Goal: Task Accomplishment & Management: Complete application form

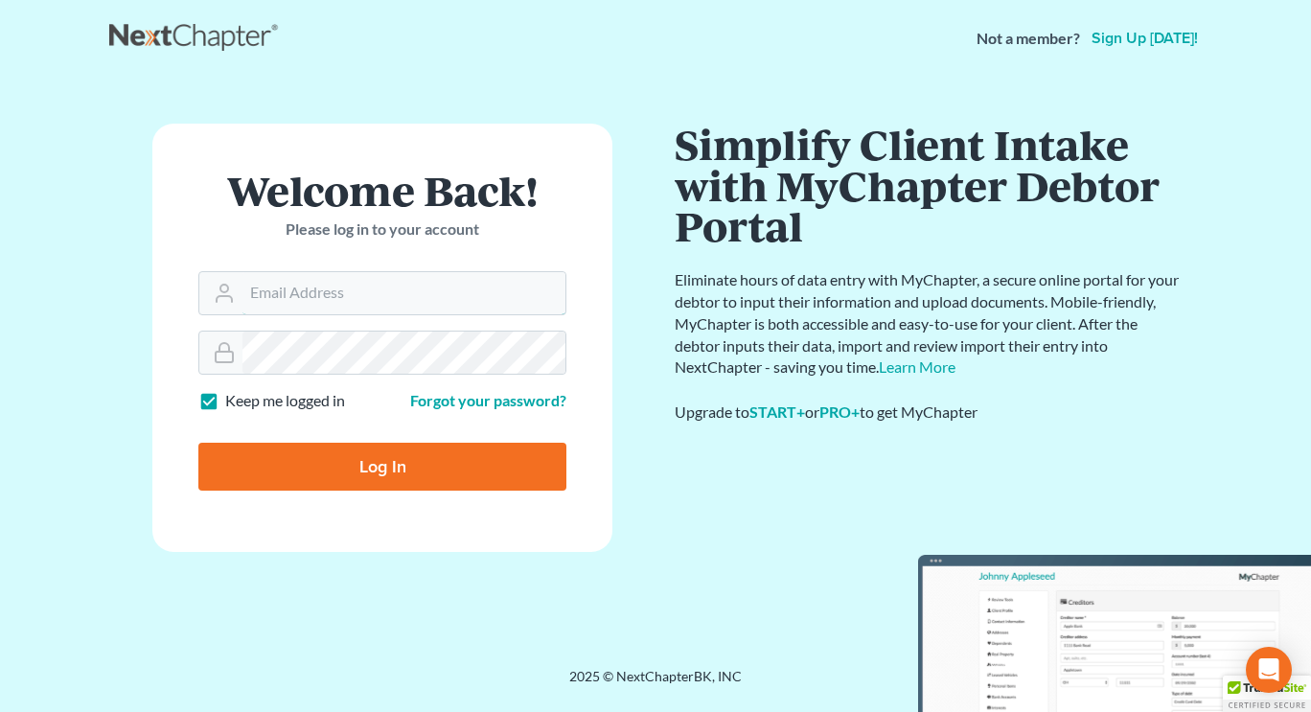
type input "[EMAIL_ADDRESS][DOMAIN_NAME]"
click at [355, 464] on input "Log In" at bounding box center [382, 467] width 368 height 48
type input "Thinking..."
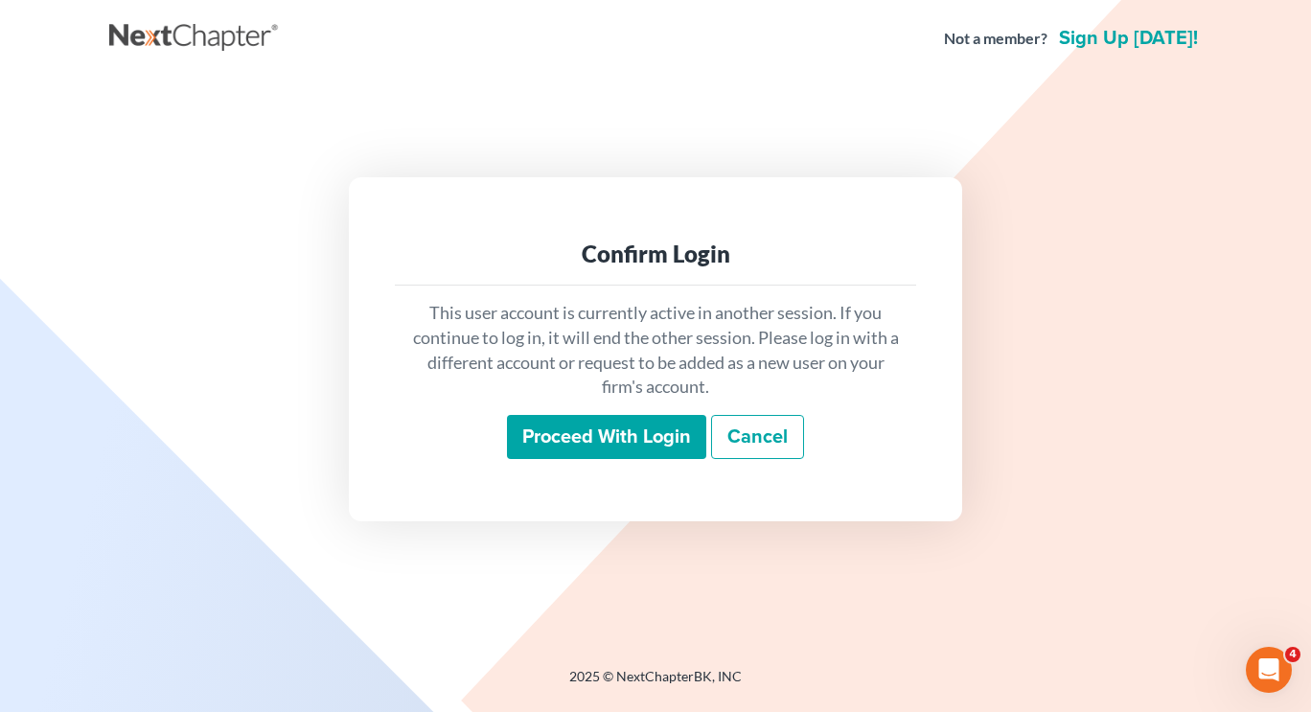
drag, startPoint x: 605, startPoint y: 436, endPoint x: 301, endPoint y: 339, distance: 318.9
click at [301, 339] on div "Confirm Login This user account is currently active in another session. If you …" at bounding box center [655, 348] width 1073 height 343
click at [650, 433] on input "Proceed with login" at bounding box center [606, 437] width 199 height 44
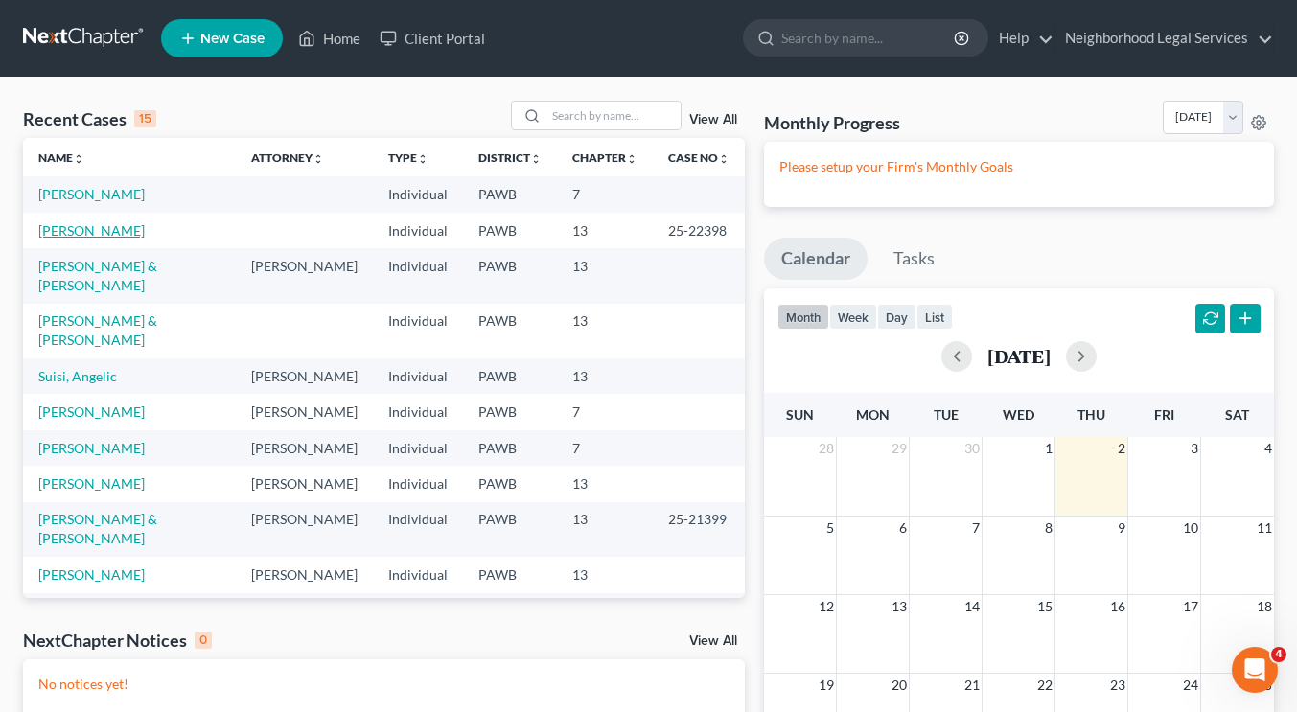
click at [63, 230] on link "[PERSON_NAME]" at bounding box center [91, 230] width 106 height 16
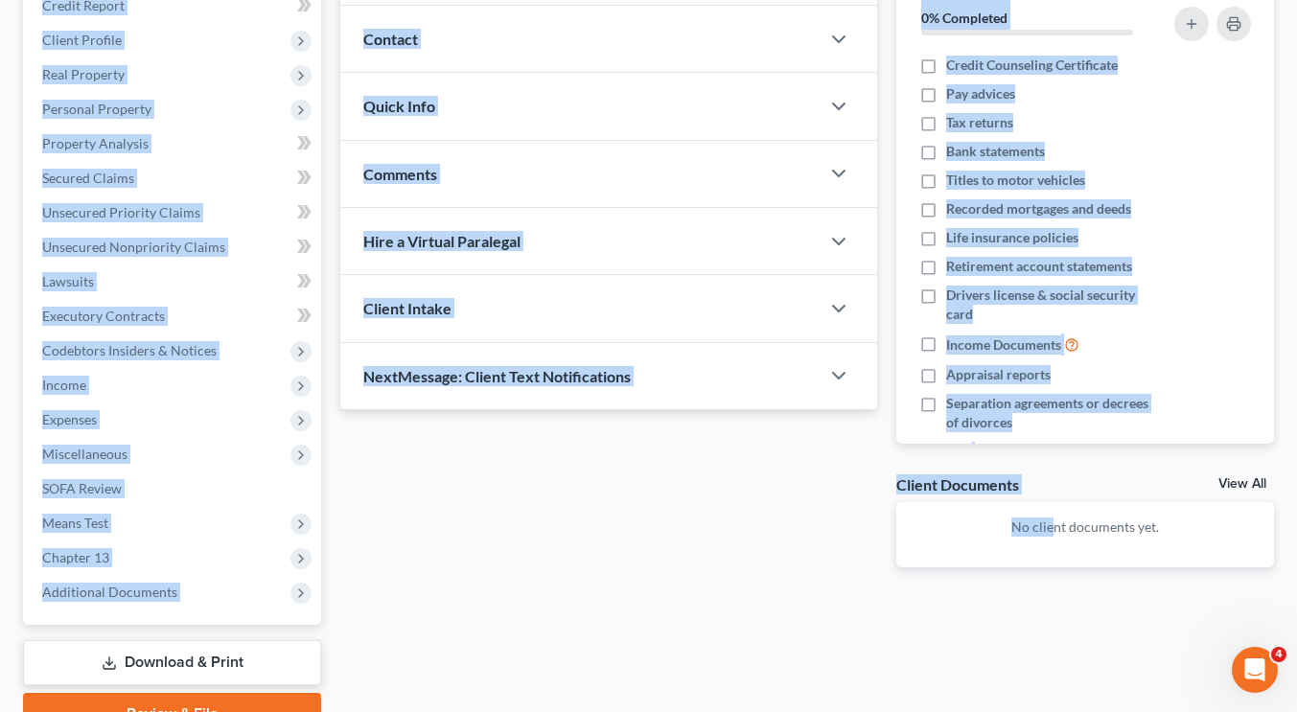
scroll to position [339, 0]
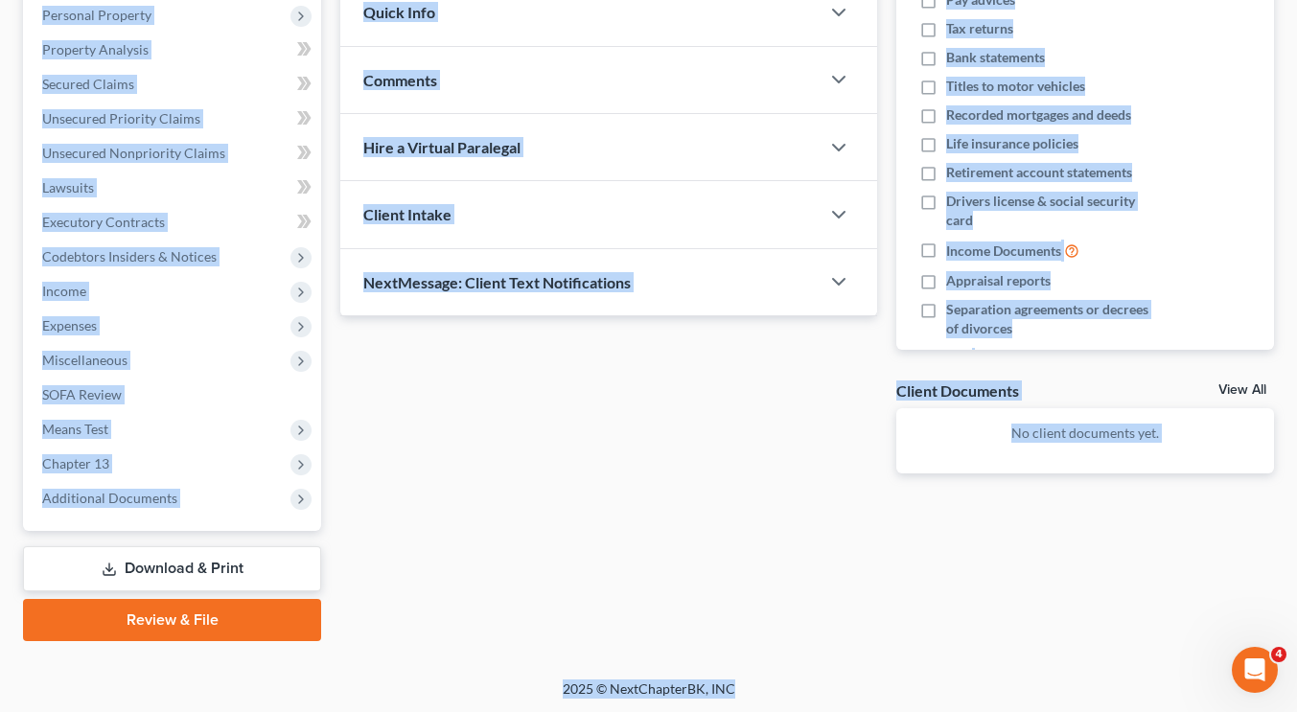
drag, startPoint x: 705, startPoint y: 117, endPoint x: 983, endPoint y: 612, distance: 568.2
click at [983, 612] on div "[PERSON_NAME] Upgraded Case 25-22398 Chapter Chapter 13 Status Lead District [G…" at bounding box center [648, 208] width 1251 height 895
click at [680, 499] on div "Updates & News × [US_STATE] [GEOGRAPHIC_DATA] Notes: Take a look at NextChapter…" at bounding box center [609, 174] width 556 height 659
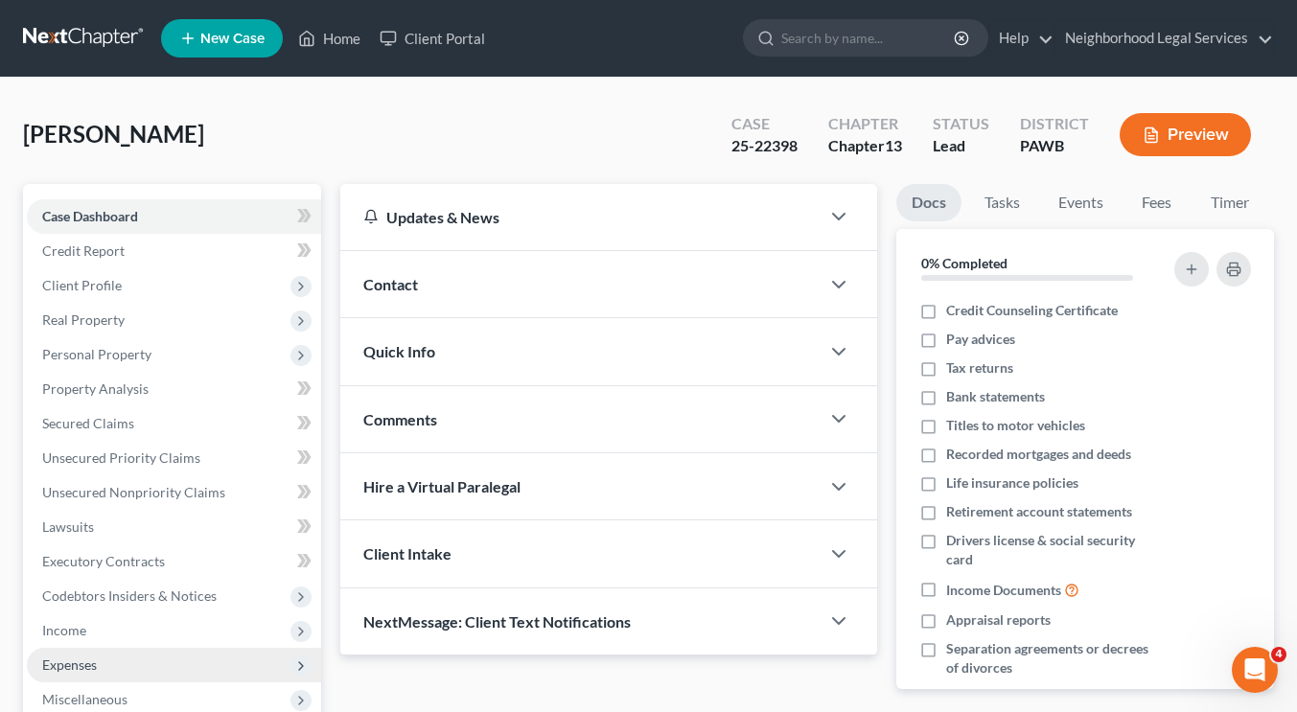
scroll to position [48, 0]
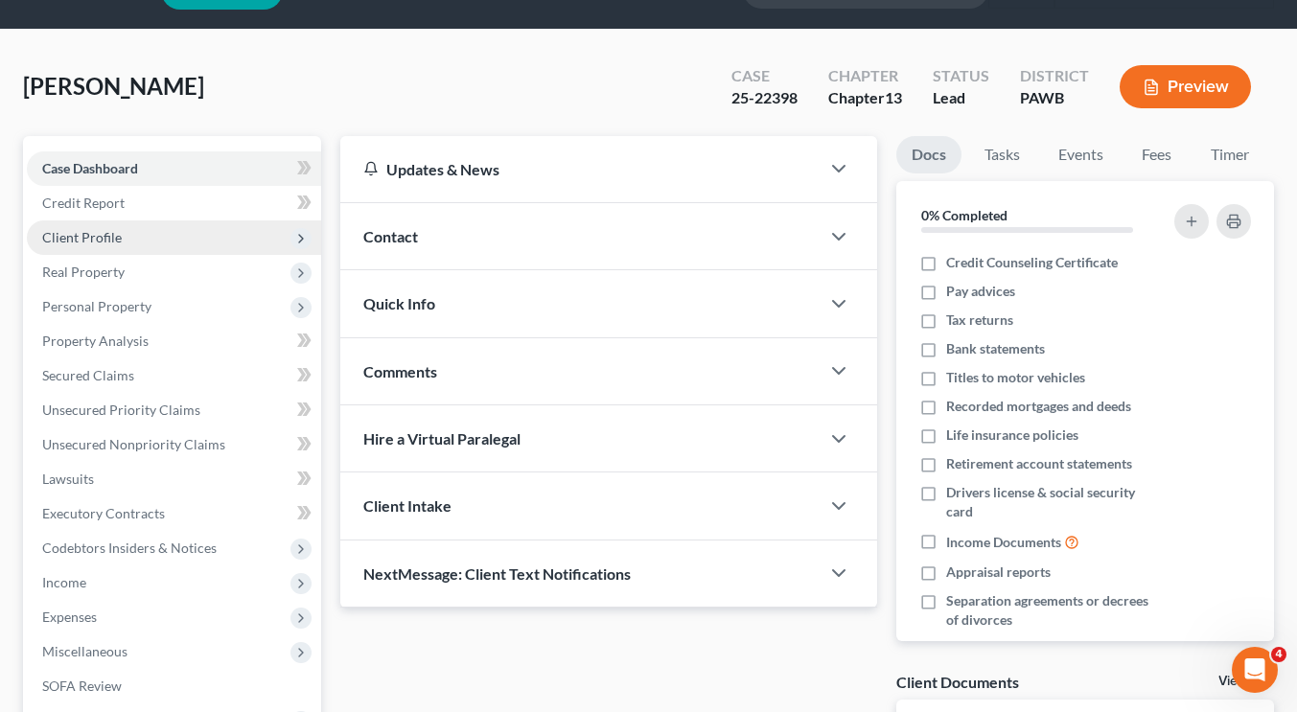
click at [150, 241] on span "Client Profile" at bounding box center [174, 237] width 294 height 35
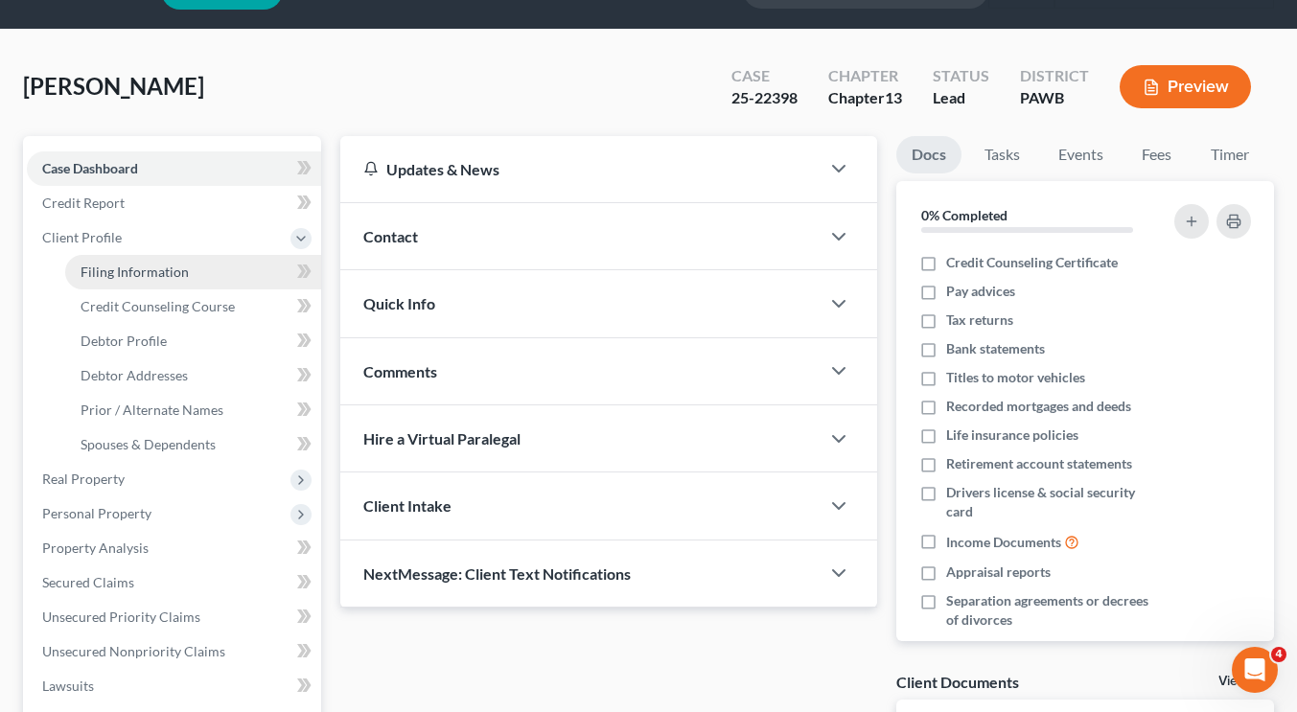
click at [167, 278] on span "Filing Information" at bounding box center [135, 272] width 108 height 16
select select "1"
select select "0"
select select "3"
select select "39"
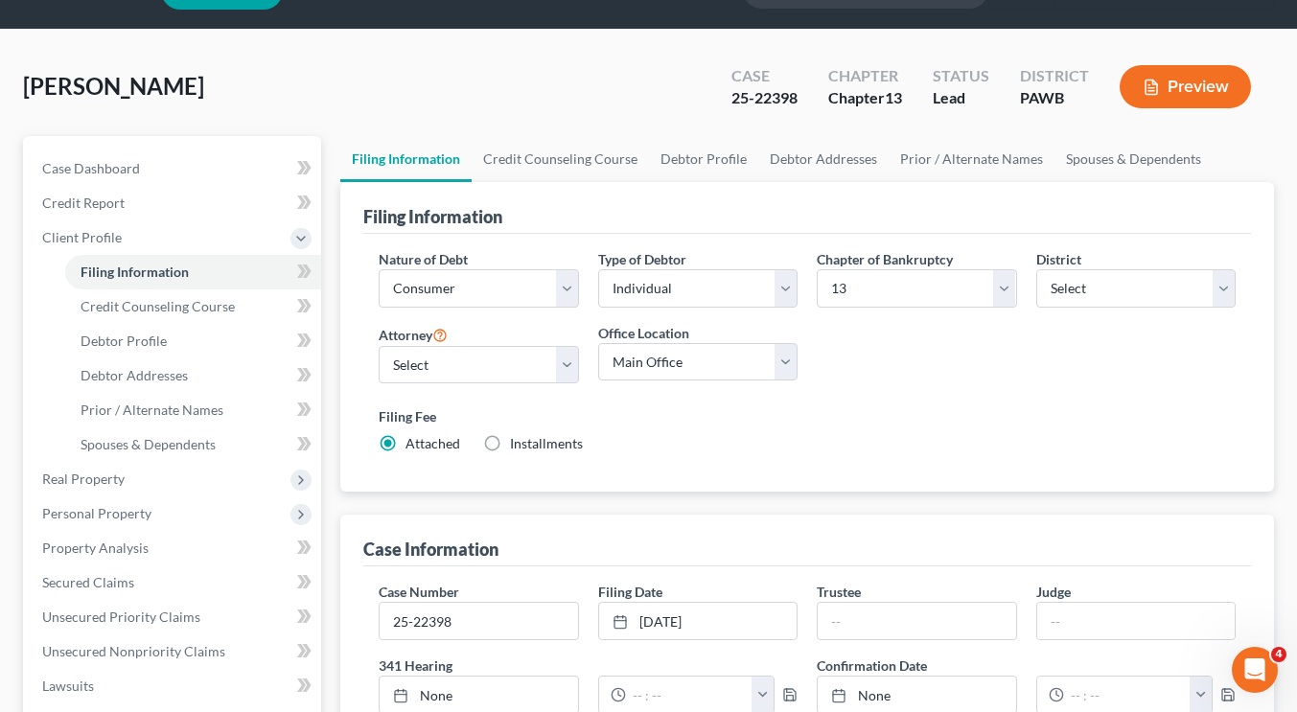
click at [519, 565] on div "Case Information" at bounding box center [807, 541] width 888 height 52
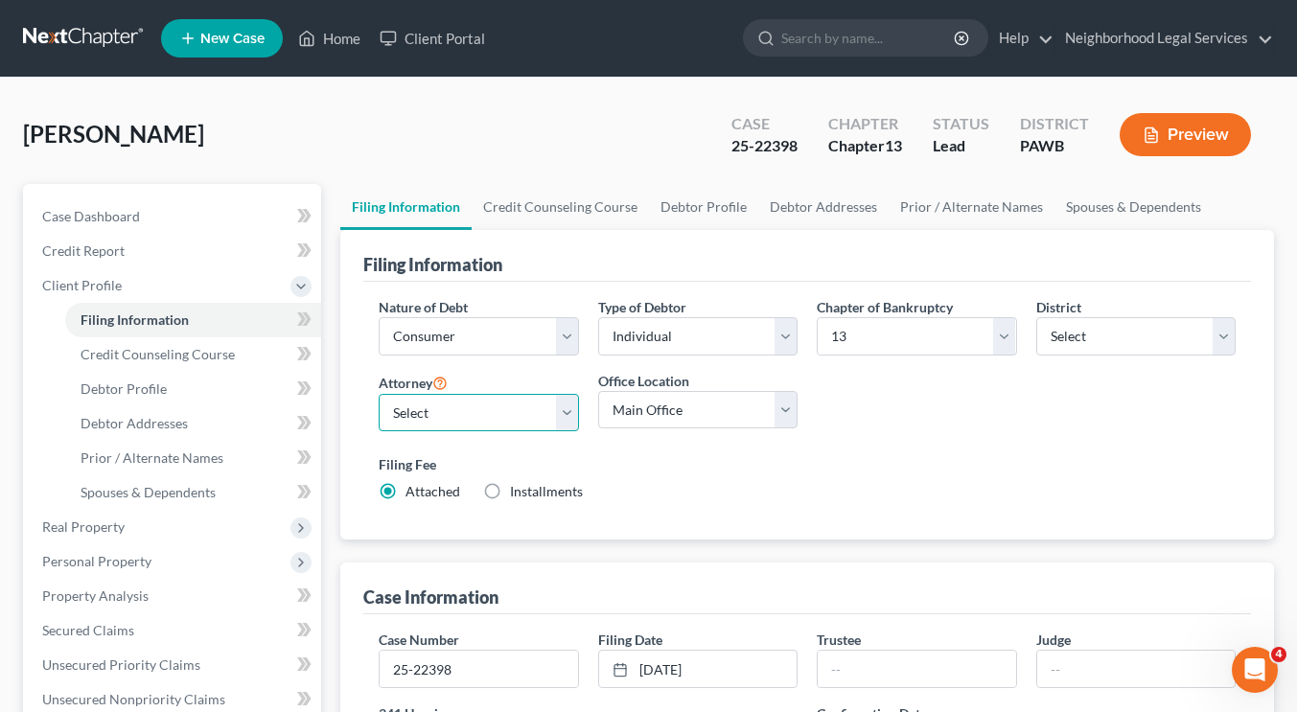
click at [491, 413] on select "Select [PERSON_NAME] [PERSON_NAME] [PERSON_NAME] - PAWB [PERSON_NAME] - PAWB [P…" at bounding box center [478, 413] width 199 height 38
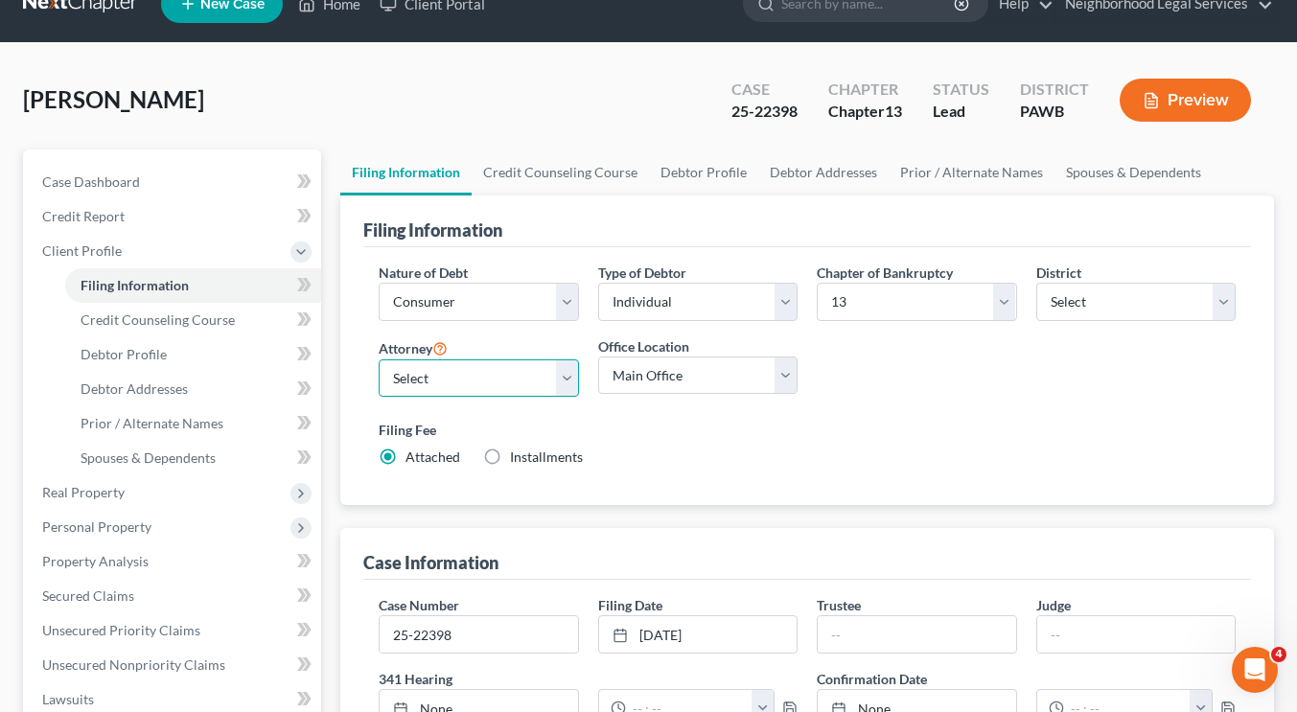
scroll to position [36, 0]
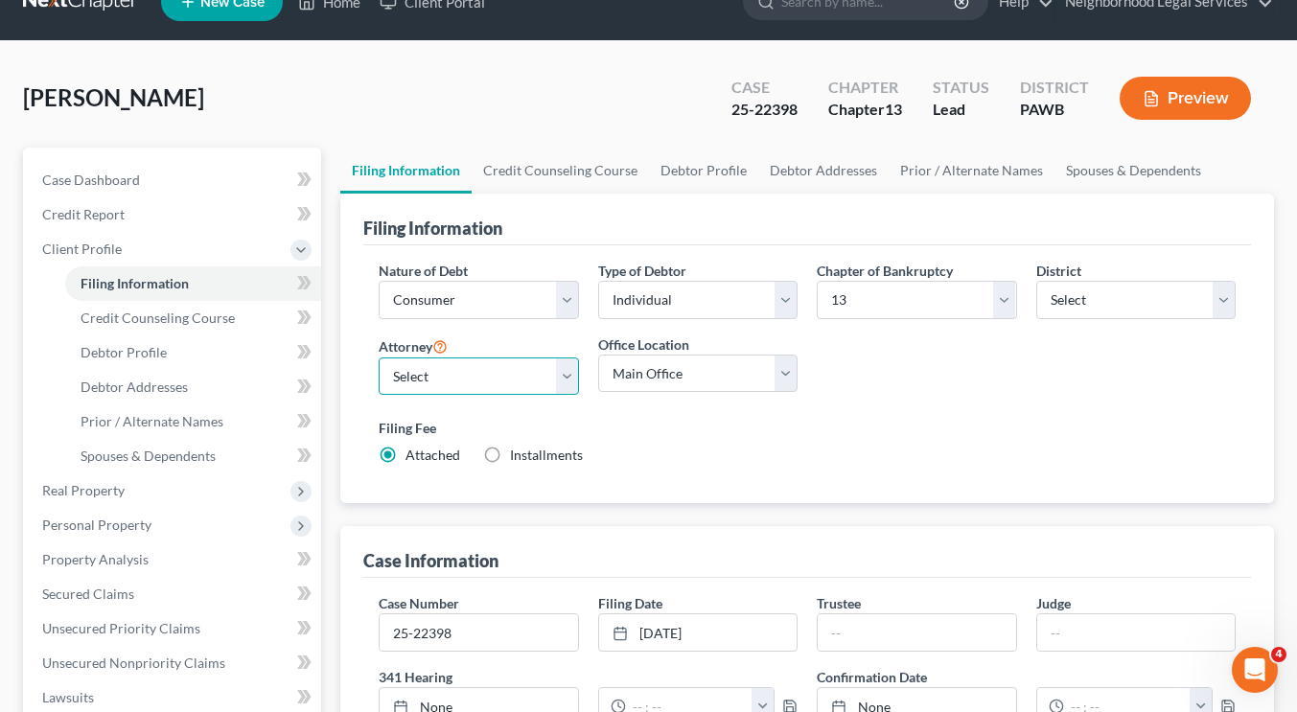
click at [480, 385] on select "Select [PERSON_NAME] [PERSON_NAME] [PERSON_NAME] - PAWB [PERSON_NAME] - PAWB [P…" at bounding box center [478, 377] width 199 height 38
click at [733, 454] on div "Filing Fee Attached Installments Installments" at bounding box center [807, 441] width 857 height 47
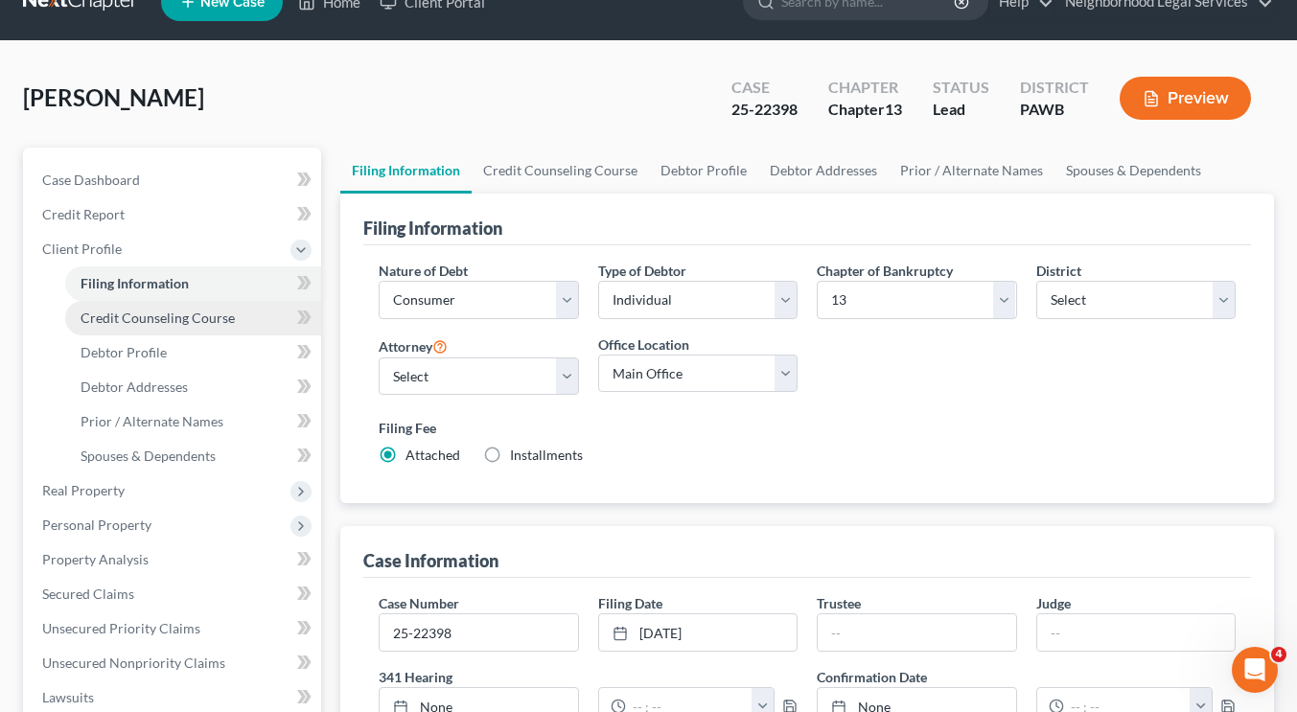
click at [144, 321] on span "Credit Counseling Course" at bounding box center [158, 318] width 154 height 16
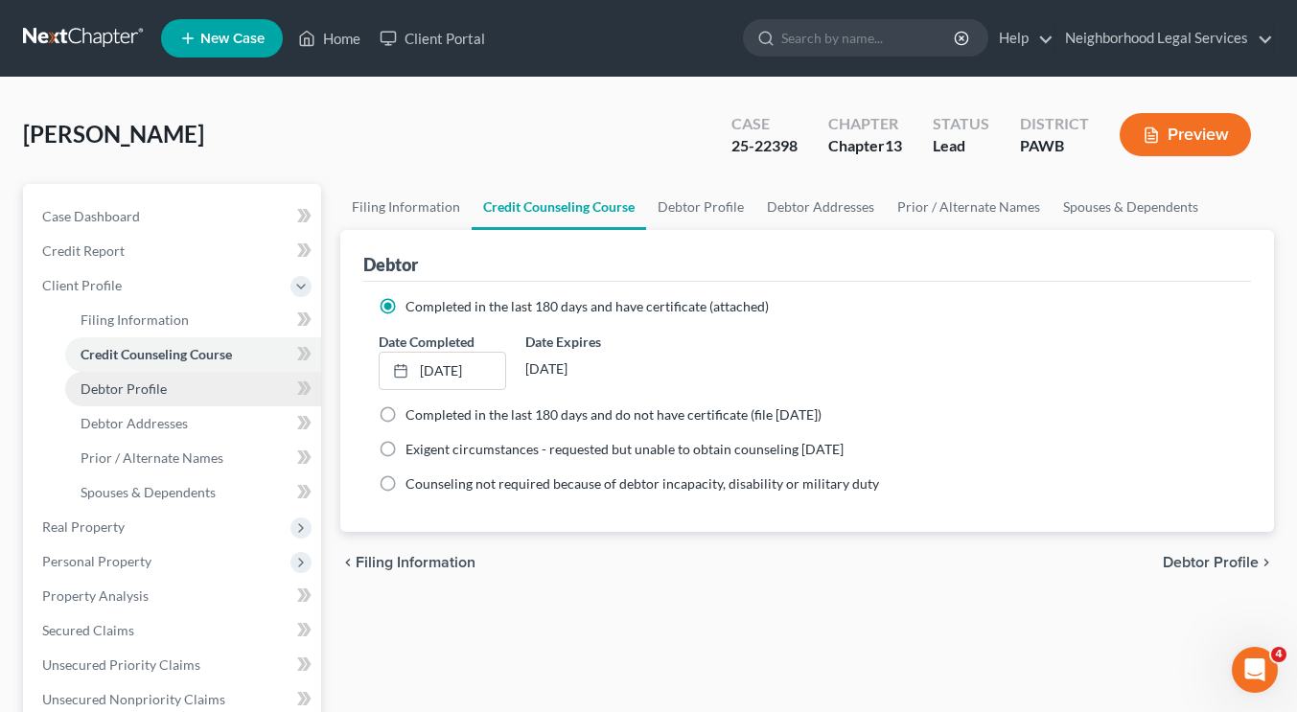
click at [144, 397] on link "Debtor Profile" at bounding box center [193, 389] width 256 height 35
select select "0"
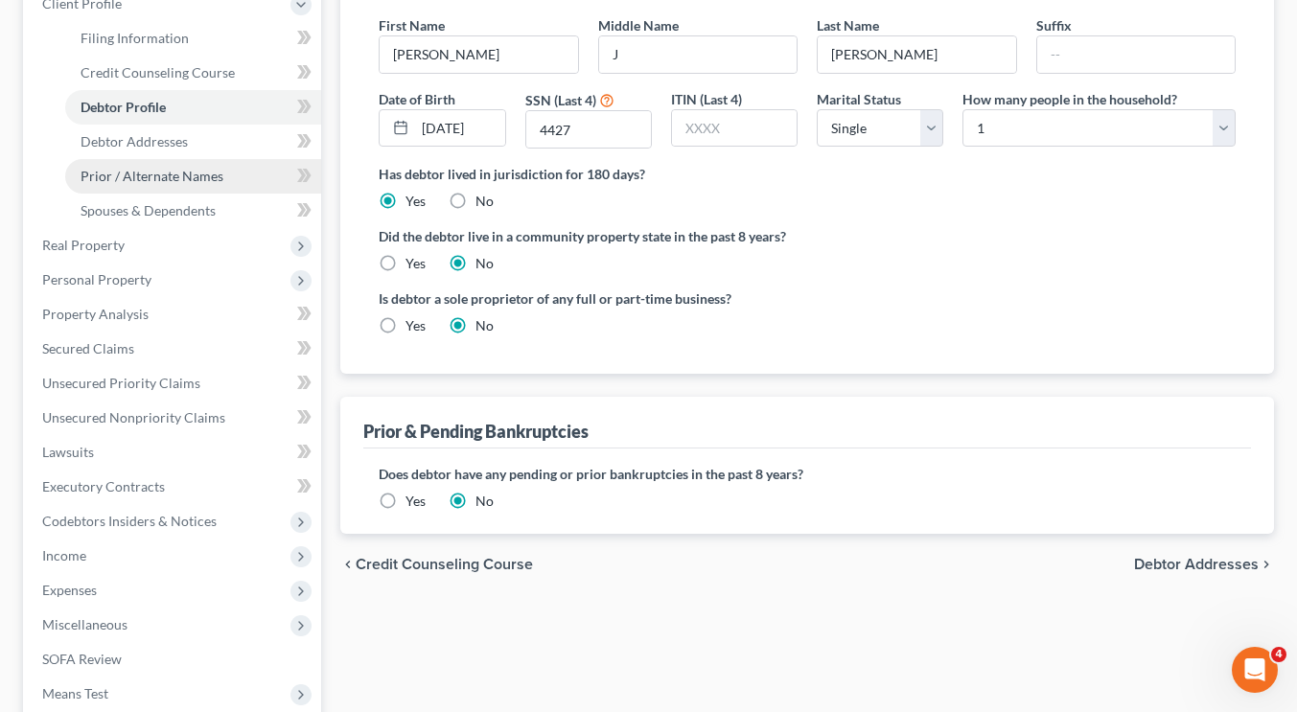
scroll to position [283, 0]
click at [135, 173] on span "Prior / Alternate Names" at bounding box center [152, 175] width 143 height 16
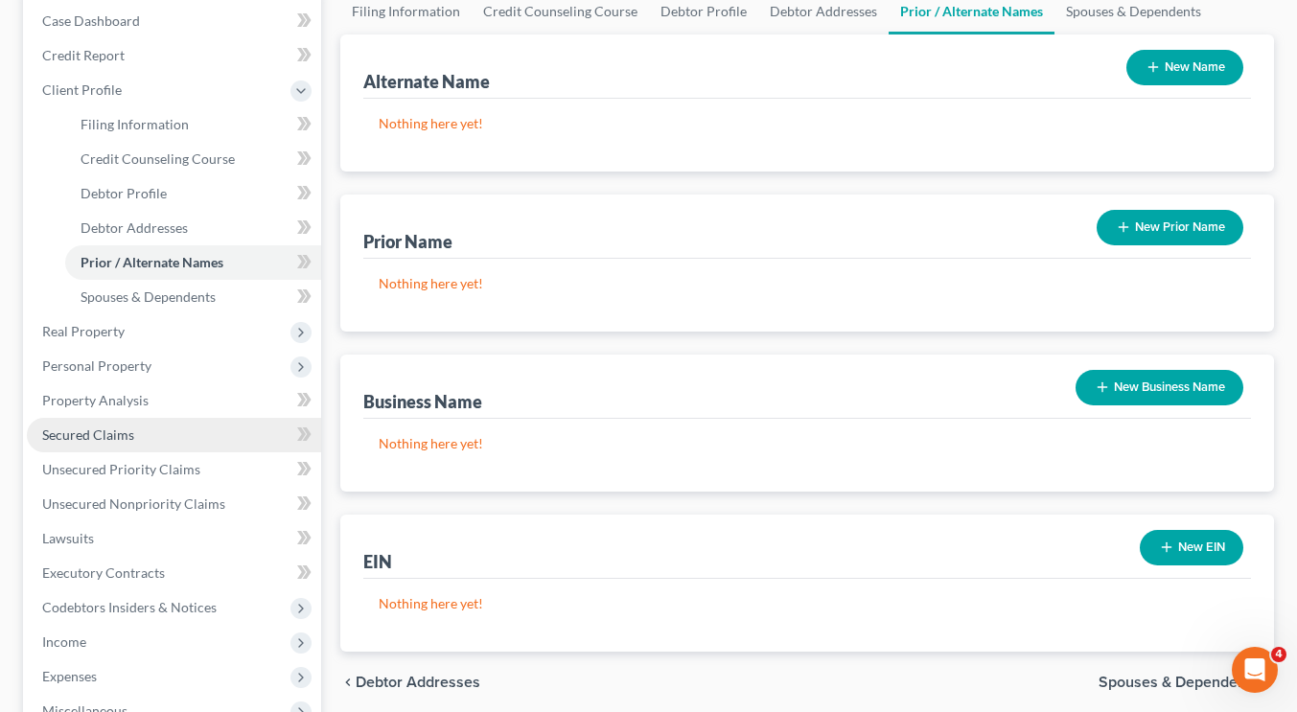
scroll to position [196, 0]
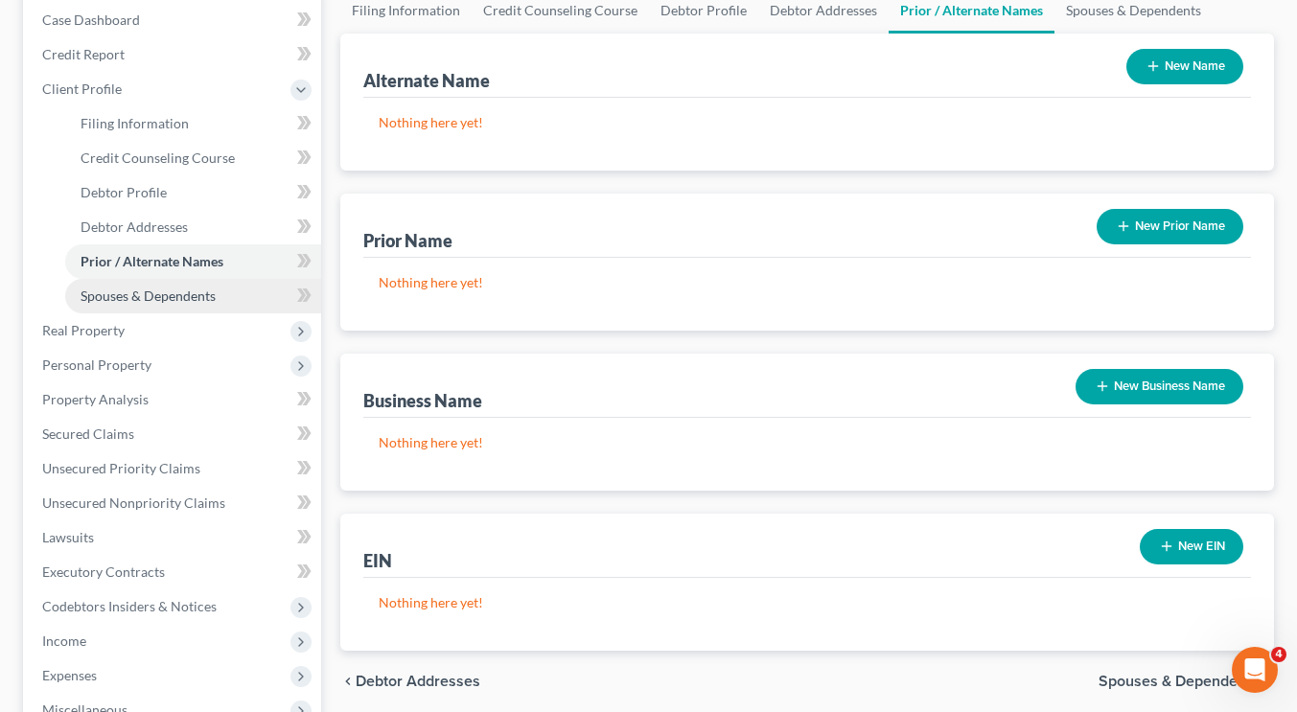
click at [148, 294] on span "Spouses & Dependents" at bounding box center [148, 296] width 135 height 16
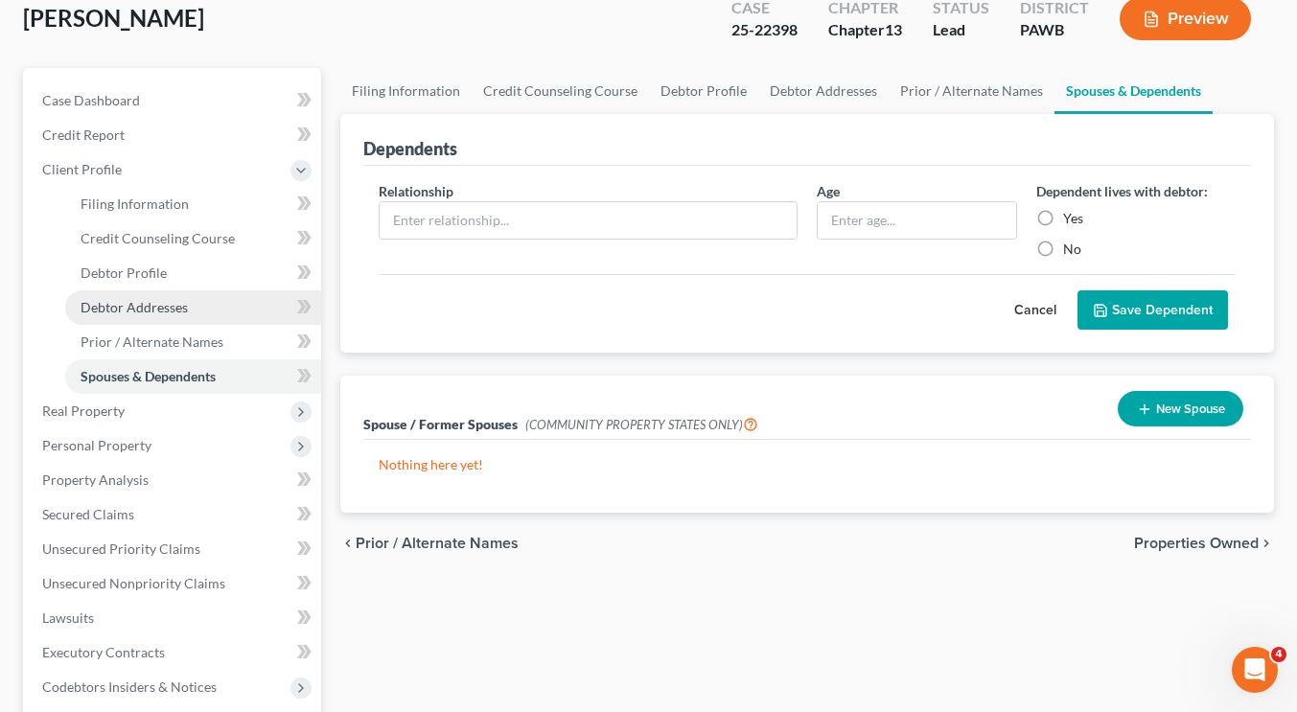
scroll to position [117, 0]
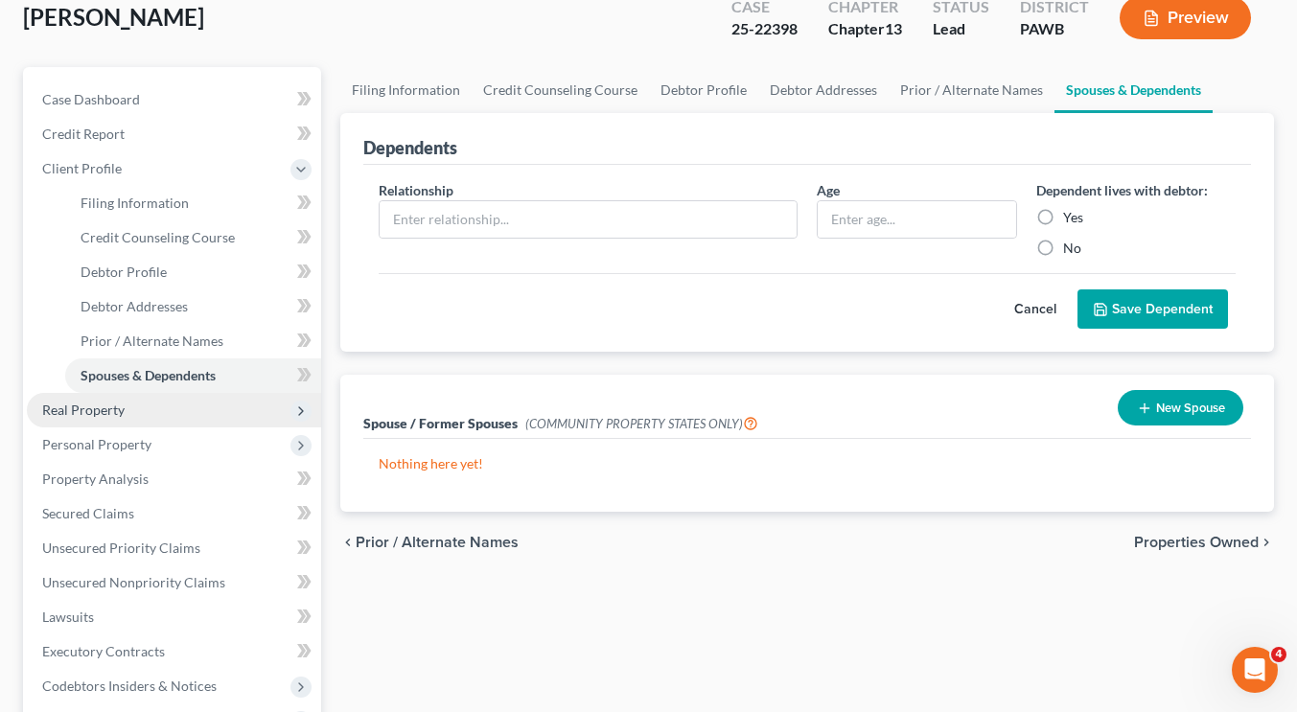
click at [147, 416] on span "Real Property" at bounding box center [174, 410] width 294 height 35
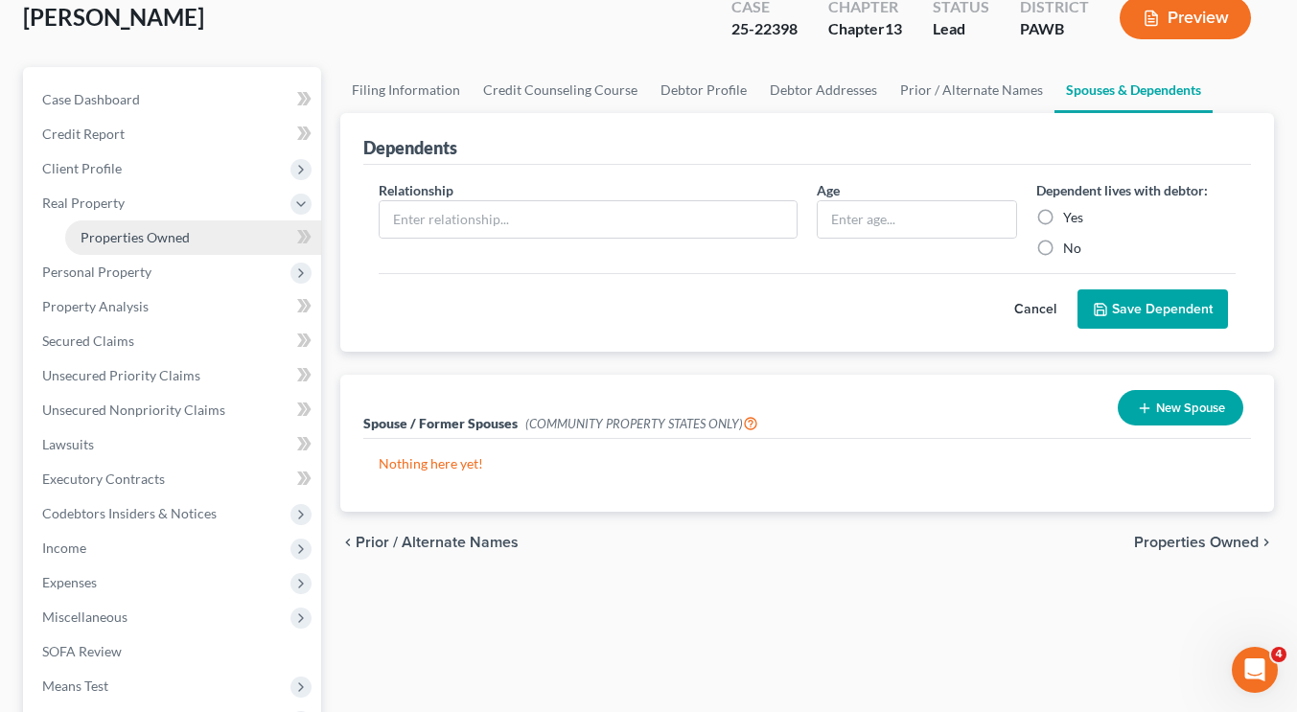
click at [159, 224] on link "Properties Owned" at bounding box center [193, 237] width 256 height 35
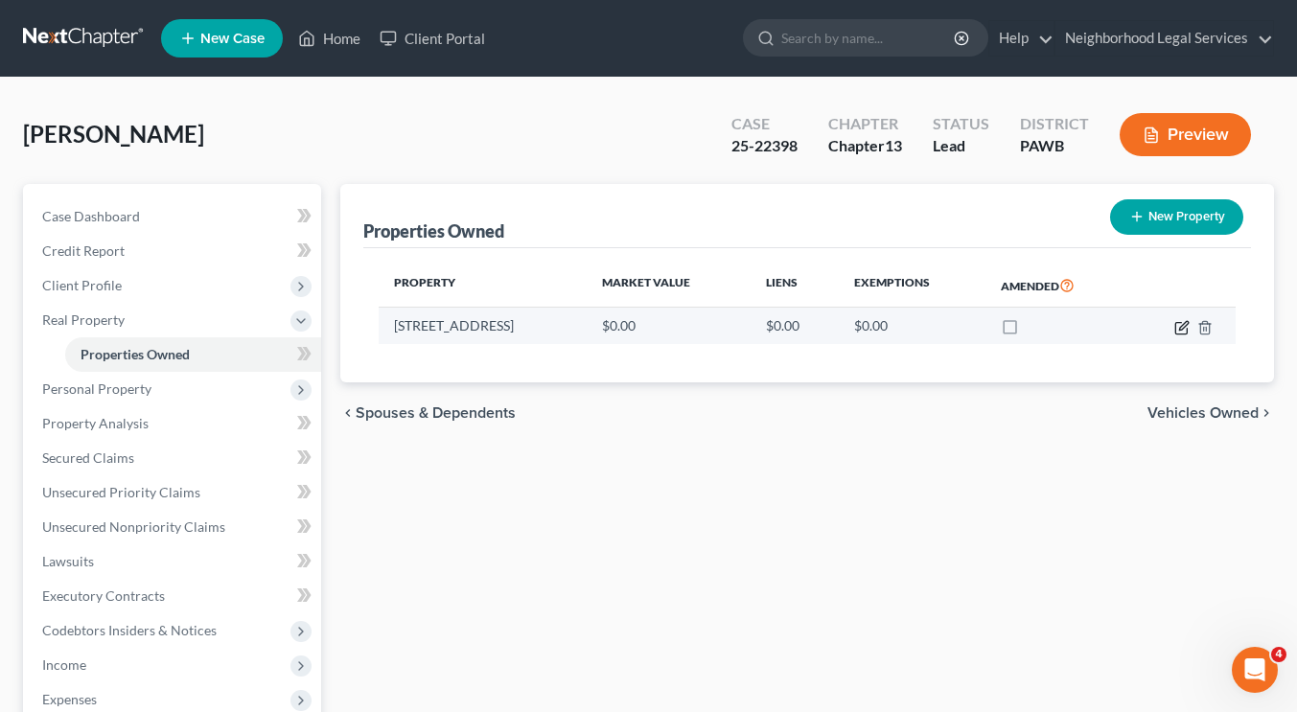
click at [1178, 326] on icon "button" at bounding box center [1181, 327] width 15 height 15
select select "39"
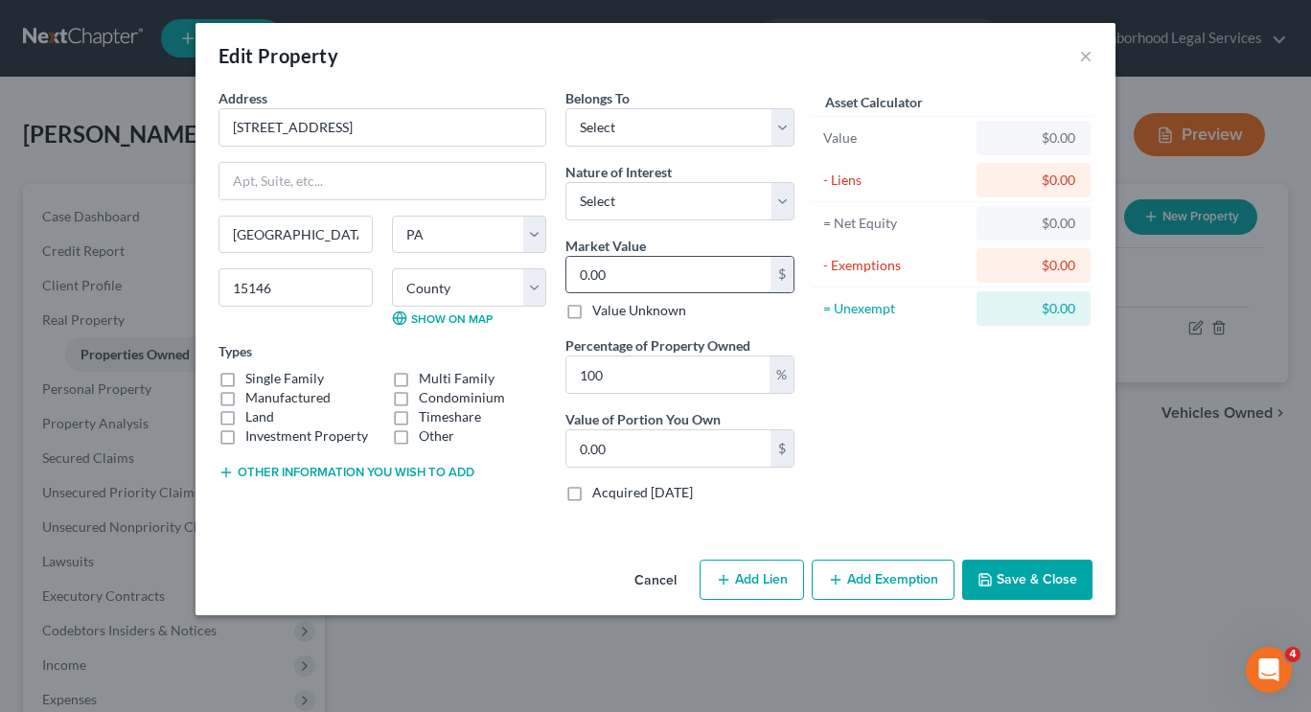
click at [658, 265] on input "0.00" at bounding box center [668, 275] width 204 height 36
type input "12"
type input "12.00"
type input "121"
type input "121.00"
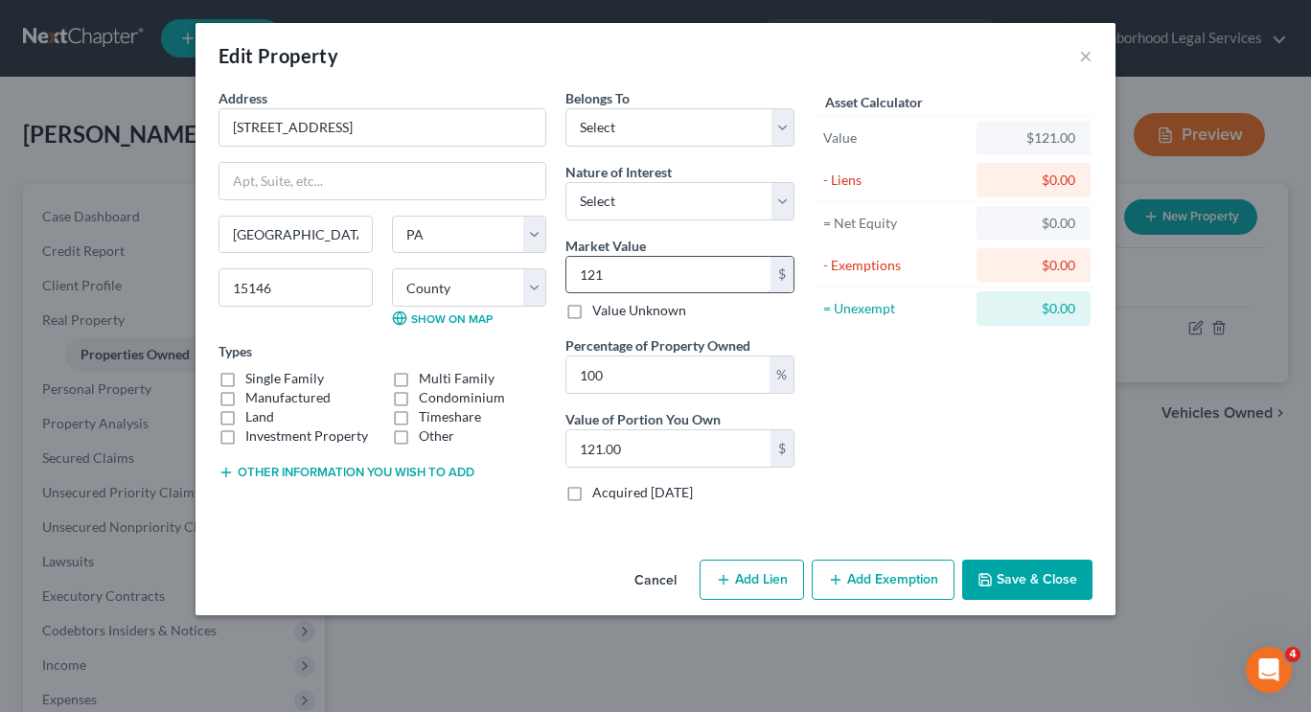
type input "1215"
type input "1,215.00"
type input "1,2150"
type input "12,150.00"
type input "12,1500"
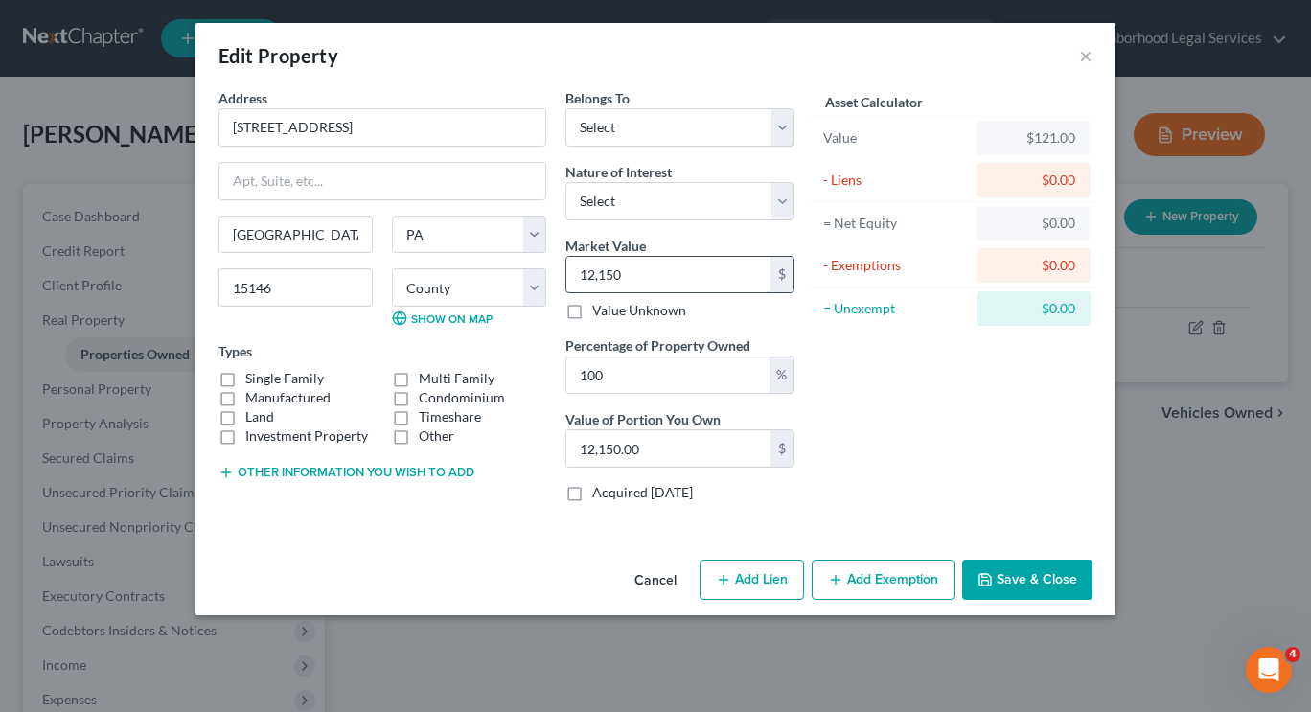
type input "121,500.00"
type input "121,500"
click at [1027, 433] on div "Asset Calculator Value $121,500.00 - Liens $0.00 = Net Equity $121.00 - Exempti…" at bounding box center [953, 302] width 298 height 429
click at [717, 591] on button "Add Lien" at bounding box center [752, 580] width 104 height 40
select select "0"
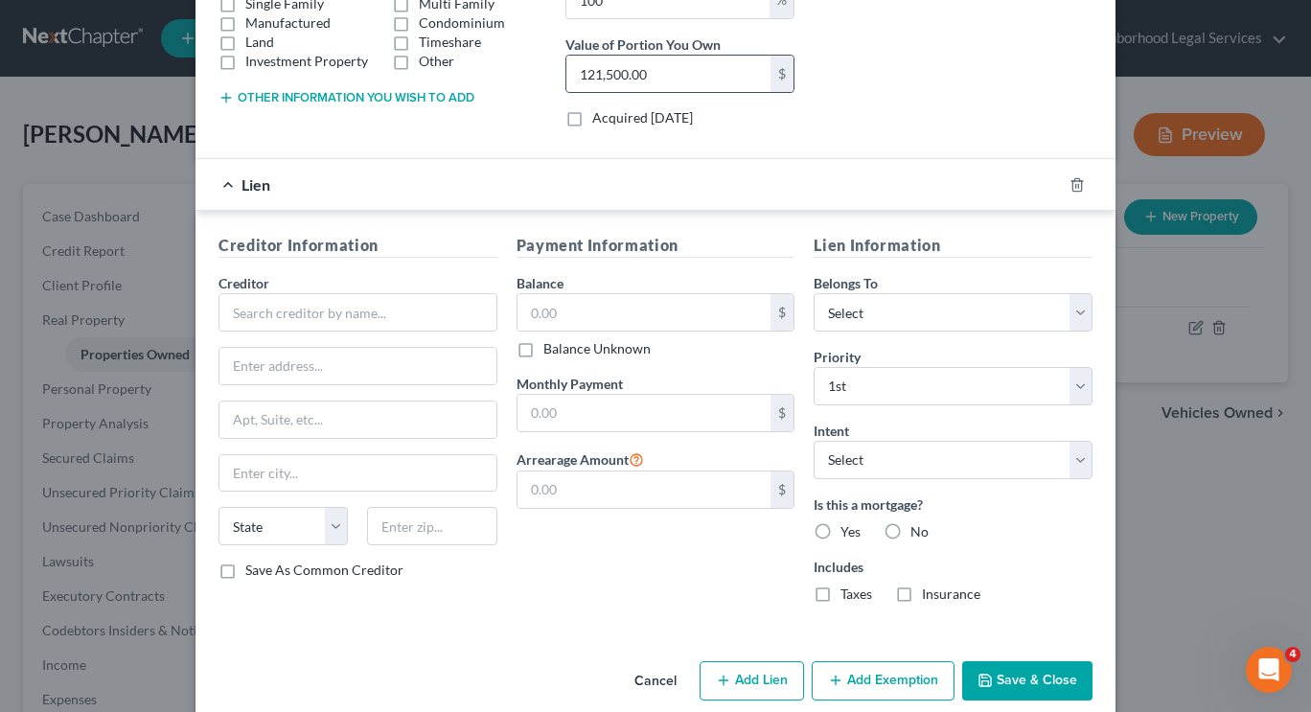
scroll to position [402, 0]
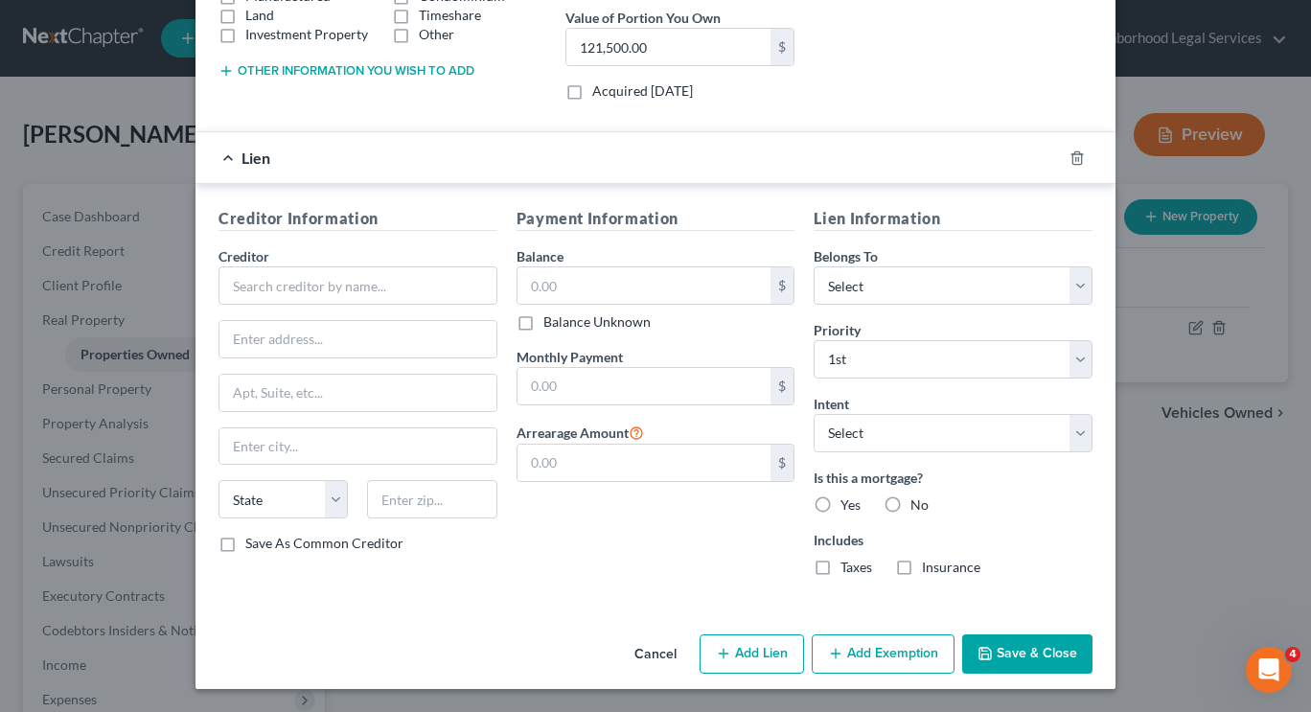
click at [594, 530] on div "Payment Information Balance $ Balance Unknown Balance Undetermined $ Balance Un…" at bounding box center [656, 399] width 298 height 384
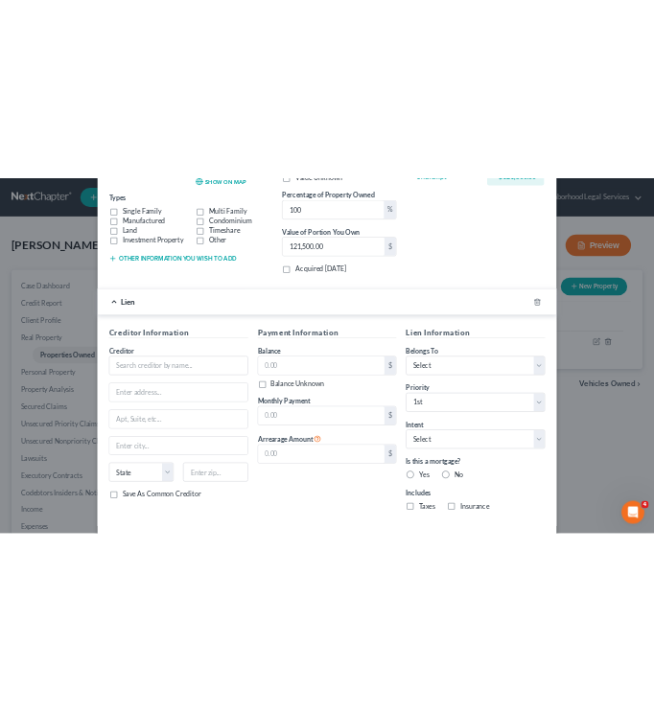
scroll to position [313, 0]
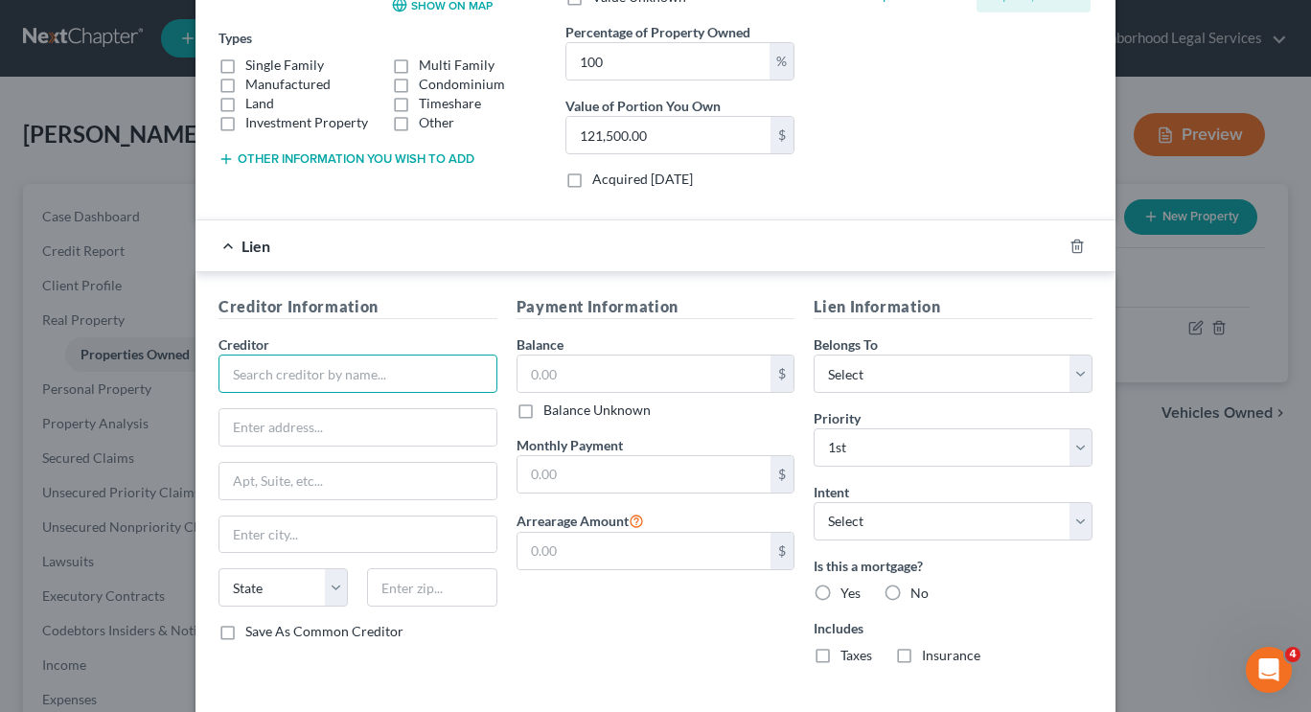
click at [381, 367] on input "text" at bounding box center [358, 374] width 279 height 38
type input "Monroeville Municipal Authority"
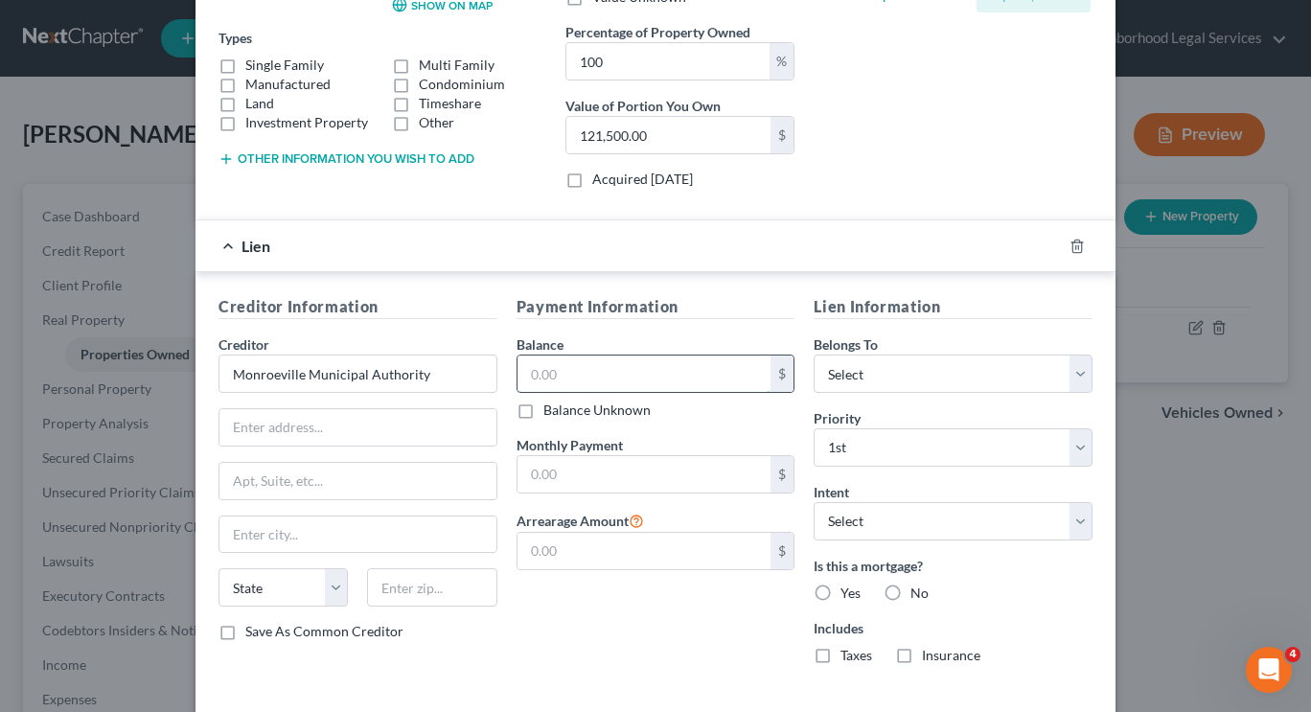
click at [539, 376] on input "text" at bounding box center [645, 374] width 254 height 36
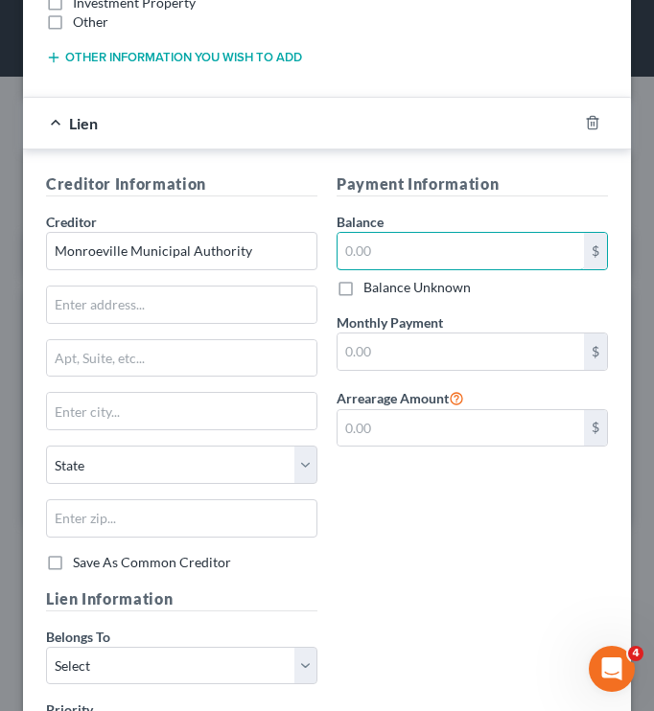
scroll to position [841, 0]
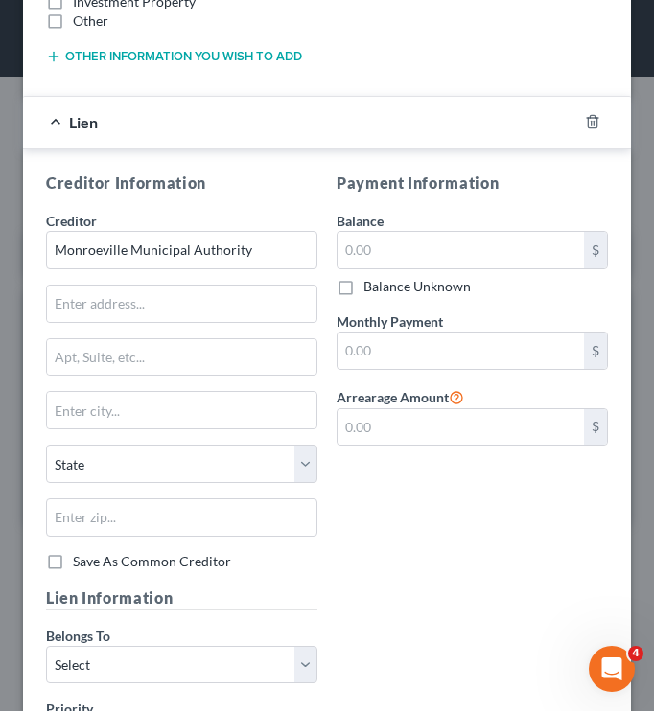
click at [407, 223] on div "Balance $ Balance Unknown Balance Undetermined $ Balance Unknown" at bounding box center [471, 253] width 271 height 85
click at [412, 254] on input "text" at bounding box center [460, 250] width 246 height 36
type input "223.20"
click at [515, 482] on div "Payment Information Balance 223.20 $ Balance Unknown Balance Undetermined 223.2…" at bounding box center [472, 379] width 290 height 415
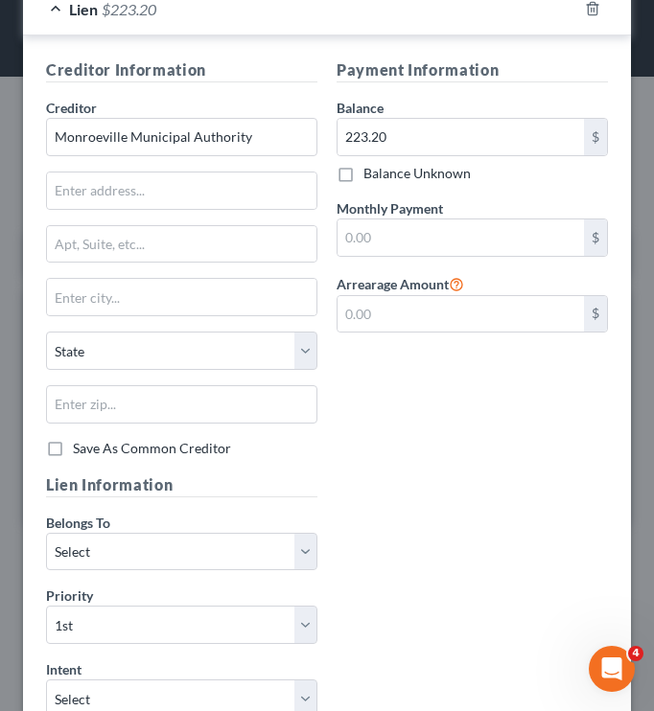
scroll to position [954, 0]
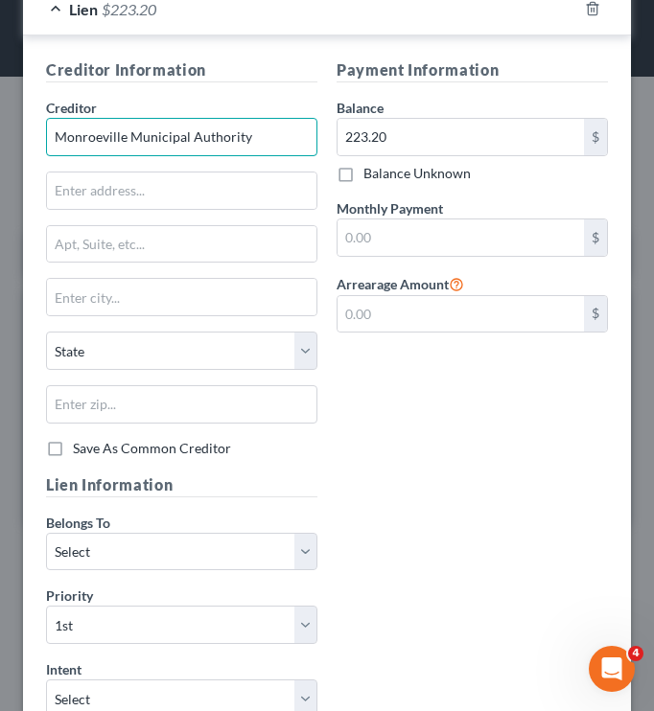
click at [281, 131] on input "Monroeville Municipal Authority" at bounding box center [181, 137] width 271 height 38
type input "Monroeville Municipal Authority - Water"
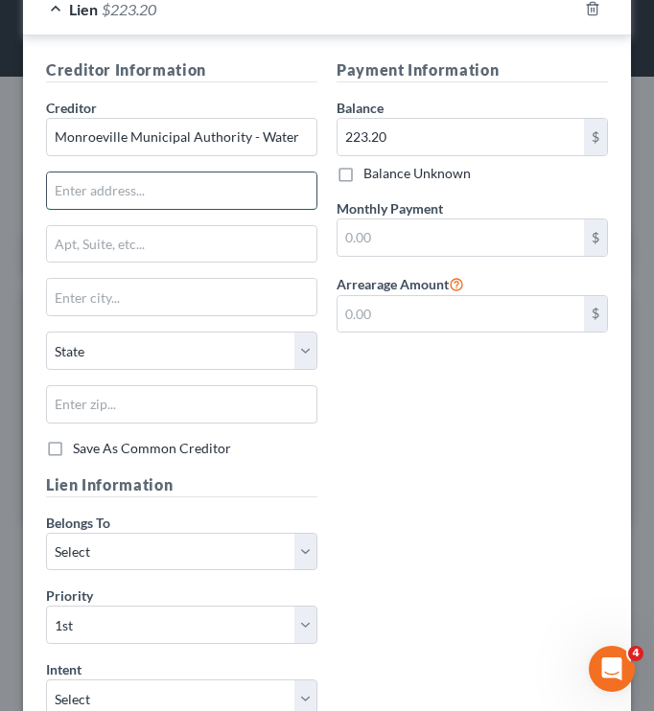
click at [174, 189] on input "text" at bounding box center [181, 191] width 269 height 36
paste input "[STREET_ADDRESS][PERSON_NAME]"
type input "[STREET_ADDRESS][PERSON_NAME]"
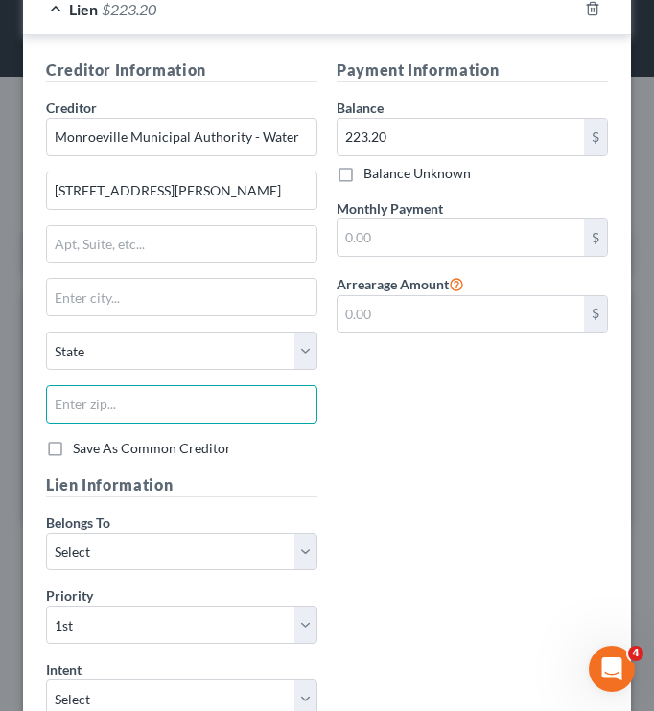
click at [259, 391] on input "text" at bounding box center [181, 404] width 271 height 38
paste input "15146"
type input "15146"
click at [397, 428] on div "Payment Information Balance 223.20 $ Balance Unknown Balance Undetermined 223.2…" at bounding box center [472, 265] width 290 height 415
type input "[GEOGRAPHIC_DATA]"
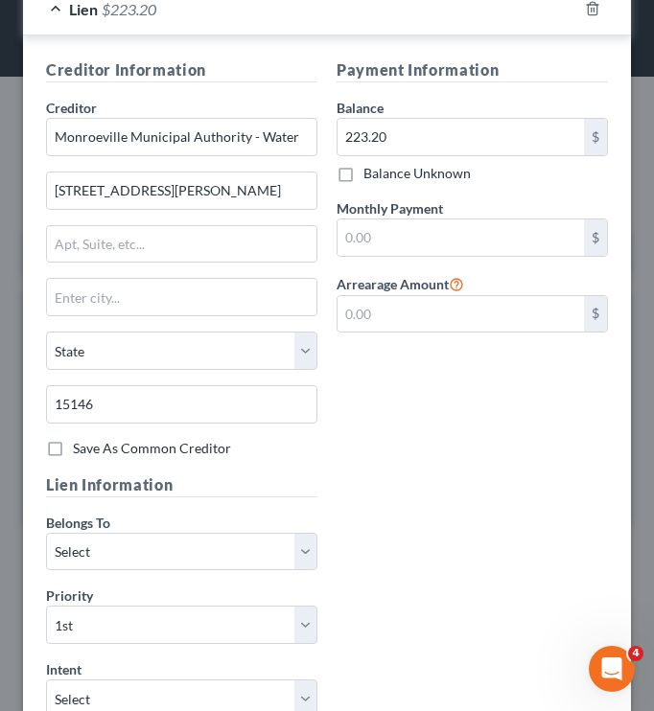
select select "39"
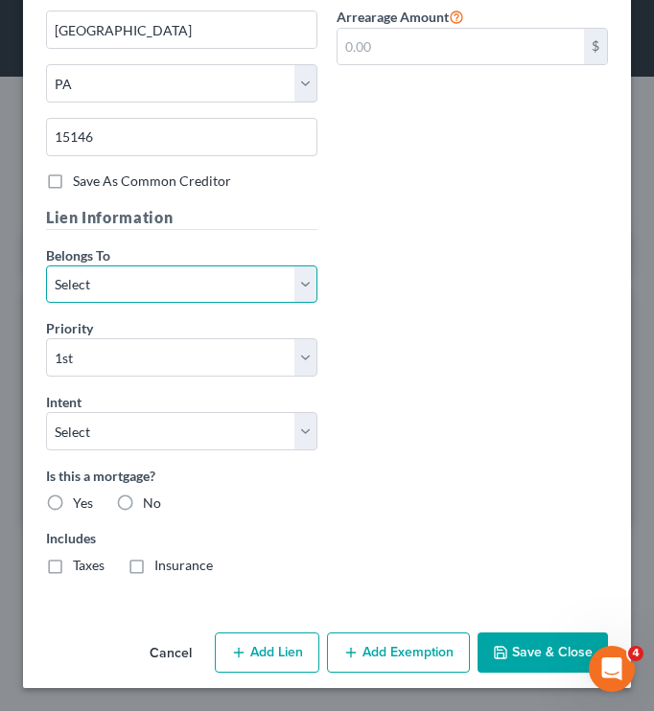
click at [237, 282] on select "Select Debtor 1 Only Debtor 2 Only Debtor 1 And Debtor 2 Only At Least One Of T…" at bounding box center [181, 284] width 271 height 38
select select "0"
click at [46, 265] on select "Select Debtor 1 Only Debtor 2 Only Debtor 1 And Debtor 2 Only At Least One Of T…" at bounding box center [181, 284] width 271 height 38
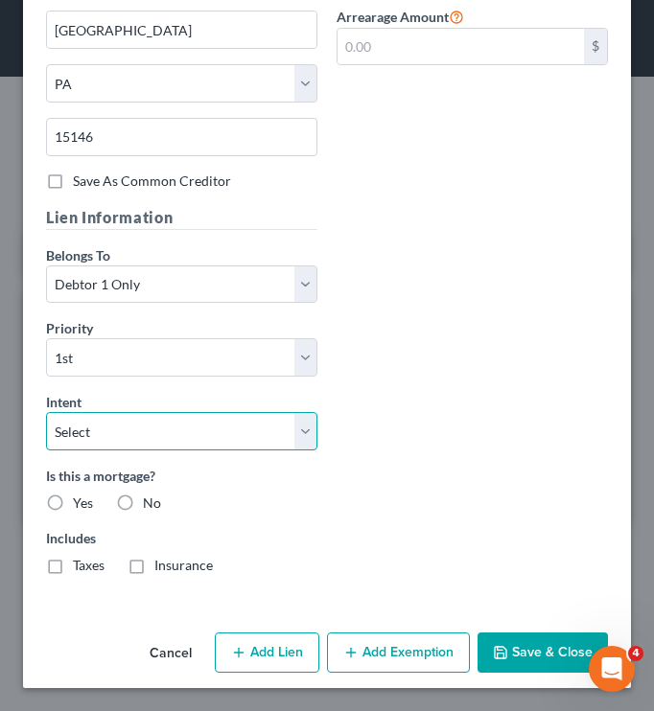
click at [232, 437] on select "Select Surrender Redeem Reaffirm Avoid Other" at bounding box center [181, 431] width 271 height 38
click at [306, 431] on select "Select Surrender Redeem Reaffirm Avoid Other" at bounding box center [181, 431] width 271 height 38
click at [427, 368] on div "Creditor Information Creditor * Monroeville Municipal Authority - Water 219 [PE…" at bounding box center [326, 190] width 581 height 799
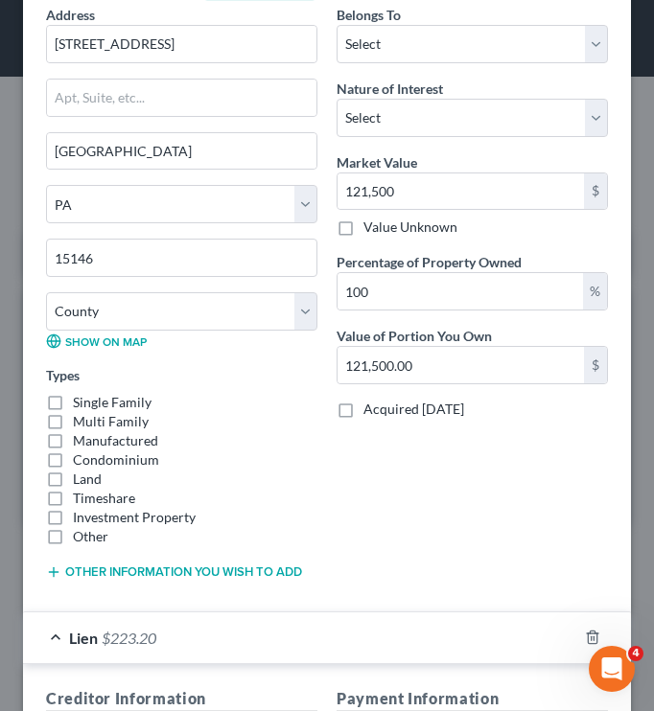
scroll to position [326, 0]
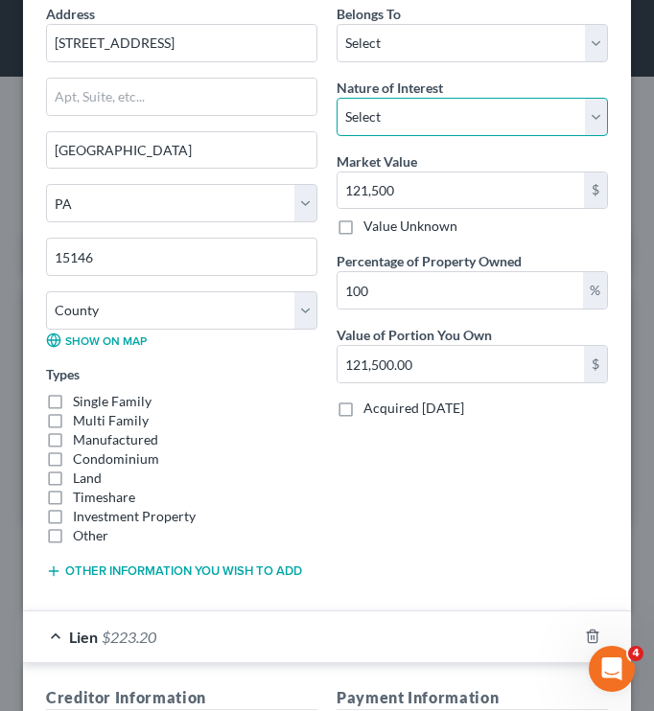
click at [458, 111] on select "Select Fee Simple Joint Tenant Life Estate Equitable Interest Future Interest T…" at bounding box center [471, 117] width 271 height 38
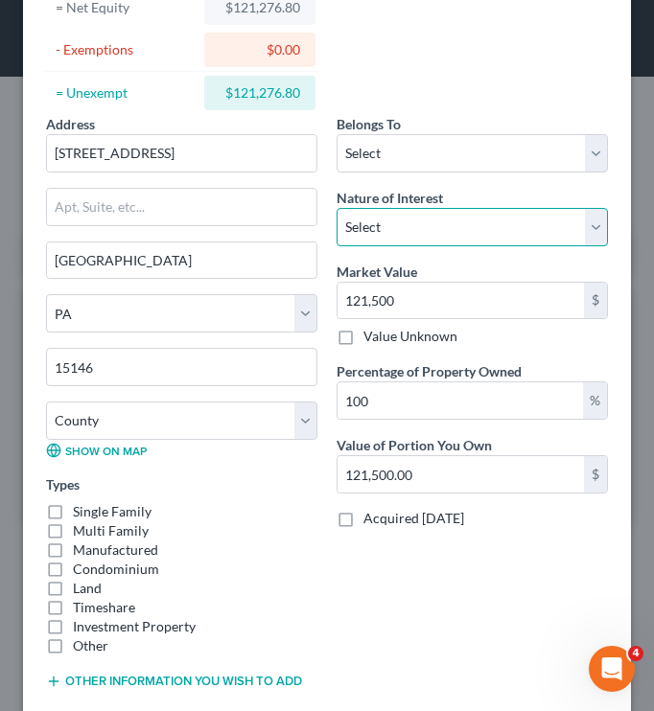
scroll to position [217, 0]
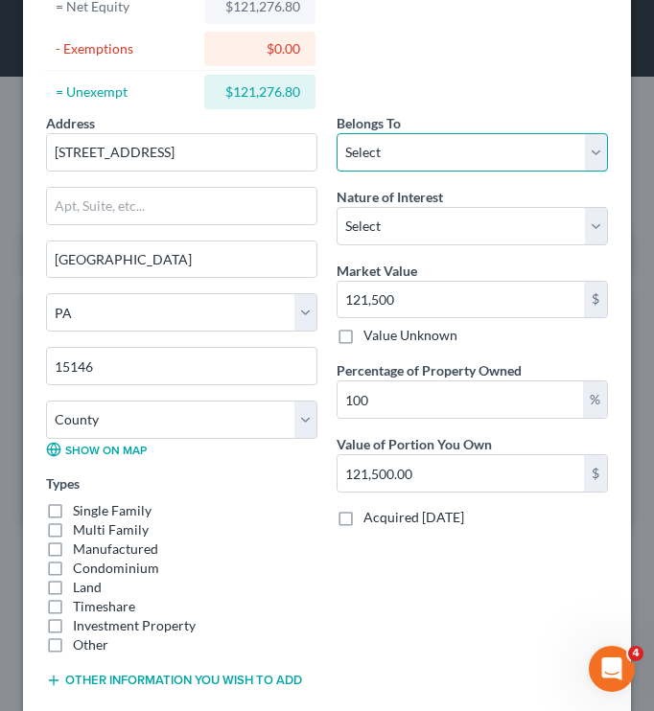
click at [411, 169] on select "Select Debtor 1 Only Debtor 2 Only Debtor 1 And Debtor 2 Only At Least One Of T…" at bounding box center [471, 152] width 271 height 38
select select "0"
click at [336, 133] on select "Select Debtor 1 Only Debtor 2 Only Debtor 1 And Debtor 2 Only At Least One Of T…" at bounding box center [471, 152] width 271 height 38
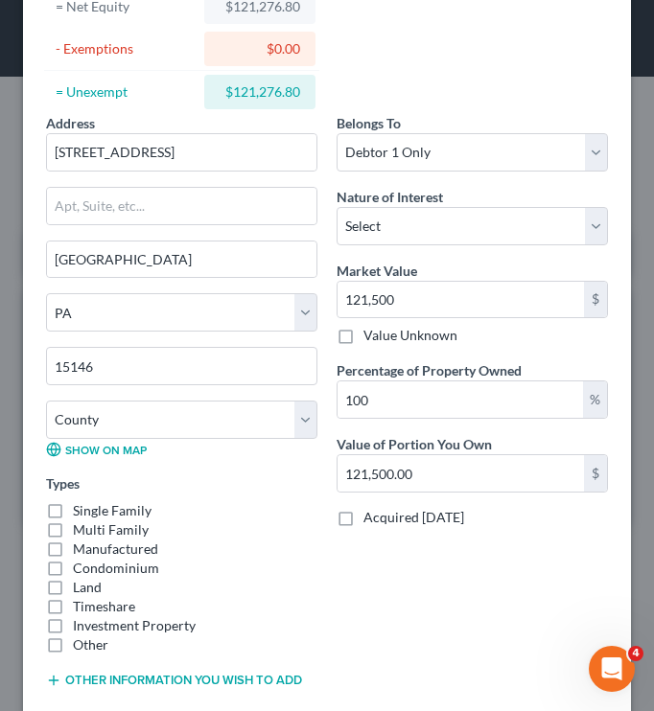
click at [327, 565] on div "Belongs To * Select Debtor 1 Only Debtor 2 Only Debtor 1 And Debtor 2 Only At L…" at bounding box center [472, 408] width 290 height 591
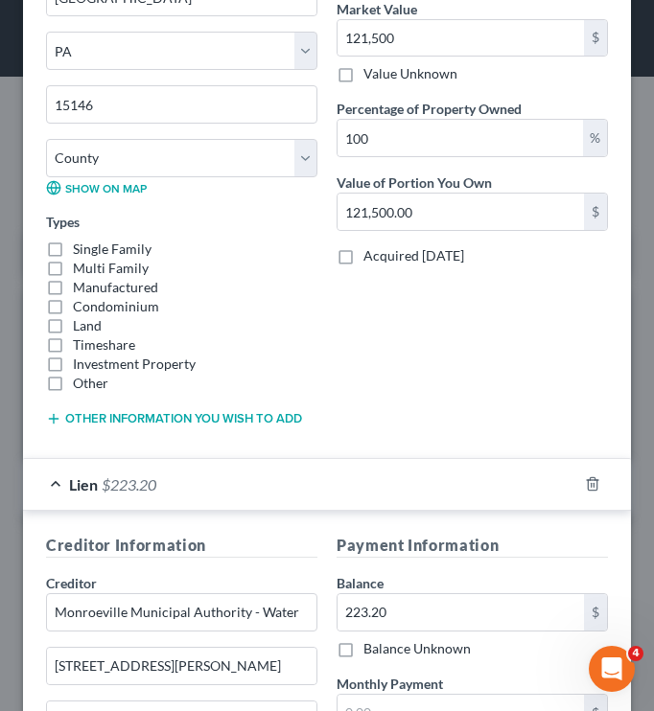
scroll to position [349, 0]
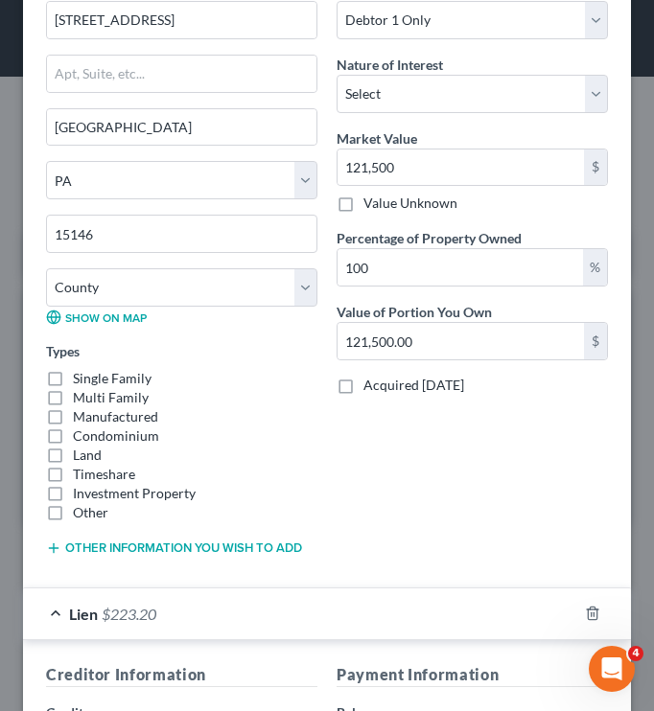
click at [73, 381] on label "Single Family" at bounding box center [112, 378] width 79 height 19
click at [81, 381] on input "Single Family" at bounding box center [87, 375] width 12 height 12
checkbox input "true"
click at [311, 359] on div "Address * 3645 [GEOGRAPHIC_DATA] [GEOGRAPHIC_DATA] [US_STATE][GEOGRAPHIC_DATA] …" at bounding box center [181, 276] width 290 height 591
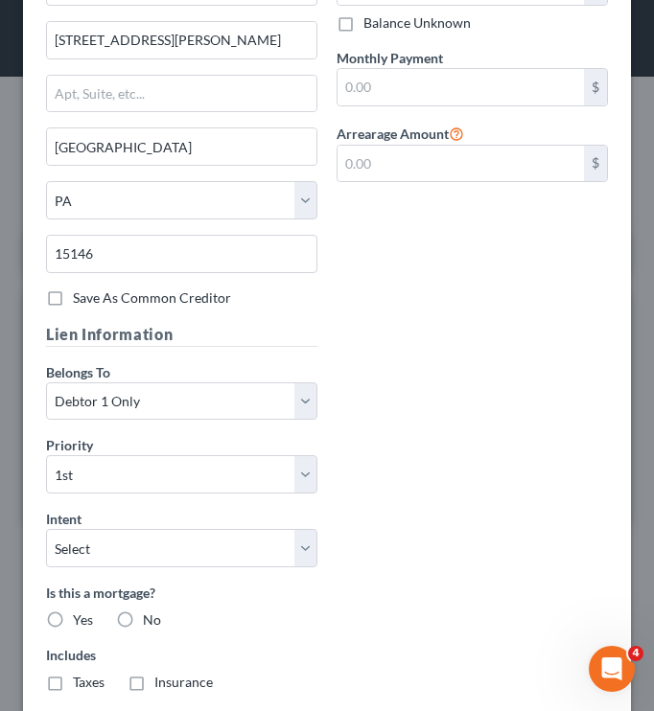
scroll to position [1221, 0]
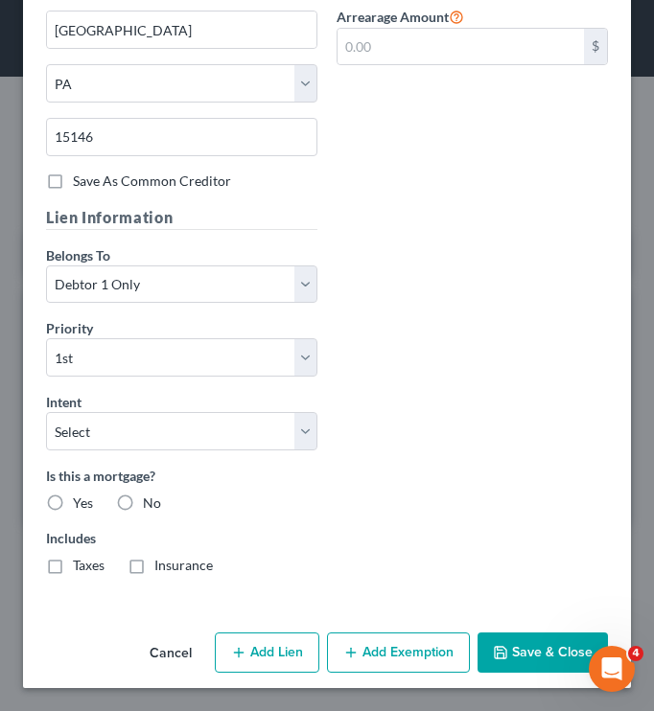
click at [255, 658] on button "Add Lien" at bounding box center [267, 653] width 104 height 40
select select "0"
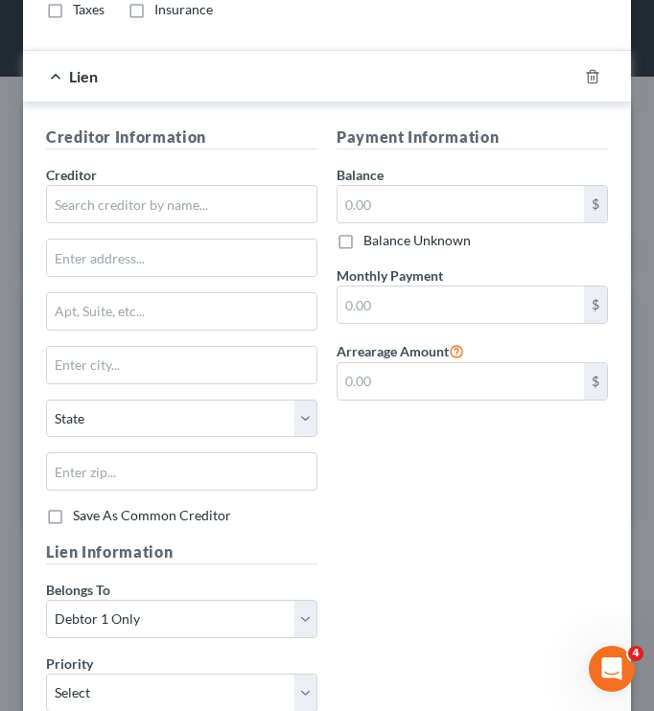
scroll to position [1779, 0]
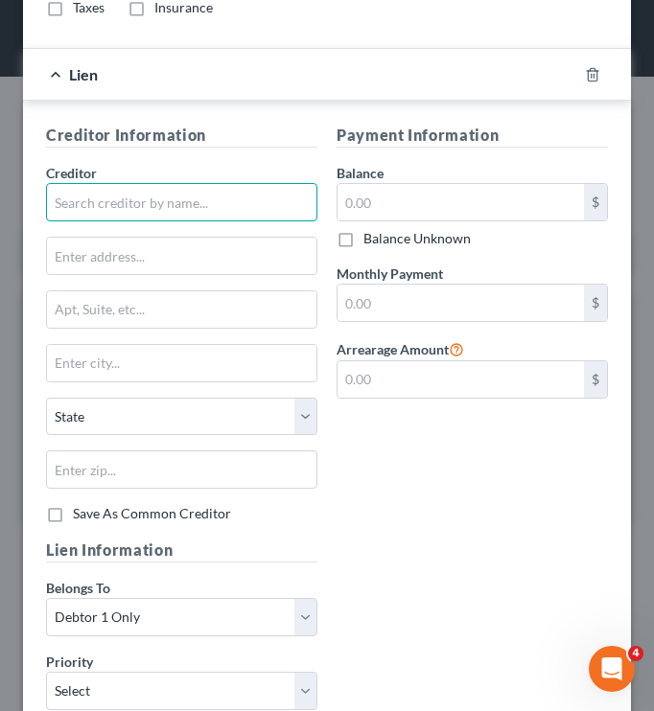
click at [111, 197] on input "text" at bounding box center [181, 202] width 271 height 38
drag, startPoint x: 289, startPoint y: 196, endPoint x: 432, endPoint y: 233, distance: 147.4
click at [432, 233] on div "Creditor Information Creditor * [GEOGRAPHIC_DATA] c/[PERSON_NAME] [PERSON_NAME]…" at bounding box center [326, 523] width 581 height 799
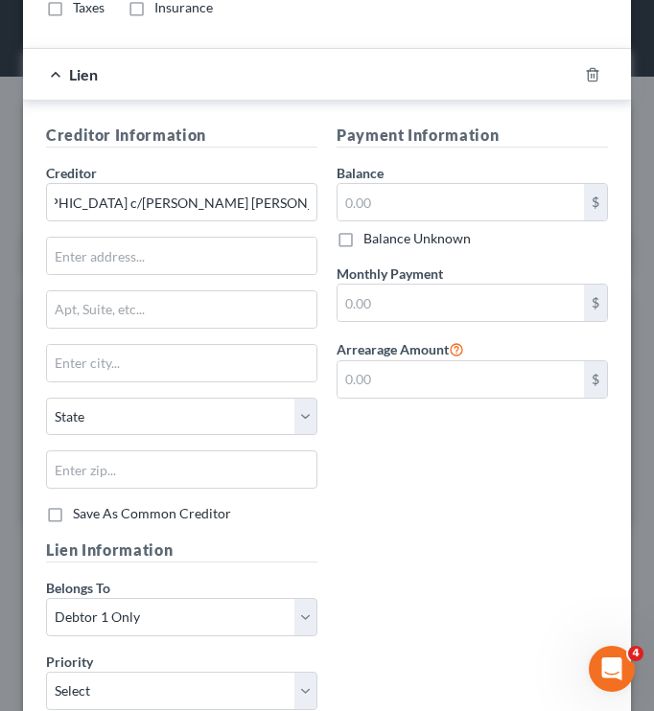
scroll to position [0, 0]
click at [311, 201] on div "Creditor Information Creditor * [GEOGRAPHIC_DATA] c/[PERSON_NAME] [PERSON_NAME]…" at bounding box center [181, 331] width 290 height 415
click at [301, 207] on input "[GEOGRAPHIC_DATA] c/[PERSON_NAME] [PERSON_NAME] [PERSON_NAME]" at bounding box center [181, 202] width 271 height 38
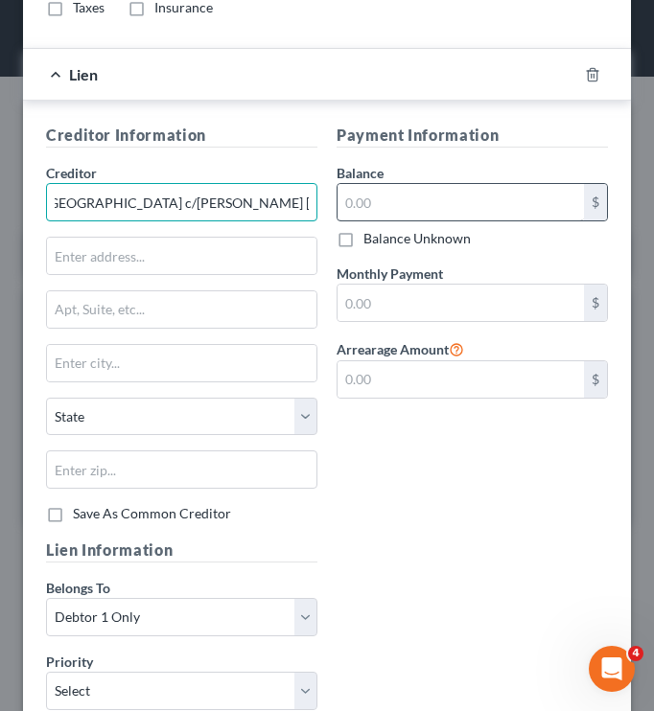
scroll to position [0, 64]
click at [294, 205] on input "[GEOGRAPHIC_DATA] c/[PERSON_NAME] [PERSON_NAME] [PERSON_NAME]" at bounding box center [181, 202] width 271 height 38
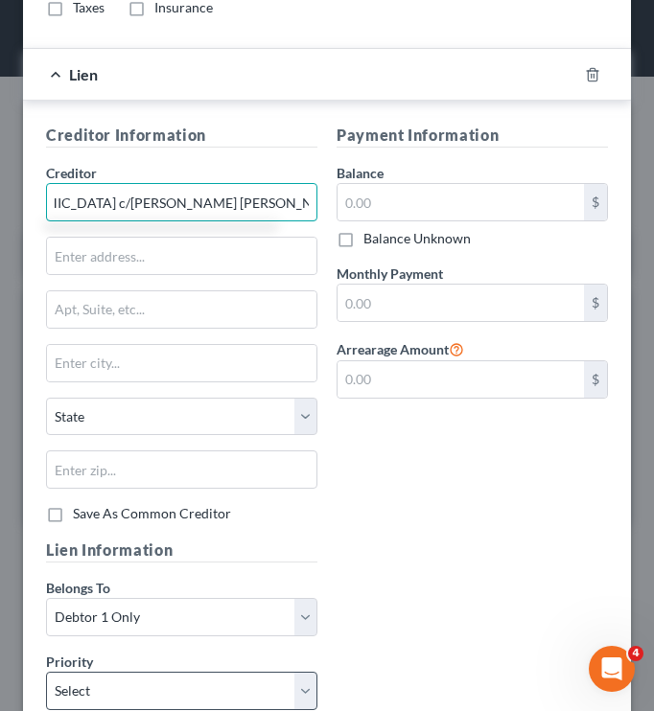
scroll to position [0, 91]
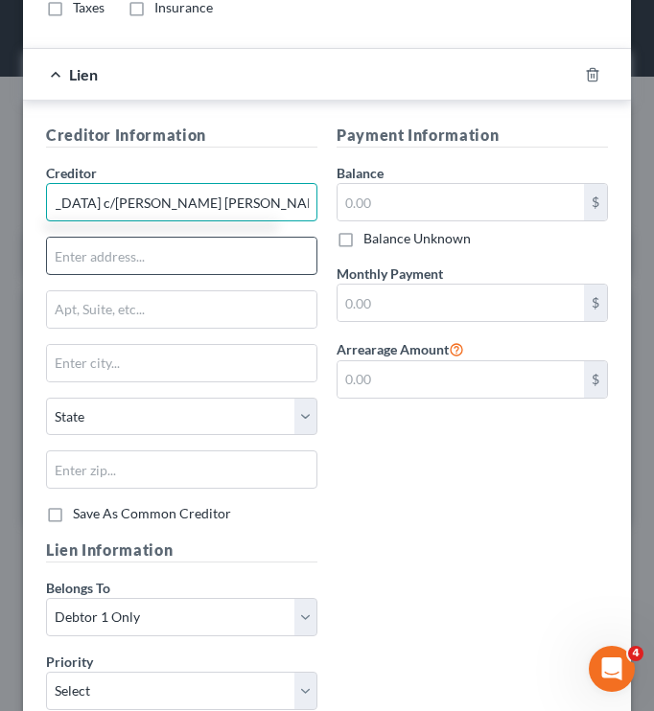
type input "[GEOGRAPHIC_DATA] c/[PERSON_NAME] [PERSON_NAME] [PERSON_NAME], LLC"
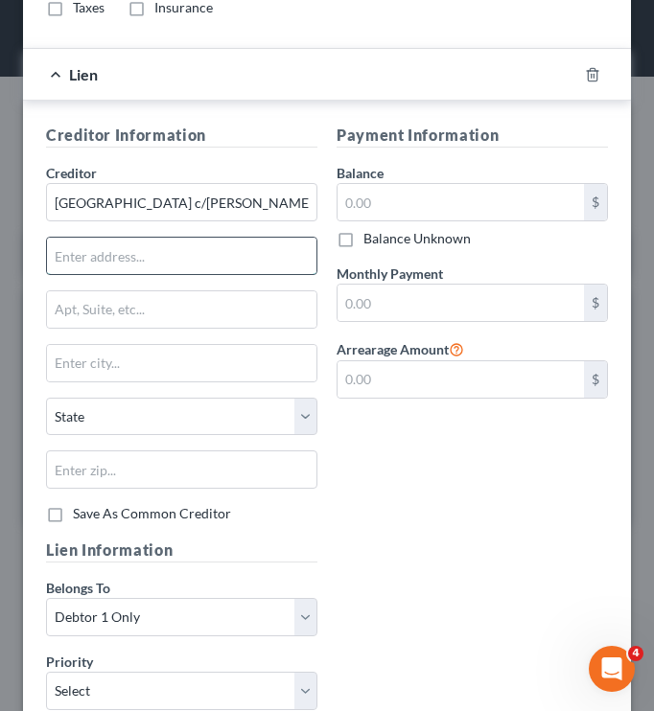
click at [161, 262] on input "text" at bounding box center [181, 256] width 269 height 36
paste input "[STREET_ADDRESS]"
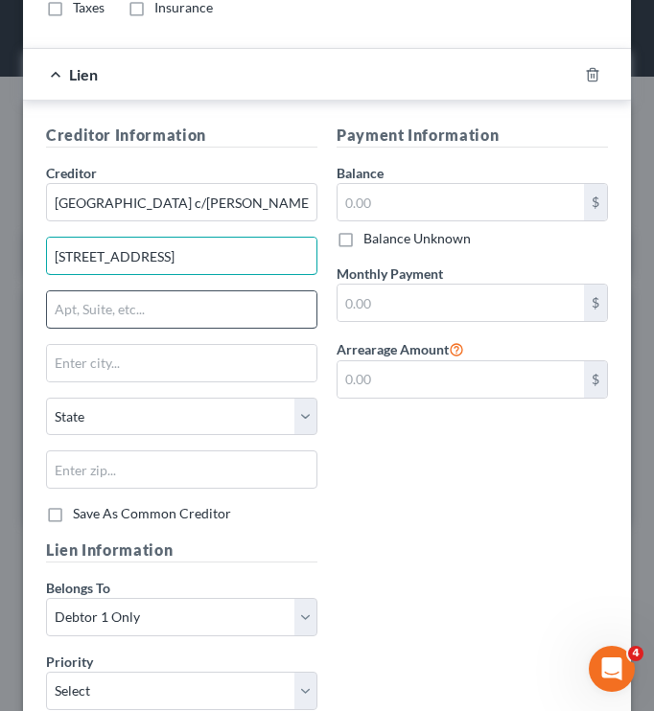
type input "[STREET_ADDRESS]"
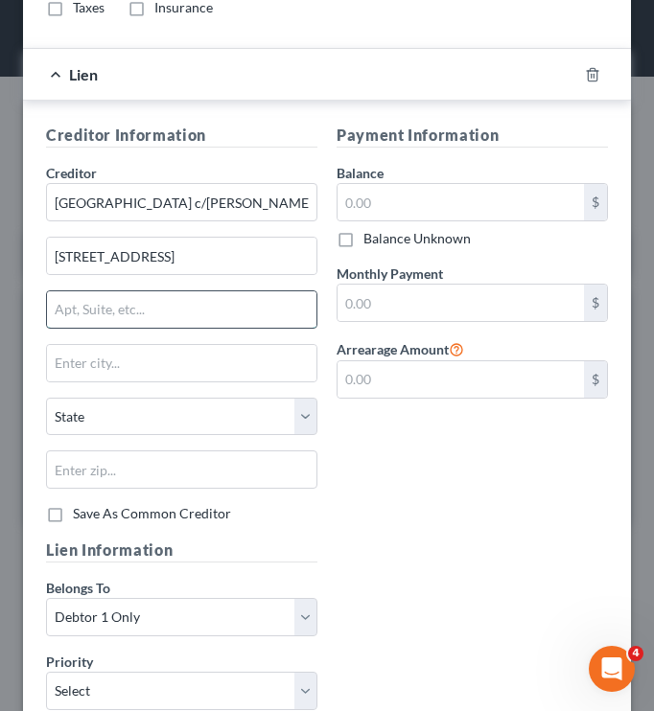
click at [196, 310] on input "text" at bounding box center [181, 309] width 269 height 36
paste input "Suite 503"
type input "Suite 503"
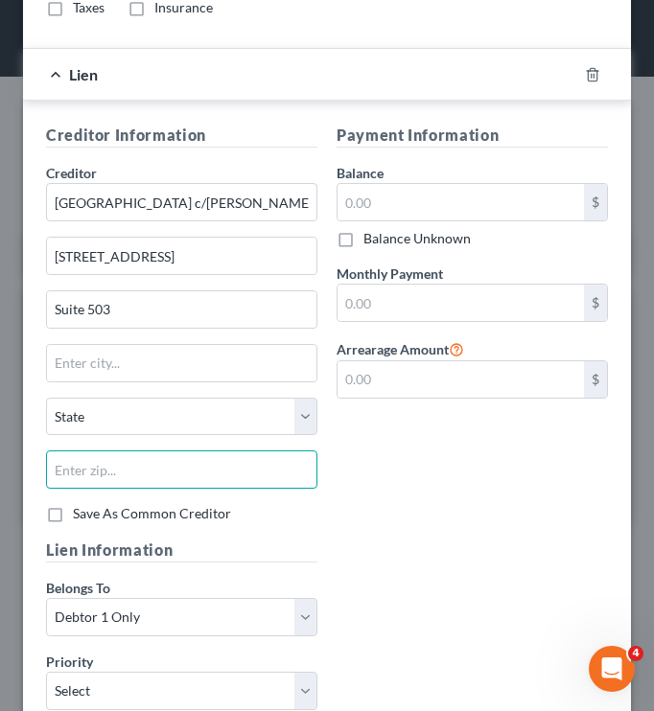
paste input "15219"
click at [234, 476] on input "text" at bounding box center [181, 469] width 271 height 38
type input "15219"
click at [401, 502] on div "Payment Information Balance $ Balance Unknown Balance Undetermined $ Balance Un…" at bounding box center [472, 331] width 290 height 415
type input "[GEOGRAPHIC_DATA]"
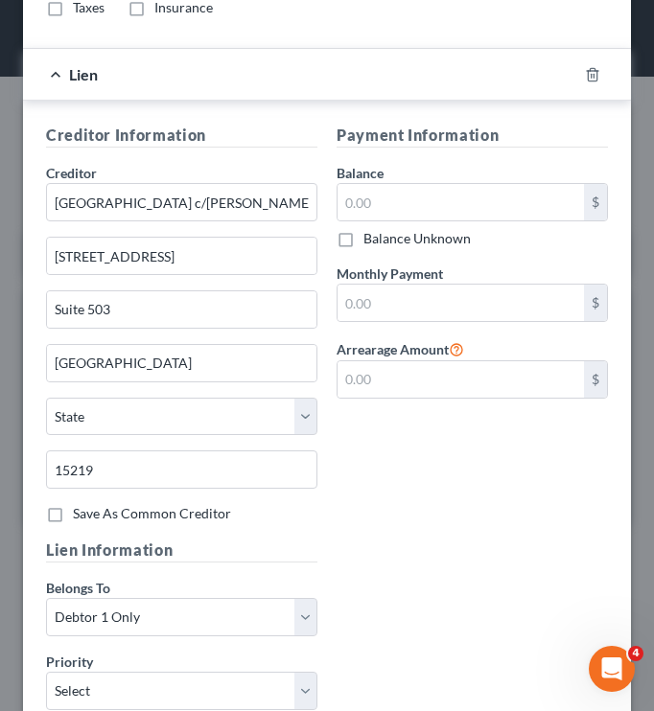
select select "39"
click at [448, 213] on input "text" at bounding box center [460, 202] width 246 height 36
type input "7,626.12"
click at [518, 517] on div "Payment Information Balance 7,626.12 $ Balance Unknown Balance Undetermined 7,6…" at bounding box center [472, 331] width 290 height 415
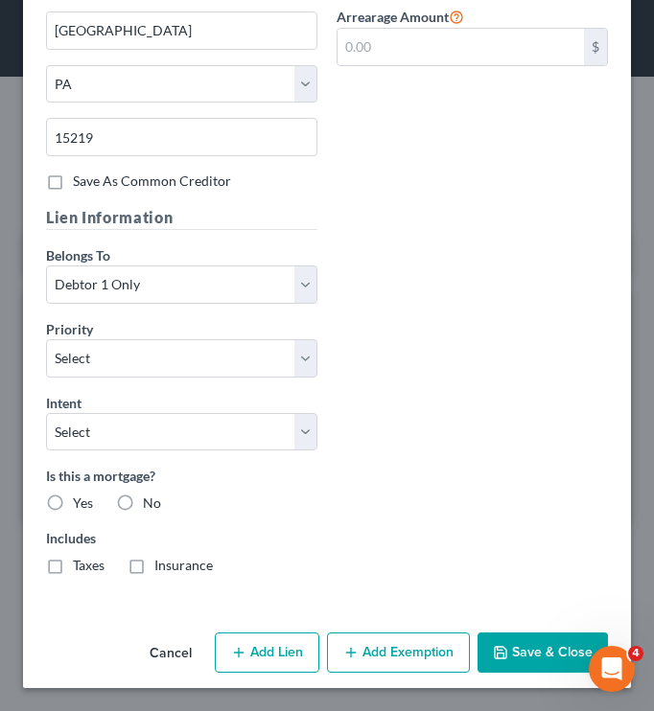
scroll to position [2111, 0]
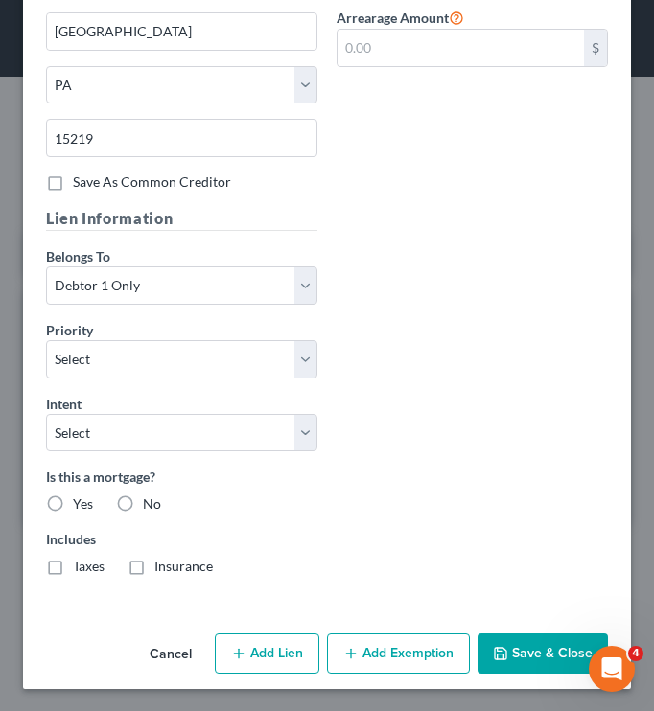
click at [256, 656] on button "Add Lien" at bounding box center [267, 654] width 104 height 40
select select "0"
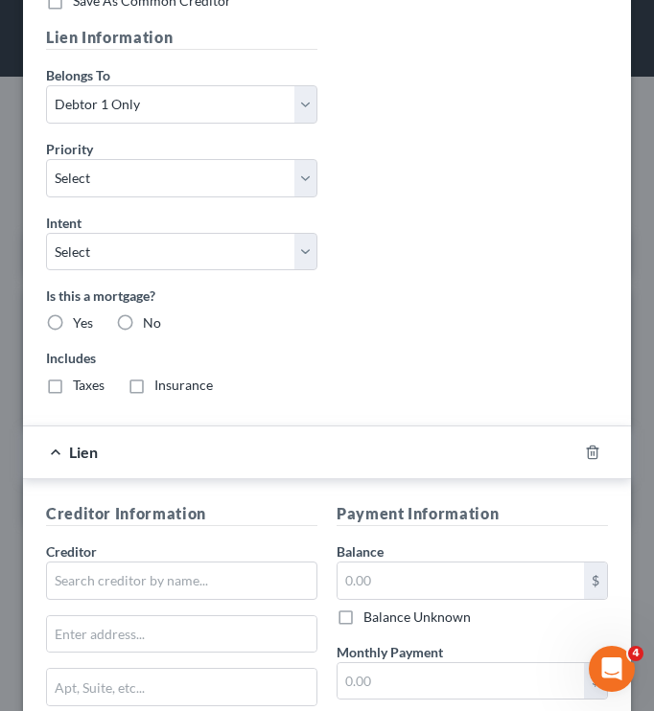
scroll to position [2638, 0]
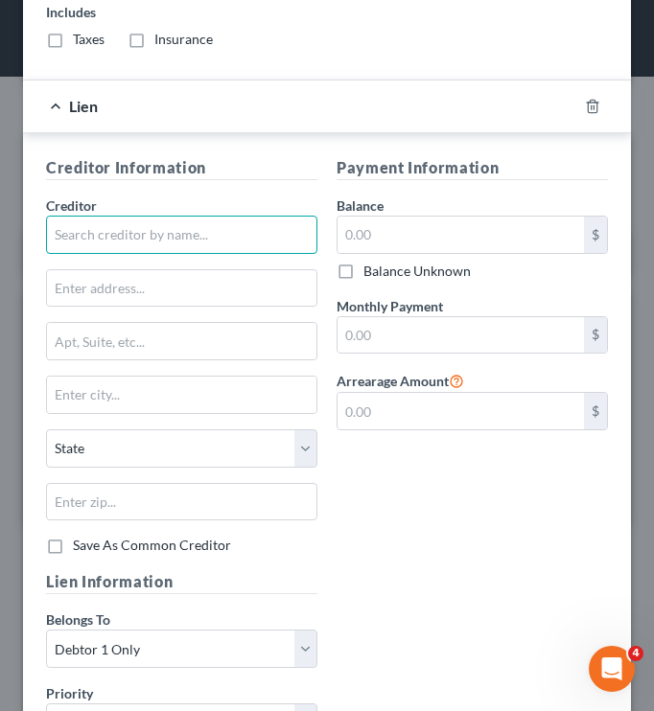
click at [135, 245] on input "text" at bounding box center [181, 235] width 271 height 38
click at [229, 238] on input "[GEOGRAPHIC_DATA]" at bounding box center [181, 235] width 271 height 38
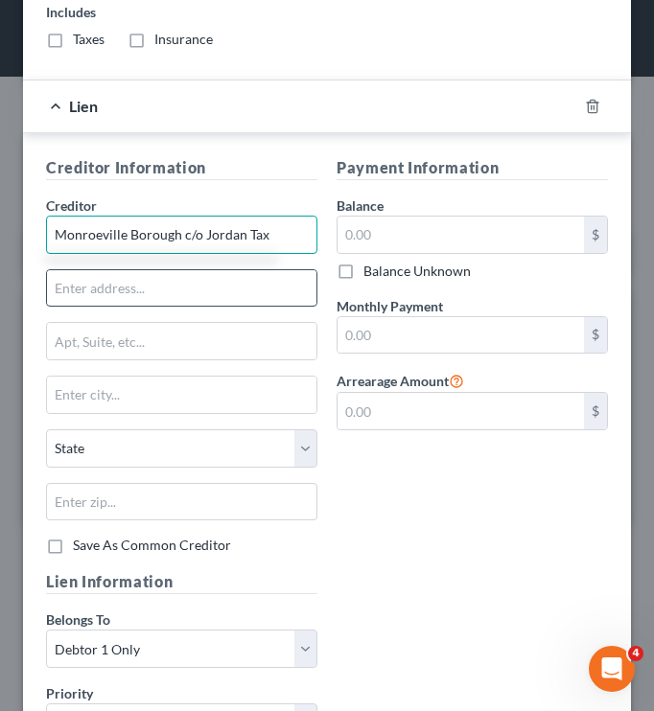
type input "Monroeville Borough c/o Jordan Tax"
click at [251, 286] on input "text" at bounding box center [181, 288] width 269 height 36
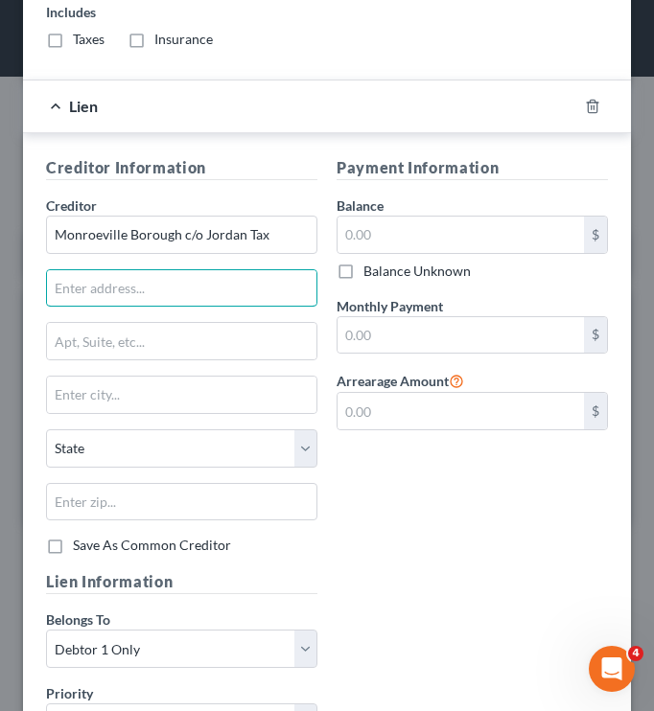
paste input "[PERSON_NAME] Place"
click at [250, 102] on div "Lien" at bounding box center [300, 106] width 554 height 51
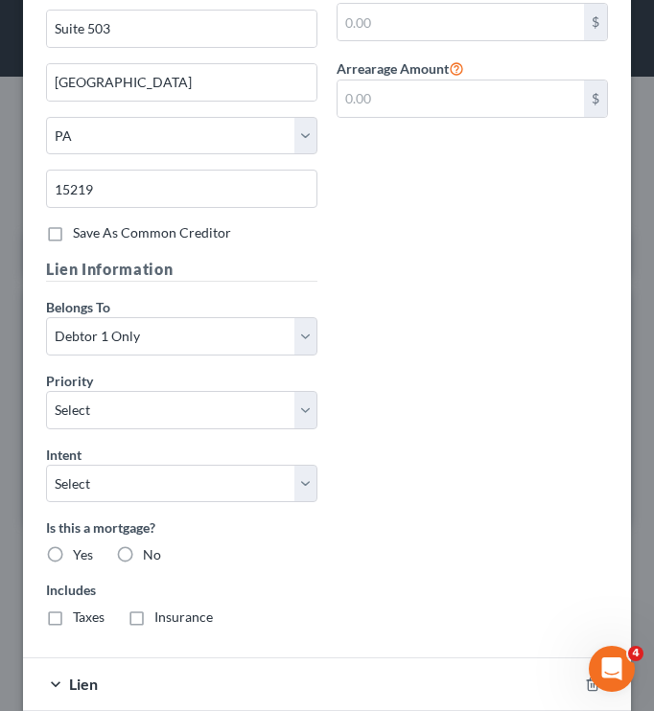
scroll to position [2164, 0]
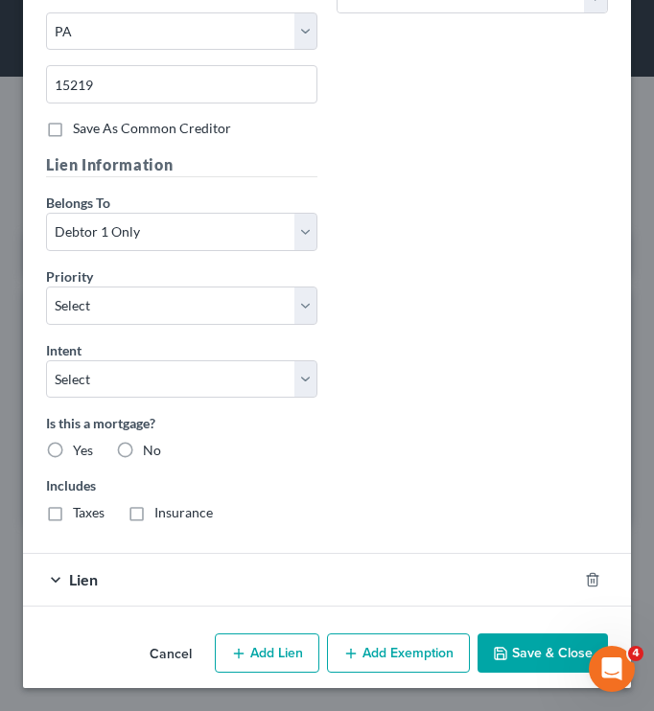
click at [143, 578] on div "Lien" at bounding box center [300, 579] width 554 height 51
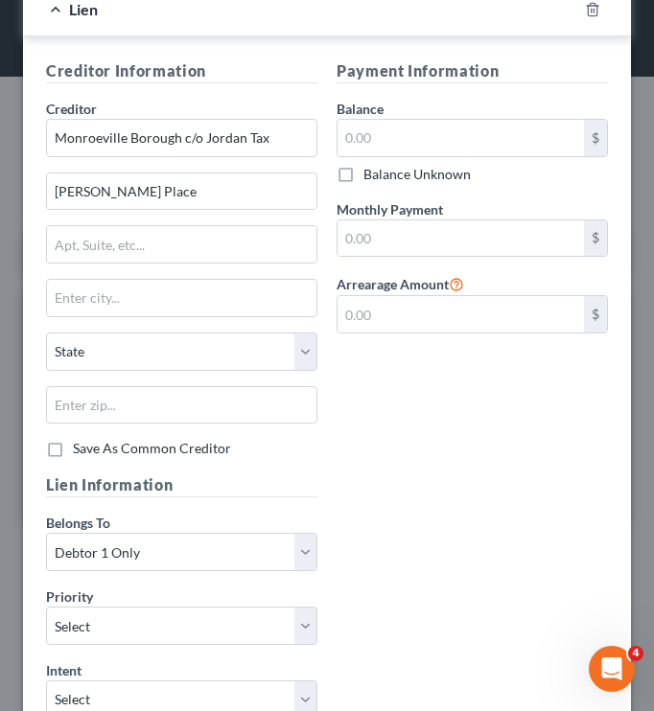
scroll to position [2735, 0]
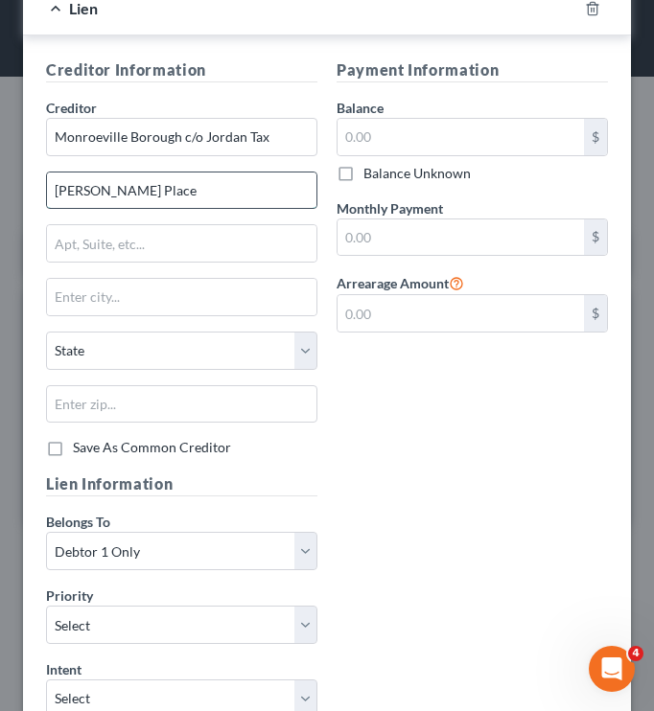
click at [54, 185] on input "[PERSON_NAME] Place" at bounding box center [181, 191] width 269 height 36
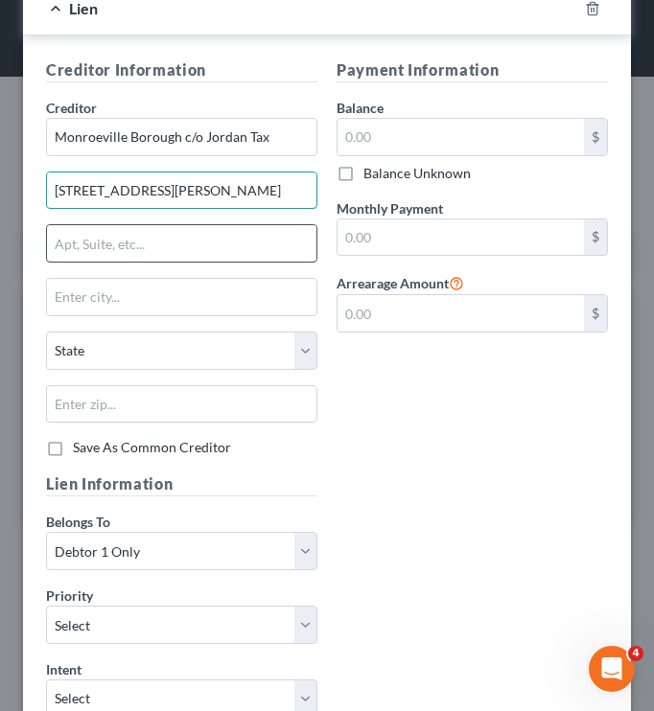
type input "[STREET_ADDRESS][PERSON_NAME]"
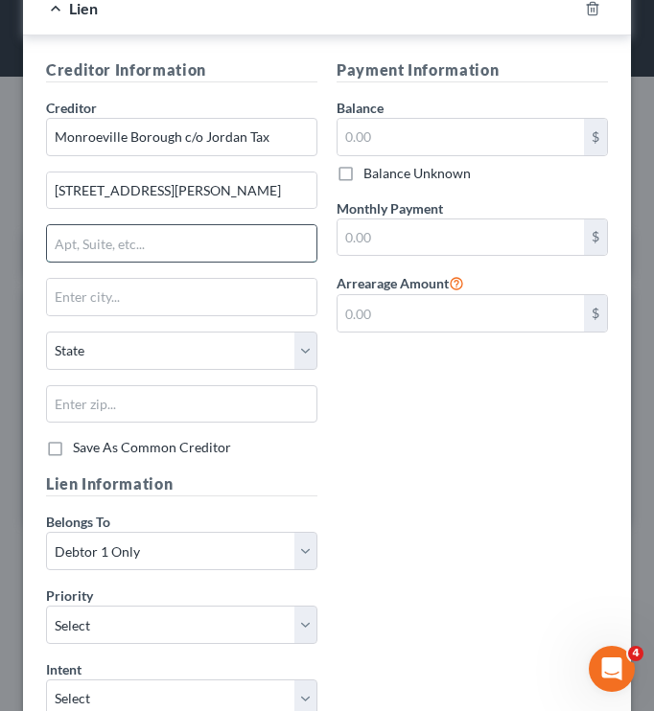
click at [110, 242] on input "text" at bounding box center [181, 243] width 269 height 36
paste input "Suite 3110"
click at [53, 242] on input "Suite 3110" at bounding box center [181, 243] width 269 height 36
type input "GRB Law Suite 3110"
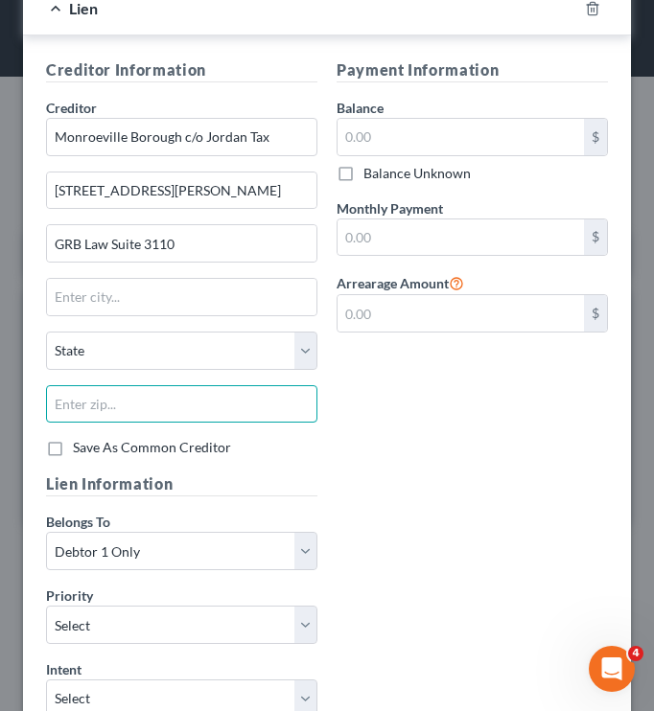
paste input "15219"
click at [221, 408] on input "text" at bounding box center [181, 404] width 271 height 38
type input "15219"
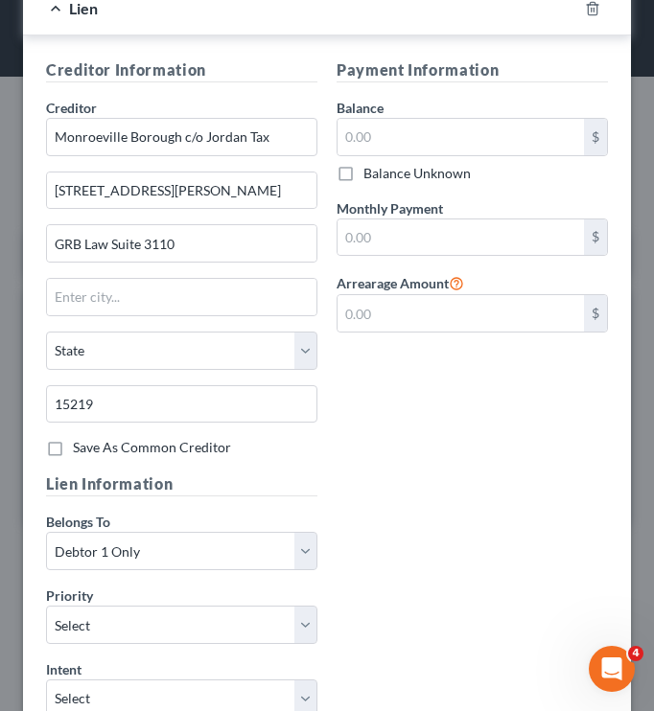
click at [447, 387] on div "Payment Information Balance $ Balance Unknown Balance Undetermined $ Balance Un…" at bounding box center [472, 265] width 290 height 415
type input "[GEOGRAPHIC_DATA]"
select select "39"
click at [468, 127] on input "text" at bounding box center [460, 137] width 246 height 36
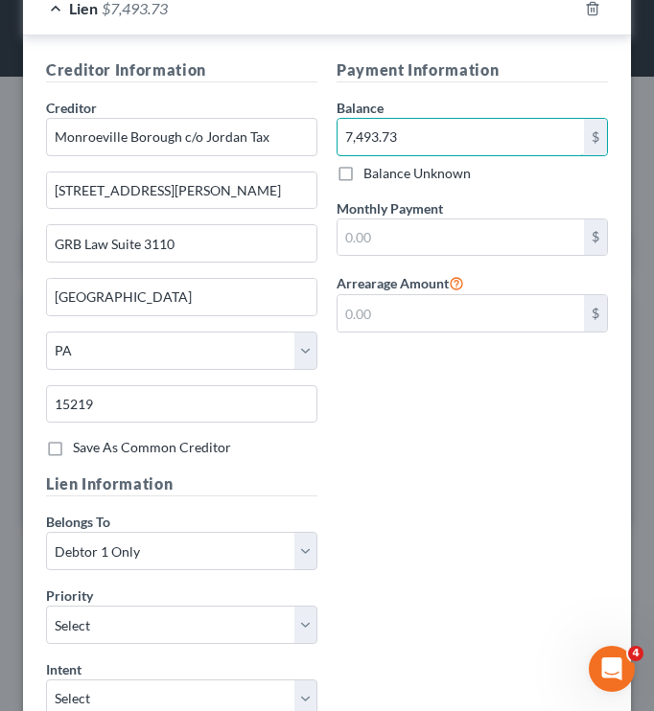
type input "7,493.73"
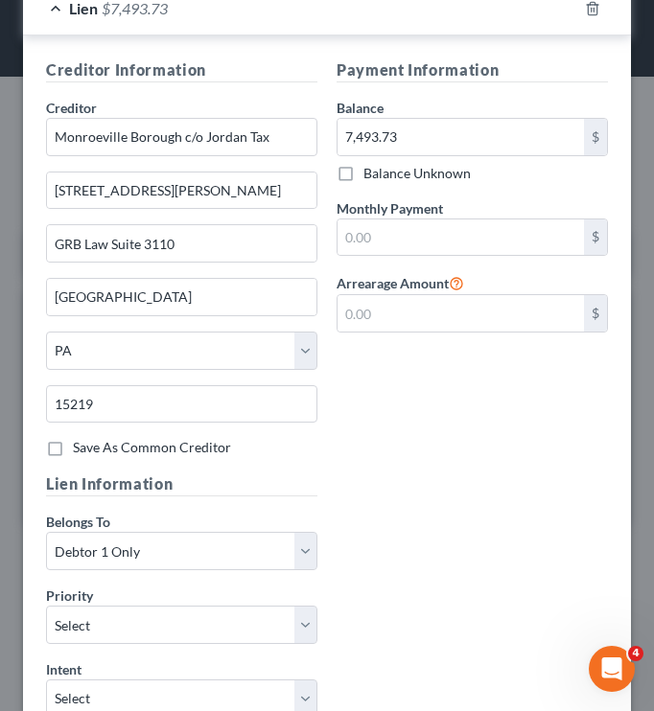
click at [553, 385] on div "Payment Information Balance 7,493.73 $ Balance Unknown Balance Undetermined 7,4…" at bounding box center [472, 265] width 290 height 415
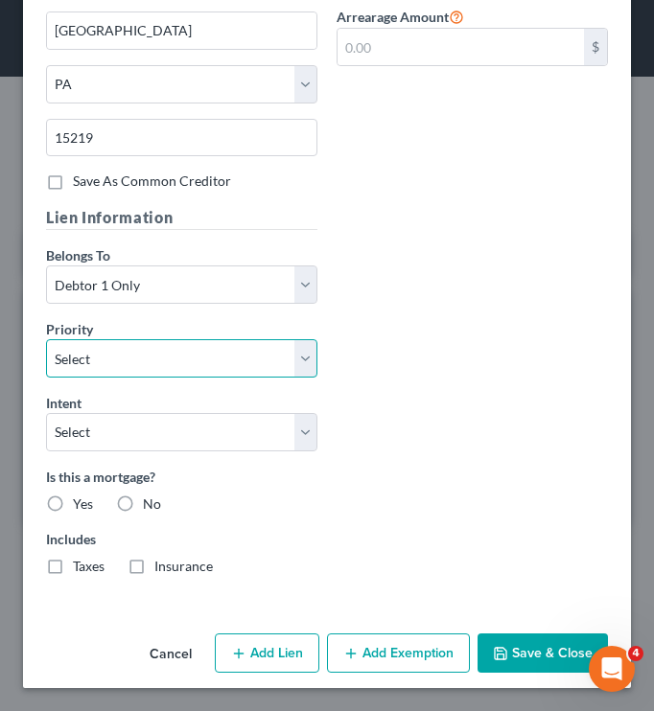
click at [255, 358] on select "Select 2nd 3rd 4th 5th 6th 7th 8th 9th 10th 11th 12th 13th 14th 15th 16th 17th …" at bounding box center [181, 358] width 271 height 38
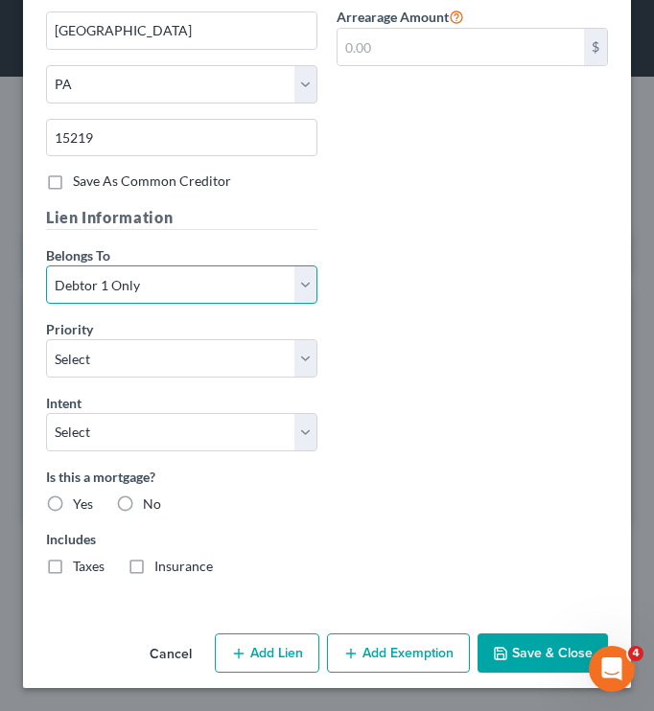
click at [261, 281] on select "Select Debtor 1 Only Debtor 2 Only Debtor 1 And Debtor 2 Only At Least One Of T…" at bounding box center [181, 284] width 271 height 38
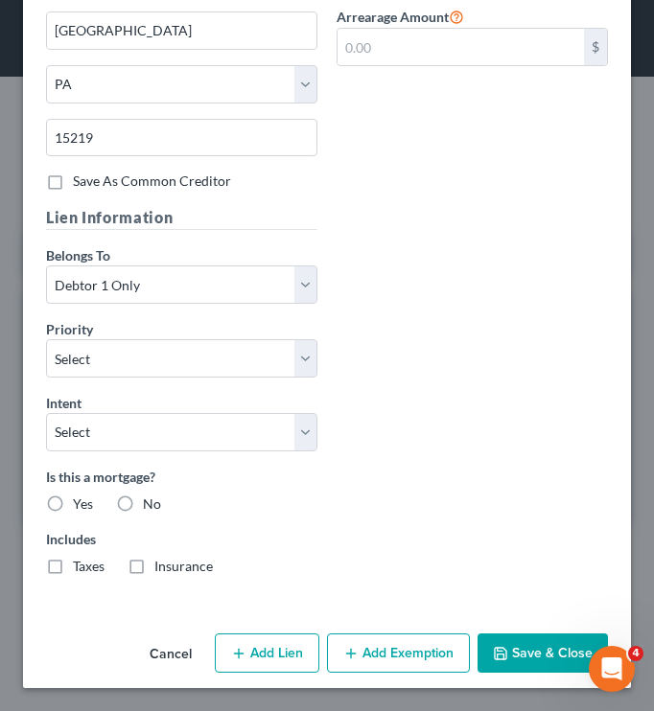
click at [446, 243] on div "Creditor Information Creditor * [GEOGRAPHIC_DATA] c/o Jordan Tax [GEOGRAPHIC_DA…" at bounding box center [326, 191] width 581 height 799
click at [250, 650] on button "Add Lien" at bounding box center [267, 654] width 104 height 40
select select "0"
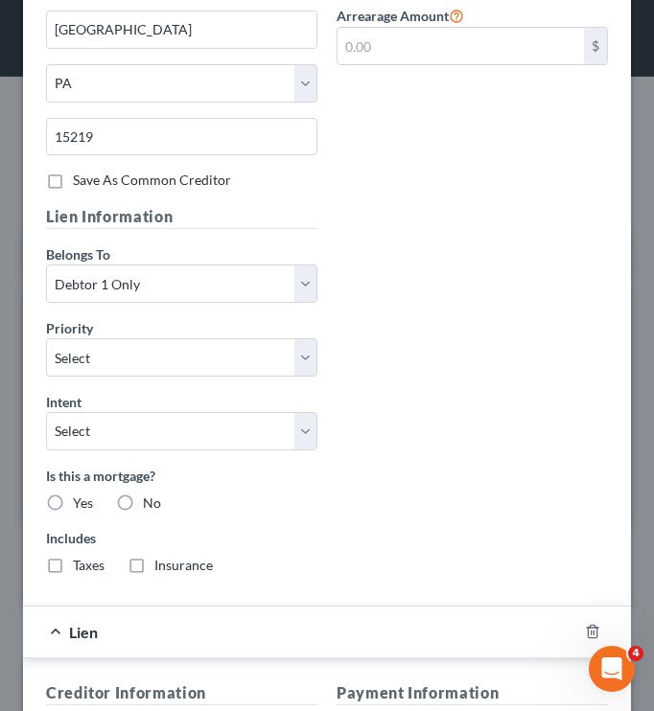
scroll to position [3565, 0]
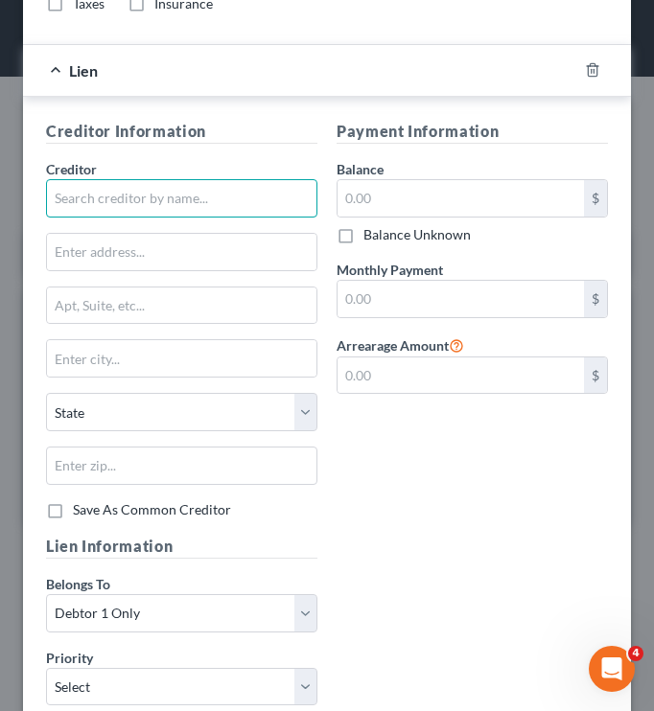
click at [149, 189] on input "text" at bounding box center [181, 198] width 271 height 38
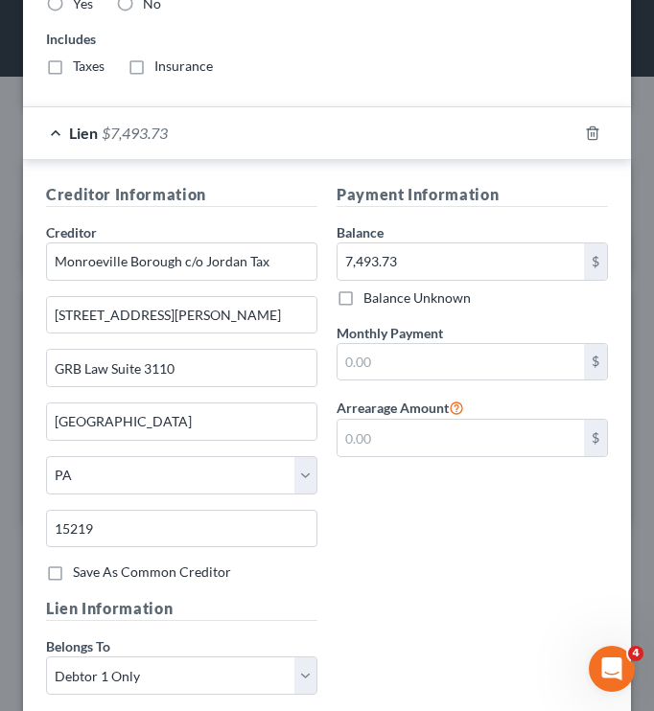
scroll to position [2621, 0]
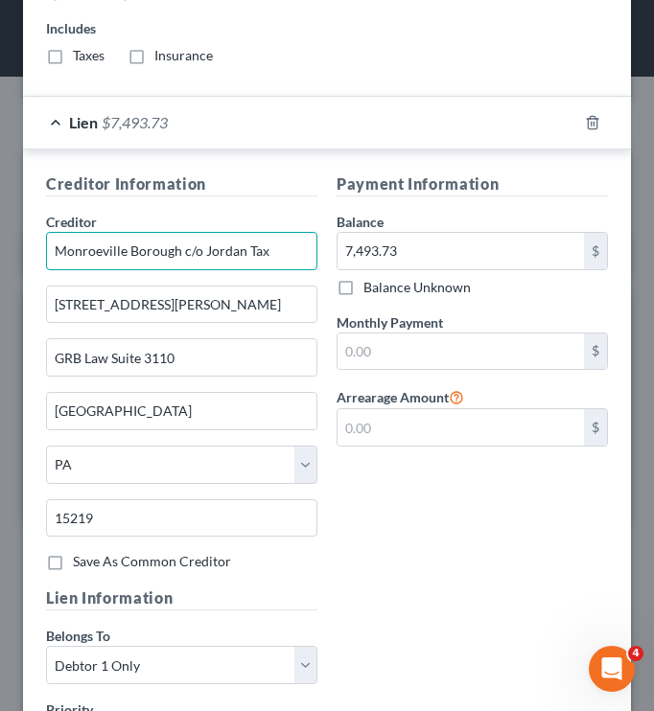
type input "Allegheny County c/o"
drag, startPoint x: 277, startPoint y: 251, endPoint x: 205, endPoint y: 260, distance: 72.4
click at [205, 260] on input "Monroeville Borough c/o Jordan Tax" at bounding box center [181, 251] width 271 height 38
type input "Monroeville Borough c/o GRB Law"
click at [450, 562] on div "Payment Information Balance 7,493.73 $ Balance Unknown Balance Undetermined 7,4…" at bounding box center [472, 380] width 290 height 415
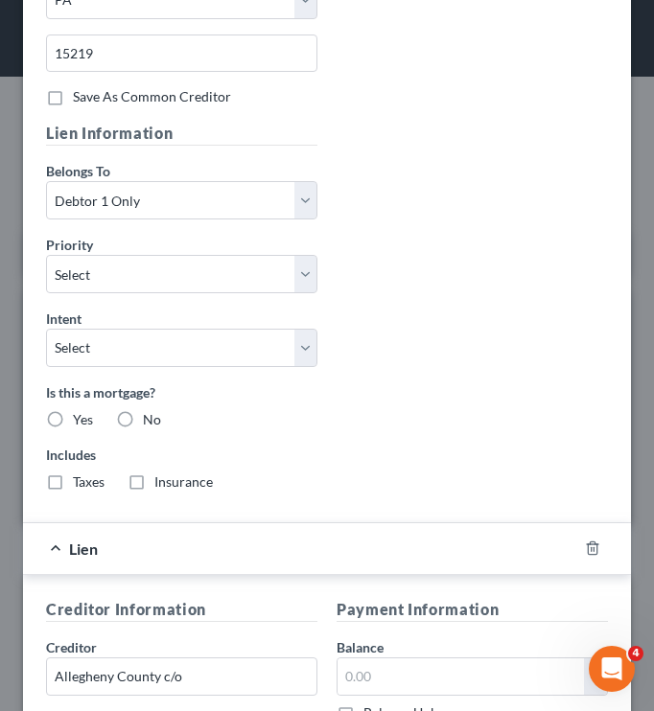
scroll to position [3538, 0]
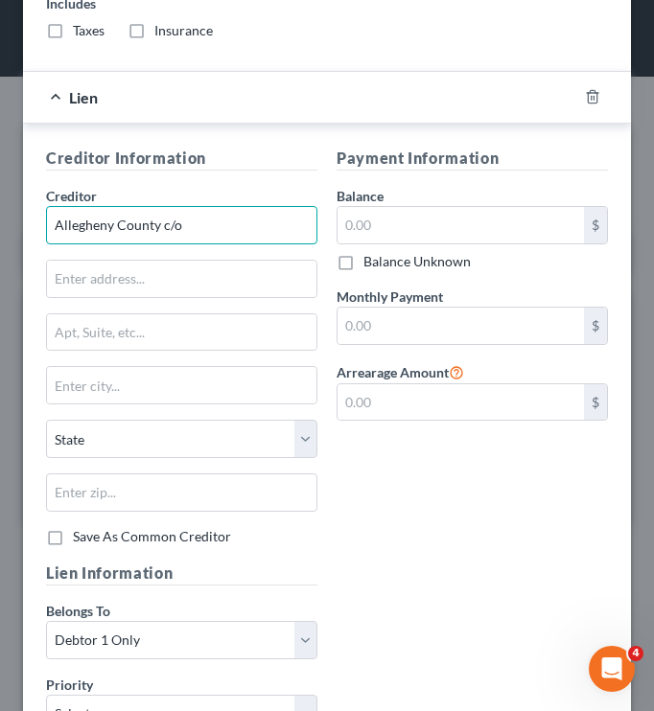
click at [200, 230] on input "Allegheny County c/o" at bounding box center [181, 225] width 271 height 38
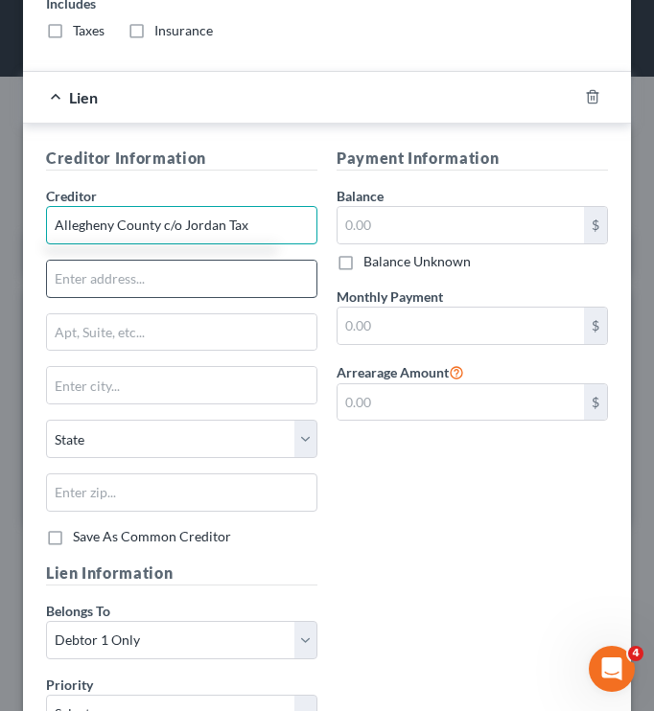
type input "Allegheny County c/o Jordan Tax"
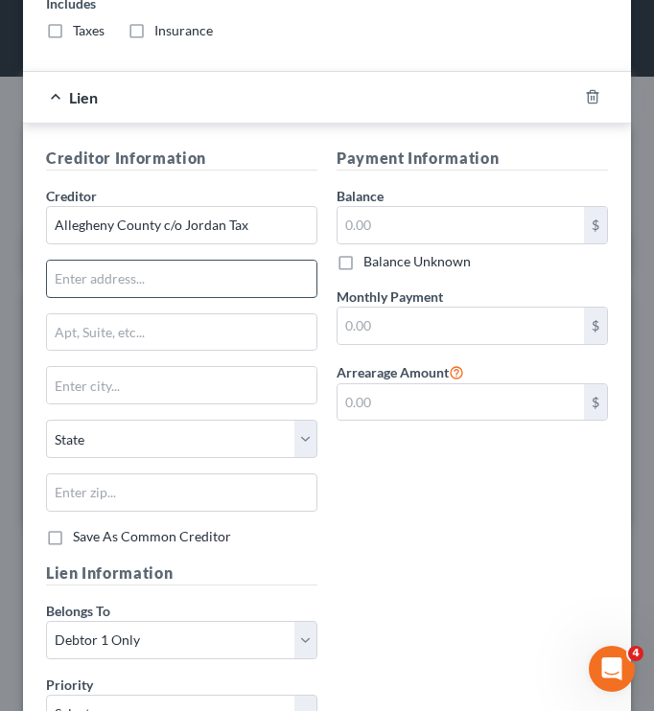
click at [209, 285] on input "text" at bounding box center [181, 279] width 269 height 36
type input "v"
paste input "[STREET_ADDRESS]"
type input "[STREET_ADDRESS]"
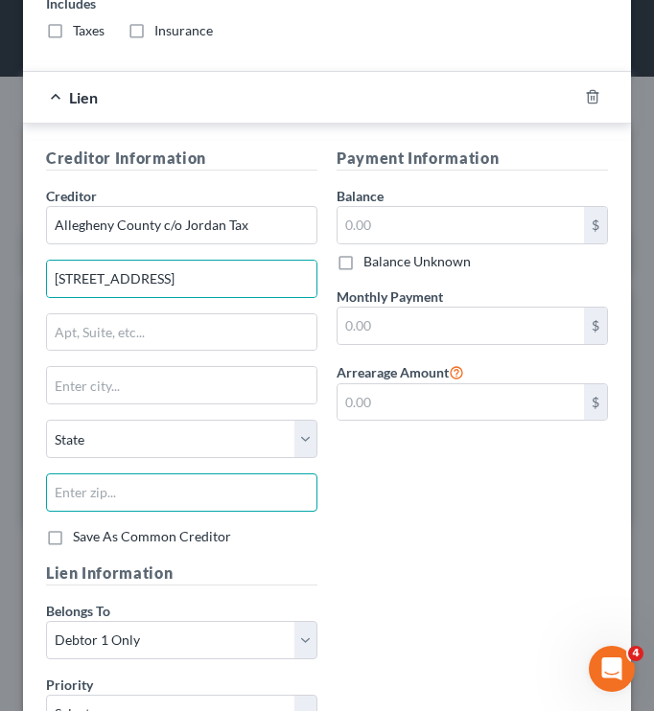
click at [158, 486] on input "text" at bounding box center [181, 492] width 271 height 38
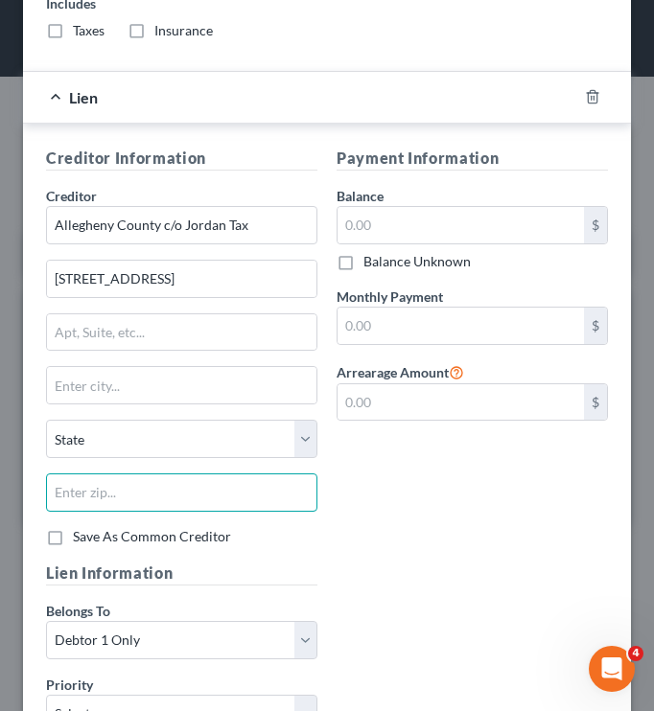
paste input "15317"
type input "15317"
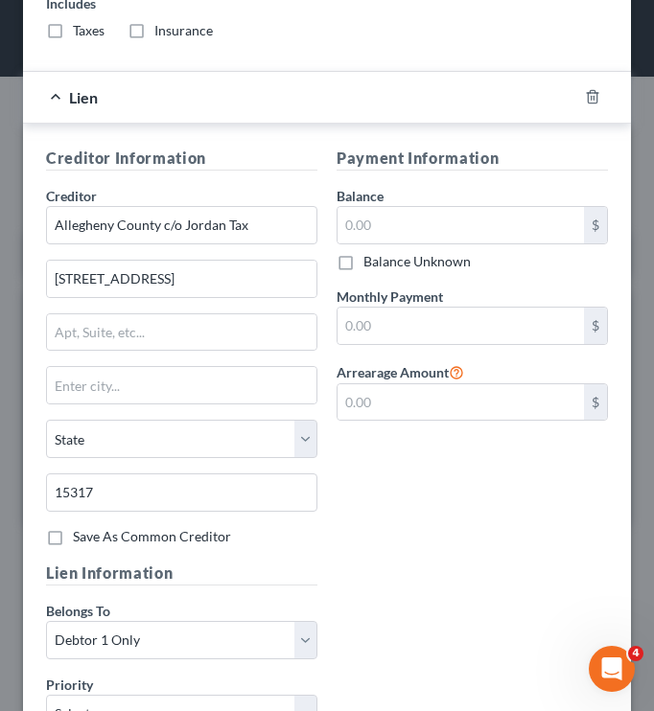
click at [471, 498] on div "Payment Information Balance $ Balance Unknown Balance Undetermined $ Balance Un…" at bounding box center [472, 354] width 290 height 415
type input "[GEOGRAPHIC_DATA]"
select select "39"
click at [463, 233] on input "text" at bounding box center [460, 225] width 246 height 36
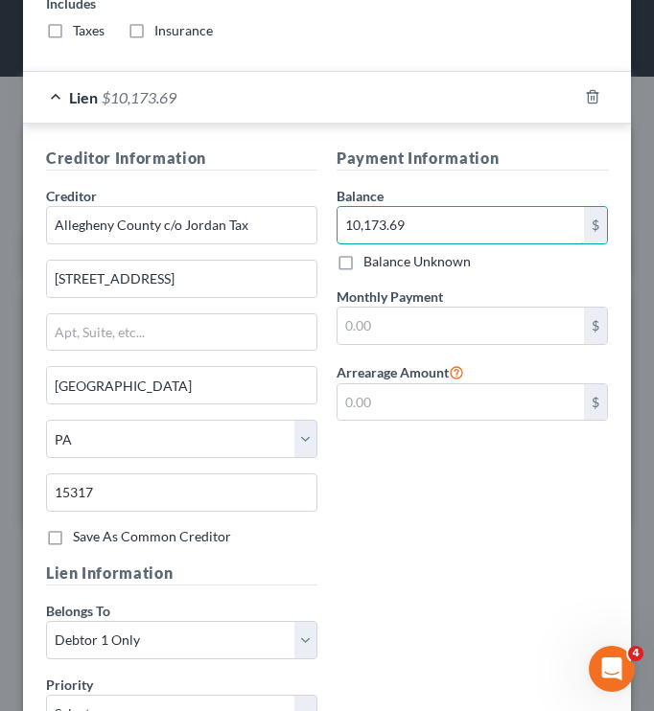
type input "10,173.69"
click at [469, 500] on div "Payment Information Balance 10,173.69 $ Balance Unknown Balance Undetermined 10…" at bounding box center [472, 354] width 290 height 415
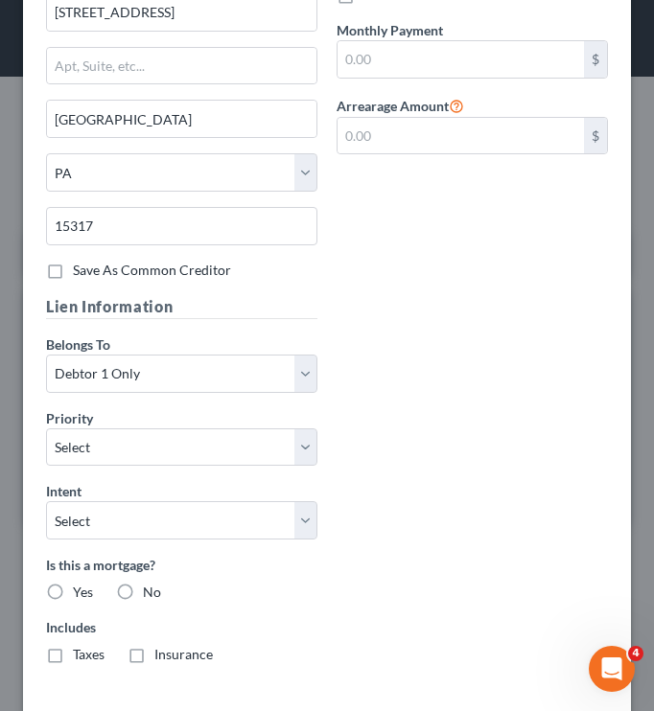
scroll to position [3893, 0]
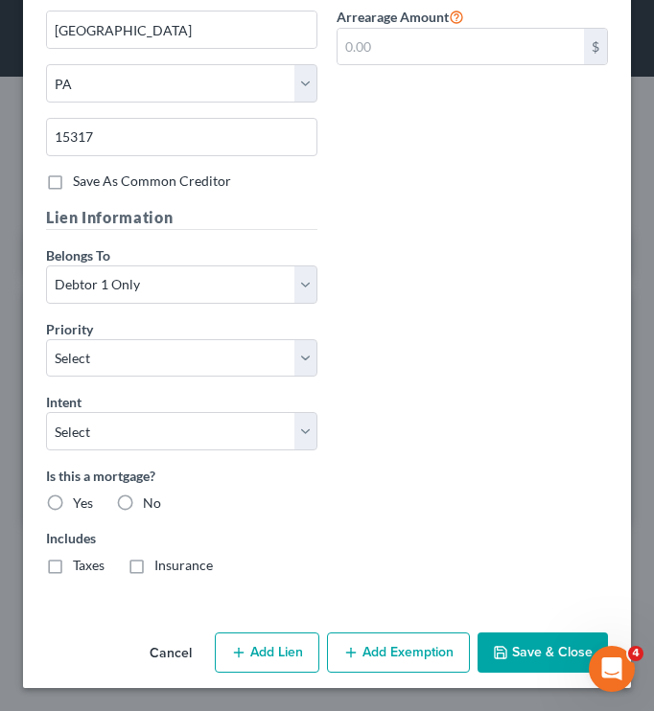
click at [514, 652] on button "Save & Close" at bounding box center [542, 653] width 130 height 40
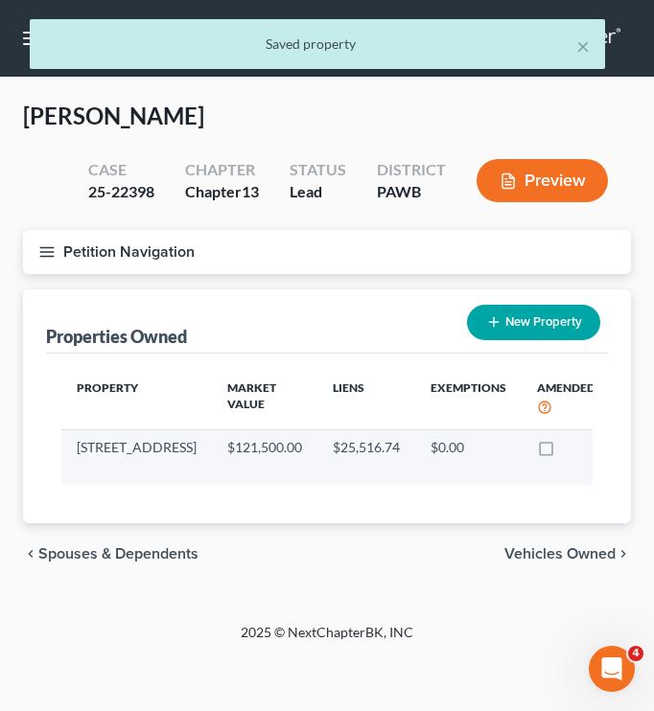
click at [626, 445] on icon "button" at bounding box center [633, 449] width 15 height 15
select select "39"
select select "1"
select select "0"
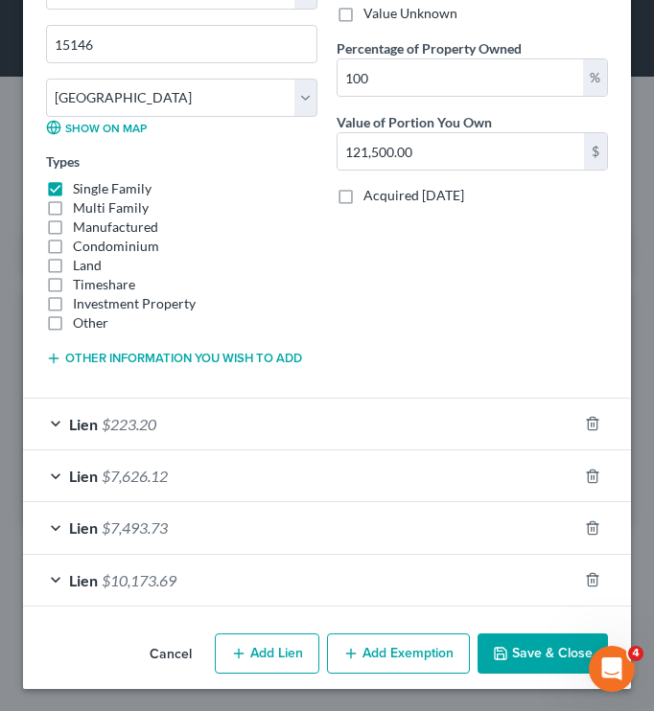
scroll to position [538, 0]
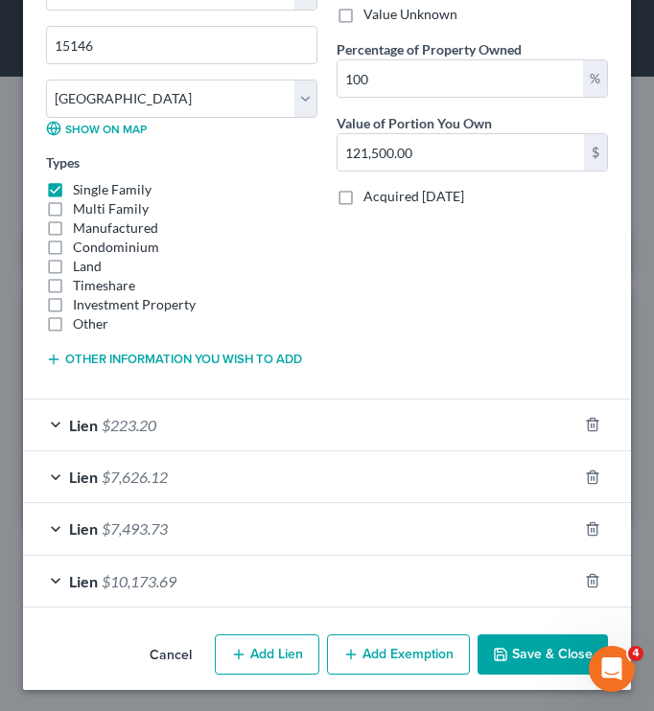
click at [356, 664] on button "Add Exemption" at bounding box center [398, 655] width 143 height 40
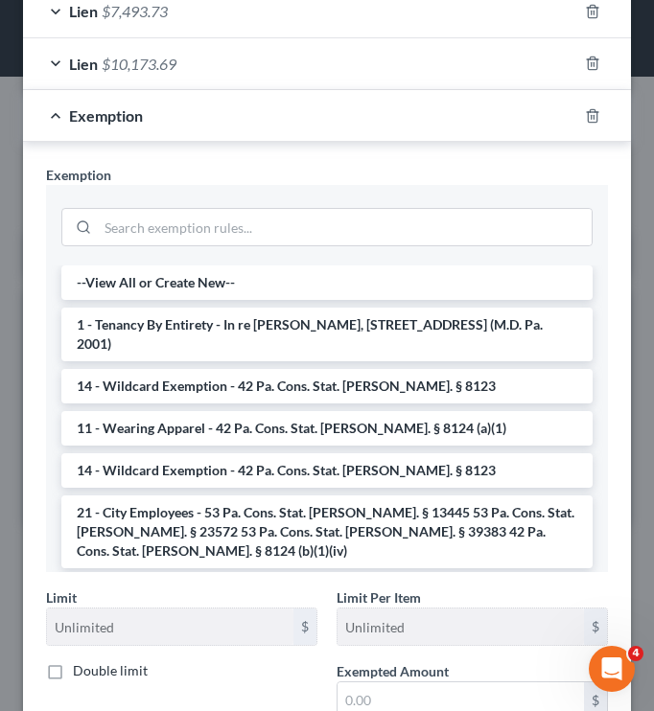
scroll to position [1059, 0]
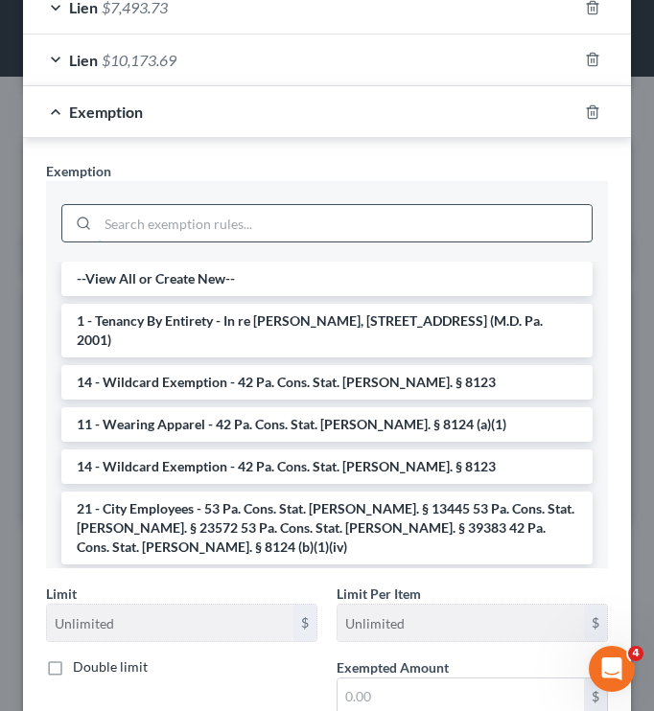
click at [216, 235] on input "search" at bounding box center [345, 223] width 494 height 36
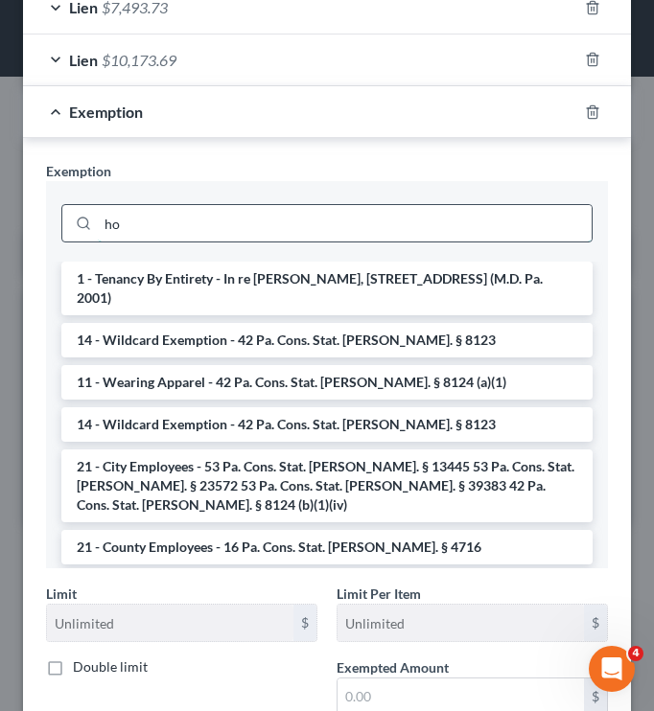
type input "h"
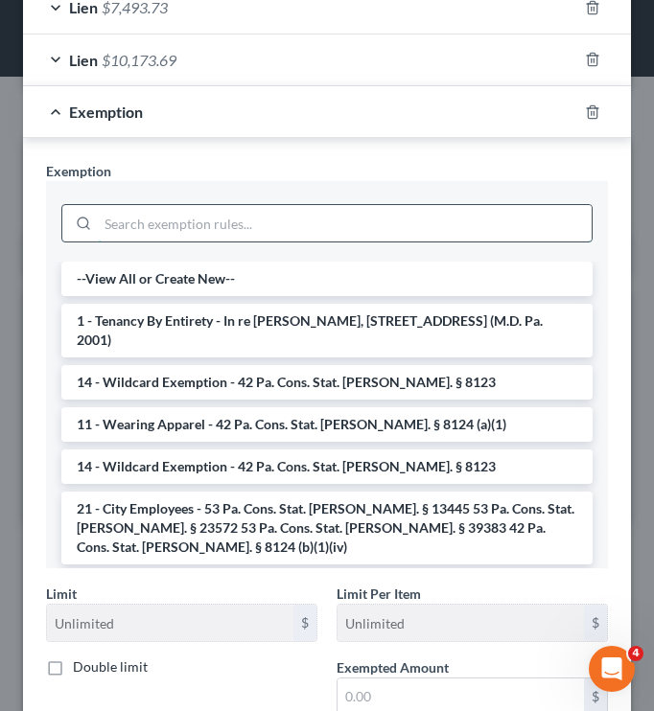
scroll to position [1274, 0]
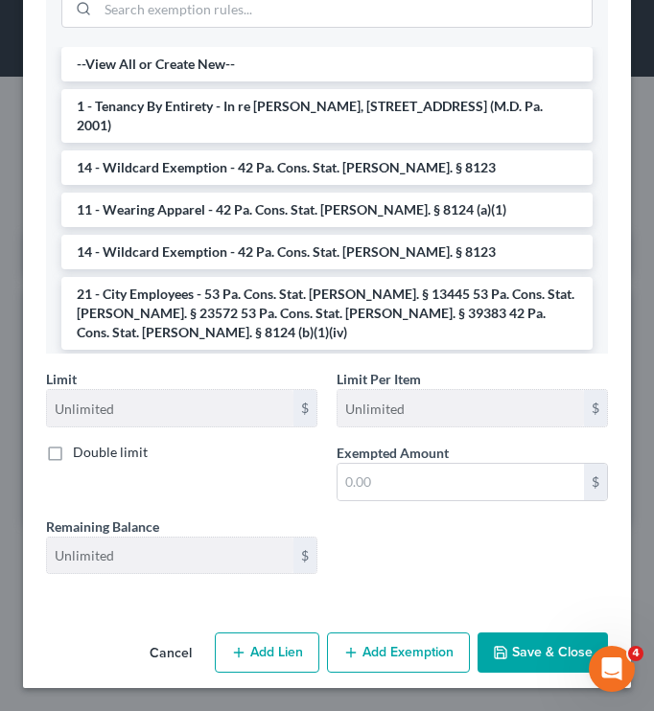
click at [514, 641] on button "Save & Close" at bounding box center [542, 653] width 130 height 40
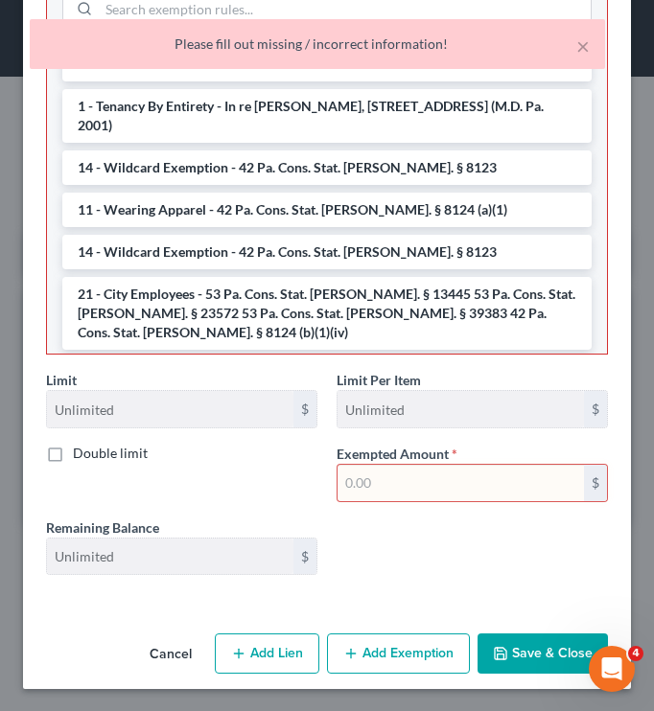
scroll to position [1014, 0]
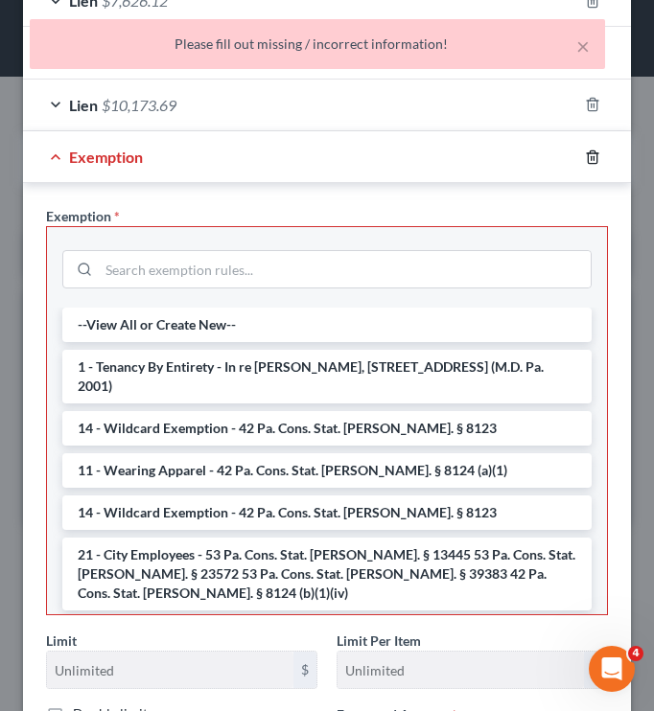
click at [588, 155] on icon "button" at bounding box center [592, 156] width 9 height 12
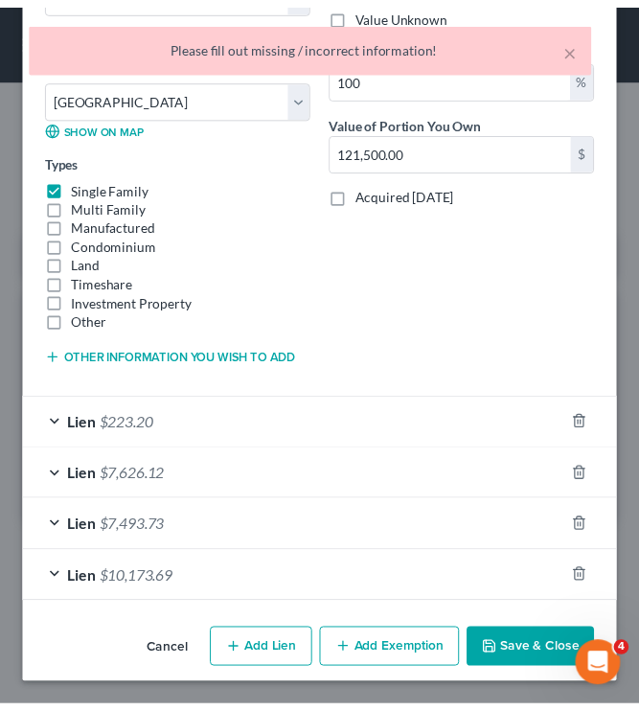
scroll to position [539, 0]
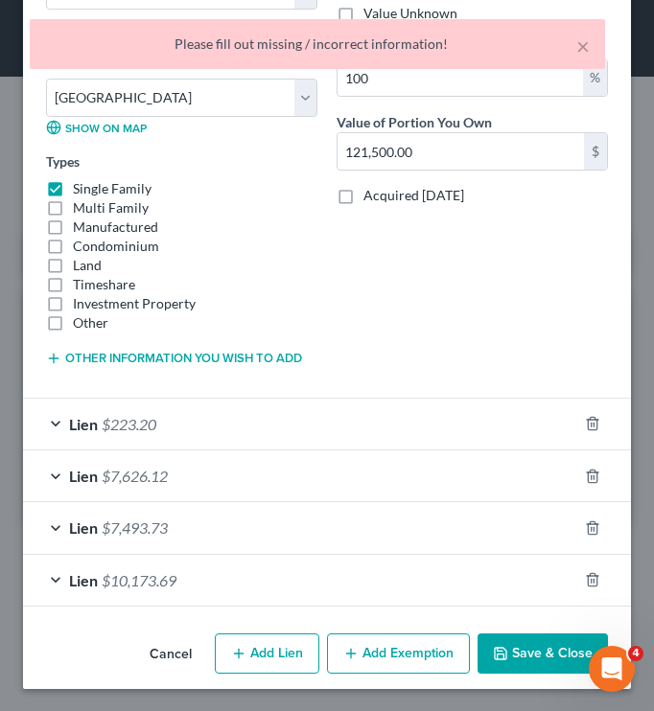
click at [527, 649] on button "Save & Close" at bounding box center [542, 654] width 130 height 40
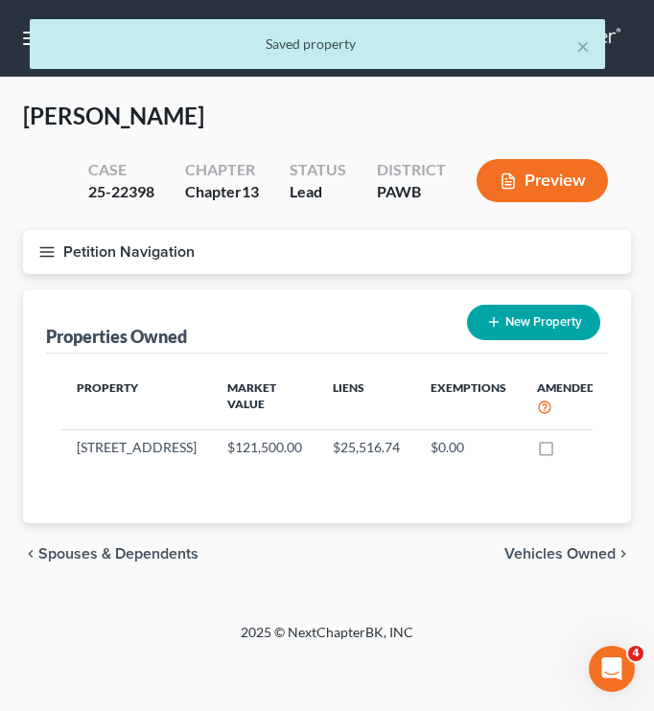
click at [80, 252] on button "Petition Navigation" at bounding box center [327, 252] width 608 height 44
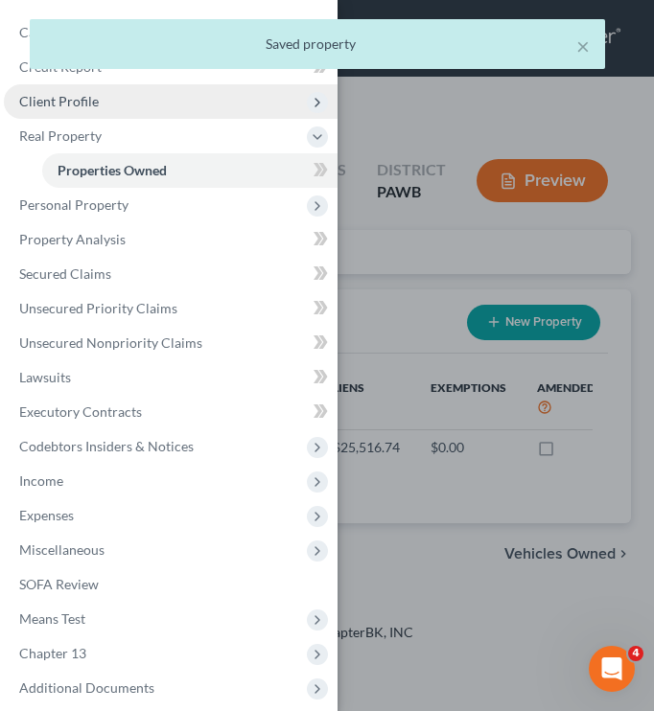
click at [175, 97] on span "Client Profile" at bounding box center [171, 101] width 334 height 35
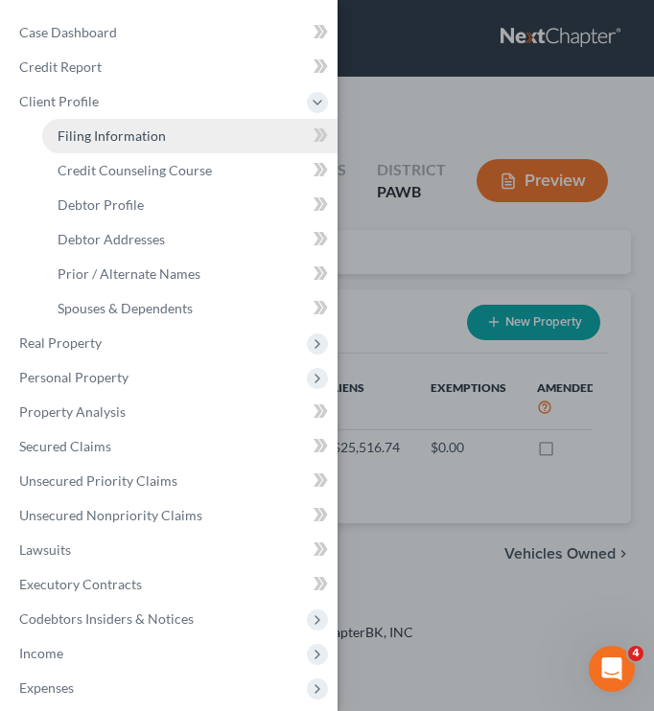
click at [161, 132] on span "Filing Information" at bounding box center [112, 135] width 108 height 16
select select "1"
select select "0"
select select "3"
select select "69"
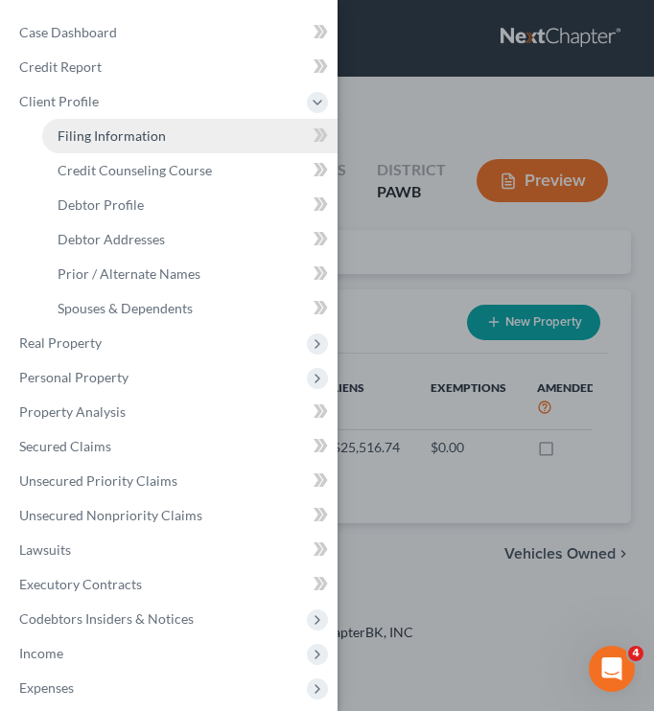
select select "39"
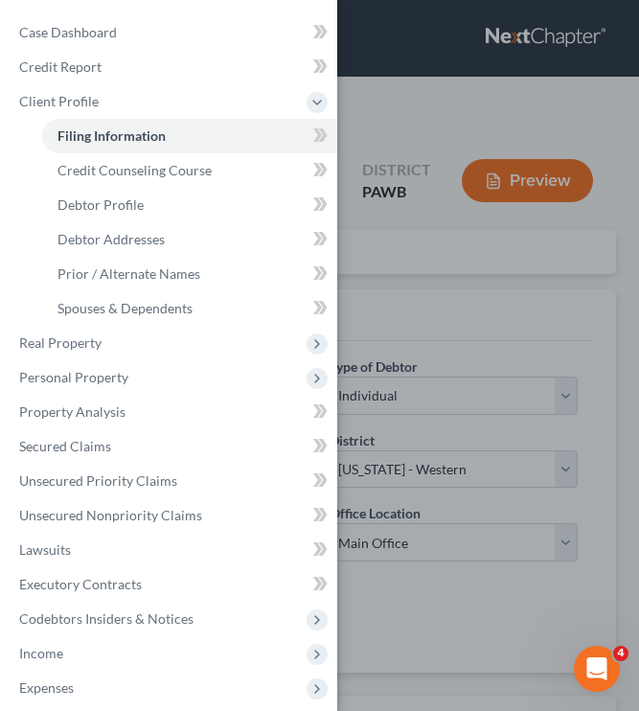
click at [407, 330] on div "Case Dashboard Payments Invoices Payments Payments Credit Report Client Profile" at bounding box center [319, 355] width 639 height 711
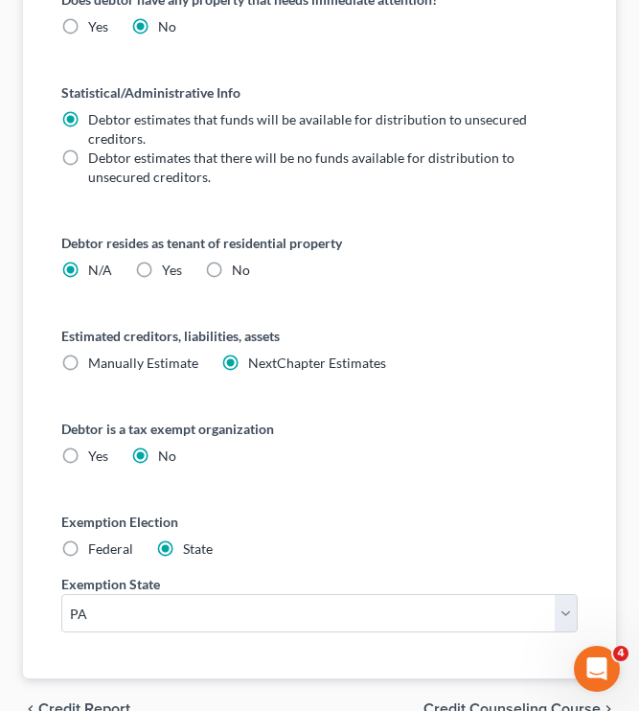
scroll to position [1178, 0]
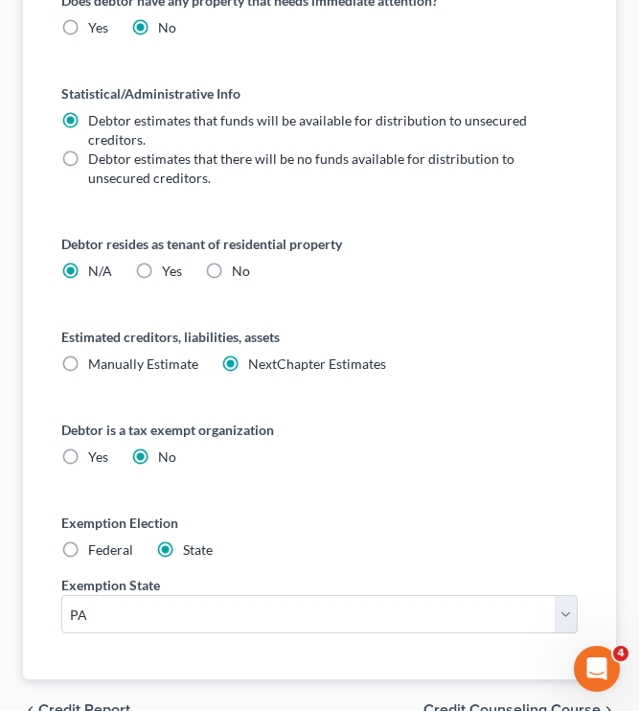
click at [88, 554] on label "Federal" at bounding box center [110, 550] width 45 height 19
click at [96, 553] on input "Federal" at bounding box center [102, 547] width 12 height 12
radio input "true"
radio input "false"
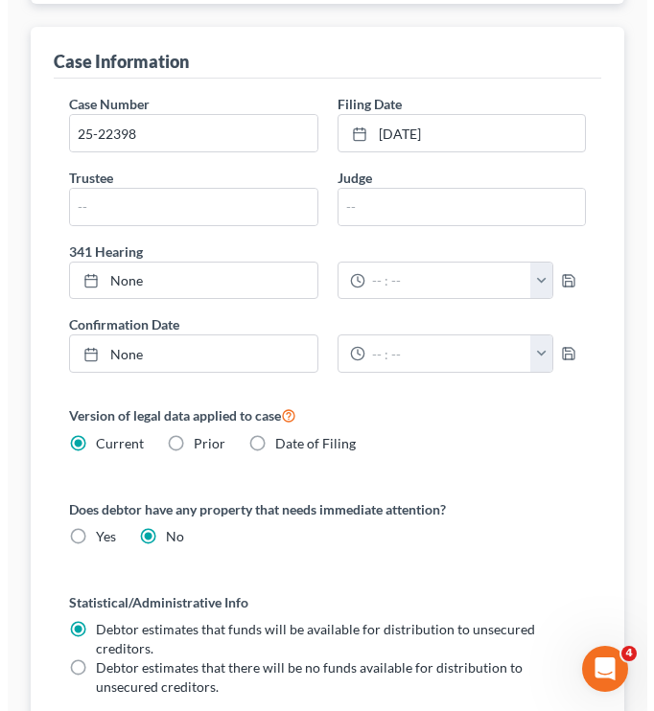
scroll to position [0, 0]
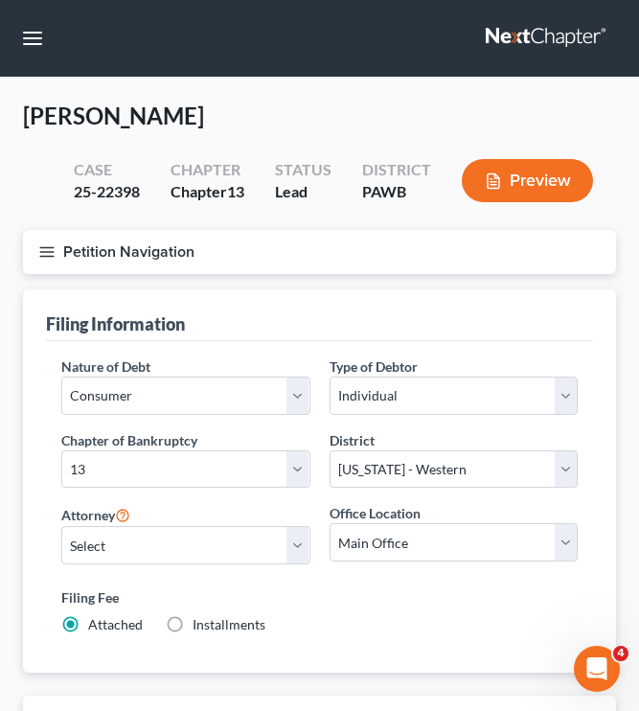
click at [101, 264] on button "Petition Navigation" at bounding box center [319, 252] width 593 height 44
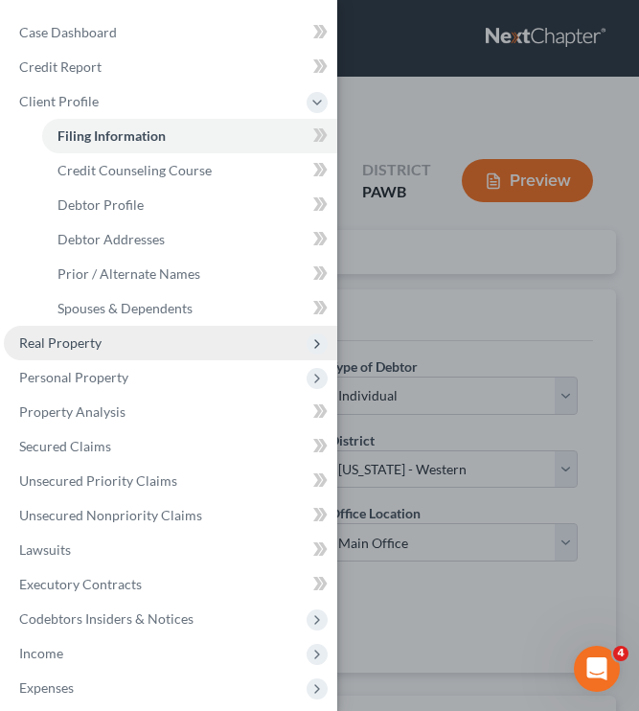
click at [71, 337] on span "Real Property" at bounding box center [60, 343] width 82 height 16
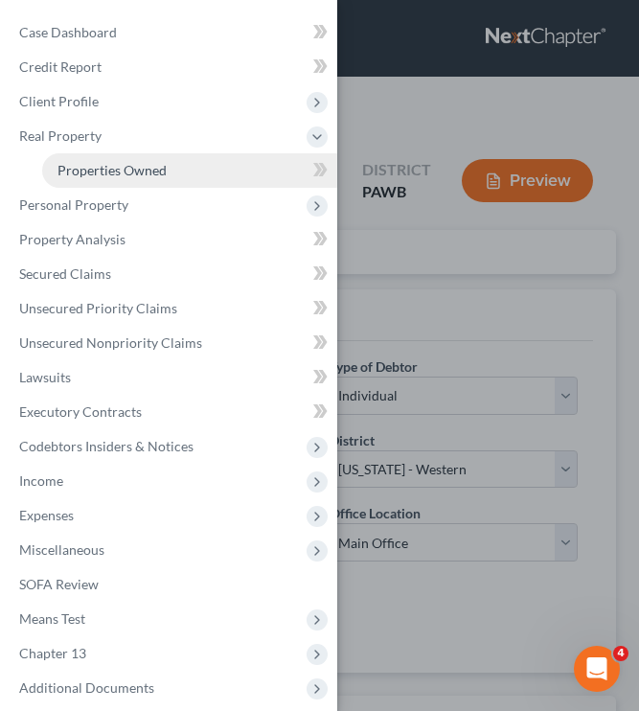
click at [169, 154] on link "Properties Owned" at bounding box center [189, 170] width 295 height 35
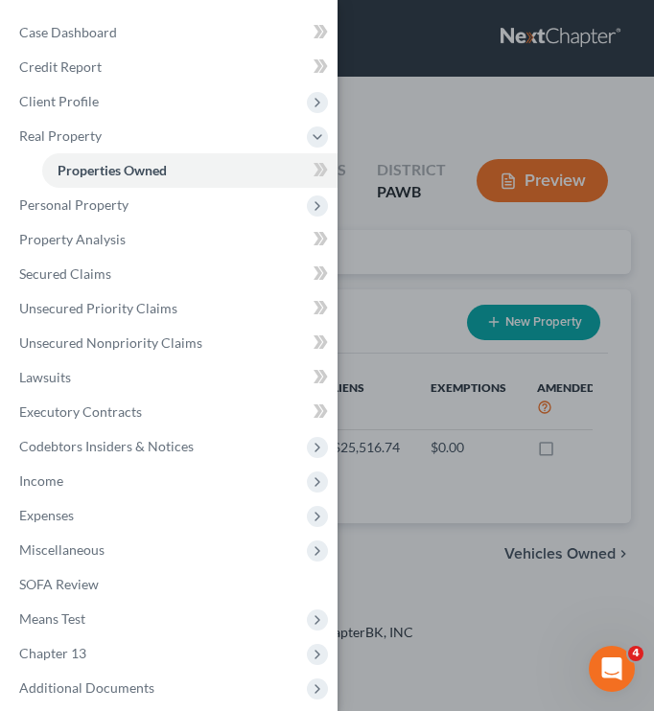
click at [402, 243] on div "Case Dashboard Payments Invoices Payments Payments Credit Report Client Profile" at bounding box center [327, 355] width 654 height 711
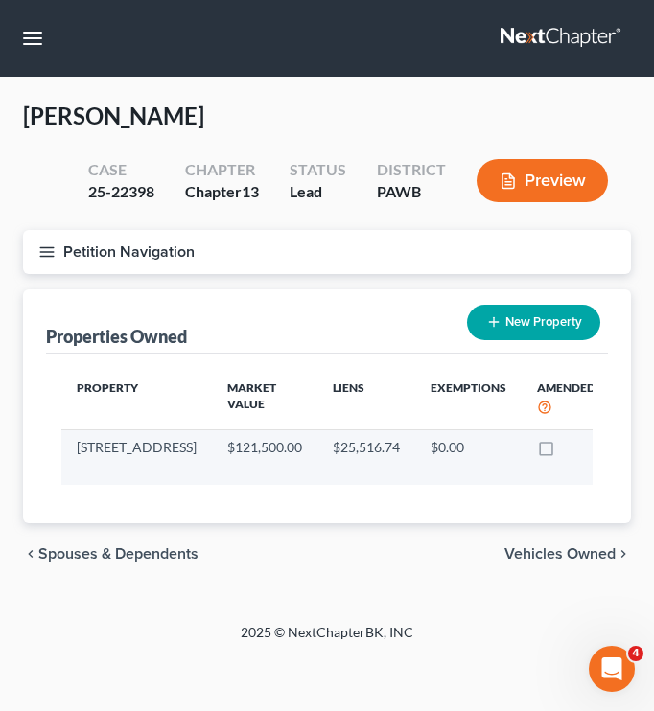
click at [626, 450] on icon "button" at bounding box center [633, 449] width 15 height 15
select select "39"
select select "1"
select select "0"
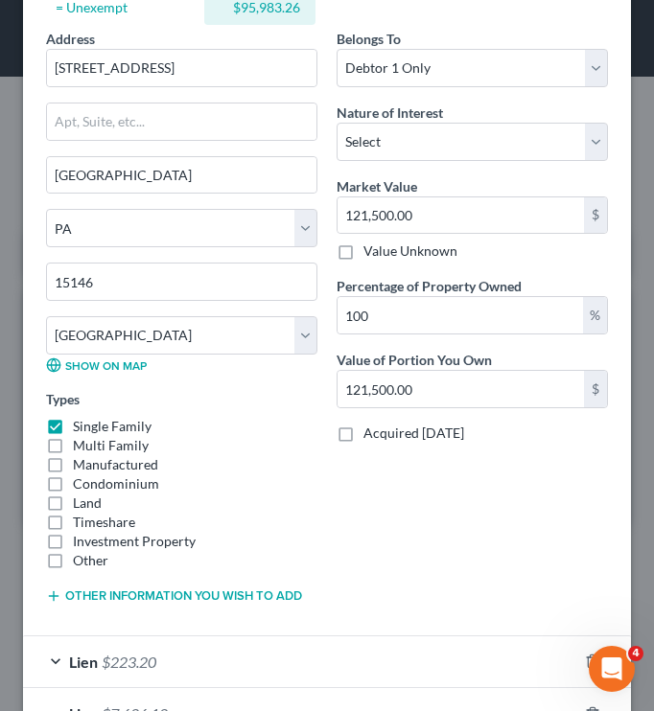
scroll to position [539, 0]
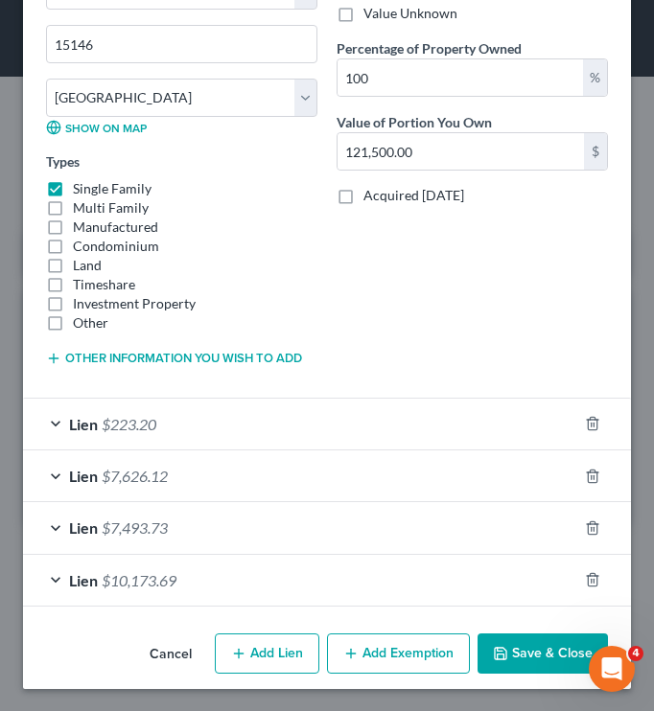
click at [350, 648] on button "Add Exemption" at bounding box center [398, 654] width 143 height 40
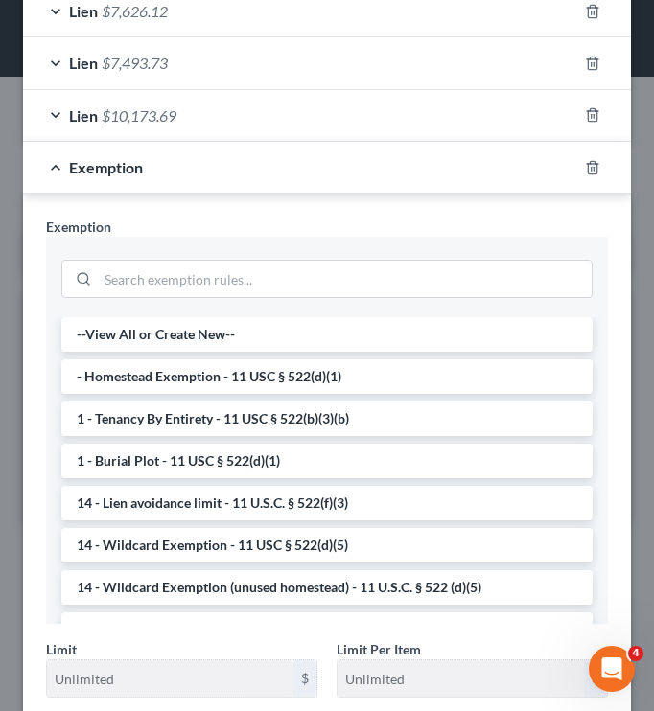
scroll to position [1078, 0]
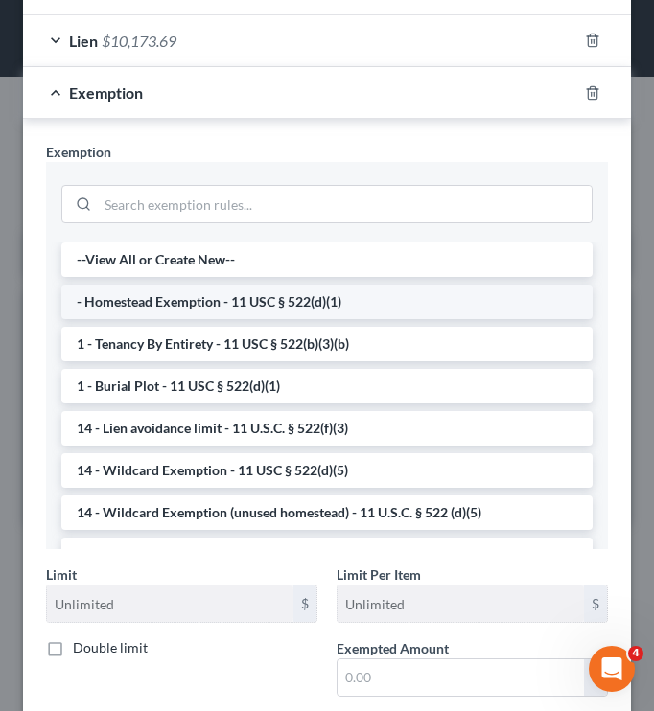
click at [312, 303] on li "- Homestead Exemption - 11 USC § 522(d)(1)" at bounding box center [326, 302] width 531 height 35
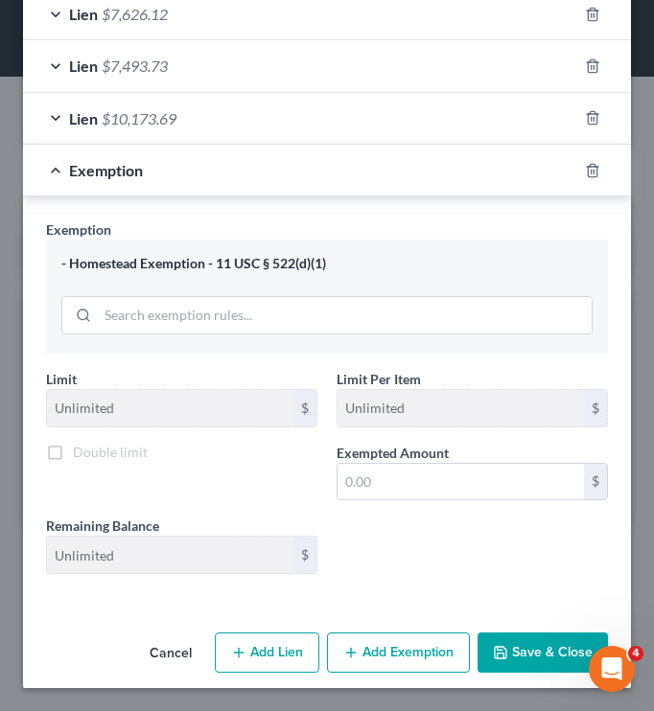
scroll to position [1001, 0]
click at [379, 489] on input "text" at bounding box center [460, 482] width 246 height 36
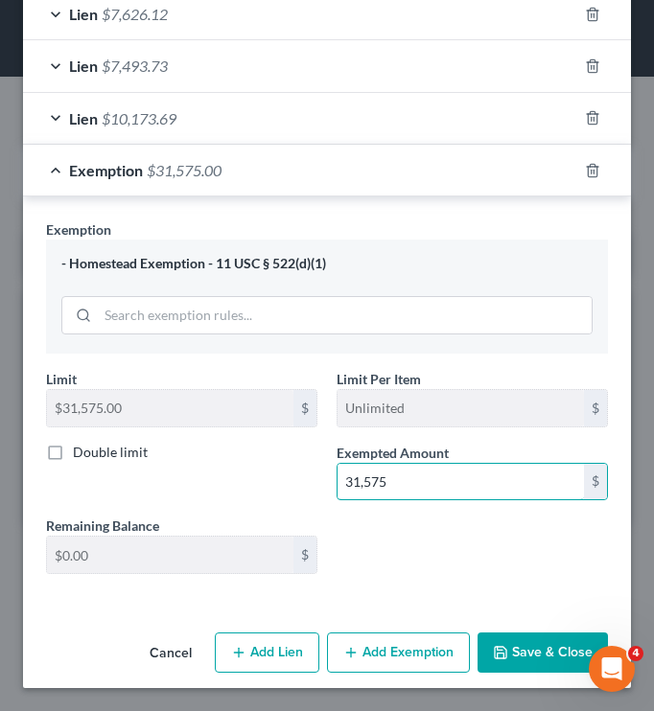
type input "31,575"
click at [473, 565] on div "Limit $31,575.00 $ Limit Per Item Unlimited $ Double limit Exempted Amount * 31…" at bounding box center [326, 479] width 581 height 220
click at [535, 653] on button "Save & Close" at bounding box center [542, 653] width 130 height 40
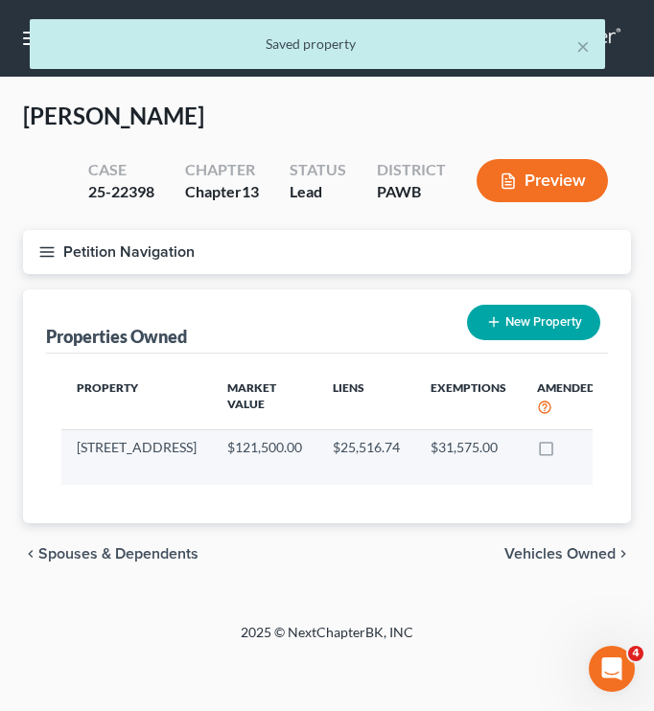
click at [626, 449] on icon "button" at bounding box center [633, 449] width 15 height 15
select select "39"
select select "1"
select select "0"
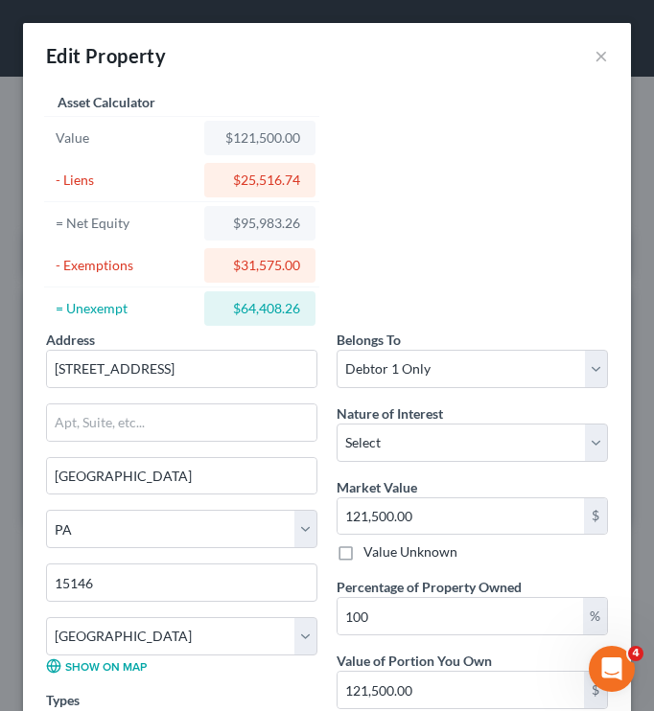
scroll to position [591, 0]
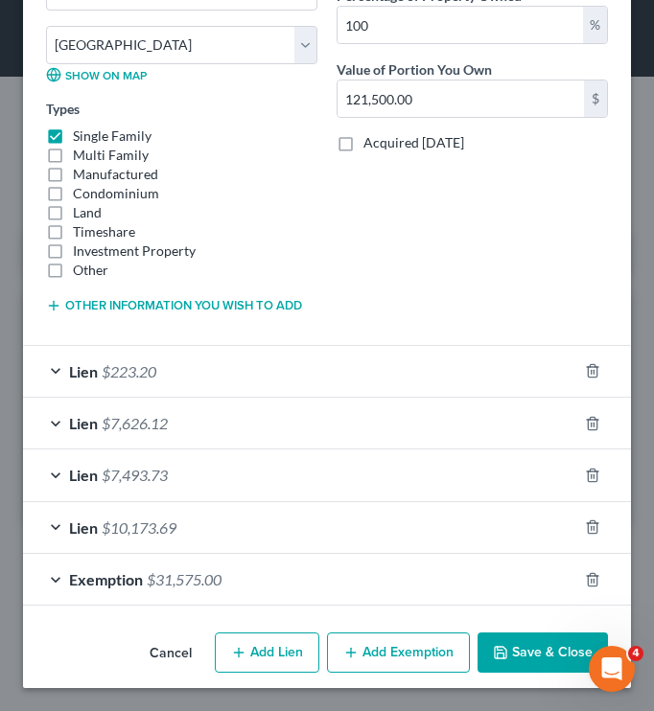
click at [530, 641] on button "Save & Close" at bounding box center [542, 653] width 130 height 40
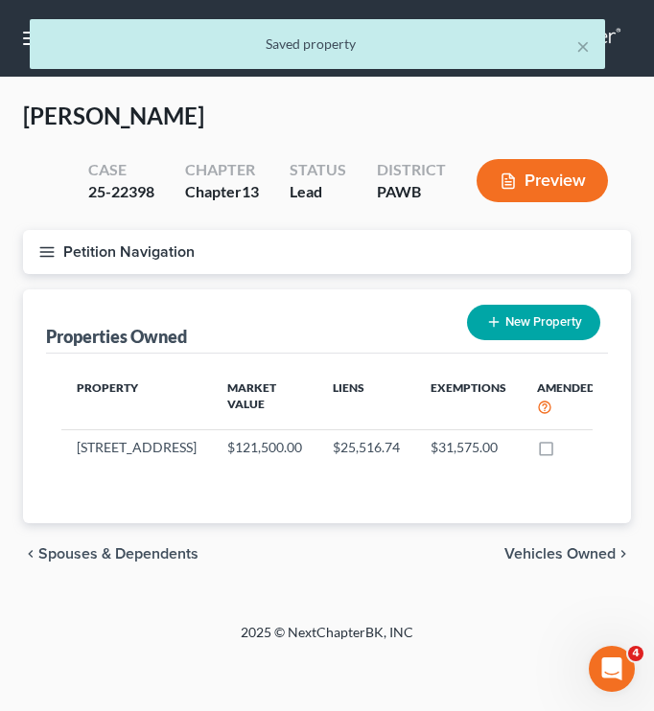
click at [78, 258] on button "Petition Navigation" at bounding box center [327, 252] width 608 height 44
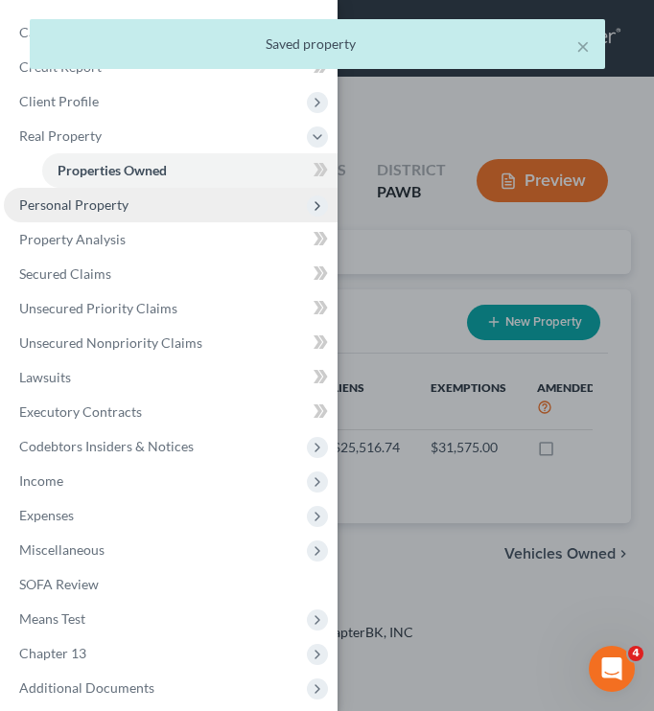
click at [95, 217] on span "Personal Property" at bounding box center [171, 205] width 334 height 35
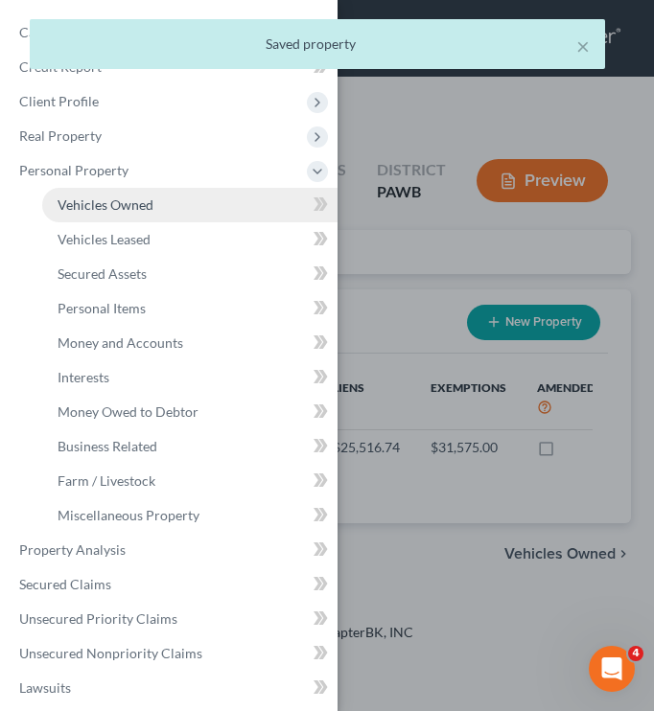
click at [116, 201] on span "Vehicles Owned" at bounding box center [106, 204] width 96 height 16
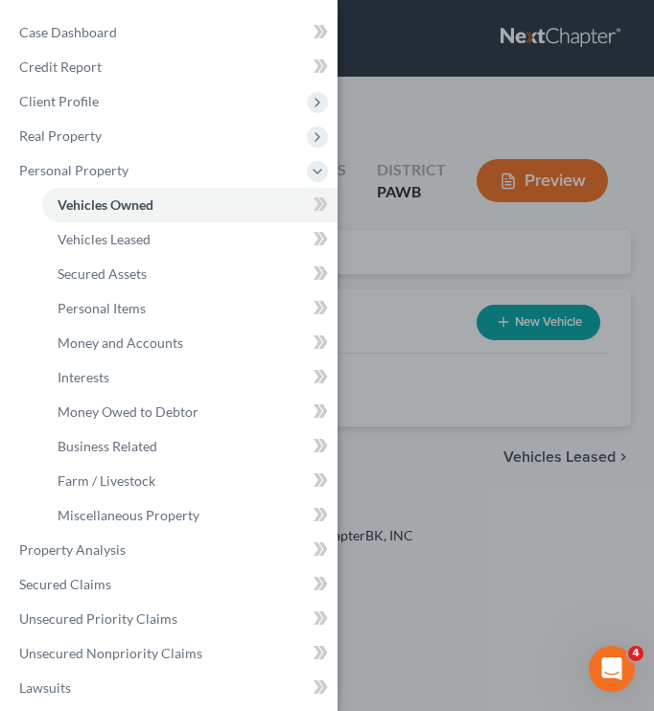
click at [411, 335] on div "Case Dashboard Payments Invoices Payments Payments Credit Report Client Profile" at bounding box center [327, 355] width 654 height 711
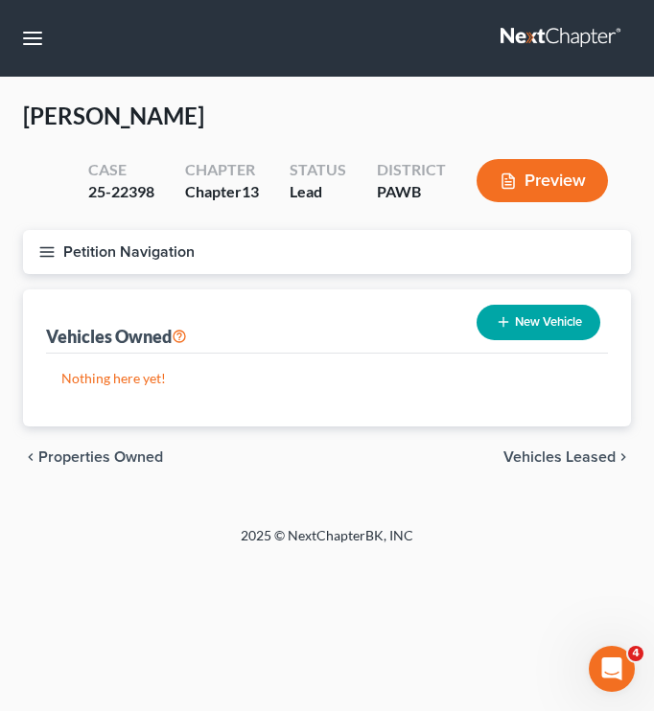
click at [536, 329] on button "New Vehicle" at bounding box center [538, 322] width 124 height 35
select select "0"
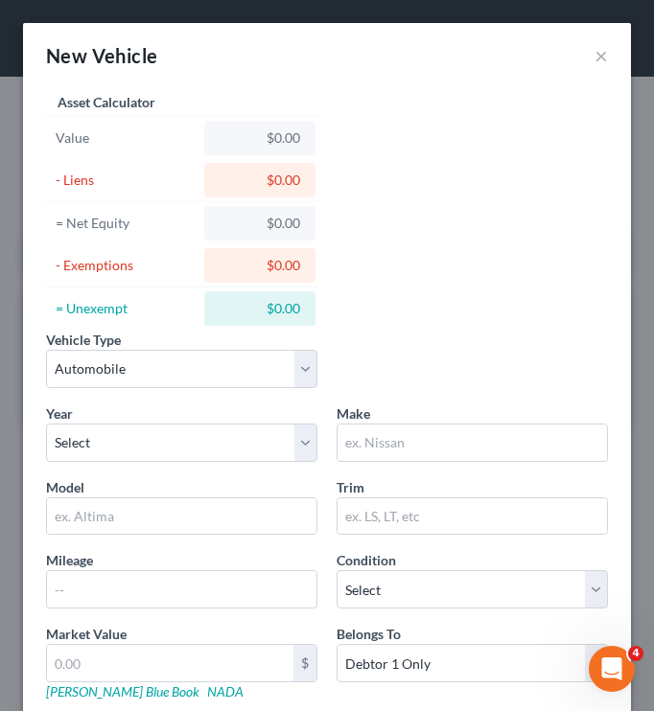
scroll to position [216, 0]
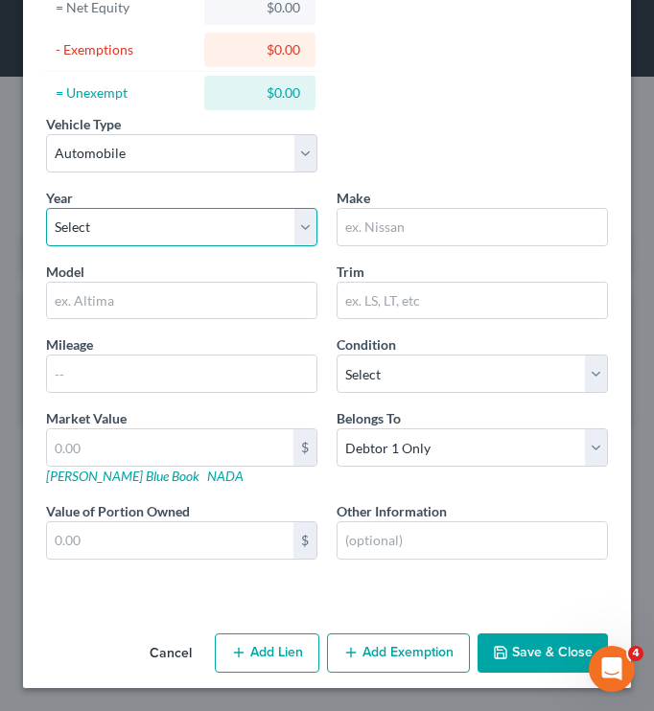
click at [269, 226] on select "Select 2026 2025 2024 2023 2022 2021 2020 2019 2018 2017 2016 2015 2014 2013 20…" at bounding box center [181, 227] width 271 height 38
select select "7"
click at [46, 208] on select "Select 2026 2025 2024 2023 2022 2021 2020 2019 2018 2017 2016 2015 2014 2013 20…" at bounding box center [181, 227] width 271 height 38
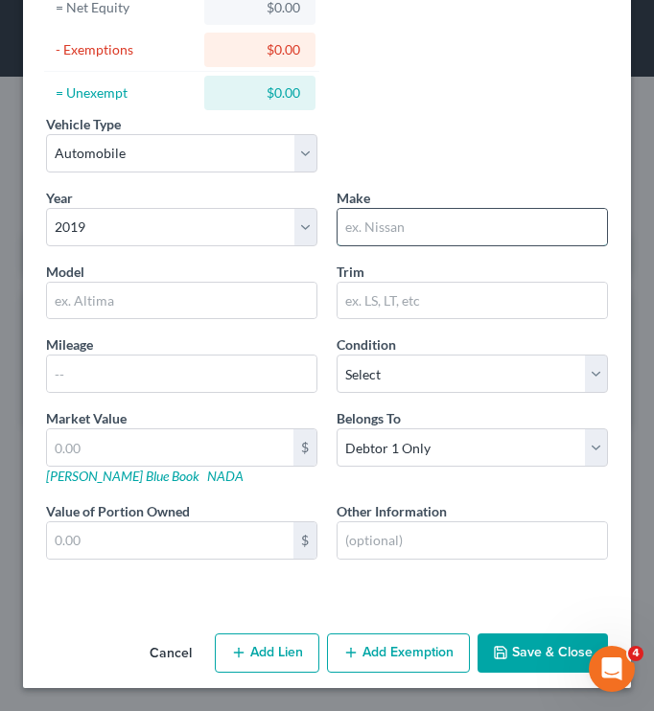
click at [421, 230] on input "text" at bounding box center [471, 227] width 269 height 36
type input "Kia"
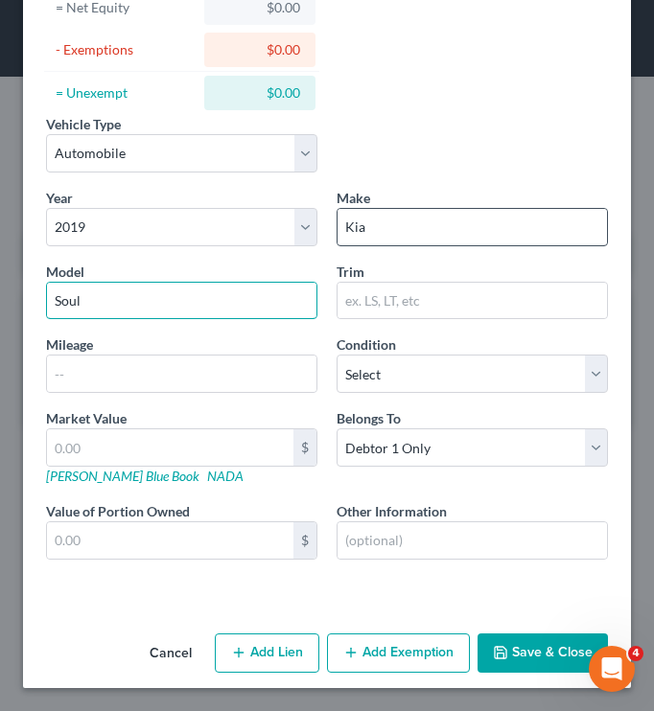
type input "Soul"
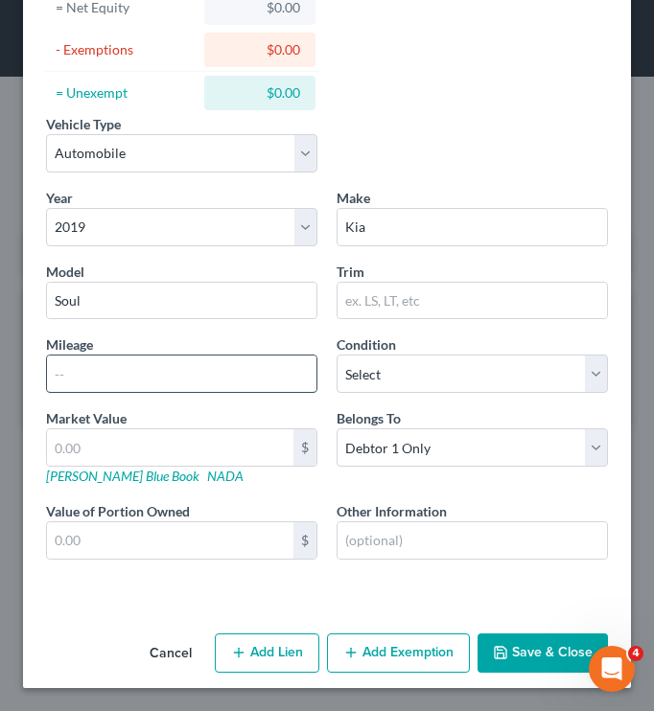
click at [216, 371] on input "text" at bounding box center [181, 374] width 269 height 36
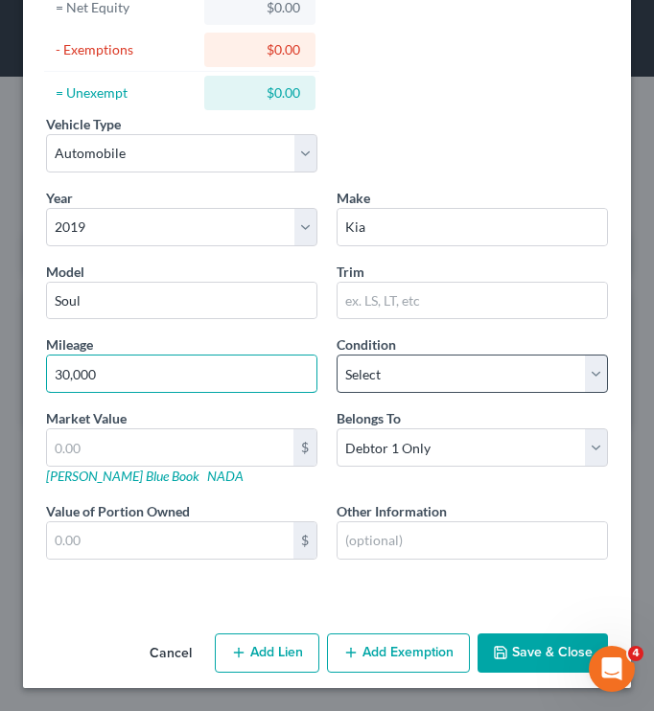
type input "30,000"
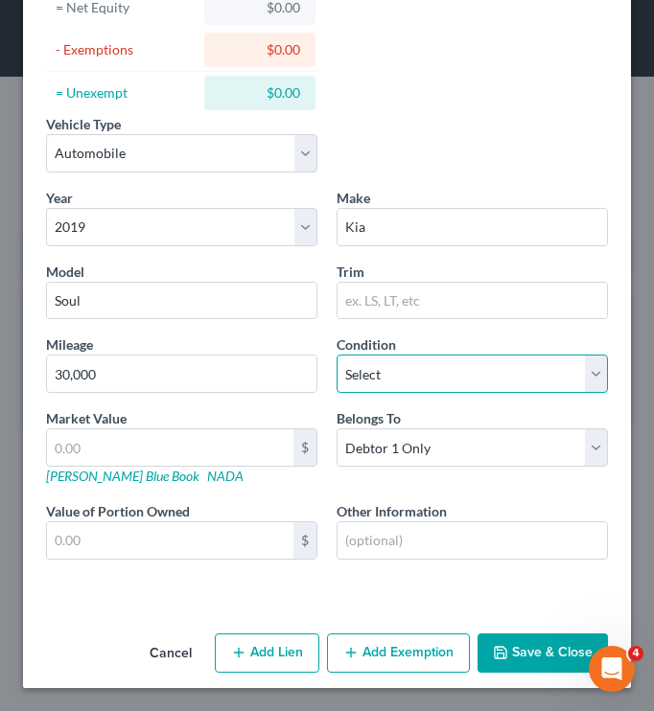
click at [450, 383] on select "Select Excellent Very Good Good Fair Poor" at bounding box center [471, 374] width 271 height 38
click at [336, 355] on select "Select Excellent Very Good Good Fair Poor" at bounding box center [471, 374] width 271 height 38
drag, startPoint x: 384, startPoint y: 375, endPoint x: 385, endPoint y: 385, distance: 10.6
click at [384, 375] on select "Select Excellent Very Good Good Fair Poor" at bounding box center [471, 374] width 271 height 38
select select "1"
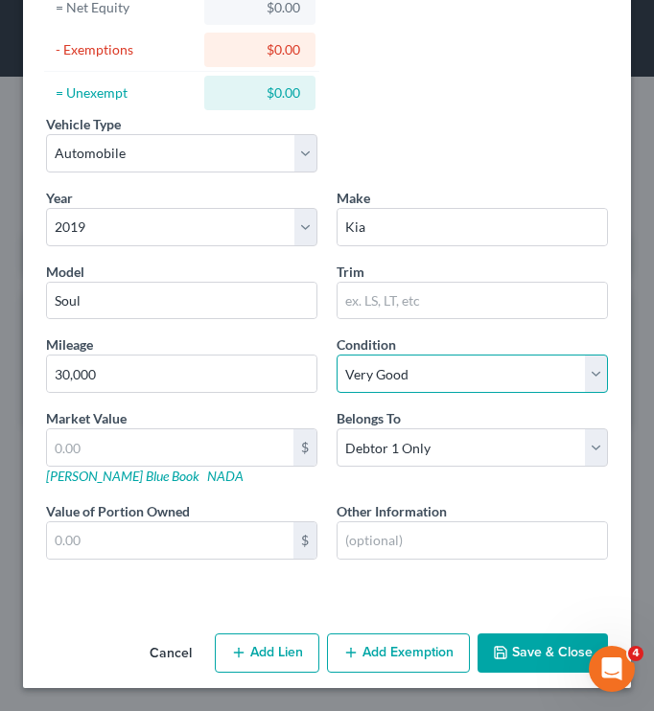
click at [336, 355] on select "Select Excellent Very Good Good Fair Poor" at bounding box center [471, 374] width 271 height 38
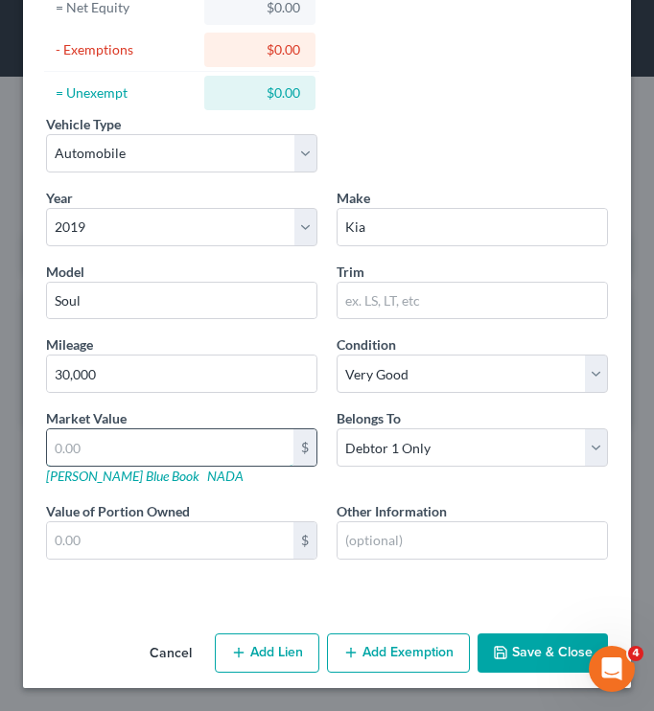
click at [225, 448] on input "text" at bounding box center [170, 447] width 246 height 36
click at [381, 483] on div "Belongs To * Select Debtor 1 Only Debtor 2 Only Debtor 1 And Debtor 2 Only At L…" at bounding box center [472, 447] width 290 height 78
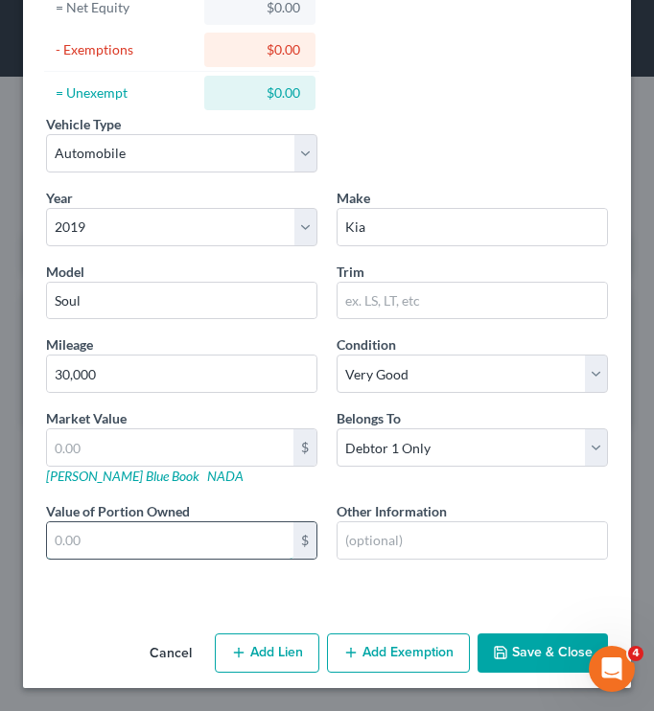
click at [190, 528] on input "text" at bounding box center [170, 540] width 246 height 36
click at [92, 588] on div "Year Select 2026 2025 2024 2023 2022 2021 2020 2019 2018 2017 2016 2015 2014 20…" at bounding box center [326, 390] width 581 height 404
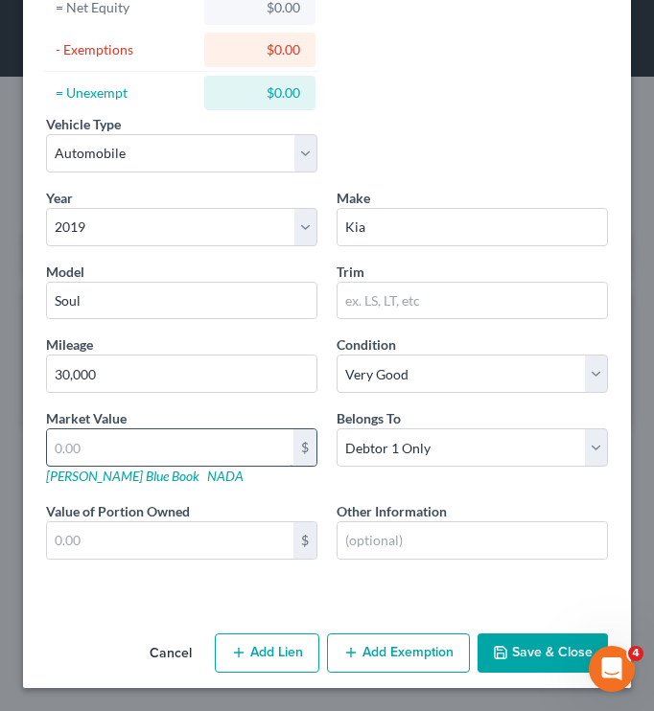
click at [158, 450] on input "text" at bounding box center [170, 447] width 246 height 36
click at [195, 414] on div "Market Value $ [PERSON_NAME] Blue Book NADA" at bounding box center [181, 447] width 290 height 78
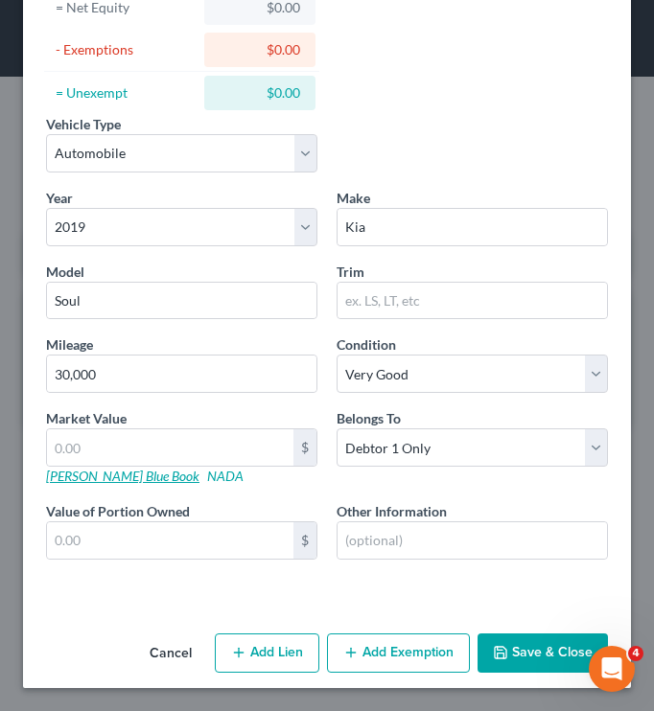
click at [92, 479] on link "[PERSON_NAME] Blue Book" at bounding box center [122, 476] width 153 height 16
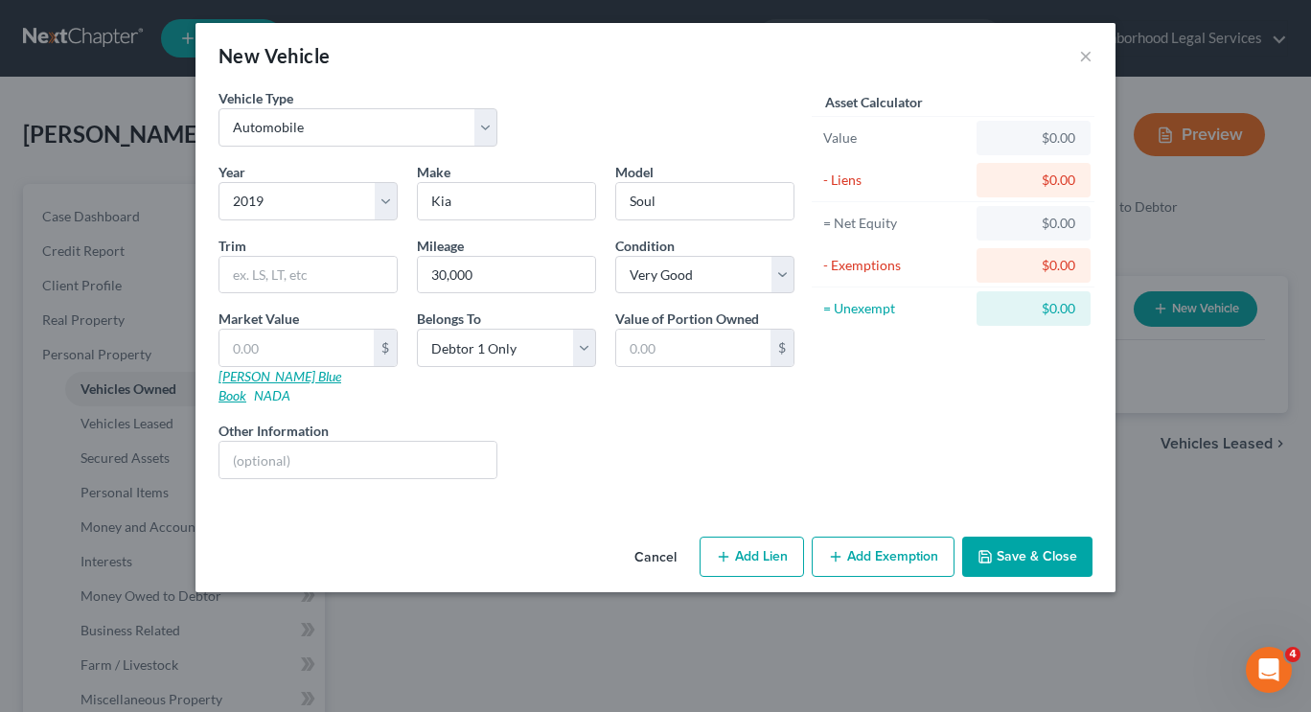
scroll to position [0, 0]
click at [358, 442] on input "text" at bounding box center [357, 460] width 277 height 36
click at [312, 351] on input "text" at bounding box center [296, 348] width 154 height 36
type input "10"
type input "10.00"
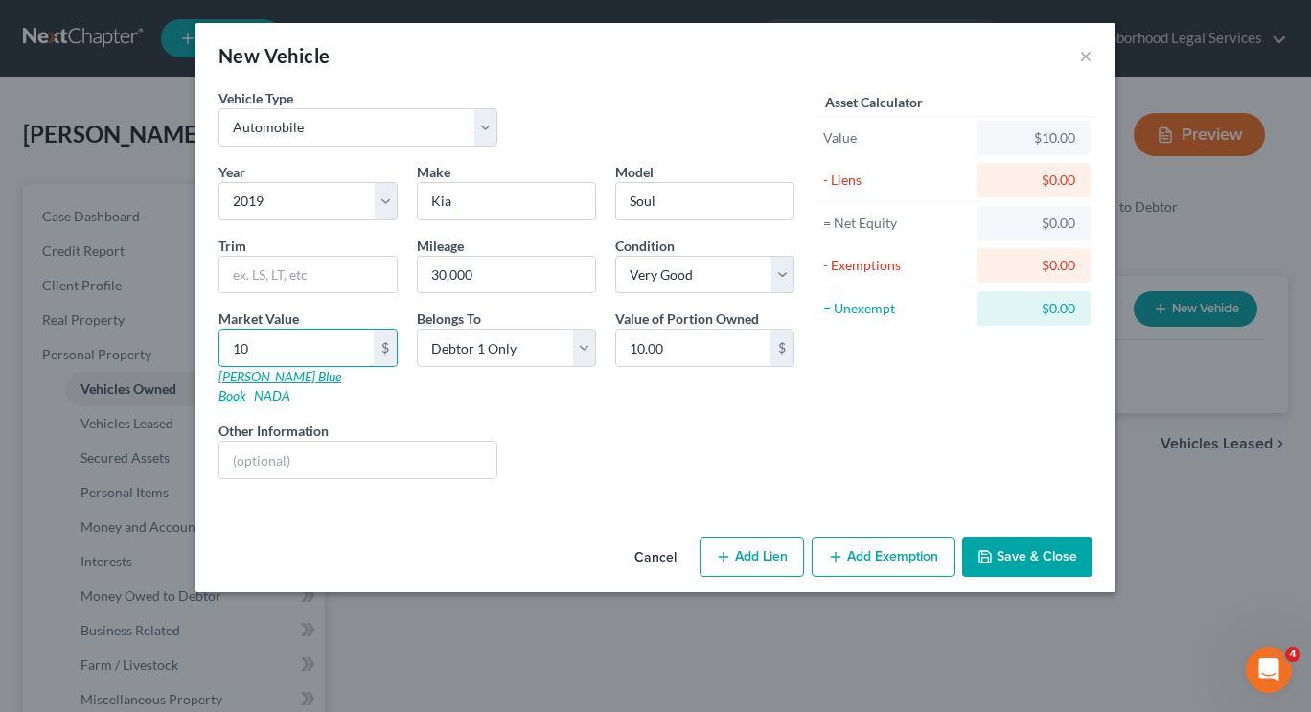
type input "108"
type input "108.00"
type input "1089"
type input "1,089.00"
type input "10,893"
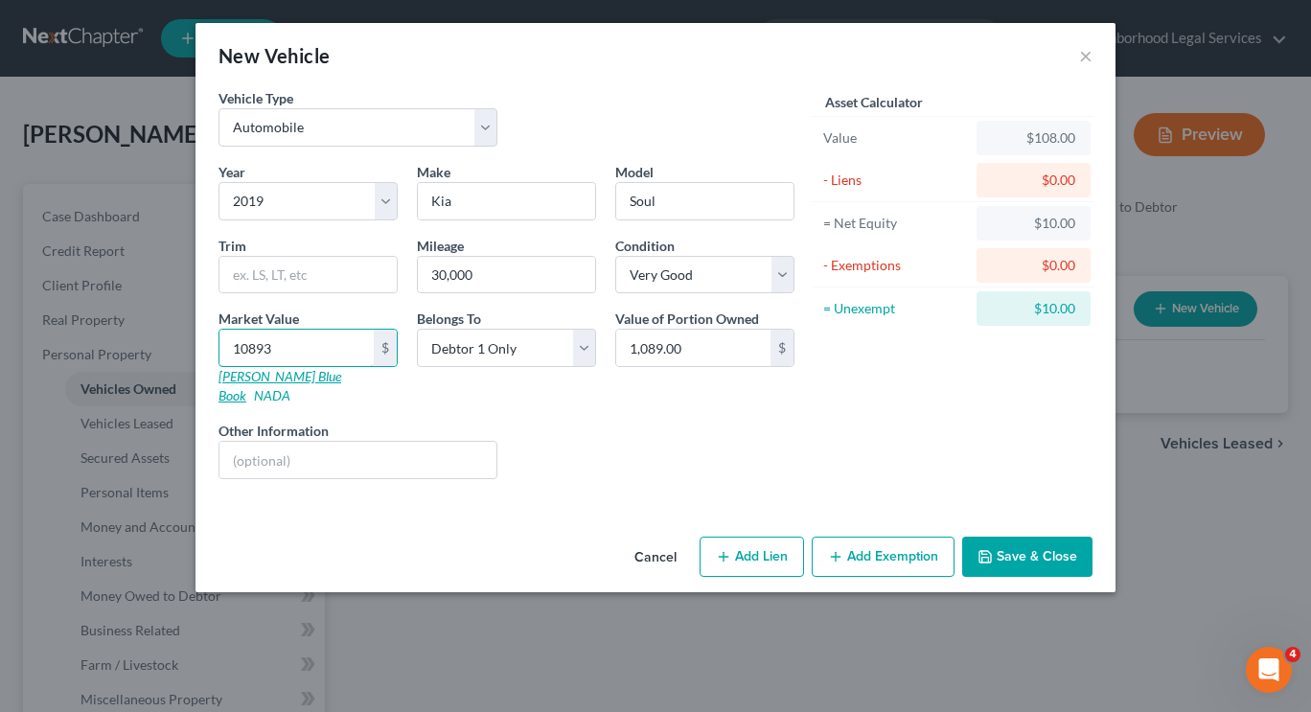
type input "10,893.00"
type input "10,893"
click at [715, 348] on input "10,893.00" at bounding box center [693, 348] width 154 height 36
type input "7,200"
click at [722, 432] on div "Liens Select" at bounding box center [656, 450] width 298 height 58
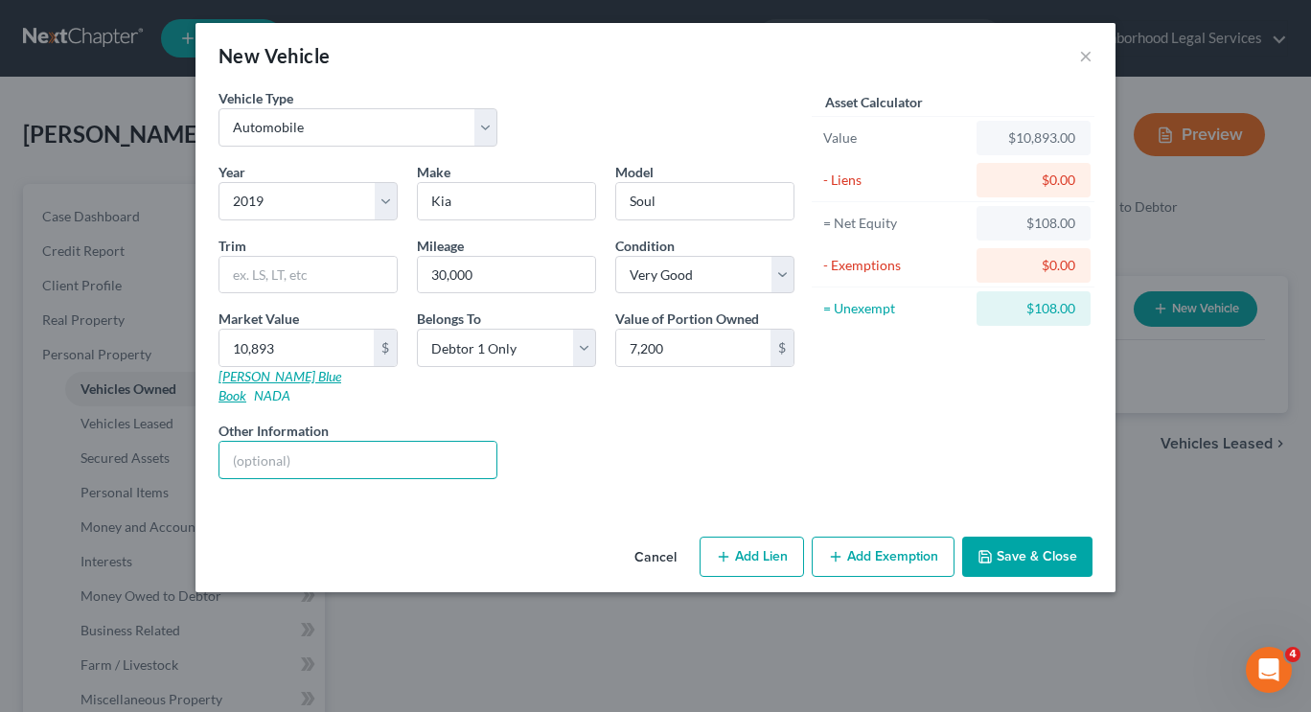
click at [453, 450] on input "text" at bounding box center [357, 460] width 277 height 36
click at [553, 335] on select "Select Debtor 1 Only Debtor 2 Only Debtor 1 And Debtor 2 Only At Least One Of T…" at bounding box center [506, 348] width 179 height 38
click at [434, 442] on input "Finance" at bounding box center [357, 460] width 277 height 36
type input "Financed by Bridgecrest Financial"
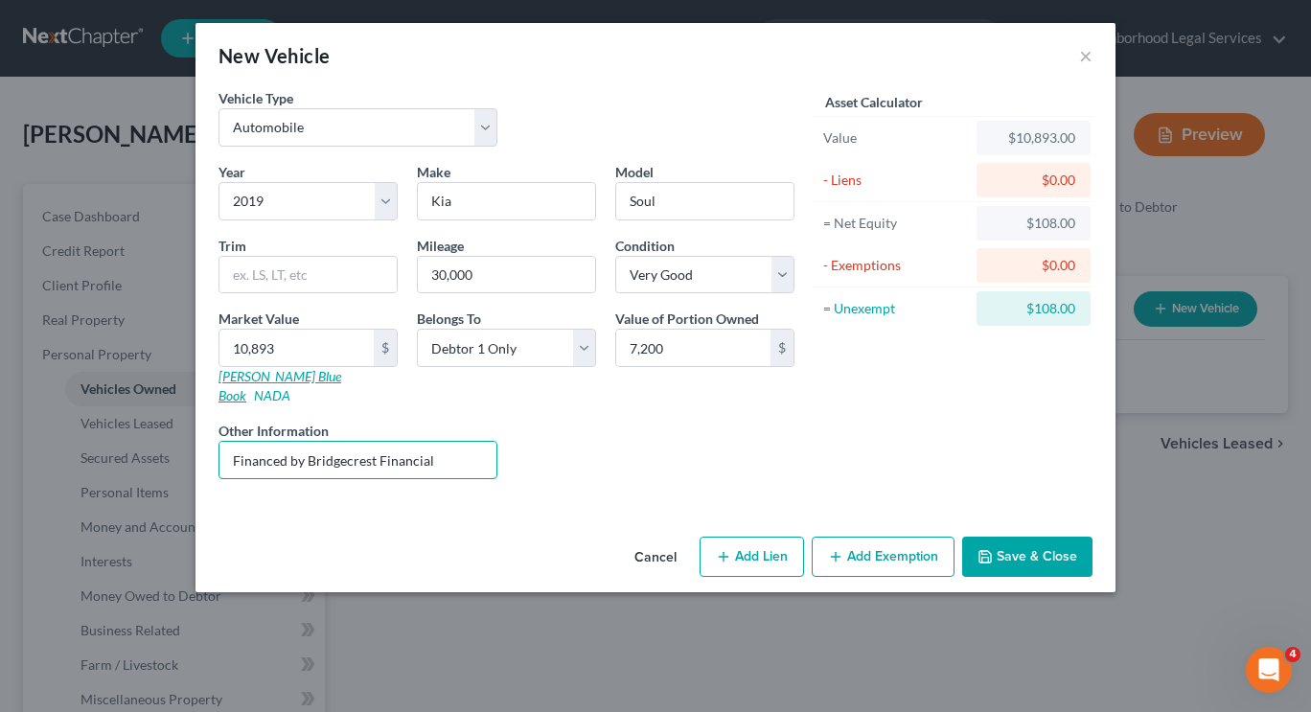
drag, startPoint x: 444, startPoint y: 447, endPoint x: 219, endPoint y: 444, distance: 225.3
click at [219, 444] on div "Financed by Bridgecrest Financial" at bounding box center [358, 460] width 279 height 38
click at [692, 399] on div "Year Select 2026 2025 2024 2023 2022 2021 2020 2019 2018 2017 2016 2015 2014 20…" at bounding box center [506, 328] width 595 height 333
click at [716, 541] on button "Add Lien" at bounding box center [752, 557] width 104 height 40
select select "0"
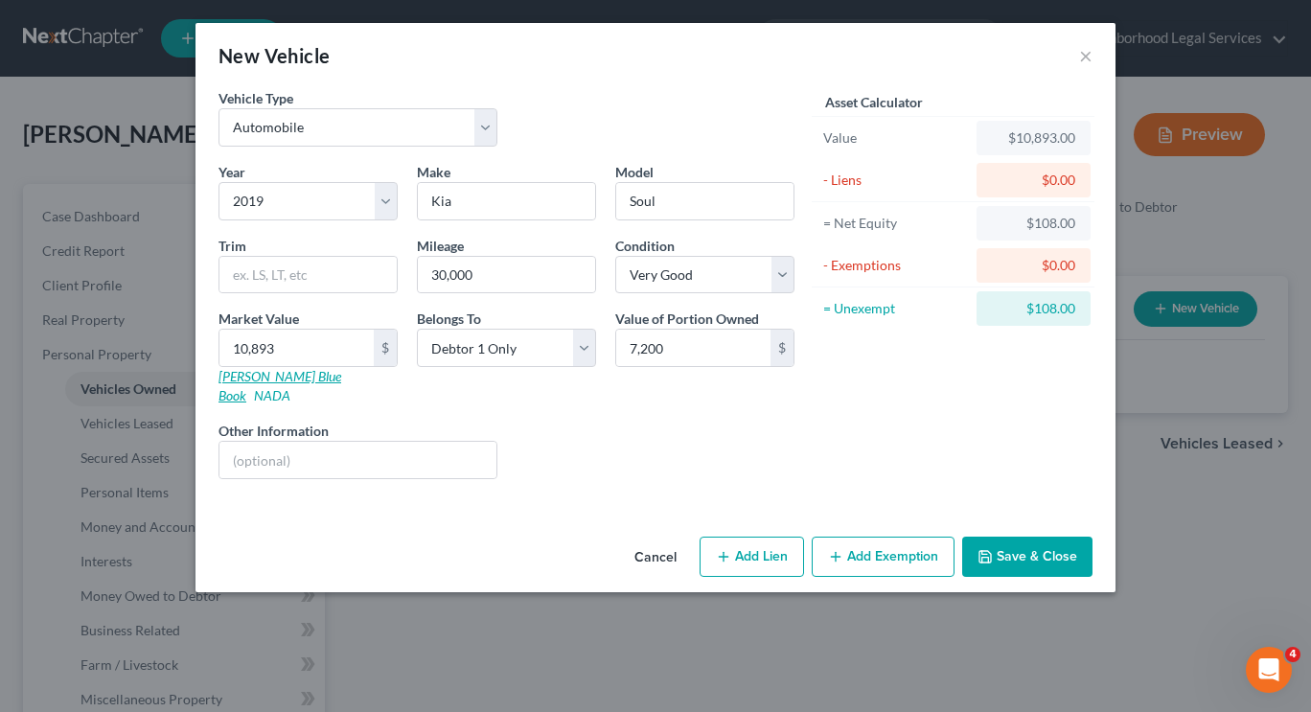
select select "0"
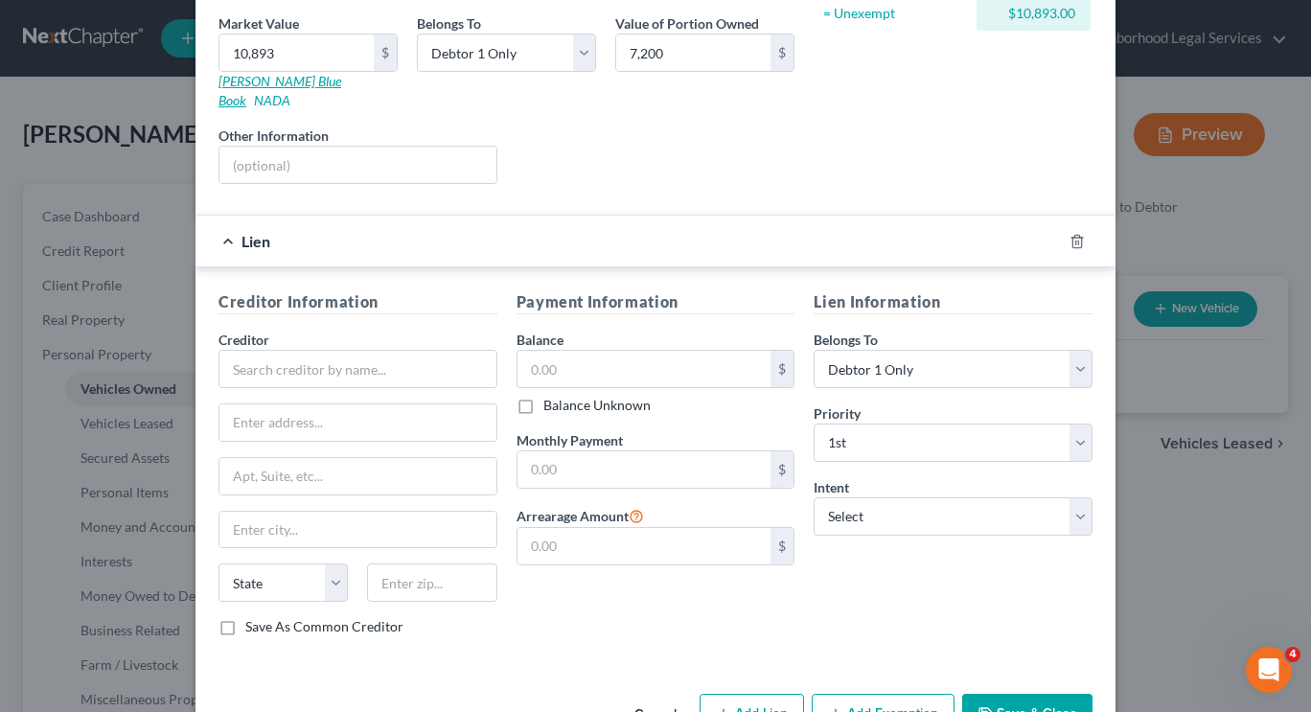
scroll to position [336, 0]
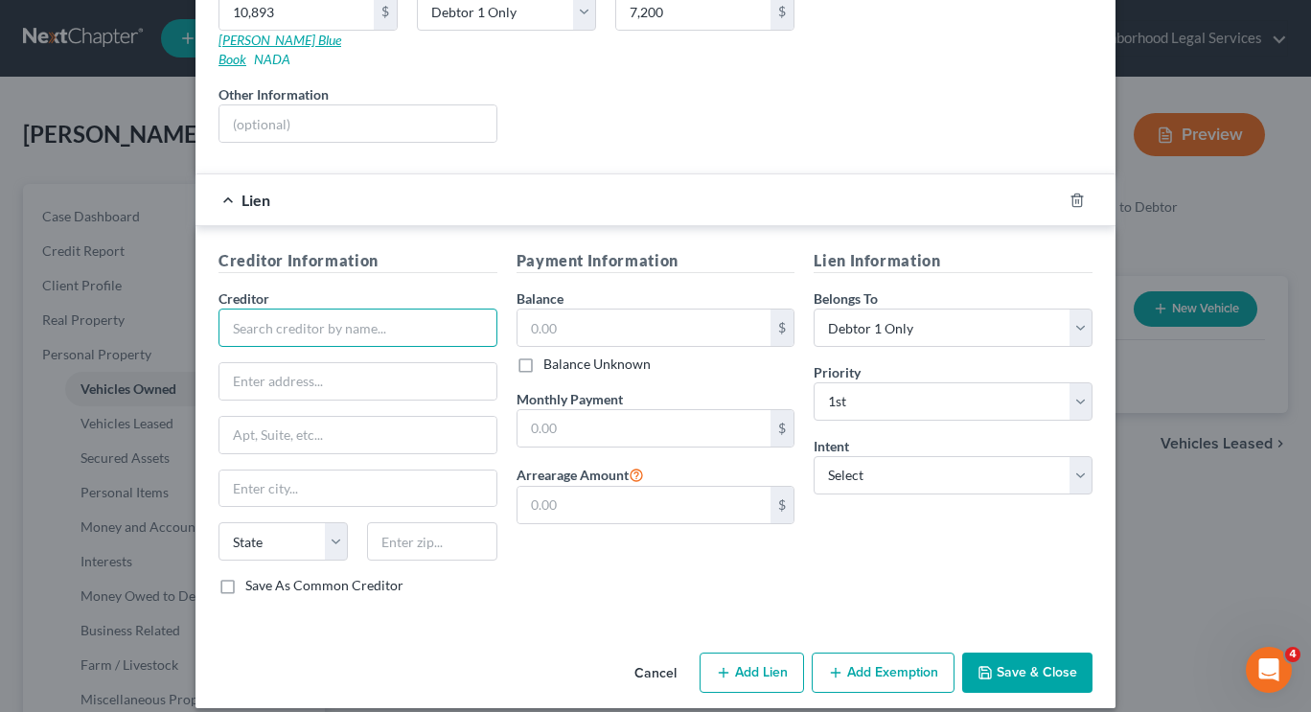
click at [377, 323] on input "text" at bounding box center [358, 328] width 279 height 38
click at [288, 313] on input "Bridgecredt Financial" at bounding box center [358, 328] width 279 height 38
type input "Bridgecrest Financial"
click at [570, 310] on input "text" at bounding box center [645, 328] width 254 height 36
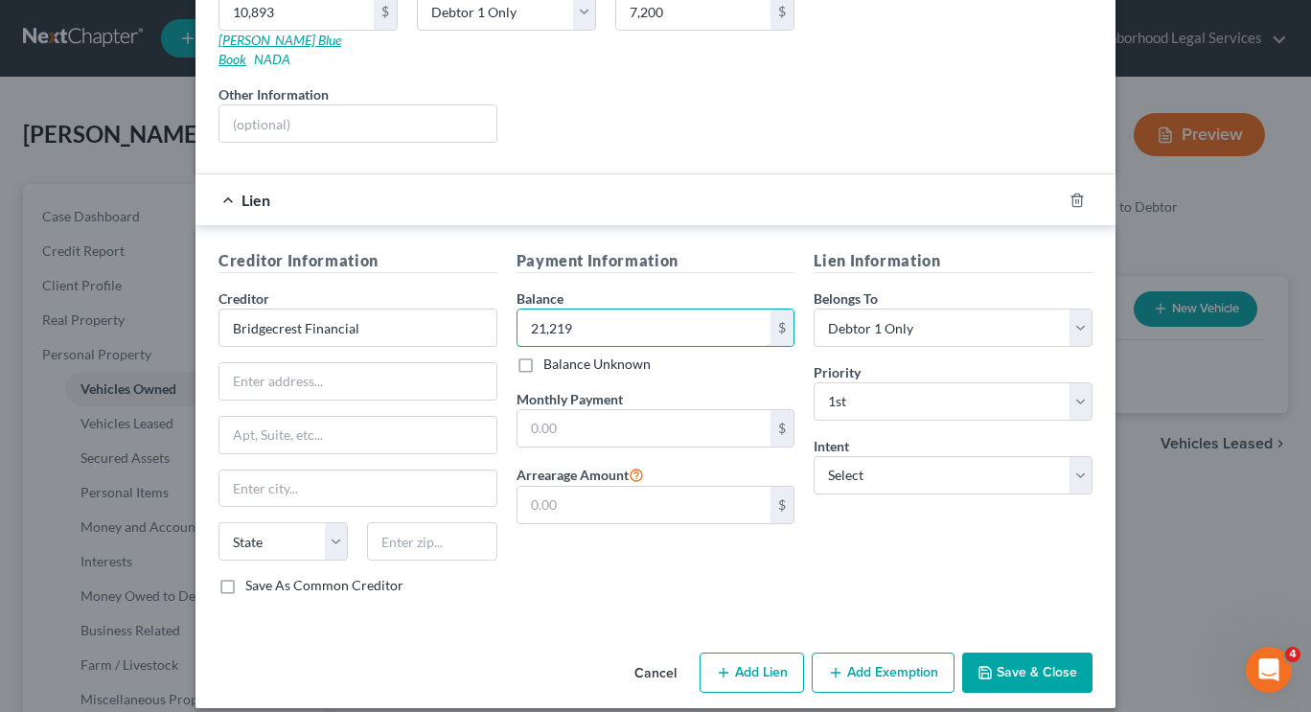
drag, startPoint x: 570, startPoint y: 302, endPoint x: 639, endPoint y: 292, distance: 69.7
click at [590, 310] on input "21,219" at bounding box center [645, 328] width 254 height 36
type input "21,219"
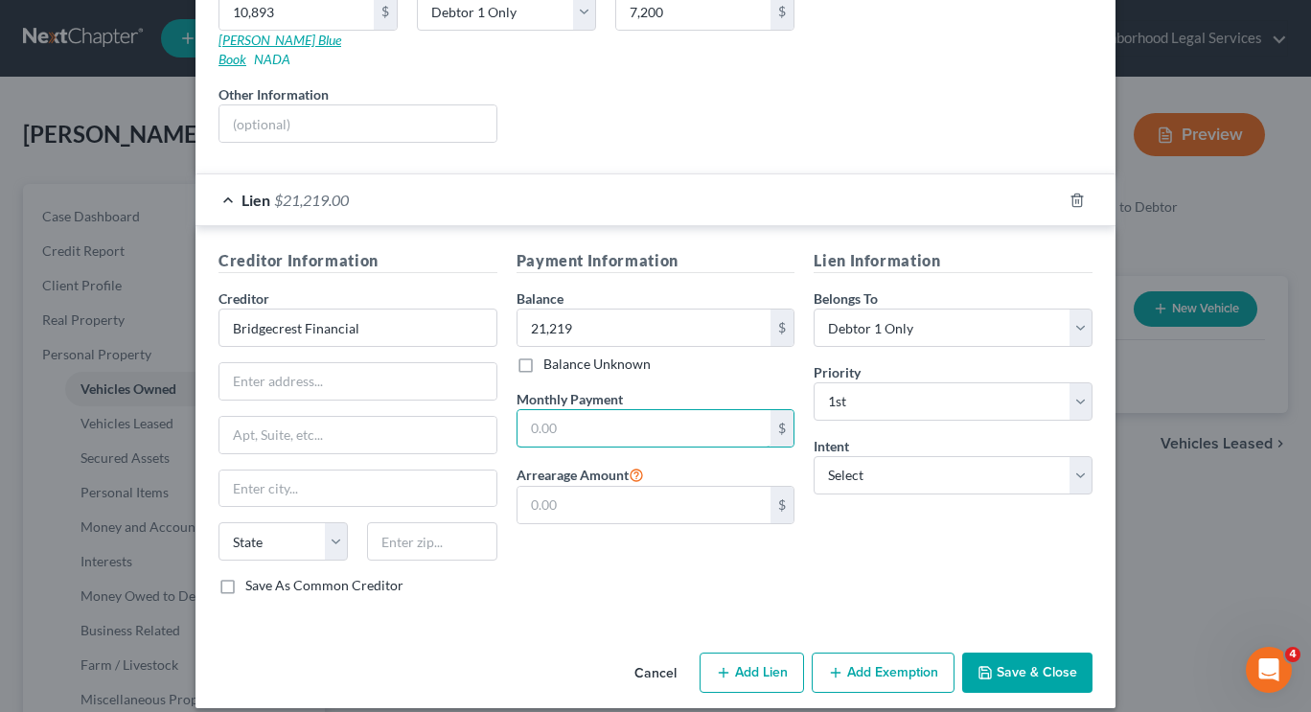
click at [623, 410] on input "text" at bounding box center [645, 428] width 254 height 36
type input "589"
click at [622, 586] on div "Payment Information Balance 21,219.00 $ Balance Unknown Balance Undetermined 21…" at bounding box center [656, 429] width 298 height 361
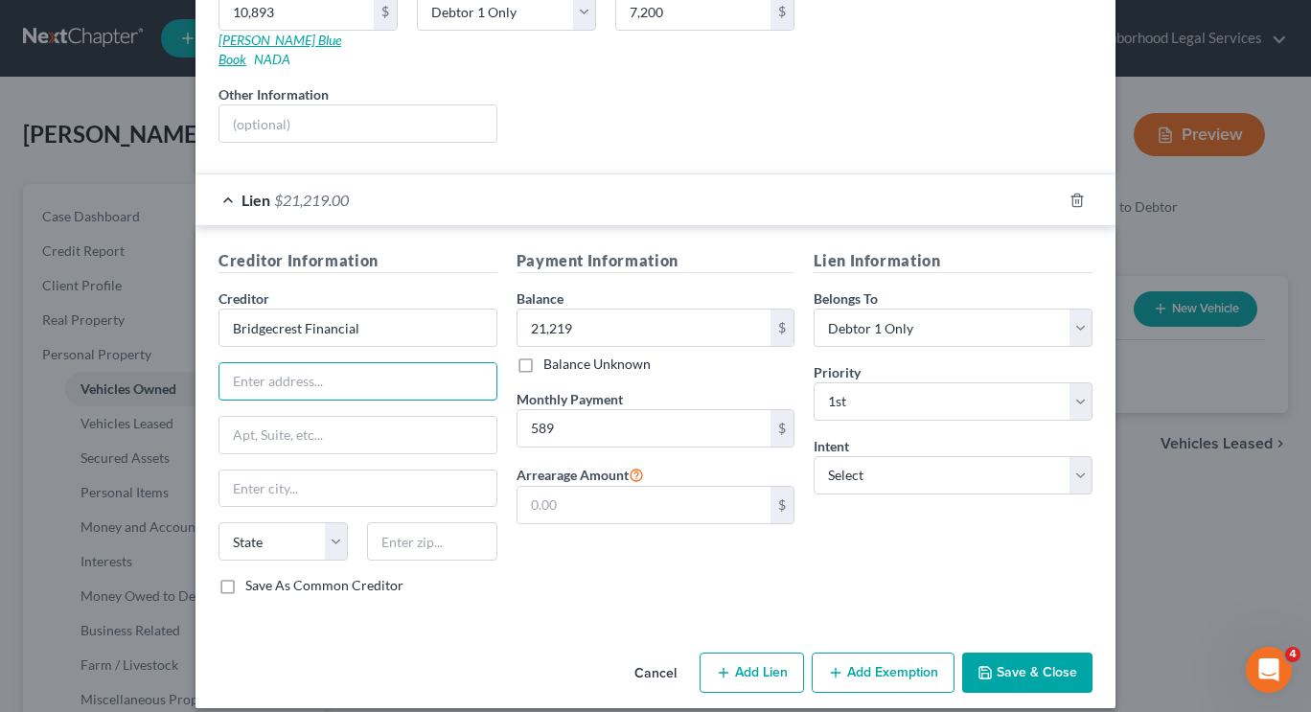
click at [403, 363] on input "text" at bounding box center [357, 381] width 277 height 36
paste input "[STREET_ADDRESS][US_STATE],"
type input "[STREET_ADDRESS][US_STATE]"
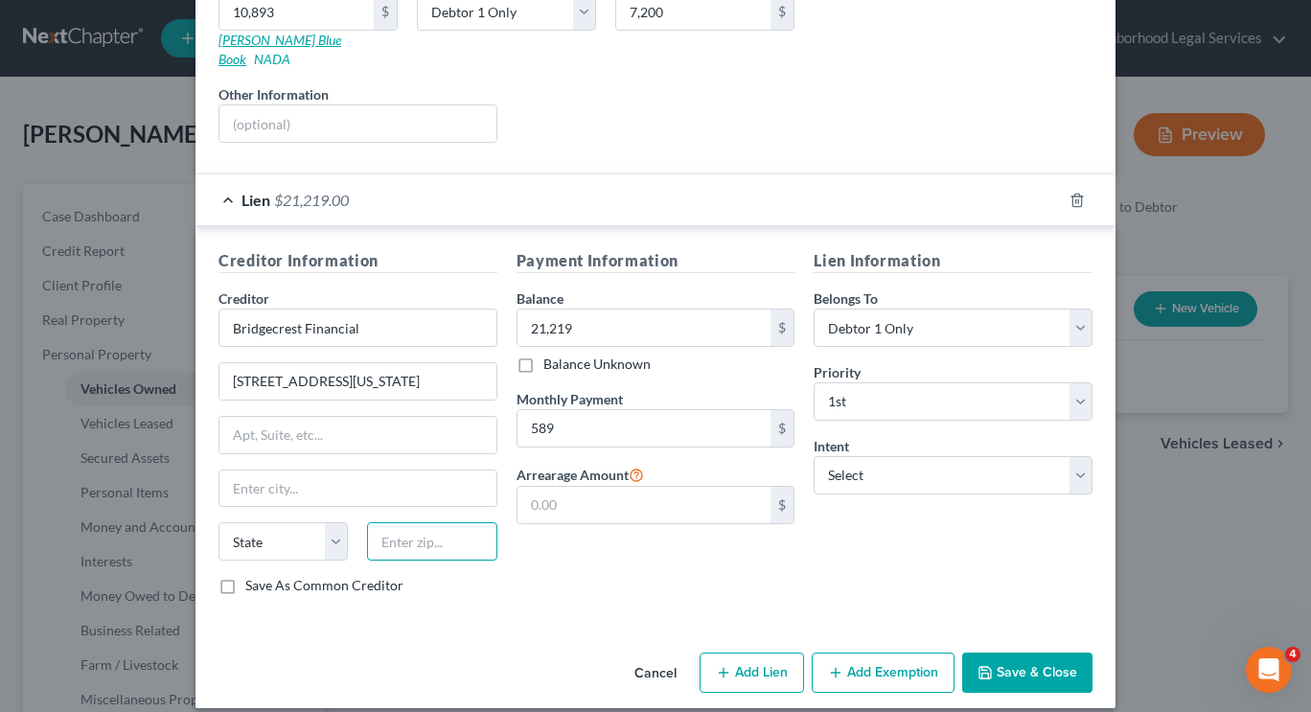
click at [437, 522] on input "text" at bounding box center [431, 541] width 129 height 38
type input "85233"
click at [591, 544] on div "Payment Information Balance 21,219.00 $ Balance Unknown Balance Undetermined 21…" at bounding box center [656, 429] width 298 height 361
type input "[PERSON_NAME]"
select select "3"
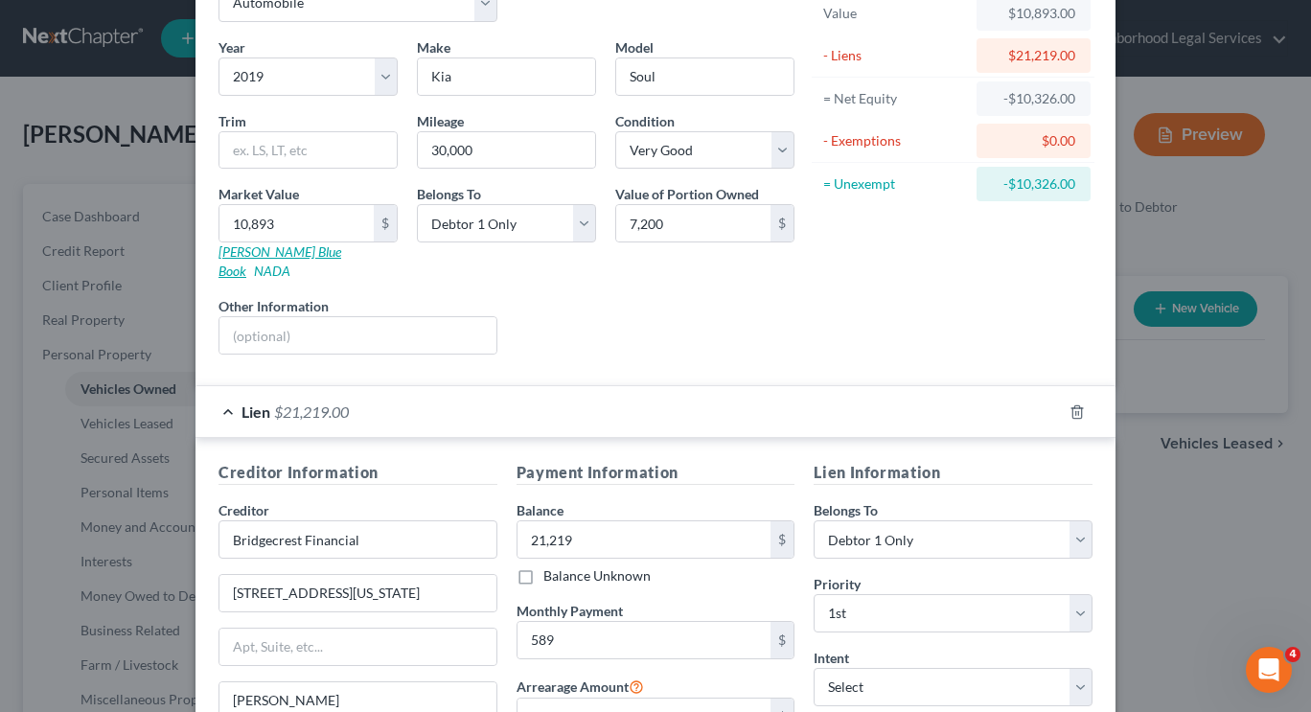
scroll to position [124, 0]
click at [682, 219] on input "7,200" at bounding box center [693, 224] width 154 height 36
click at [850, 288] on div "Asset Calculator Value $10,893.00 - Liens $21,219.00 = Net Equity -$10,326.00 -…" at bounding box center [953, 168] width 298 height 406
click at [920, 274] on div "Asset Calculator Value $10,893.00 - Liens $21,219.00 = Net Equity -$10,326.00 -…" at bounding box center [953, 168] width 298 height 406
click at [602, 298] on div "Liens Select" at bounding box center [656, 326] width 298 height 58
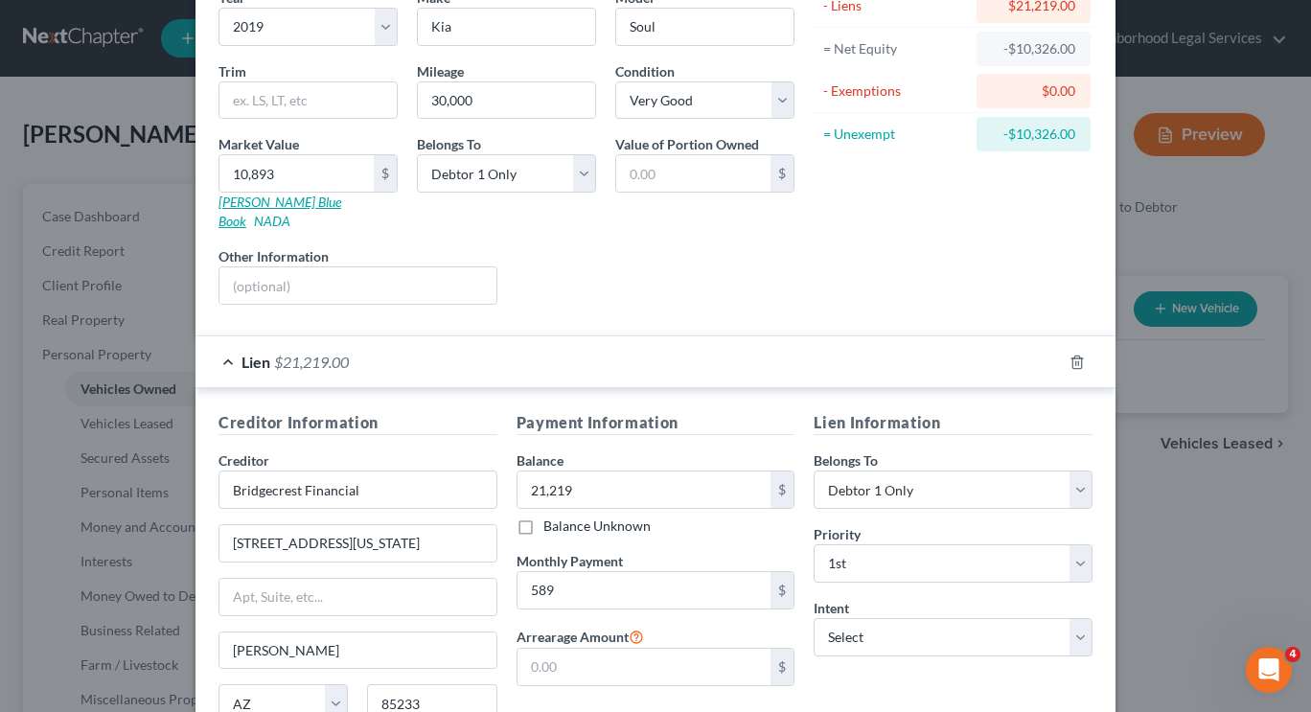
scroll to position [162, 0]
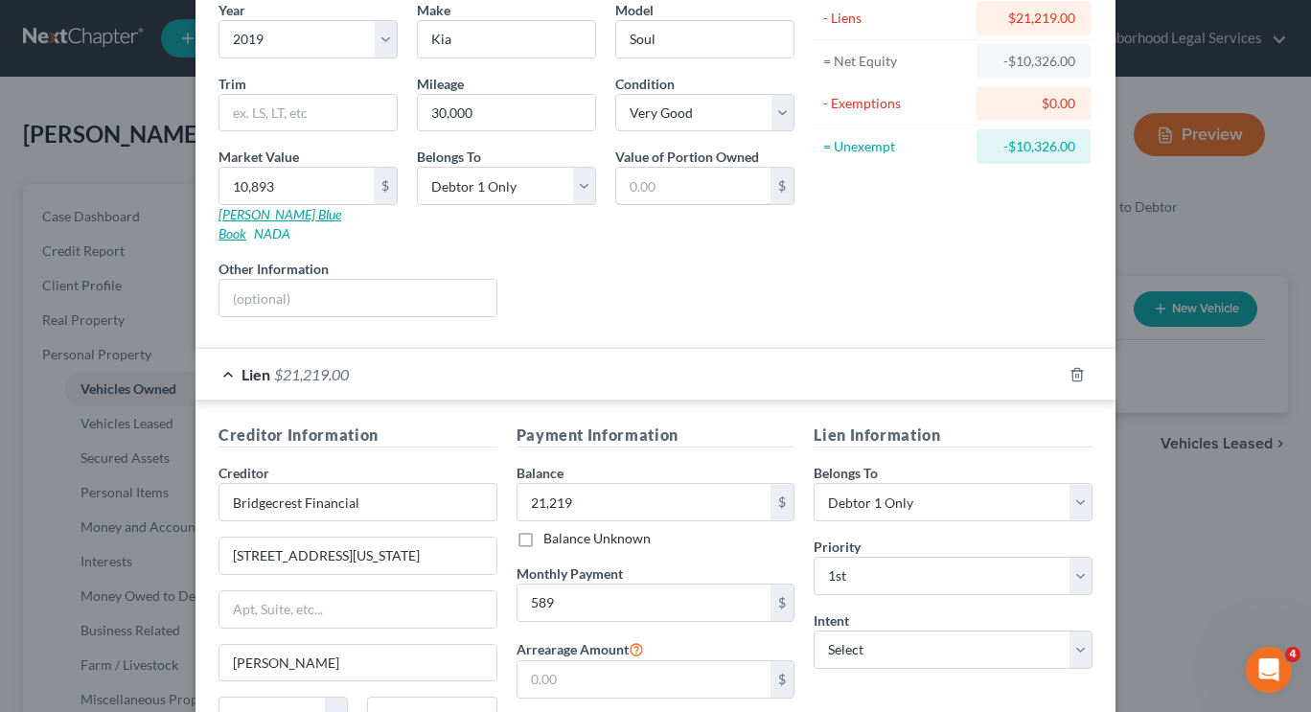
click at [700, 189] on input "text" at bounding box center [693, 186] width 154 height 36
type input "2,601"
click at [750, 259] on div "Liens Select" at bounding box center [656, 288] width 298 height 58
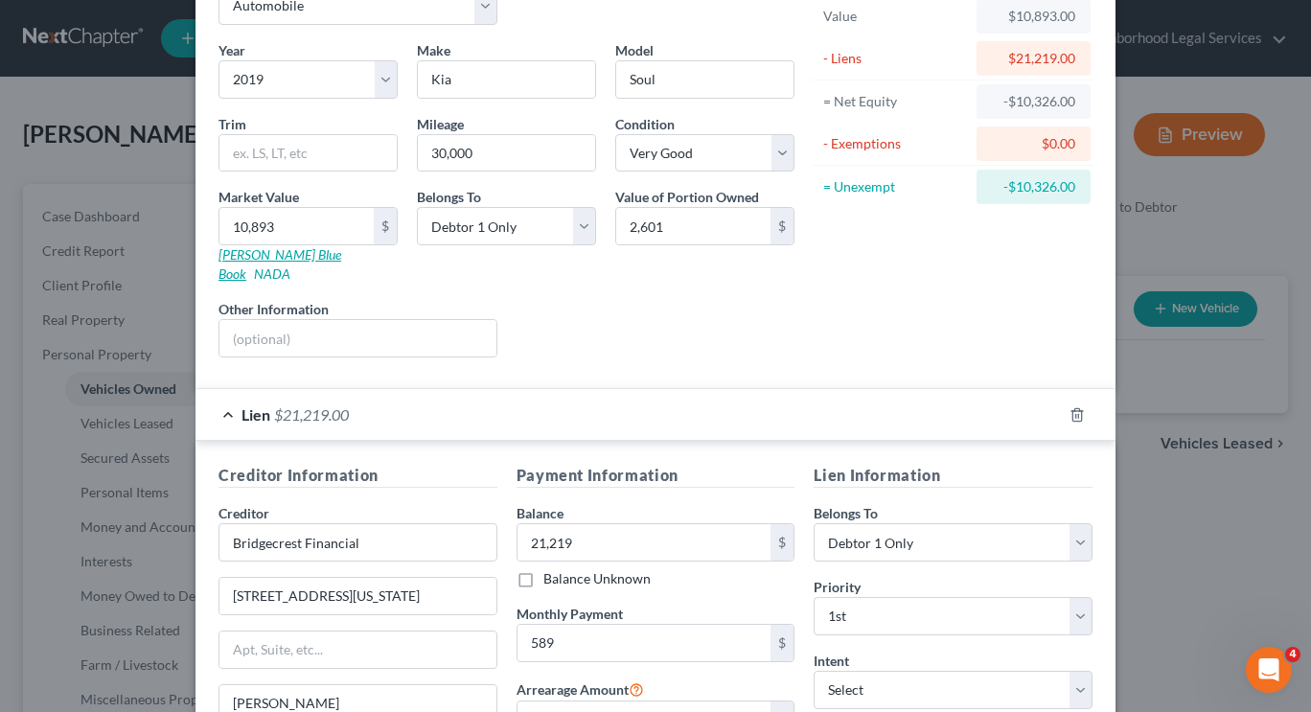
scroll to position [336, 0]
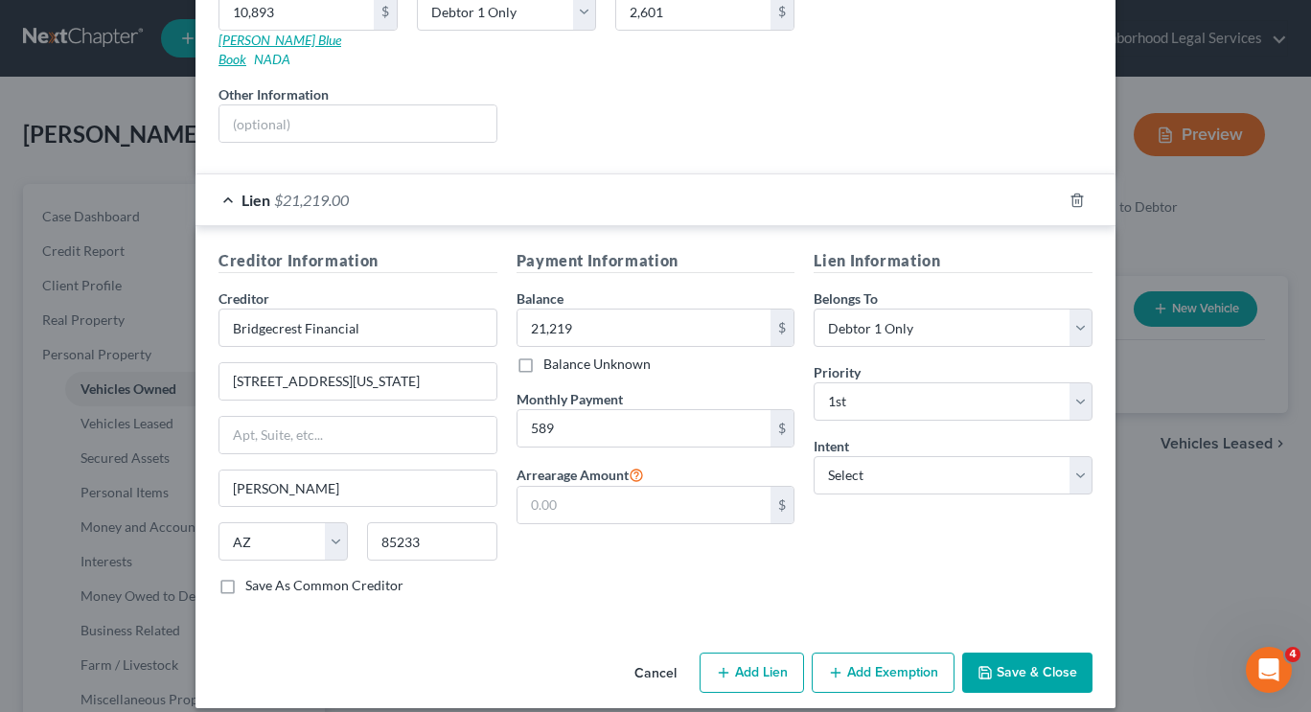
click at [995, 653] on button "Save & Close" at bounding box center [1027, 673] width 130 height 40
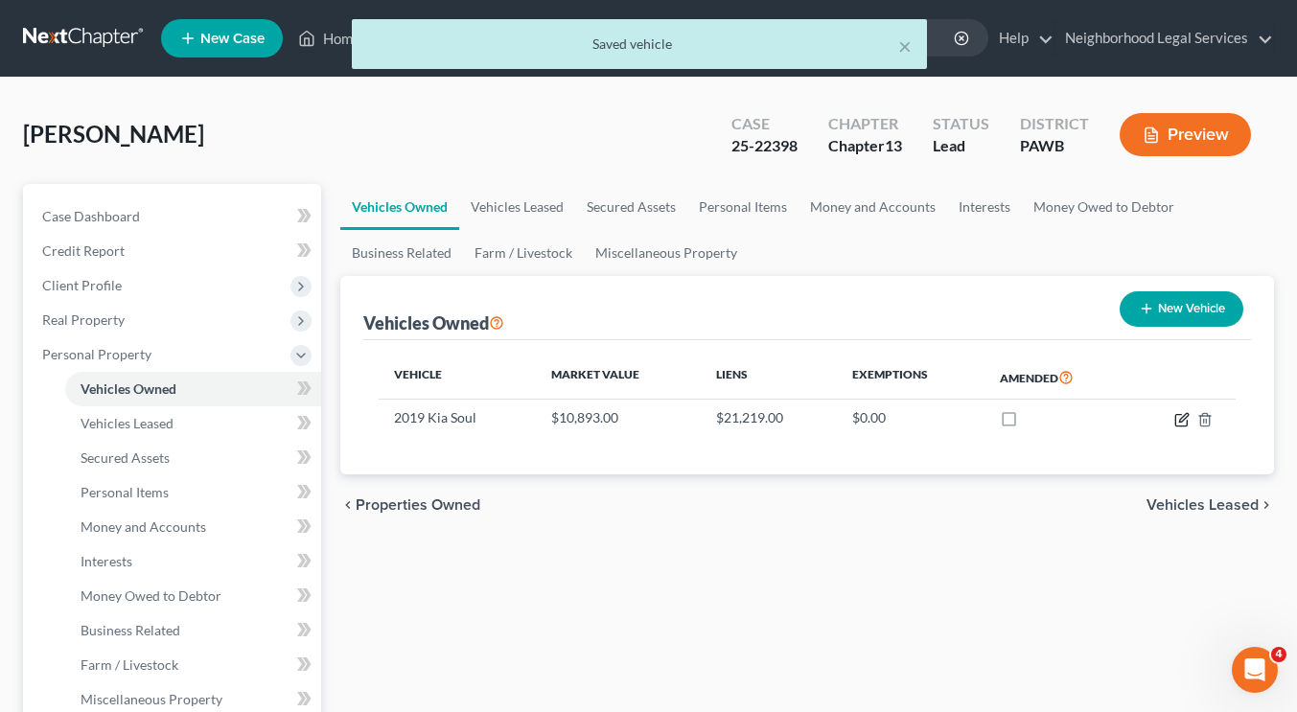
click at [1181, 422] on icon "button" at bounding box center [1181, 419] width 15 height 15
select select "0"
select select "7"
select select "1"
select select "0"
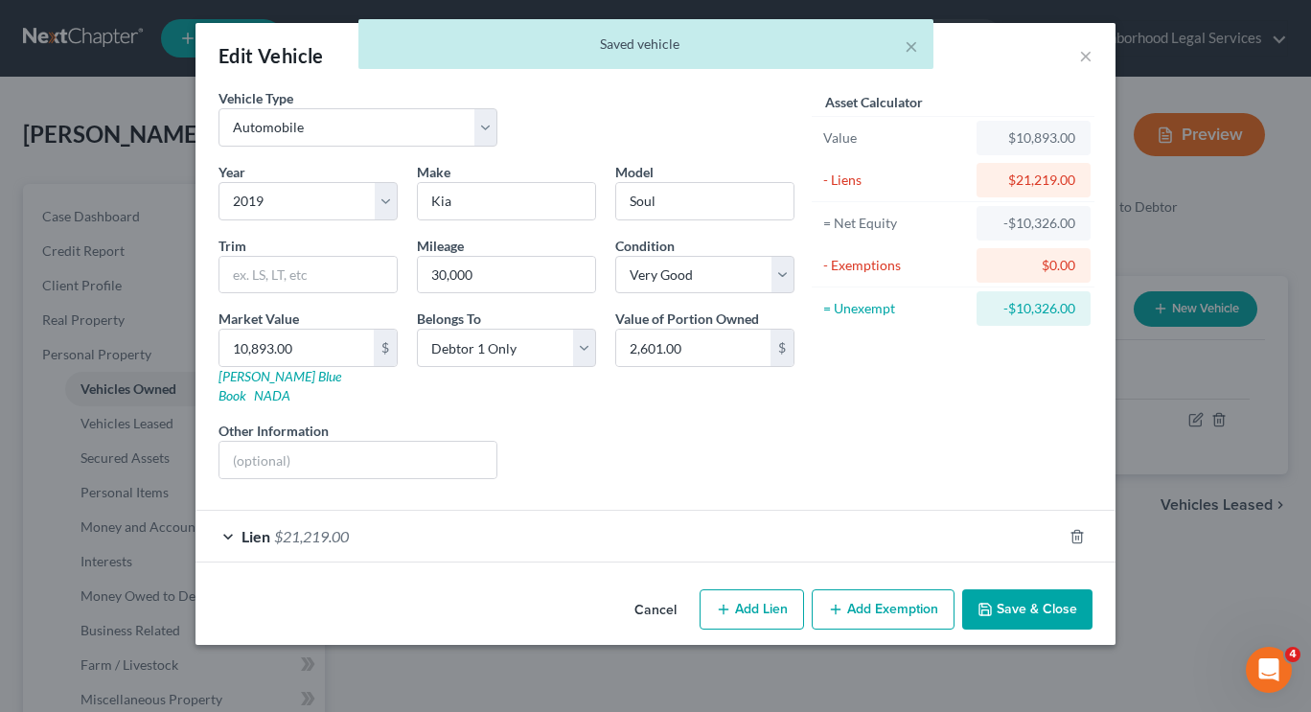
click at [852, 589] on button "Add Exemption" at bounding box center [883, 609] width 143 height 40
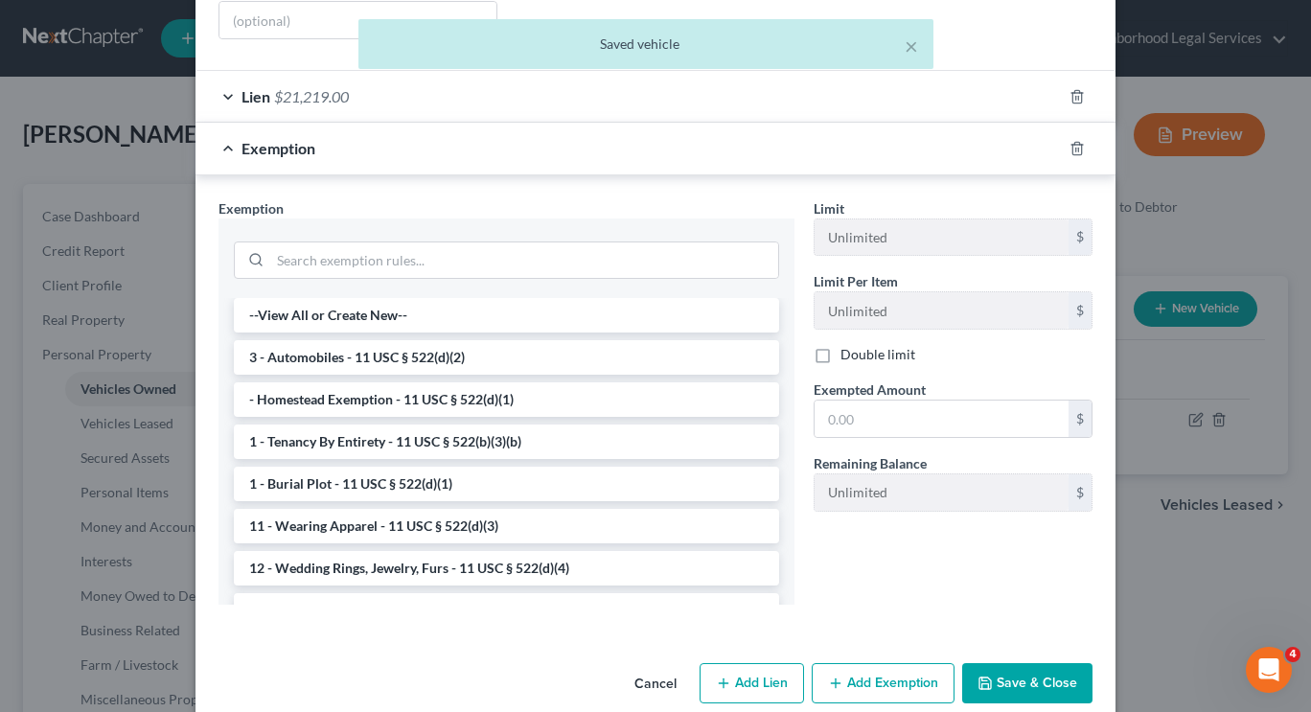
scroll to position [440, 0]
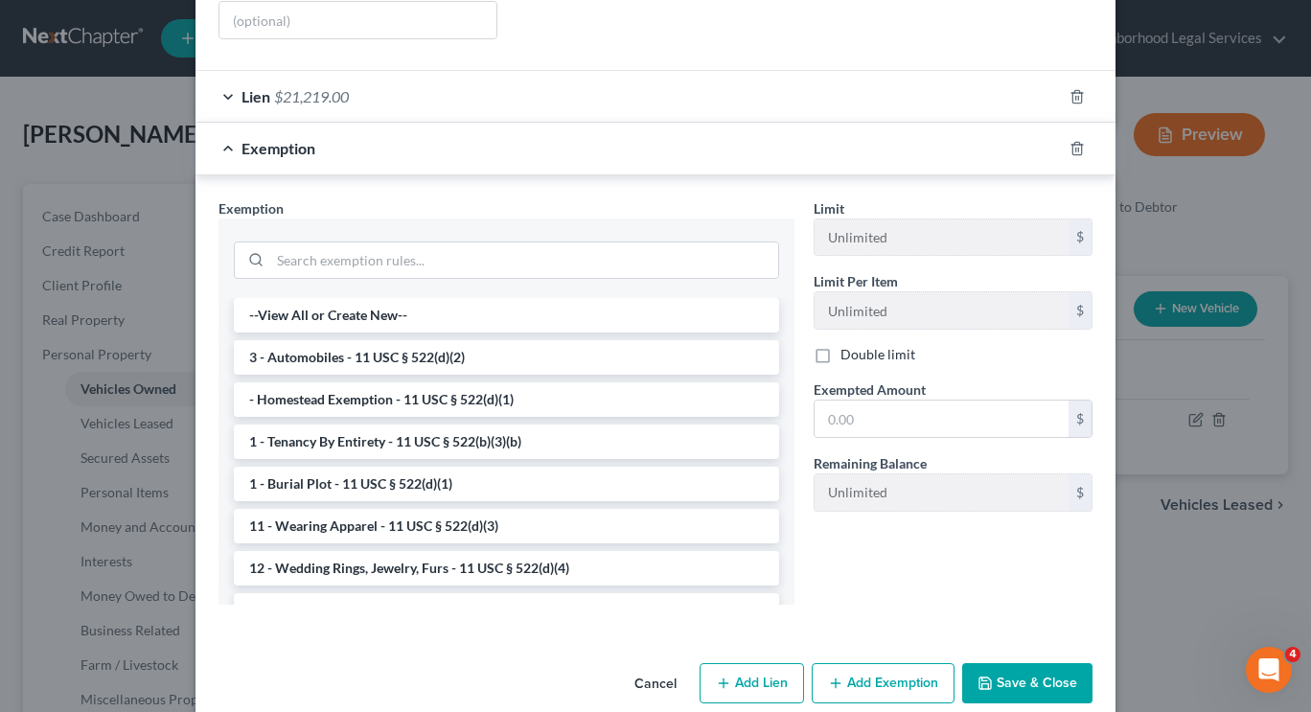
click at [545, 340] on li "3 - Automobiles - 11 USC § 522(d)(2)" at bounding box center [506, 357] width 545 height 35
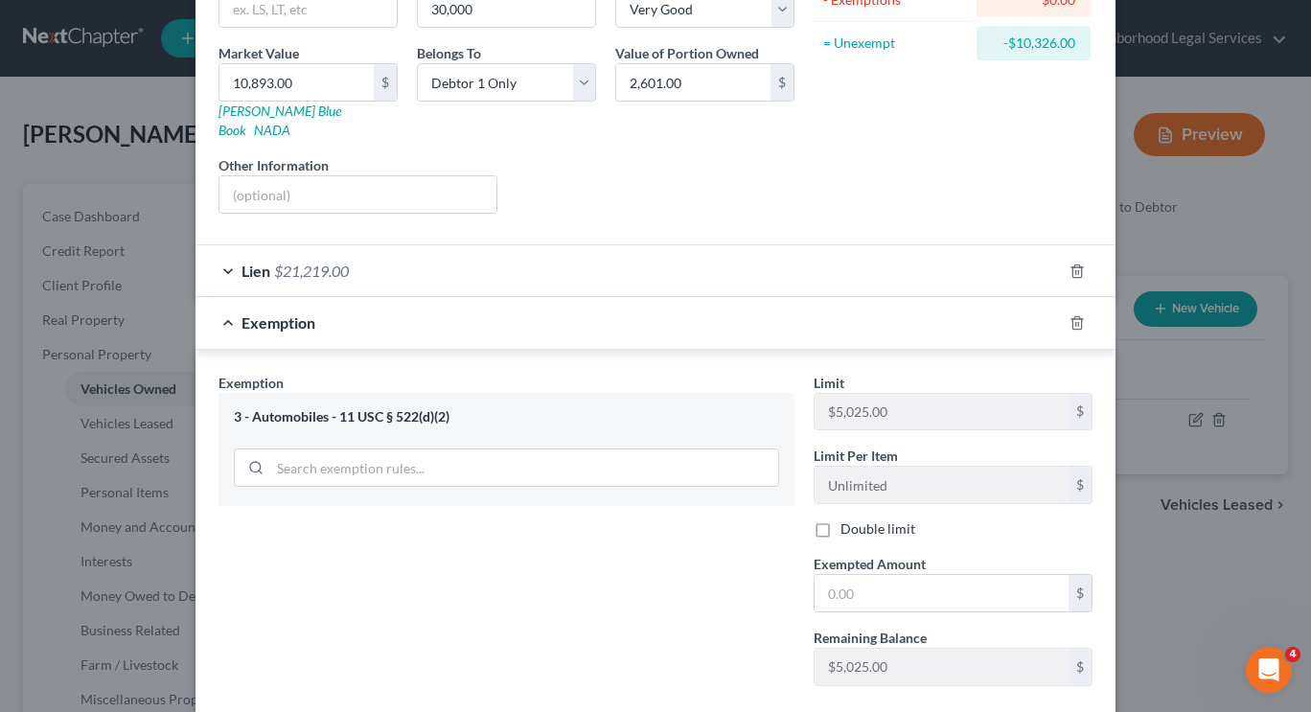
scroll to position [269, 0]
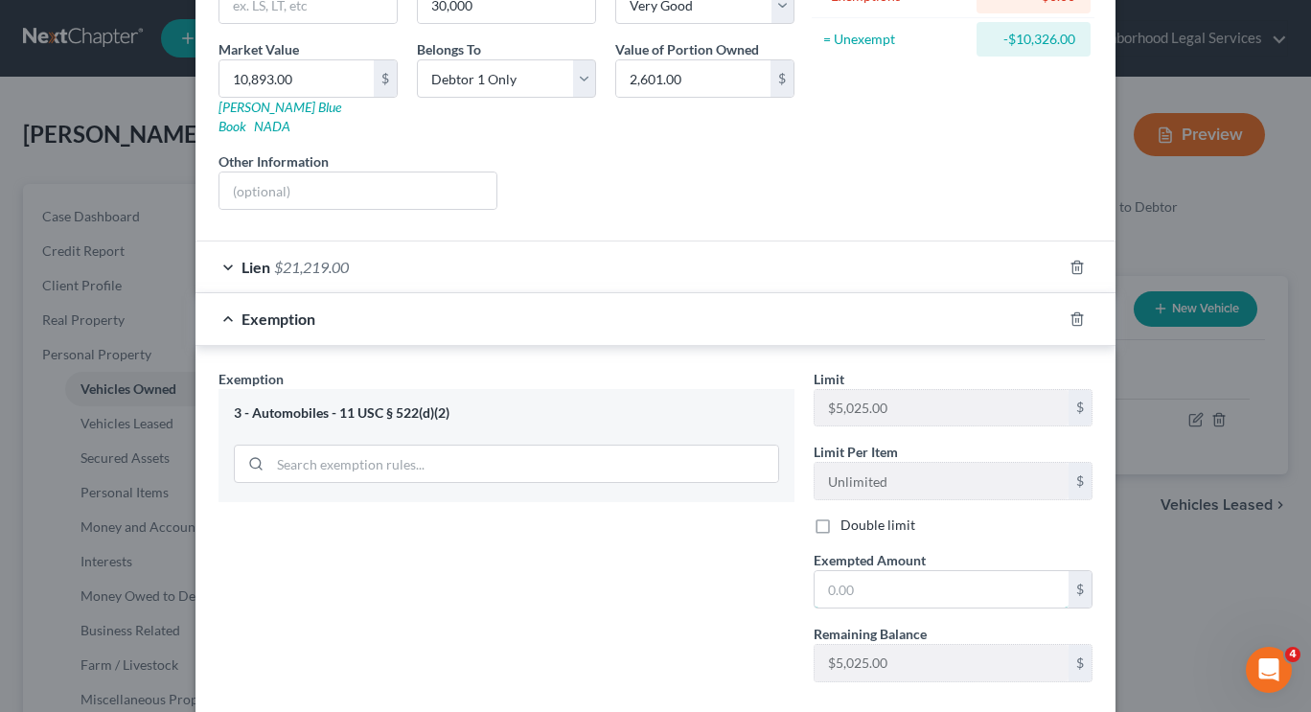
click at [911, 575] on input "text" at bounding box center [942, 589] width 254 height 36
click at [933, 574] on input "5,025" at bounding box center [942, 589] width 254 height 36
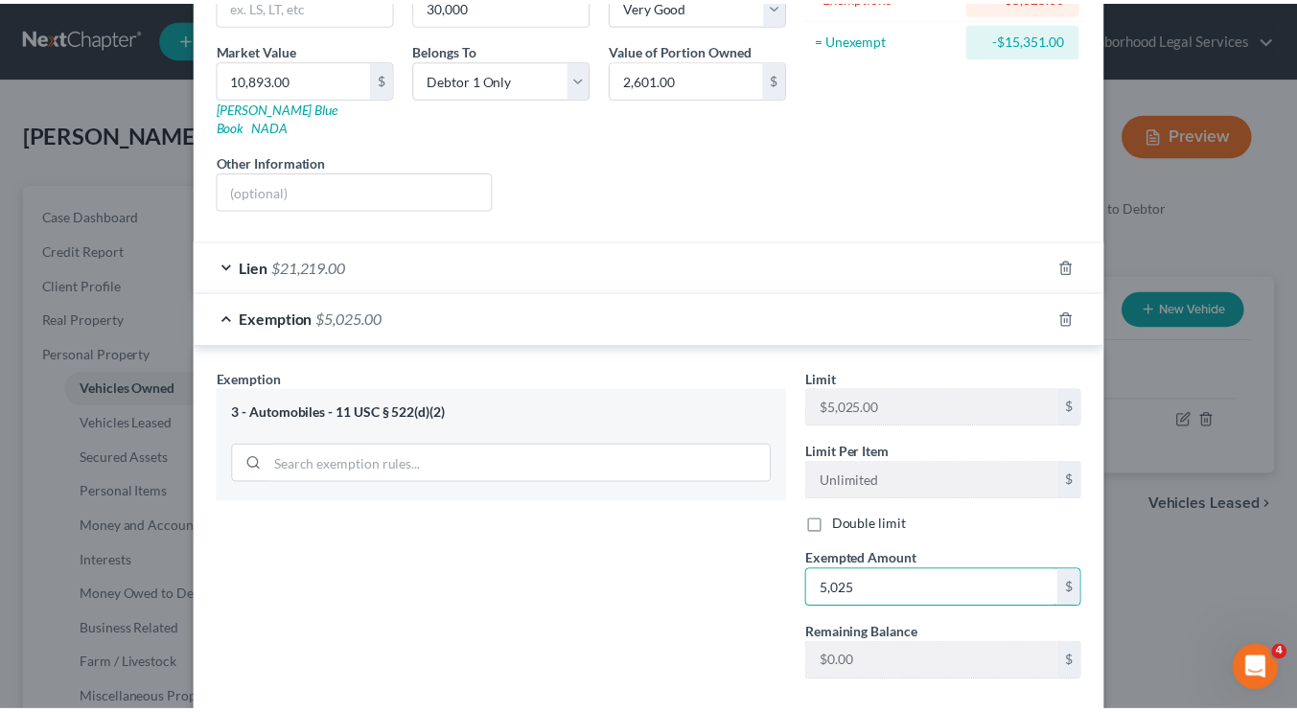
scroll to position [357, 0]
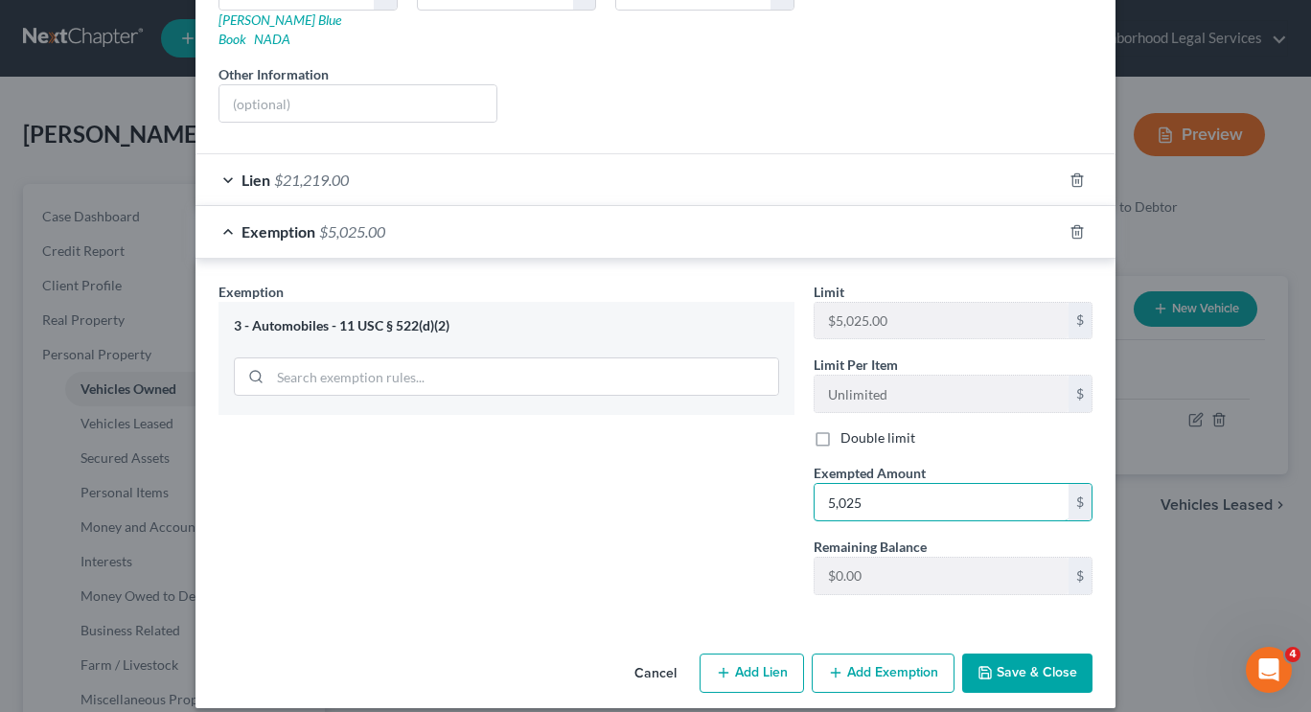
type input "5,025"
click at [1027, 668] on button "Save & Close" at bounding box center [1027, 674] width 130 height 40
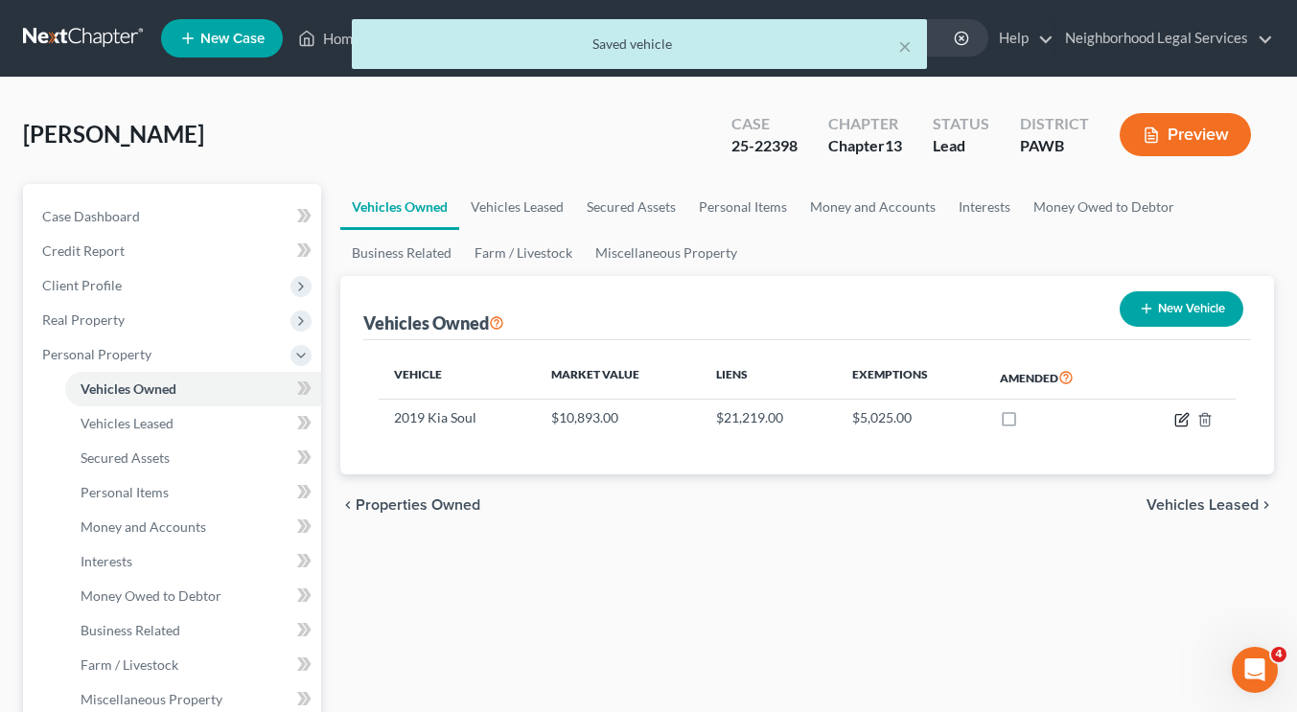
click at [1182, 418] on icon "button" at bounding box center [1183, 417] width 9 height 9
select select "0"
select select "7"
select select "1"
select select "0"
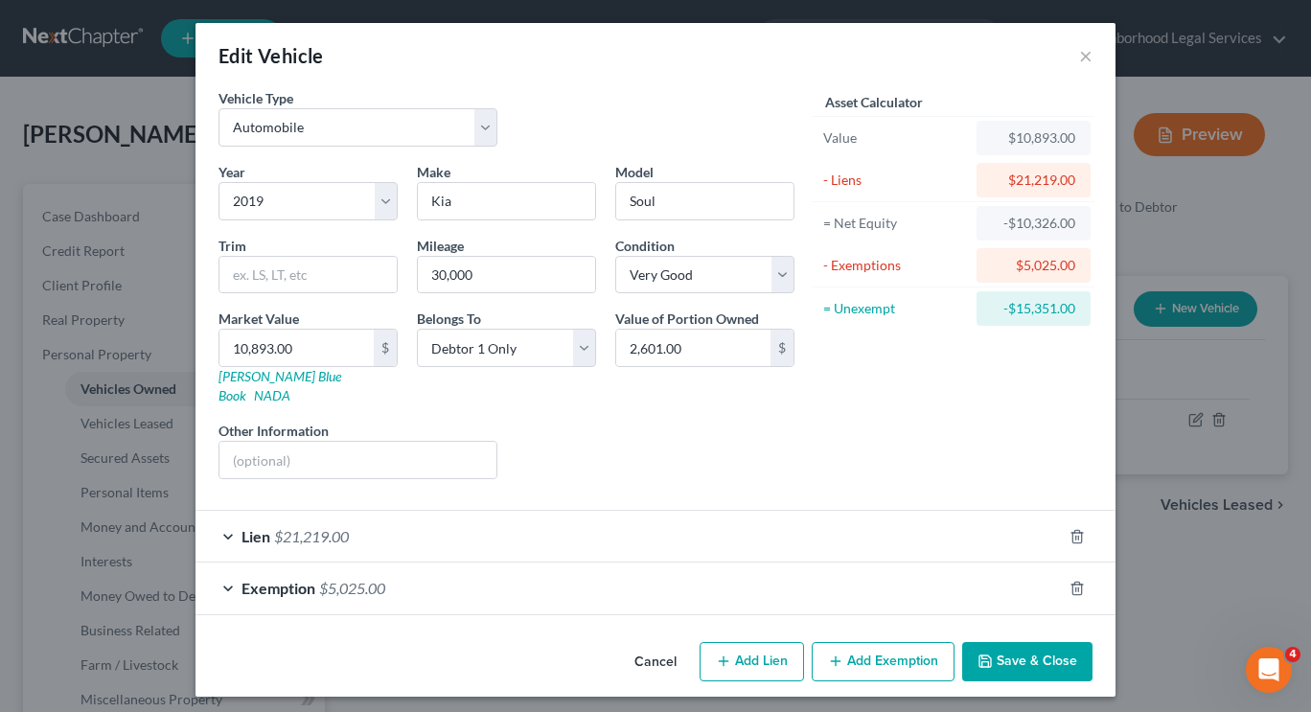
click at [1049, 642] on button "Save & Close" at bounding box center [1027, 662] width 130 height 40
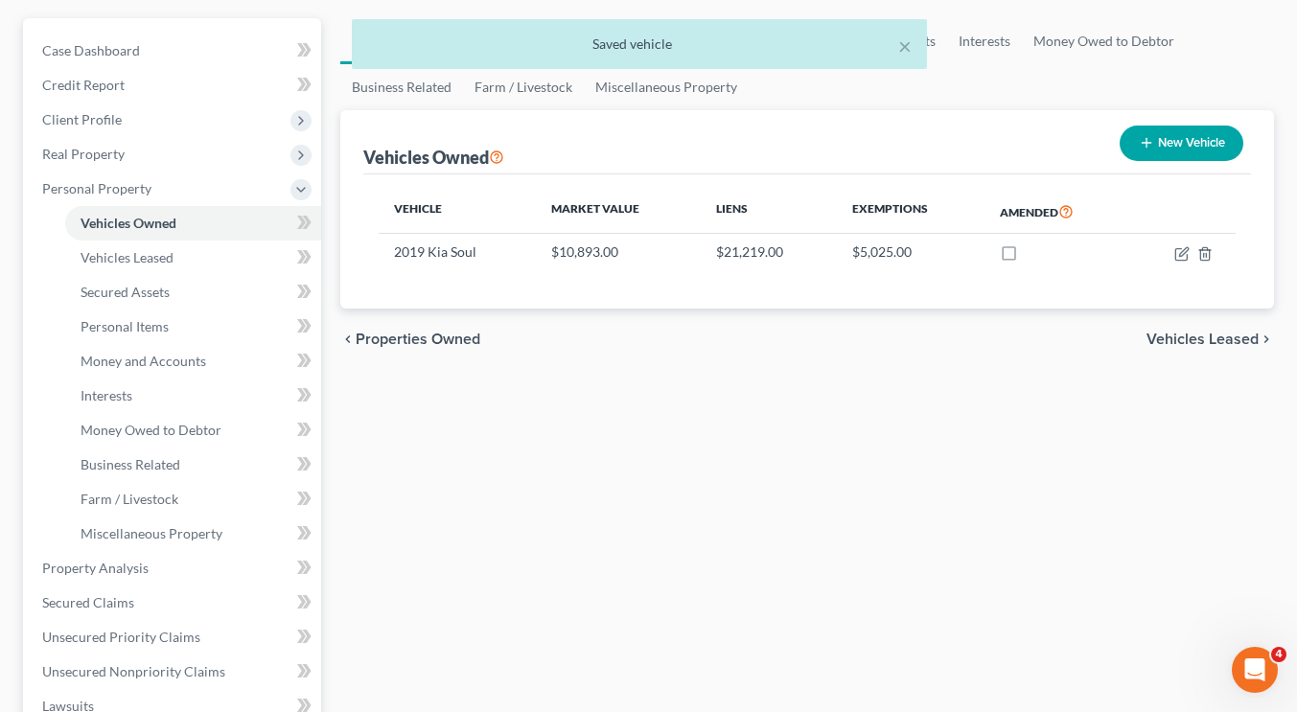
scroll to position [178, 0]
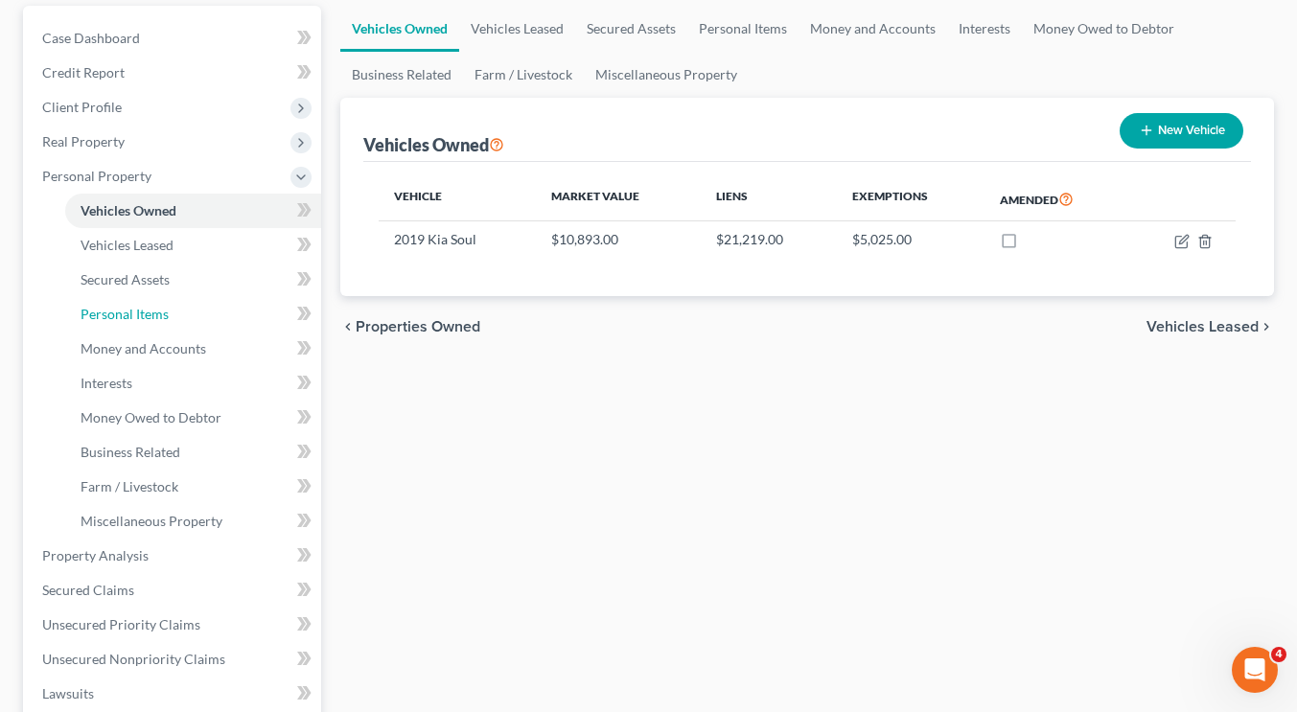
click at [191, 320] on link "Personal Items" at bounding box center [193, 314] width 256 height 35
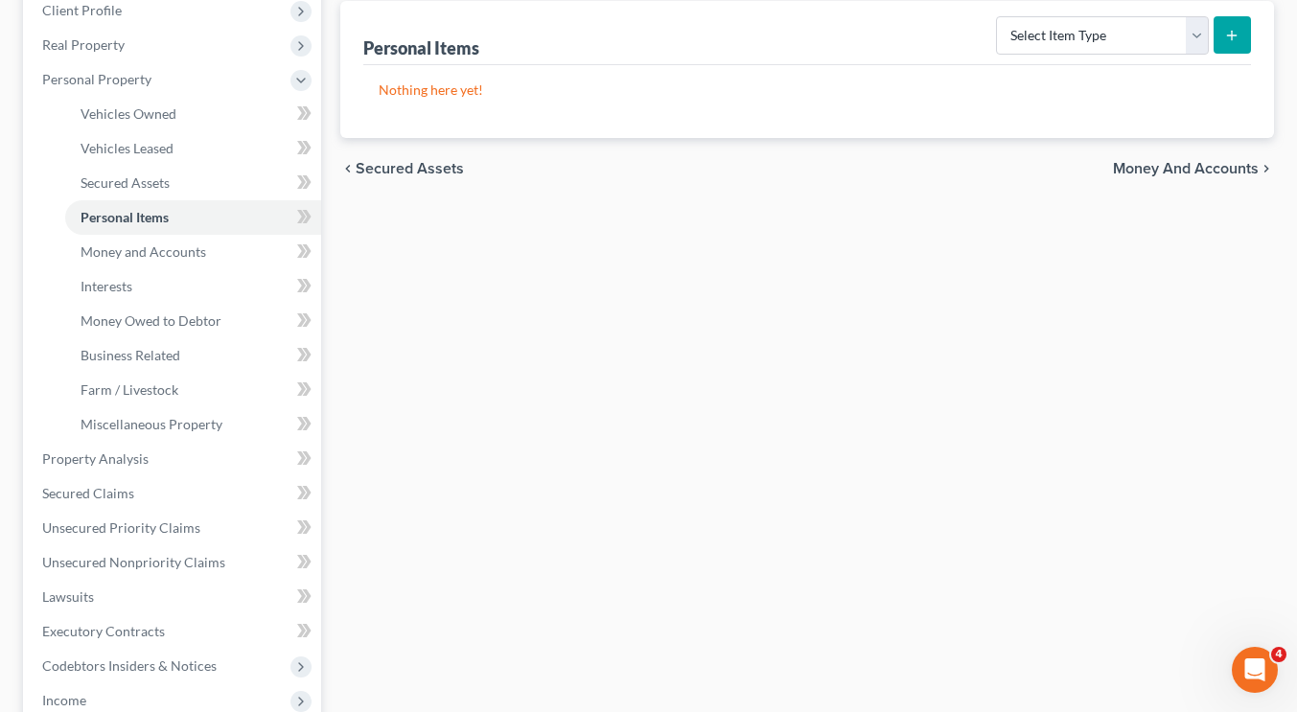
scroll to position [276, 0]
click at [320, 611] on link "Lawsuits" at bounding box center [174, 596] width 294 height 35
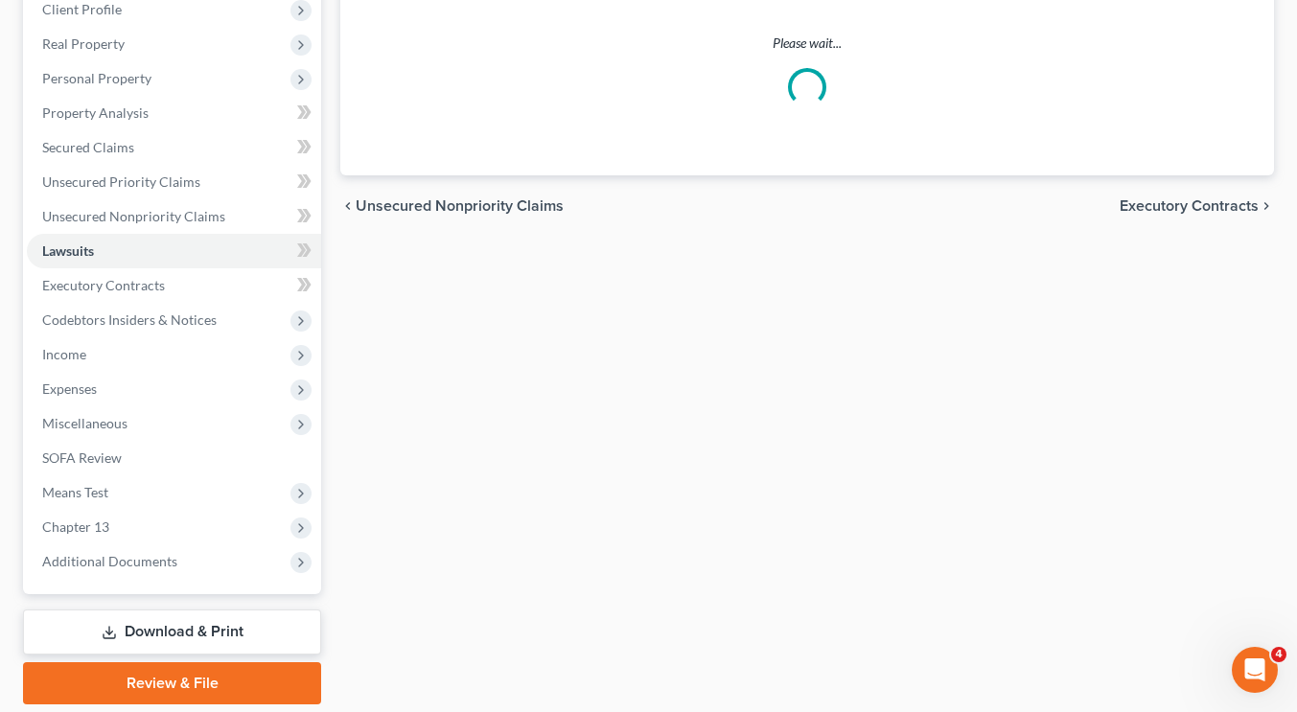
scroll to position [275, 0]
click at [195, 97] on ul "Vehicles Owned Vehicles Leased Machinery and Vehicles Office Related" at bounding box center [174, 97] width 294 height 0
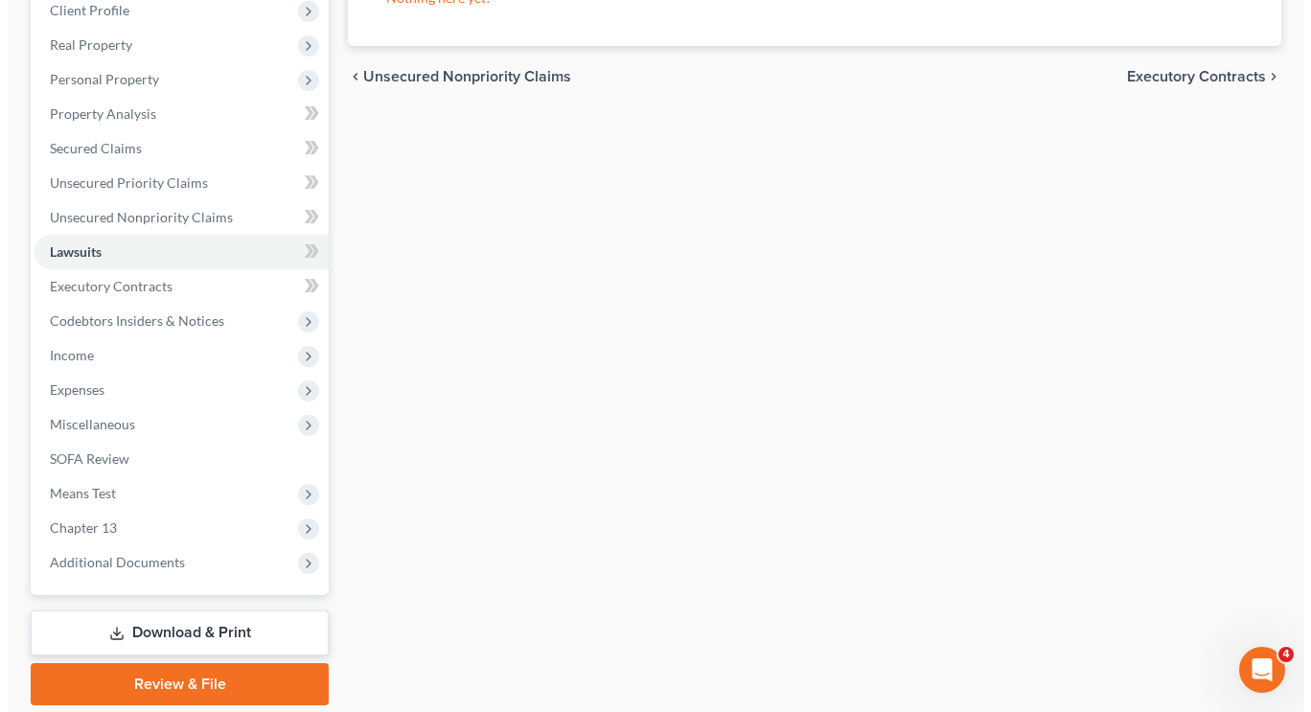
scroll to position [0, 0]
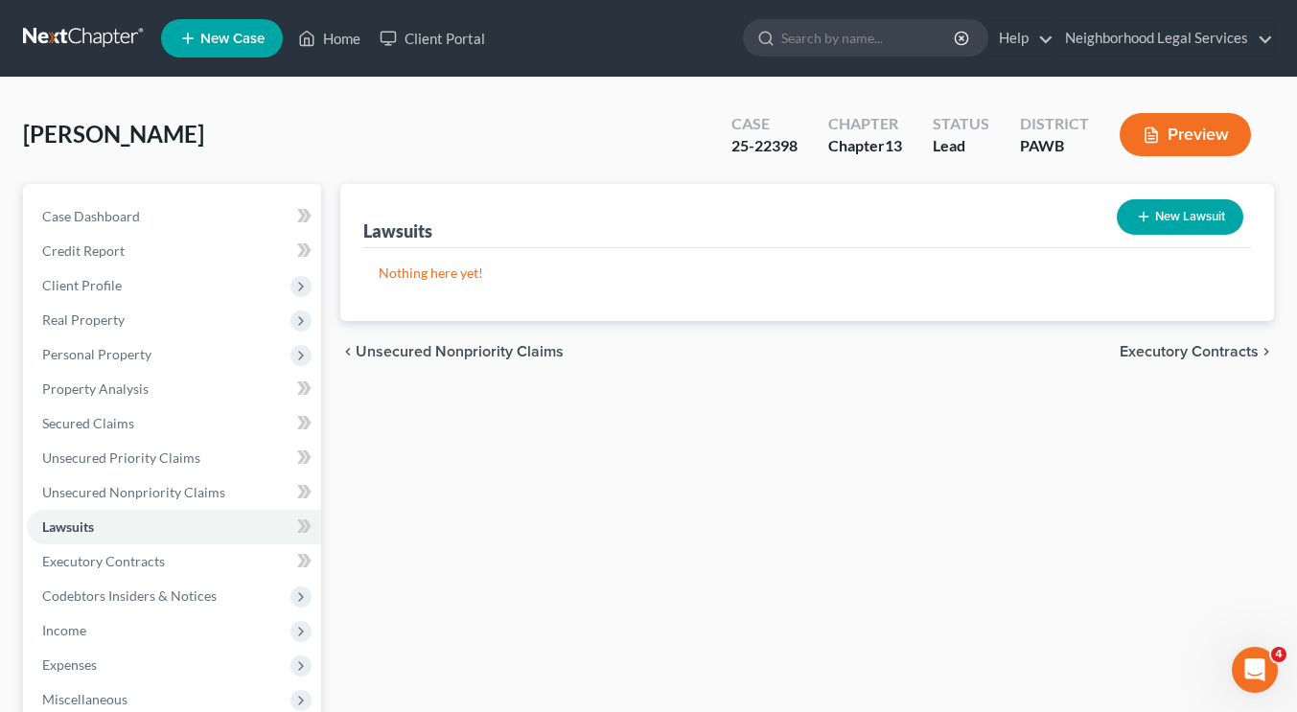
click at [152, 349] on span "Personal Property" at bounding box center [174, 354] width 294 height 35
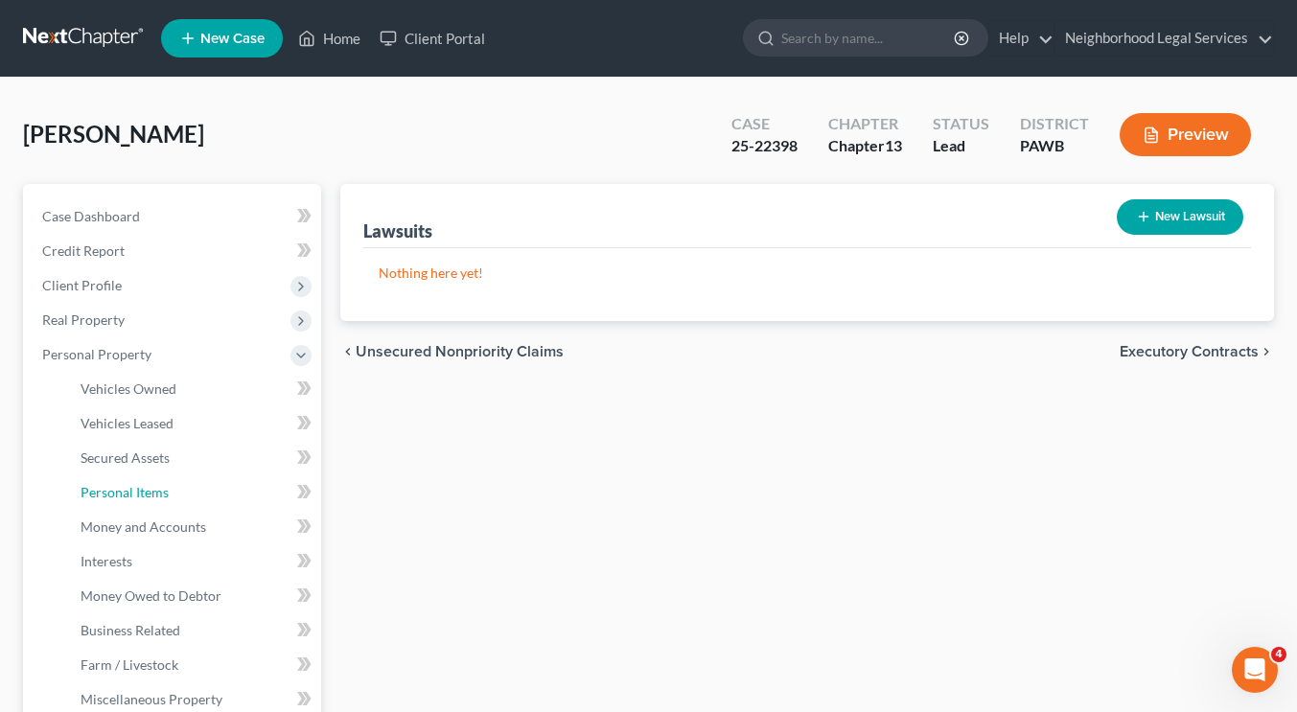
click at [141, 498] on span "Personal Items" at bounding box center [125, 492] width 88 height 16
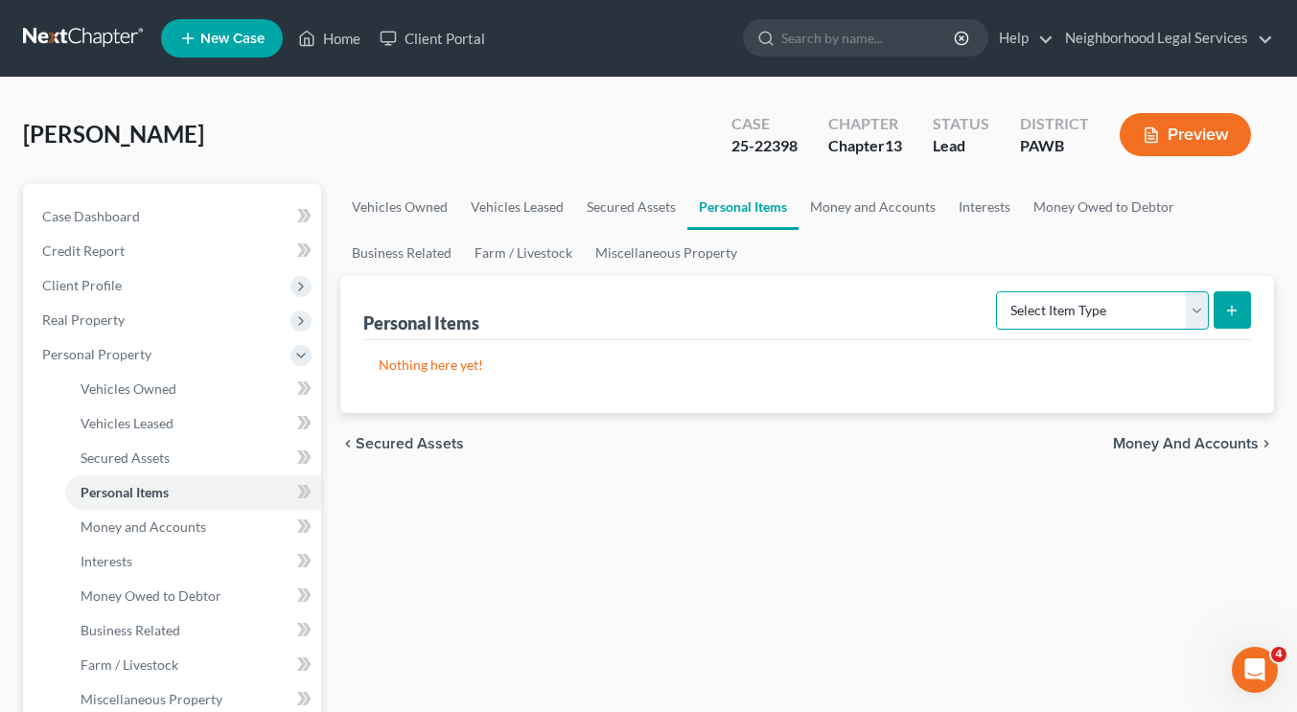
click at [1119, 299] on select "Select Item Type Clothing Collectibles Of Value Electronics Firearms Household …" at bounding box center [1102, 310] width 213 height 38
select select "clothing"
click at [998, 291] on select "Select Item Type Clothing Collectibles Of Value Electronics Firearms Household …" at bounding box center [1102, 310] width 213 height 38
click at [1244, 299] on button "submit" at bounding box center [1231, 309] width 37 height 37
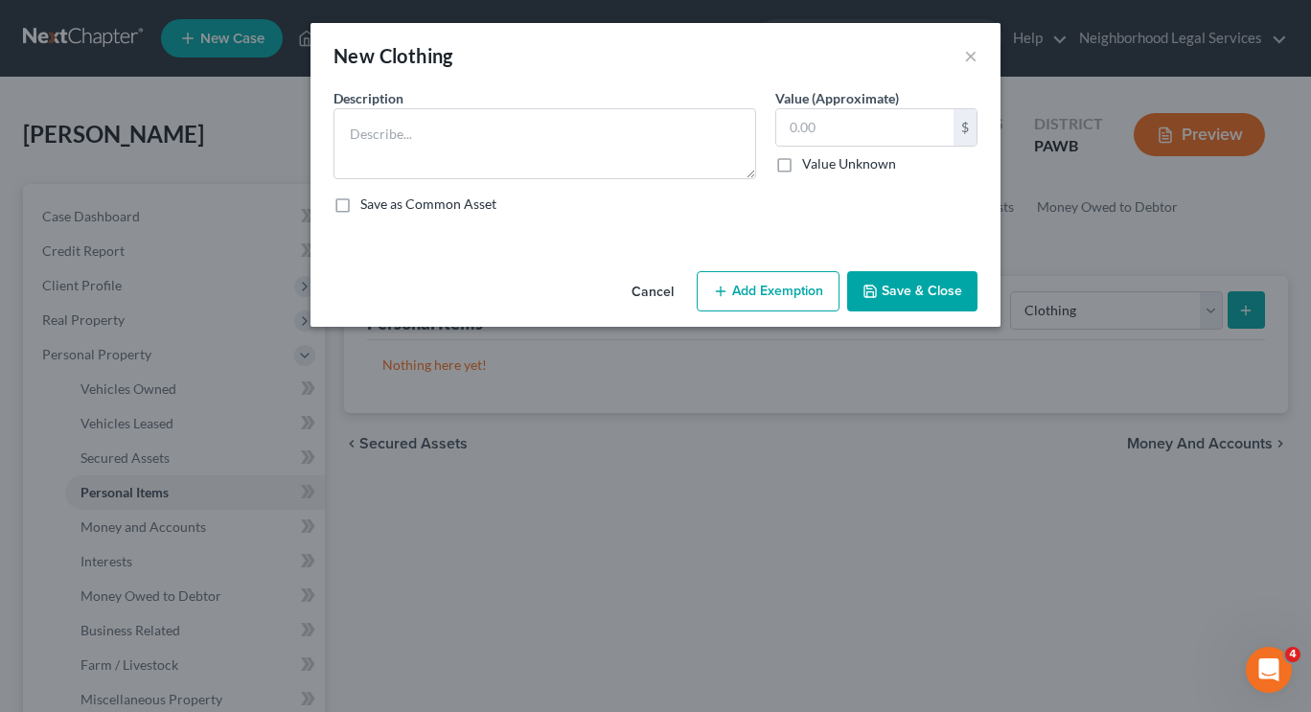
click at [811, 286] on button "Add Exemption" at bounding box center [768, 291] width 143 height 40
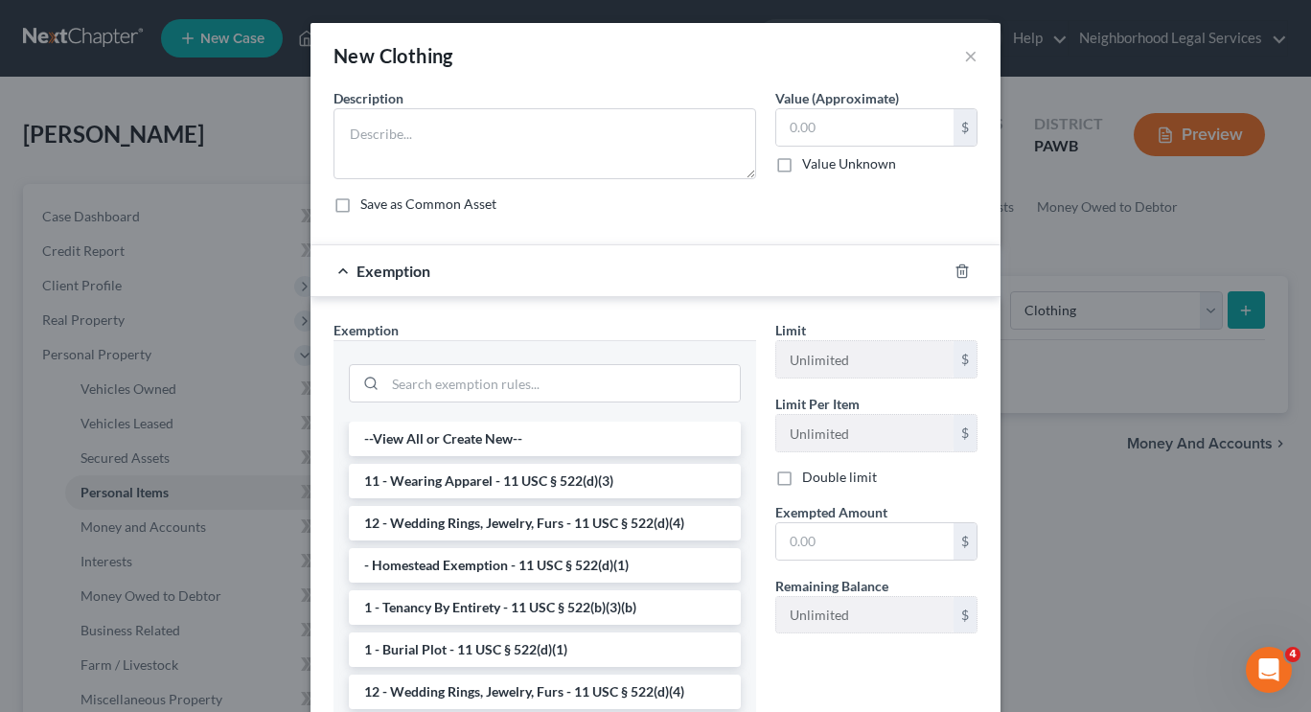
click at [562, 487] on li "11 - Wearing Apparel - 11 USC § 522(d)(3)" at bounding box center [545, 481] width 392 height 35
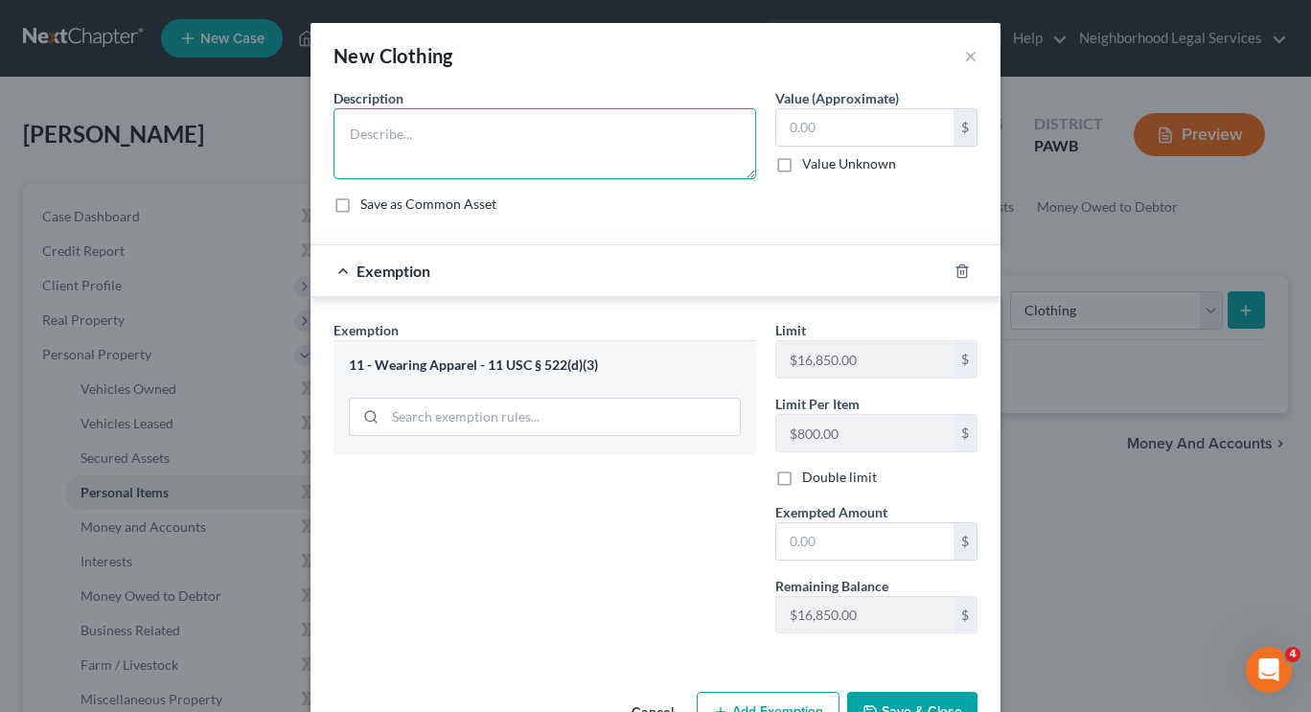
click at [506, 137] on textarea at bounding box center [545, 143] width 423 height 71
type textarea "All clothing"
type input "3,000"
click at [833, 533] on input "text" at bounding box center [864, 541] width 177 height 36
type input "3,000"
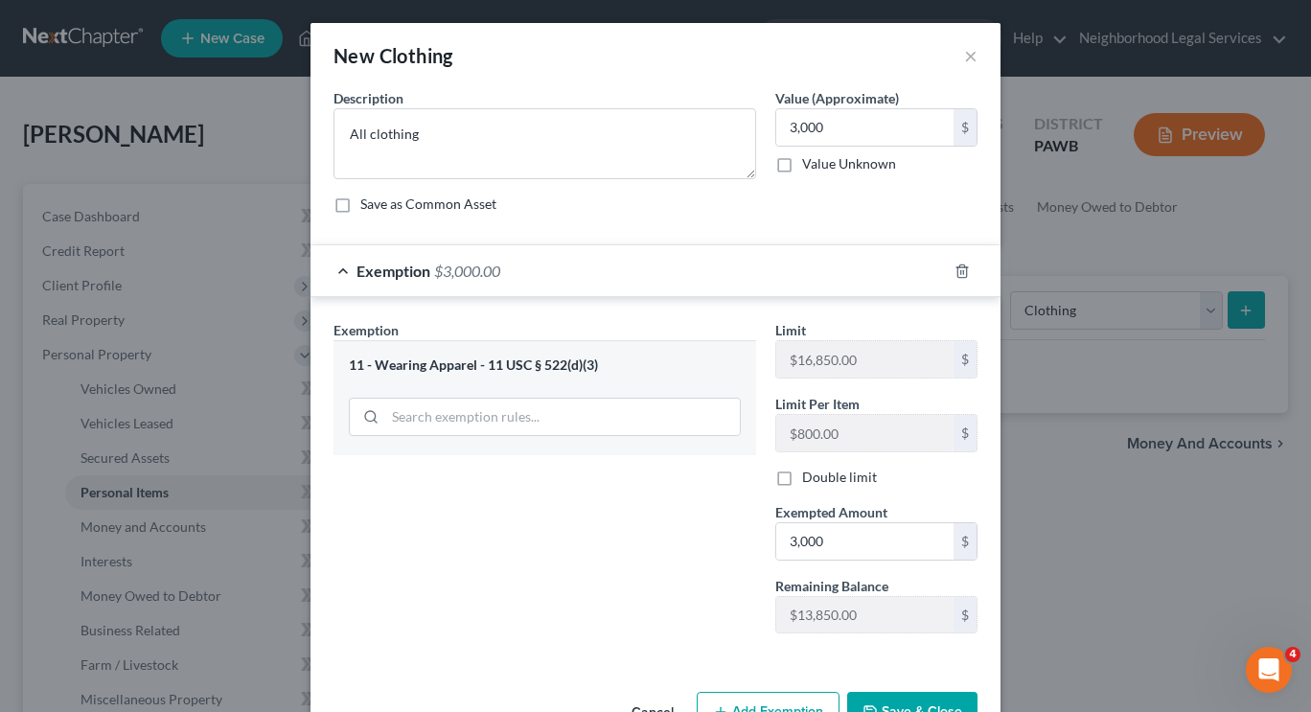
click at [905, 705] on button "Save & Close" at bounding box center [912, 712] width 130 height 40
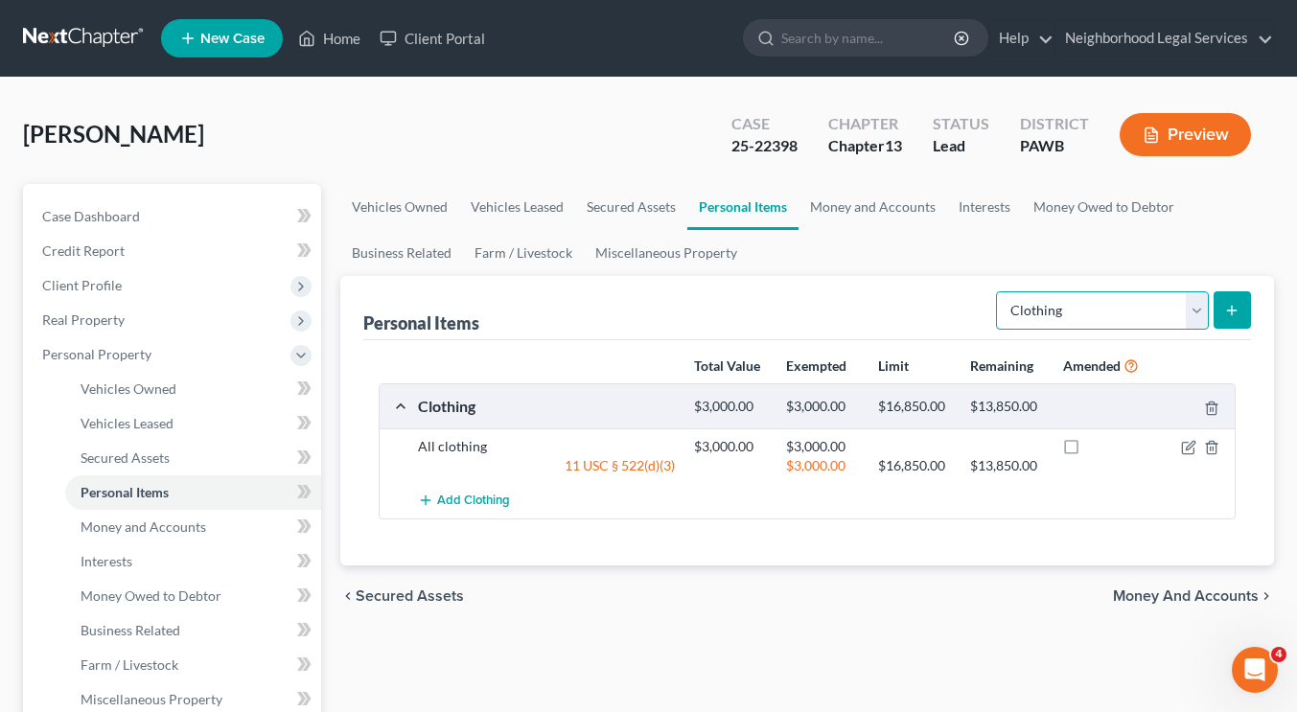
click at [1174, 316] on select "Select Item Type Clothing Collectibles Of Value Electronics Firearms Household …" at bounding box center [1102, 310] width 213 height 38
select select "jewelry"
click at [998, 291] on select "Select Item Type Clothing Collectibles Of Value Electronics Firearms Household …" at bounding box center [1102, 310] width 213 height 38
click at [1224, 306] on icon "submit" at bounding box center [1231, 310] width 15 height 15
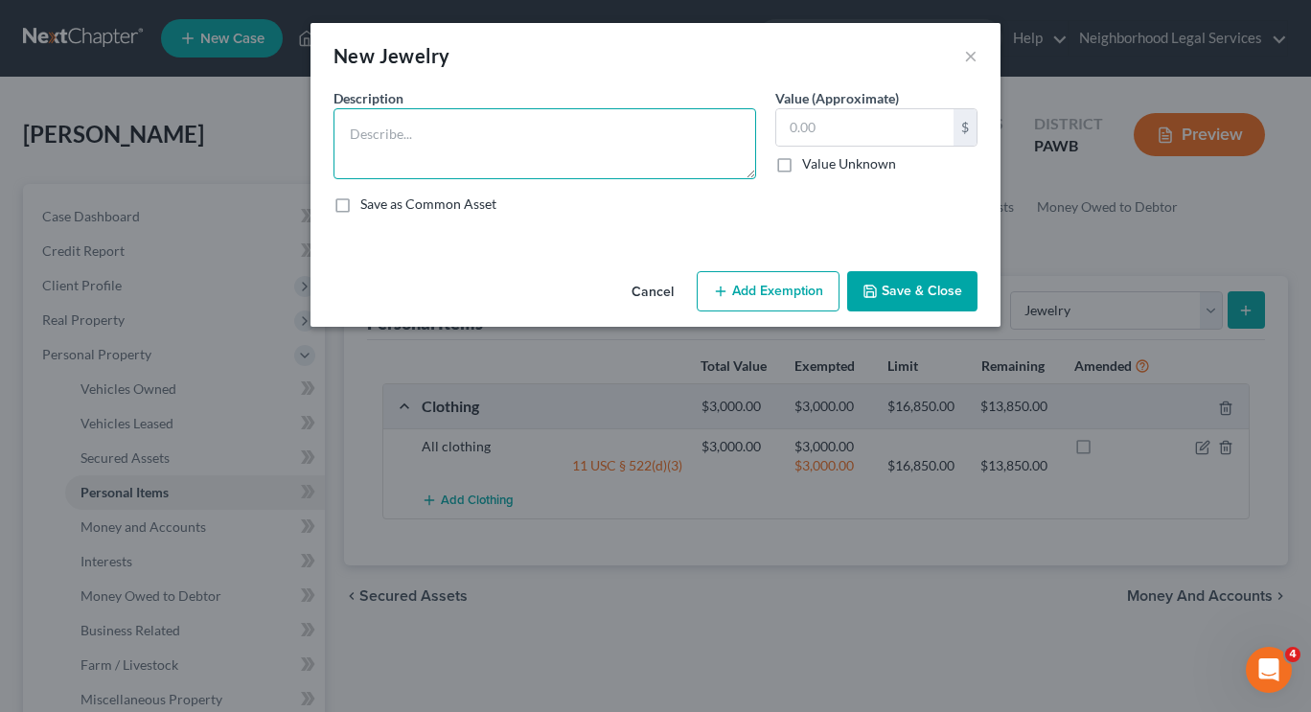
click at [613, 135] on textarea at bounding box center [545, 143] width 423 height 71
type textarea "Ring Set, Pearls, Tennis Bracelet"
type input "7,600"
click at [713, 295] on button "Add Exemption" at bounding box center [768, 291] width 143 height 40
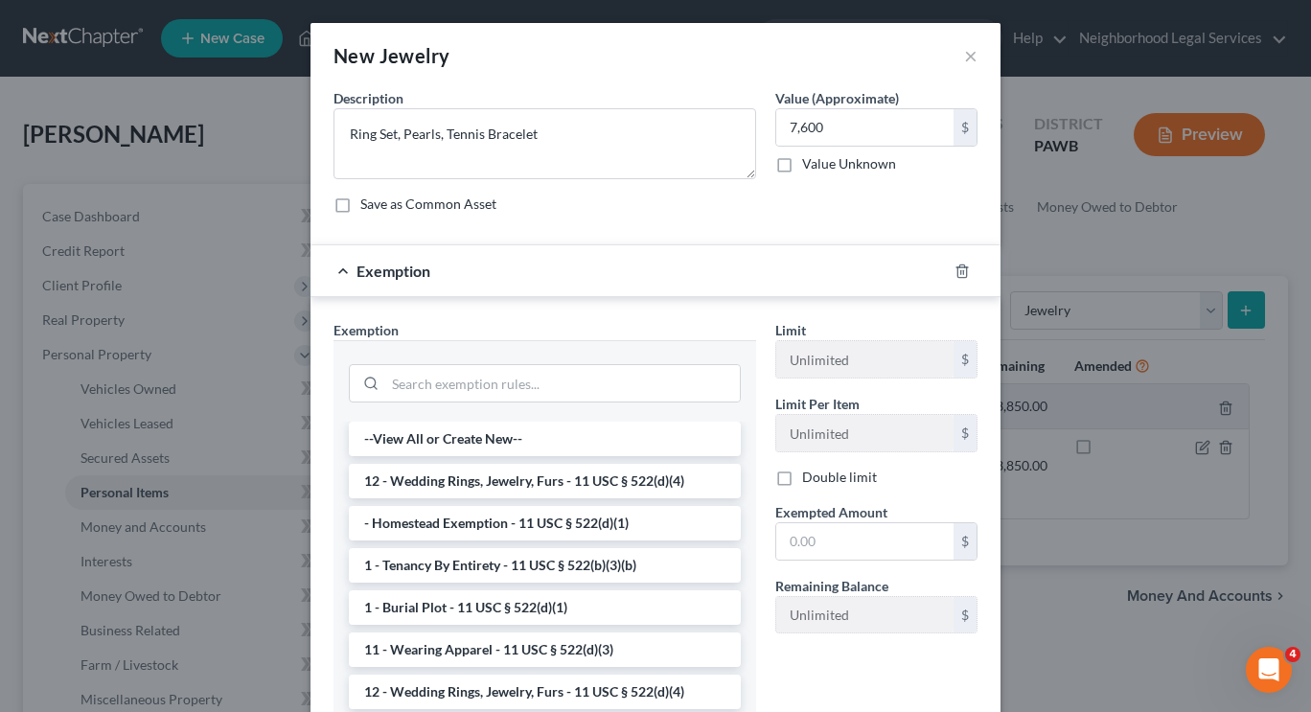
click at [515, 480] on li "12 - Wedding Rings, Jewelry, Furs - 11 USC § 522(d)(4)" at bounding box center [545, 481] width 392 height 35
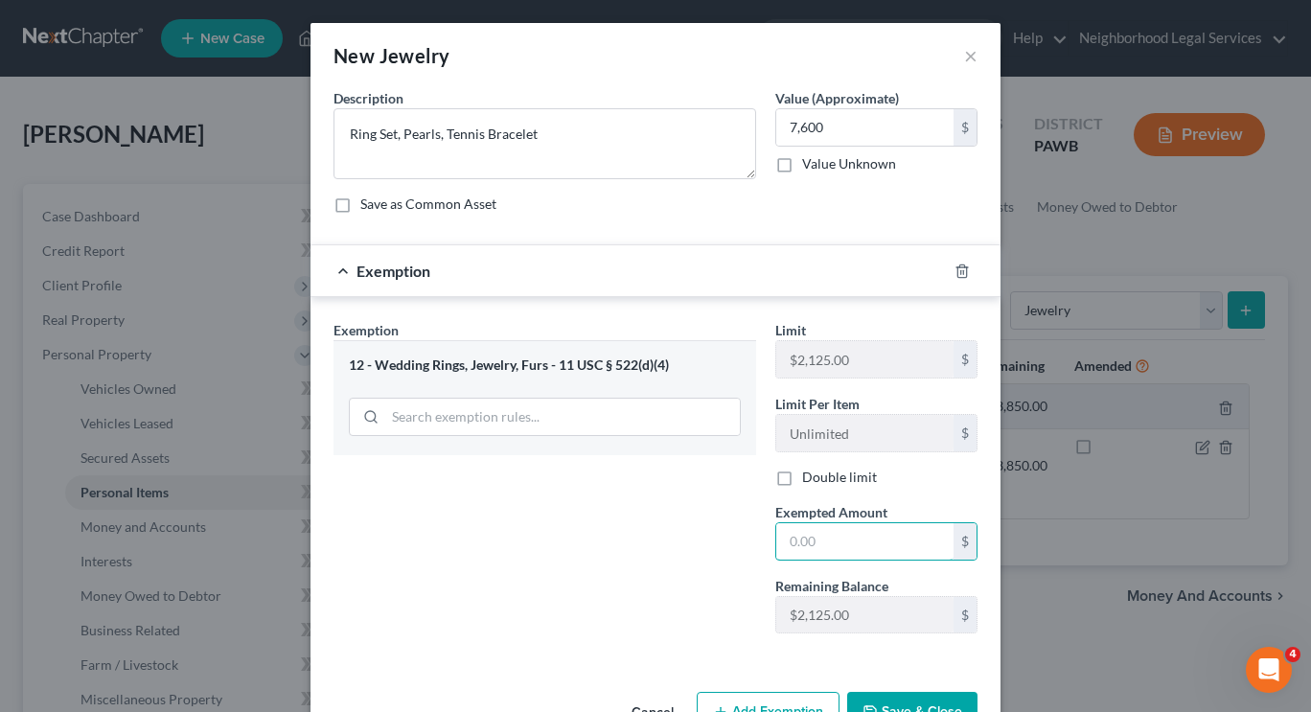
click at [810, 548] on input "text" at bounding box center [864, 541] width 177 height 36
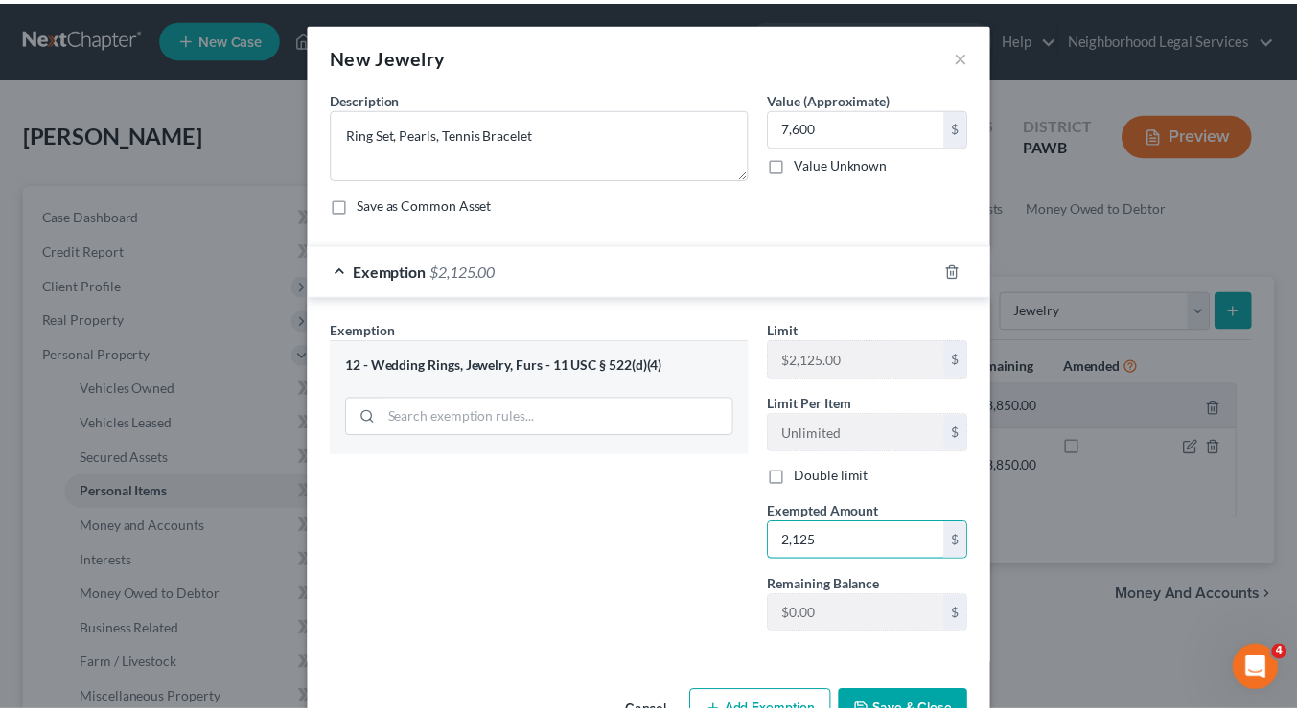
scroll to position [58, 0]
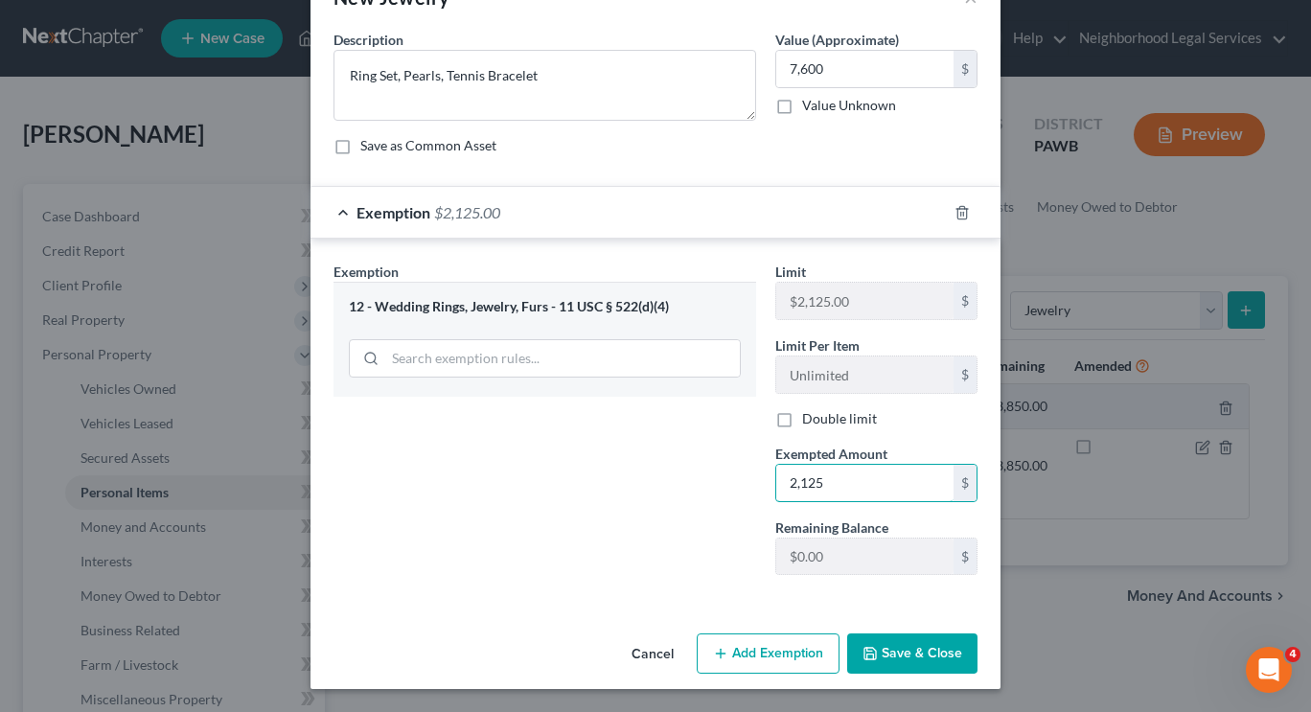
type input "2,125"
click at [892, 659] on button "Save & Close" at bounding box center [912, 654] width 130 height 40
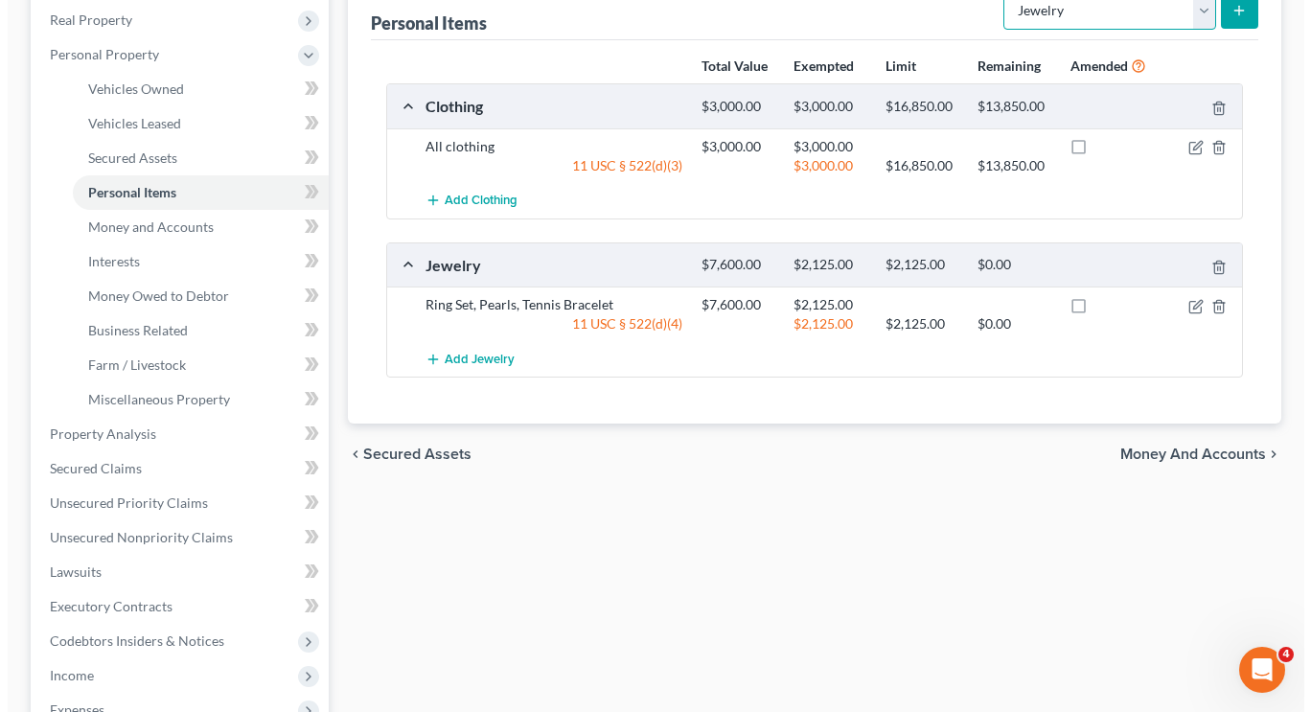
scroll to position [290, 0]
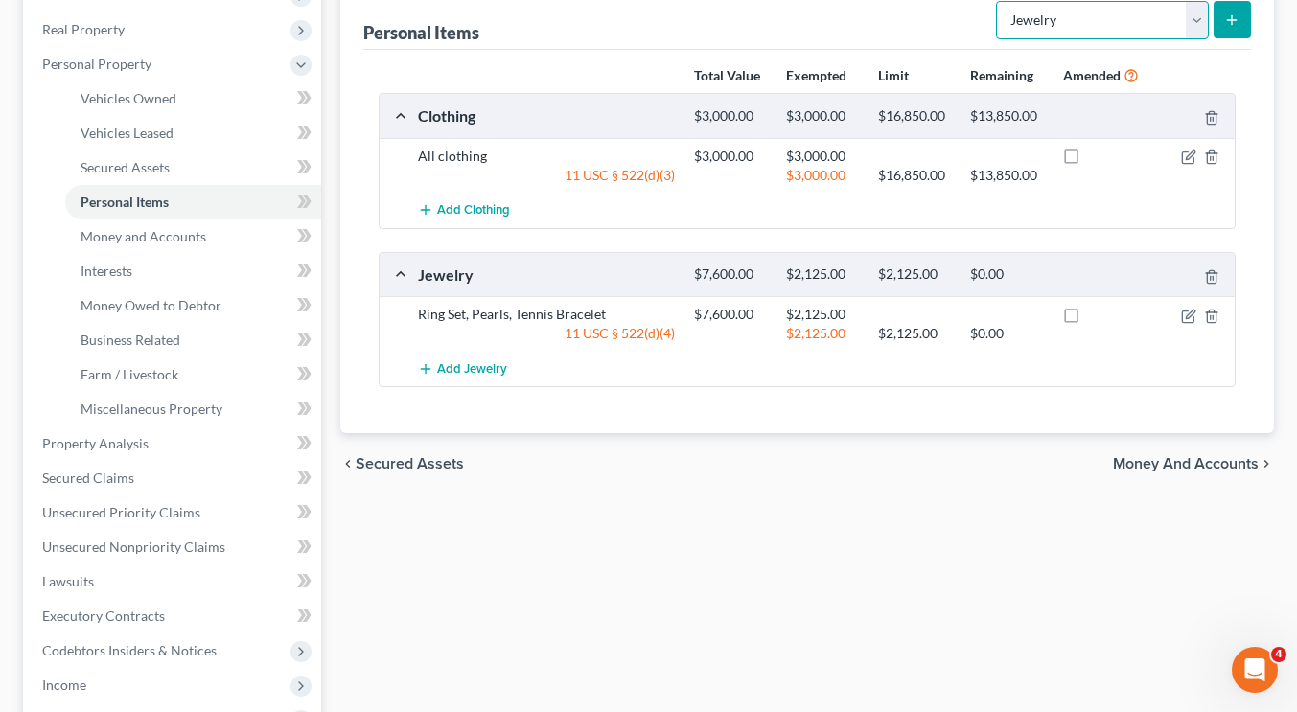
click at [1197, 14] on select "Select Item Type Clothing Collectibles Of Value Electronics Firearms Household …" at bounding box center [1102, 20] width 213 height 38
select select "electronics"
click at [998, 1] on select "Select Item Type Clothing Collectibles Of Value Electronics Firearms Household …" at bounding box center [1102, 20] width 213 height 38
click at [1223, 21] on button "submit" at bounding box center [1231, 19] width 37 height 37
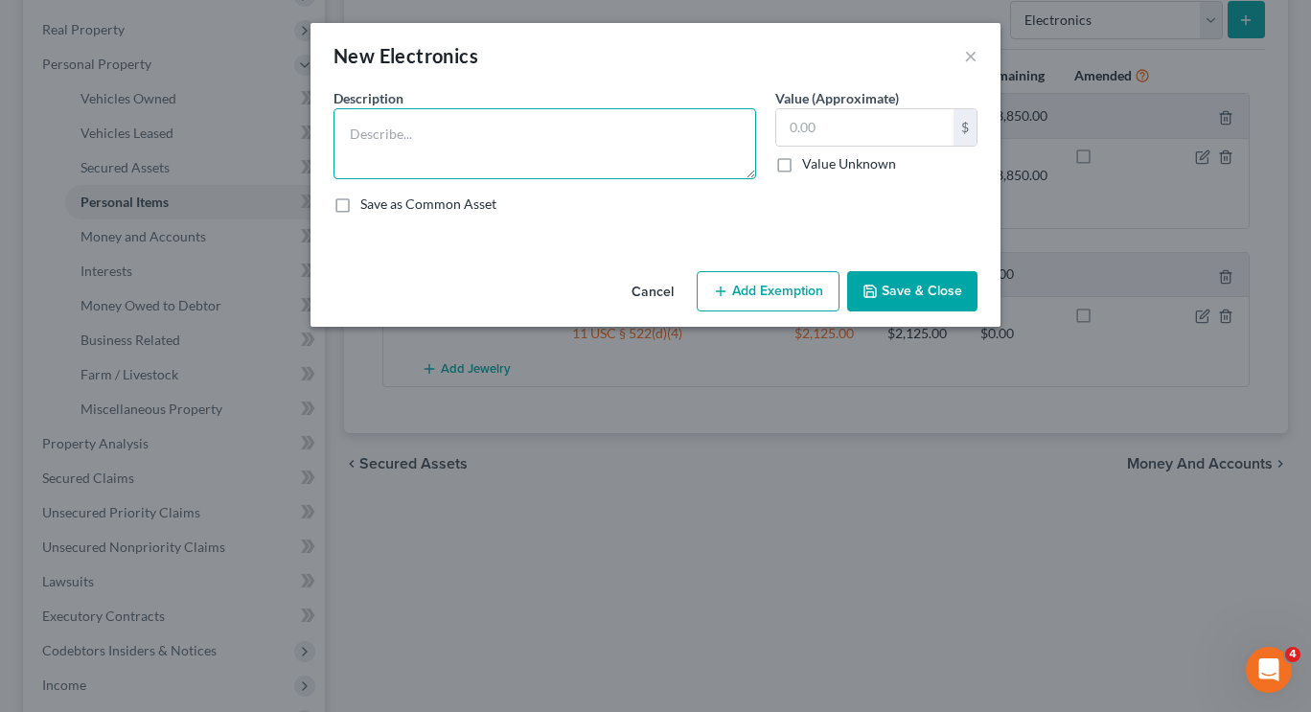
click at [550, 127] on textarea at bounding box center [545, 143] width 423 height 71
type textarea "Computers (2), Televisions (5), DVD Players (2)"
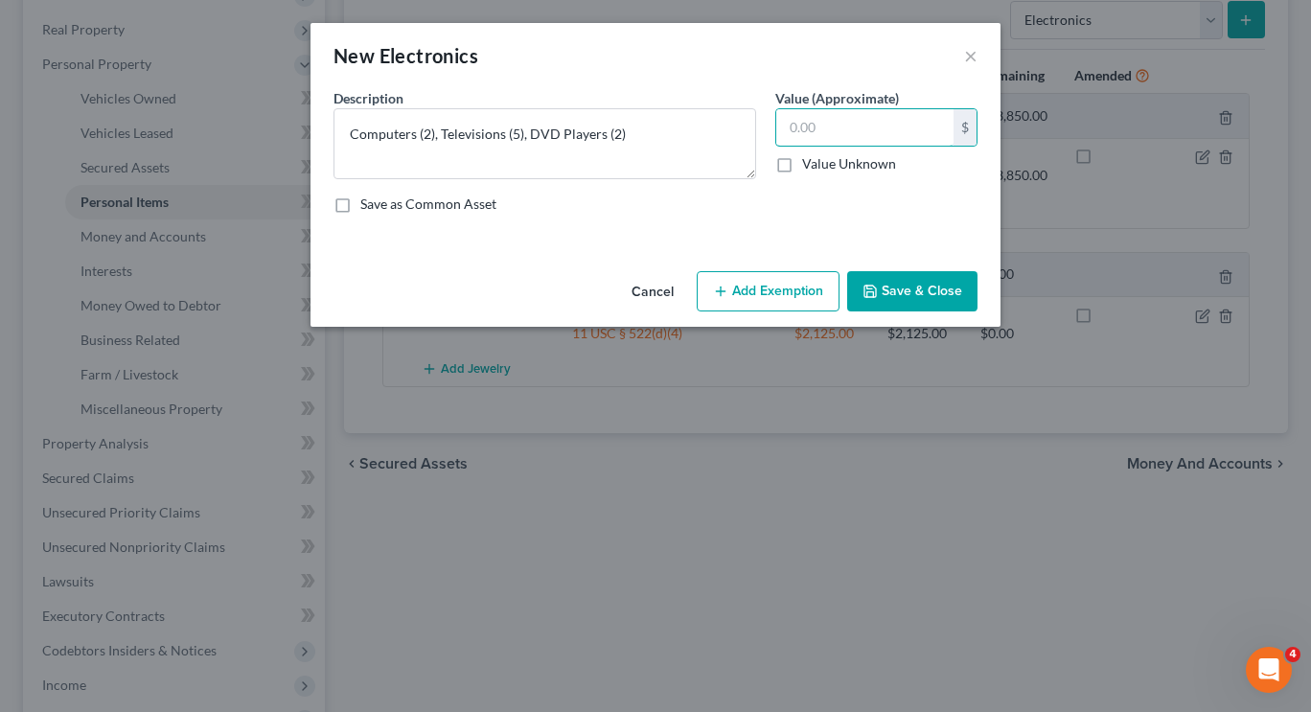
click at [833, 111] on input "text" at bounding box center [864, 127] width 177 height 36
type input "490"
click at [785, 309] on button "Add Exemption" at bounding box center [768, 291] width 143 height 40
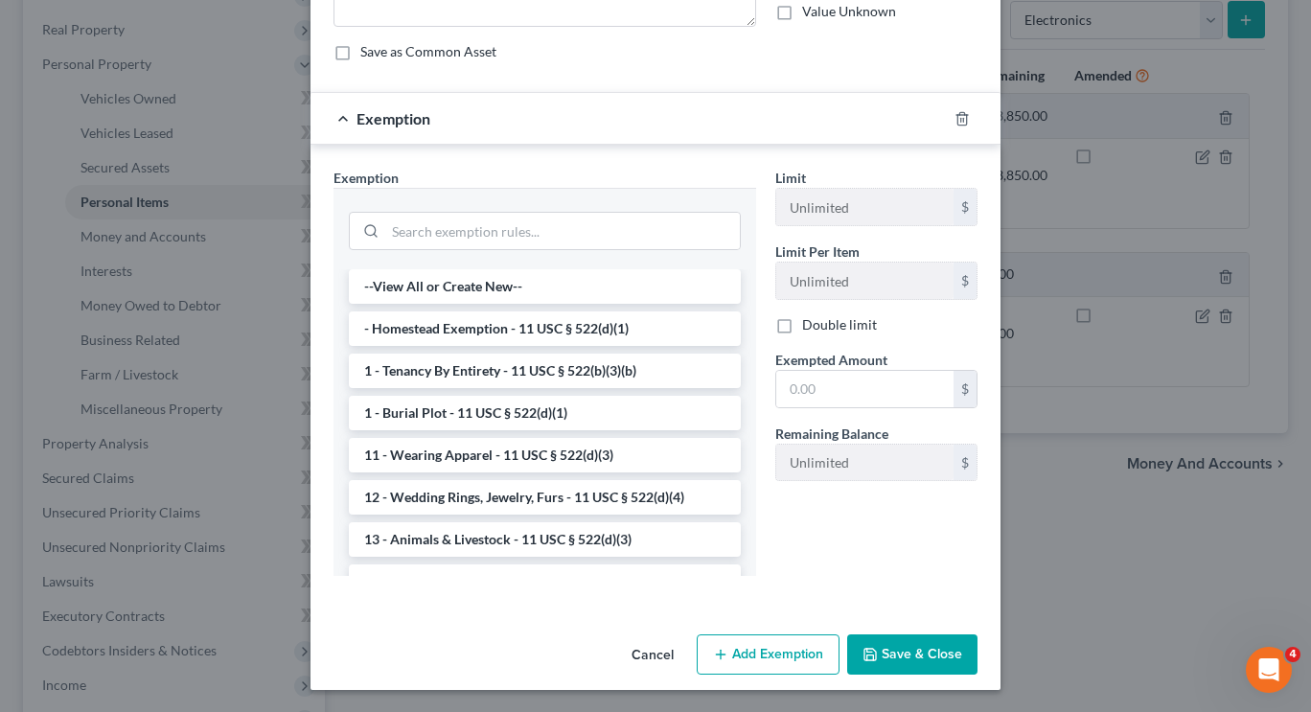
scroll to position [152, 0]
click at [577, 218] on input "search" at bounding box center [562, 231] width 355 height 36
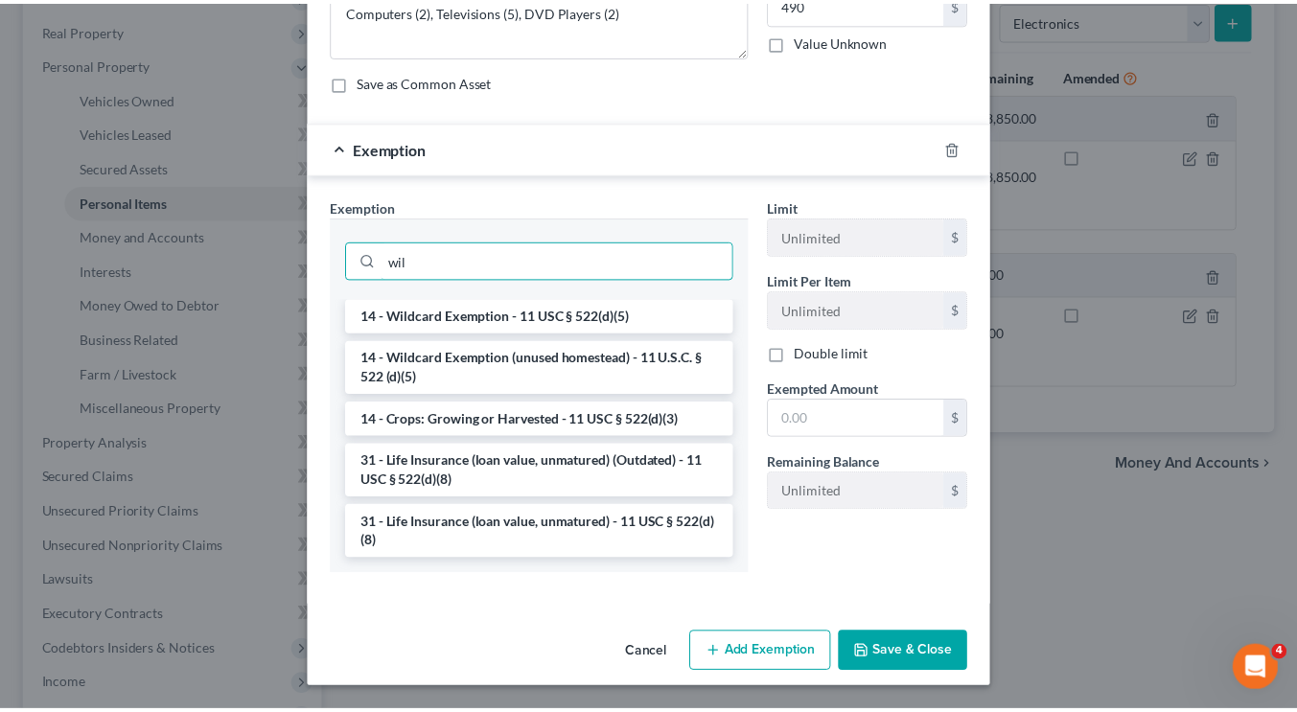
scroll to position [58, 0]
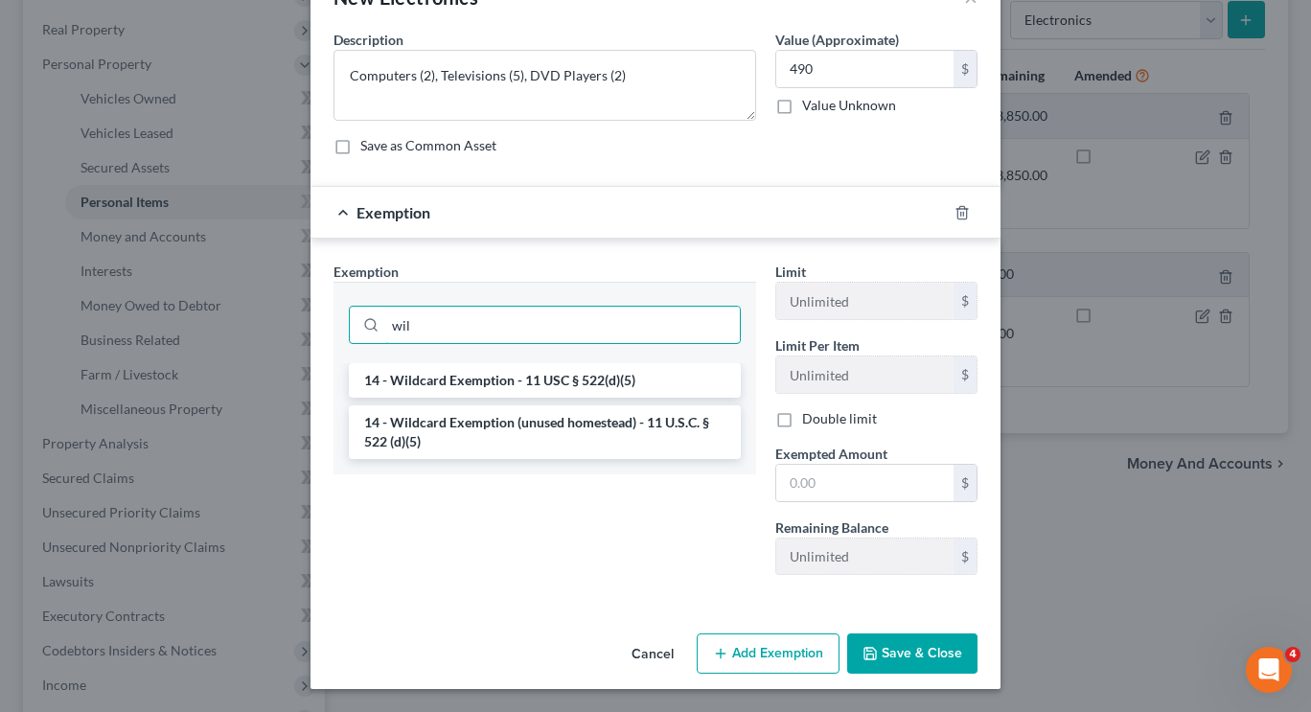
type input "wil"
click at [546, 374] on li "14 - Wildcard Exemption - 11 USC § 522(d)(5)" at bounding box center [545, 380] width 392 height 35
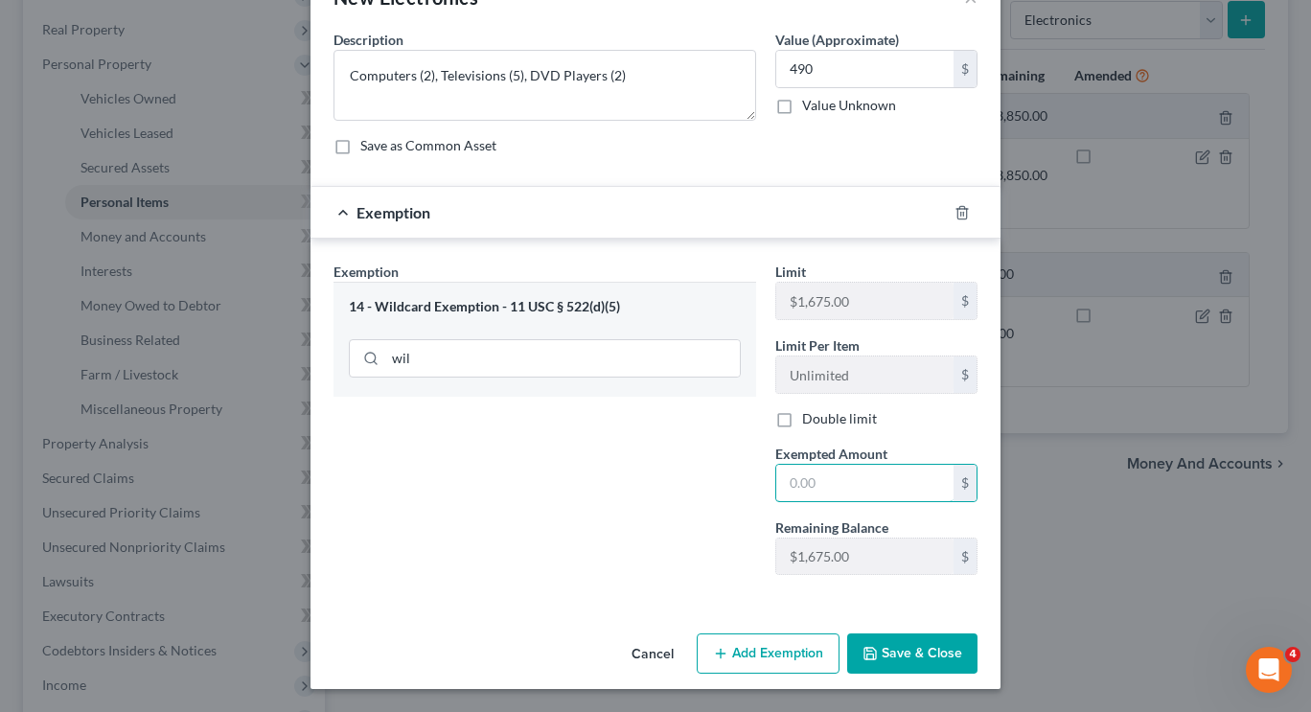
click at [806, 484] on input "text" at bounding box center [864, 483] width 177 height 36
type input "490"
click at [573, 499] on div "Exemption Set must be selected for CA. Exemption * 14 - Wildcard Exemption - 11…" at bounding box center [545, 426] width 442 height 329
click at [901, 654] on button "Save & Close" at bounding box center [912, 654] width 130 height 40
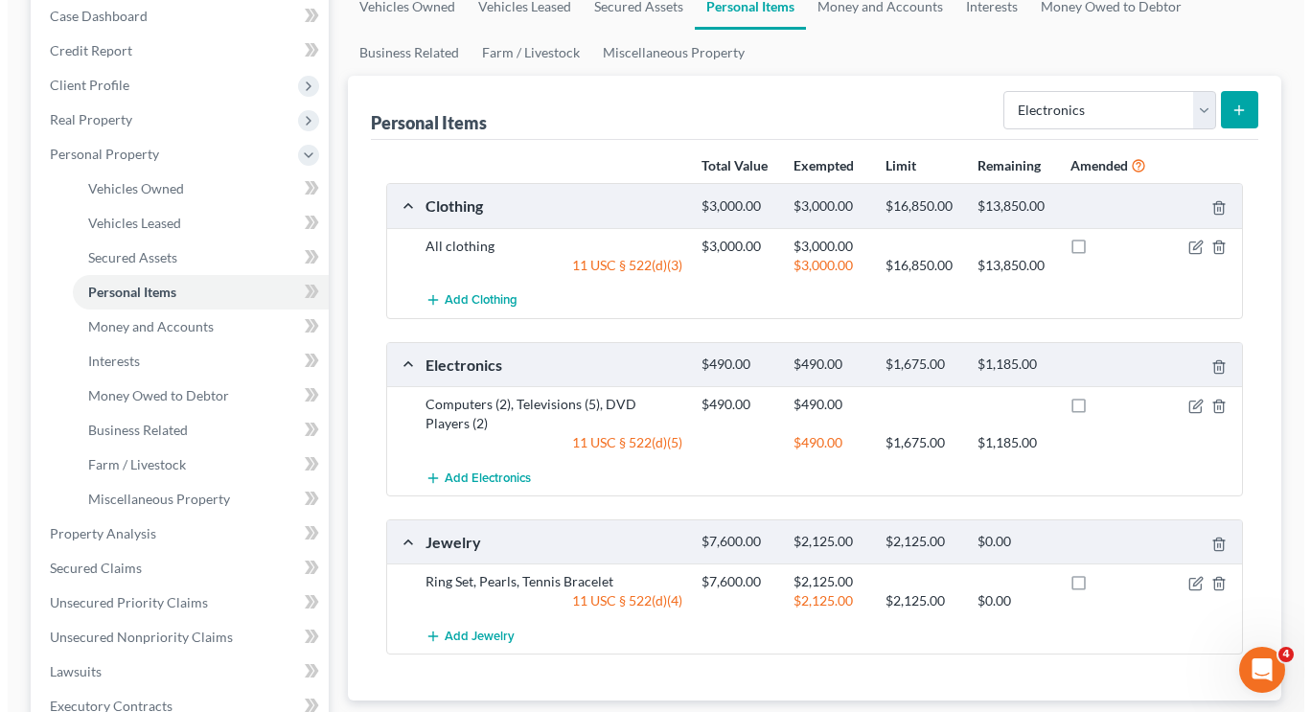
scroll to position [201, 0]
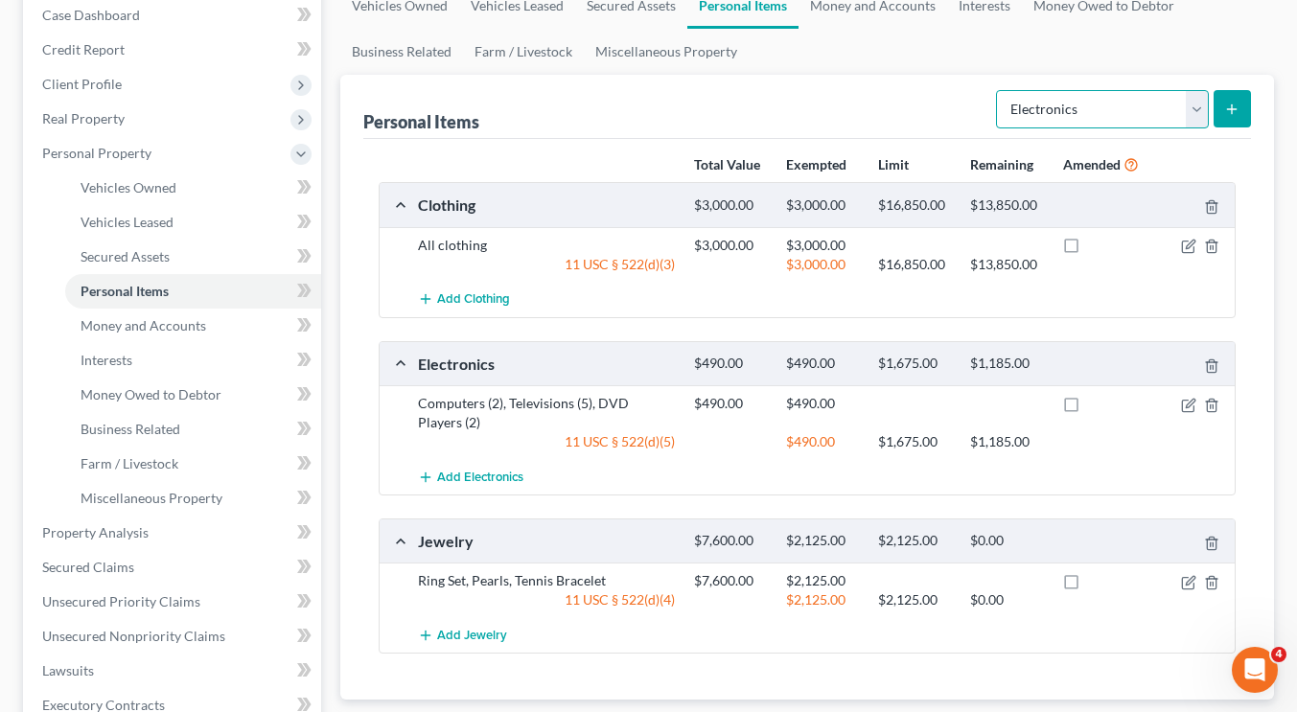
click at [1078, 126] on select "Select Item Type Clothing Collectibles Of Value Electronics Firearms Household …" at bounding box center [1102, 109] width 213 height 38
select select "household_goods"
click at [998, 90] on select "Select Item Type Clothing Collectibles Of Value Electronics Firearms Household …" at bounding box center [1102, 109] width 213 height 38
click at [1232, 104] on line "submit" at bounding box center [1232, 108] width 0 height 9
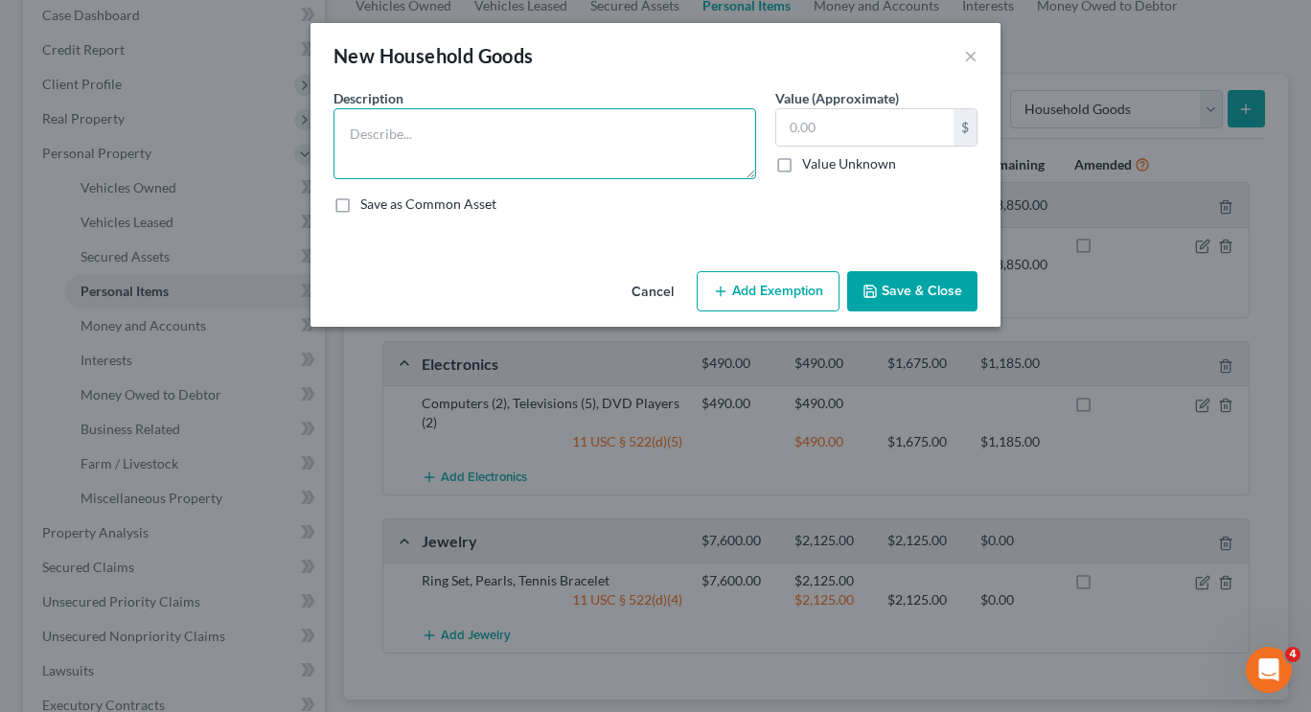
click at [707, 159] on textarea at bounding box center [545, 143] width 423 height 71
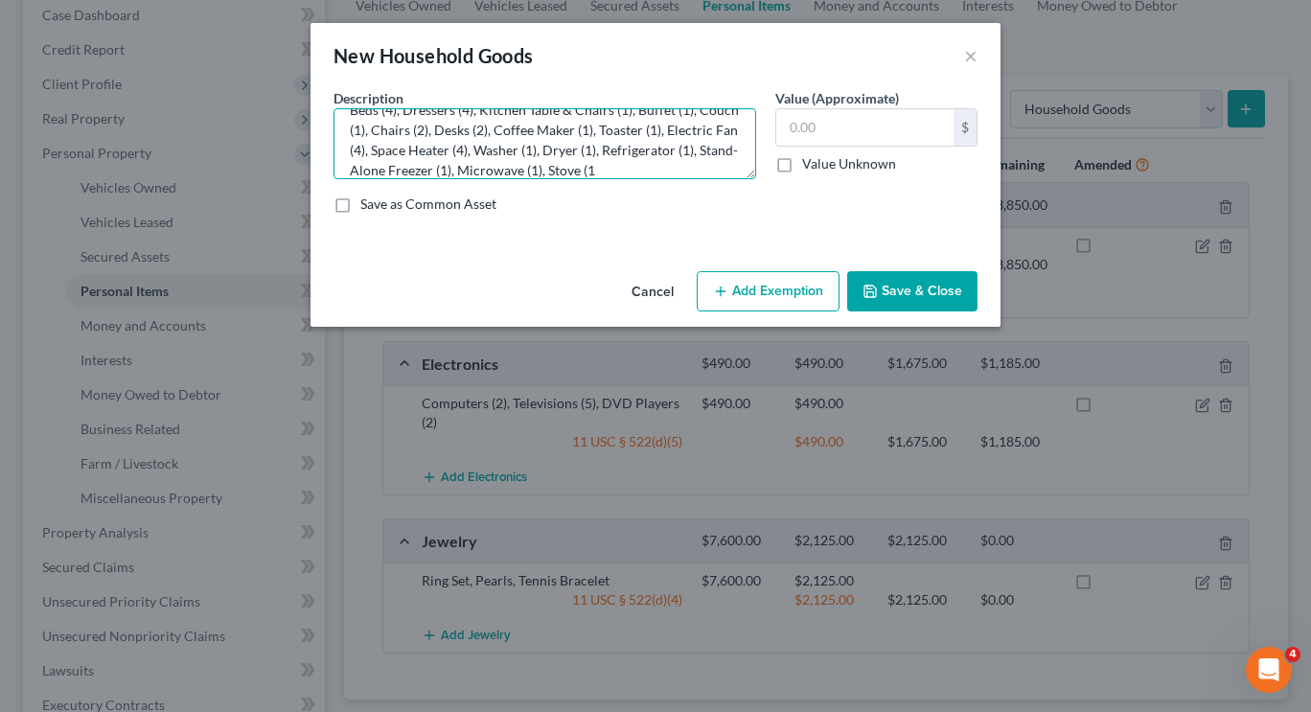
scroll to position [44, 0]
type textarea "Beds (4), Dressers (4), Kitchen Table & Chairs (1), Buffet (1), Couch (1), Chai…"
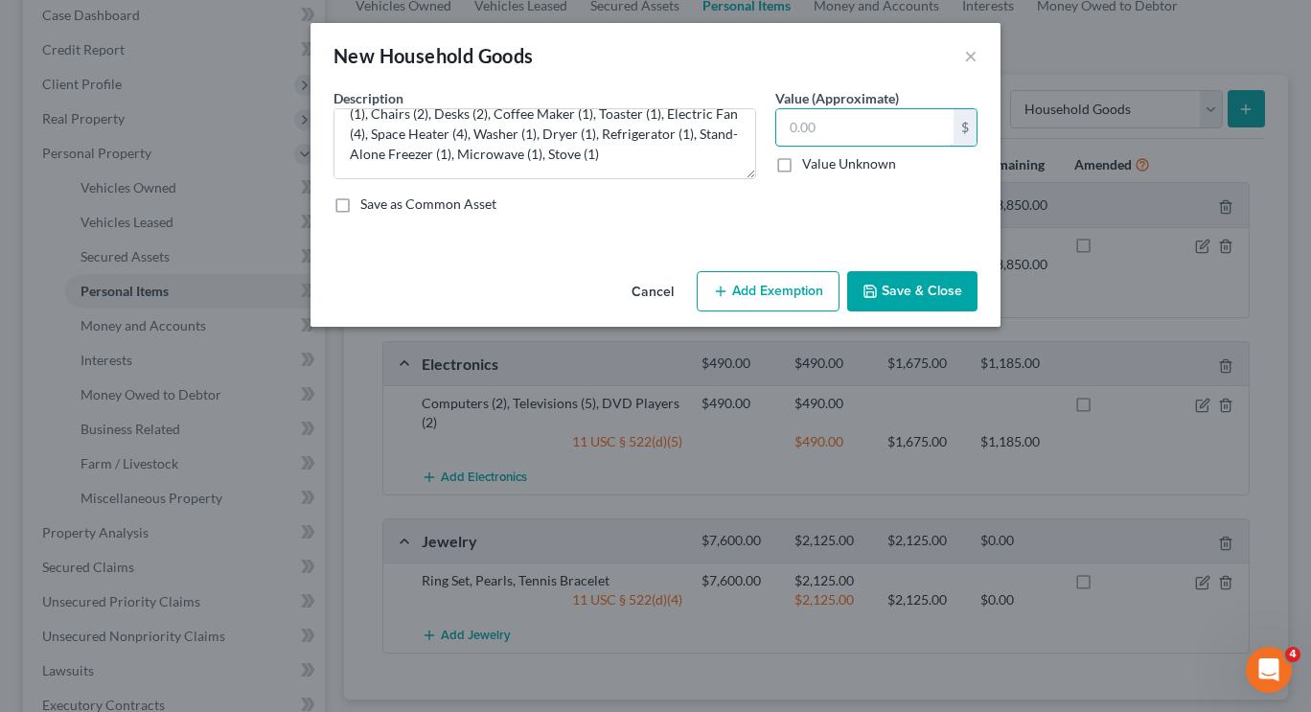
click at [813, 137] on input "text" at bounding box center [864, 127] width 177 height 36
click at [770, 297] on button "Add Exemption" at bounding box center [768, 291] width 143 height 40
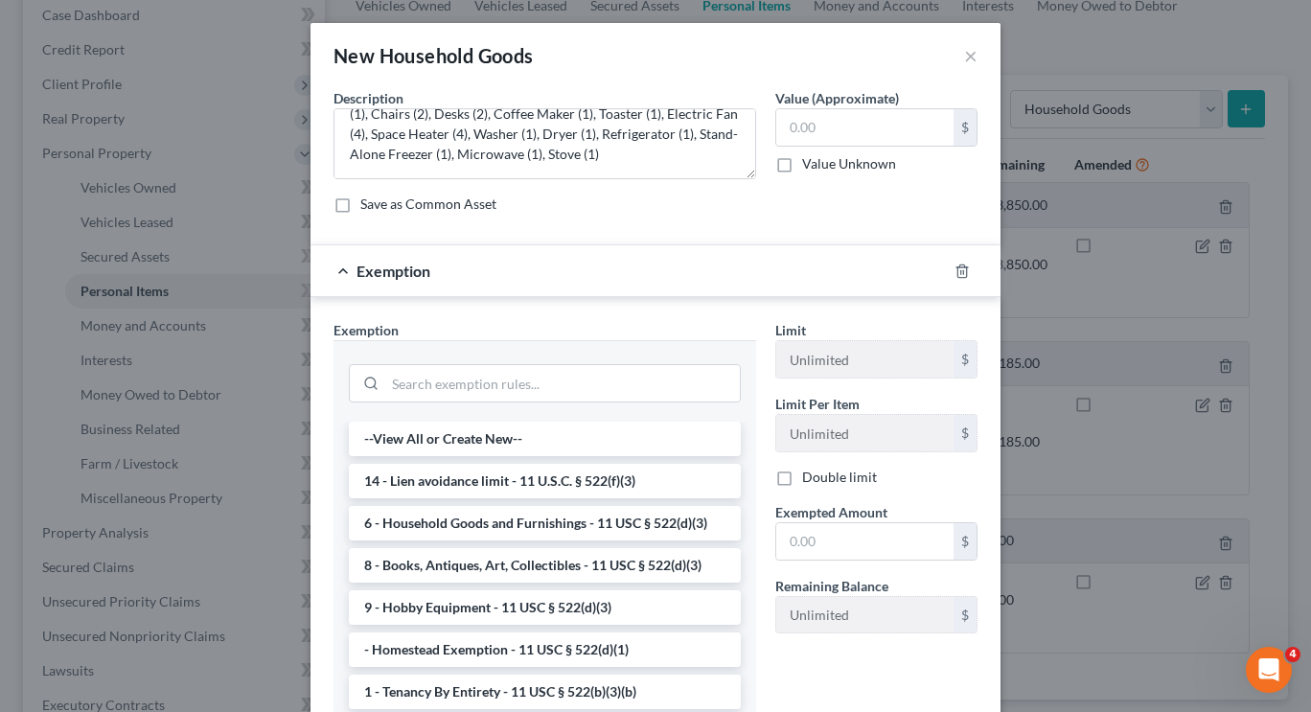
click at [608, 520] on li "6 - Household Goods and Furnishings - 11 USC § 522(d)(3)" at bounding box center [545, 523] width 392 height 35
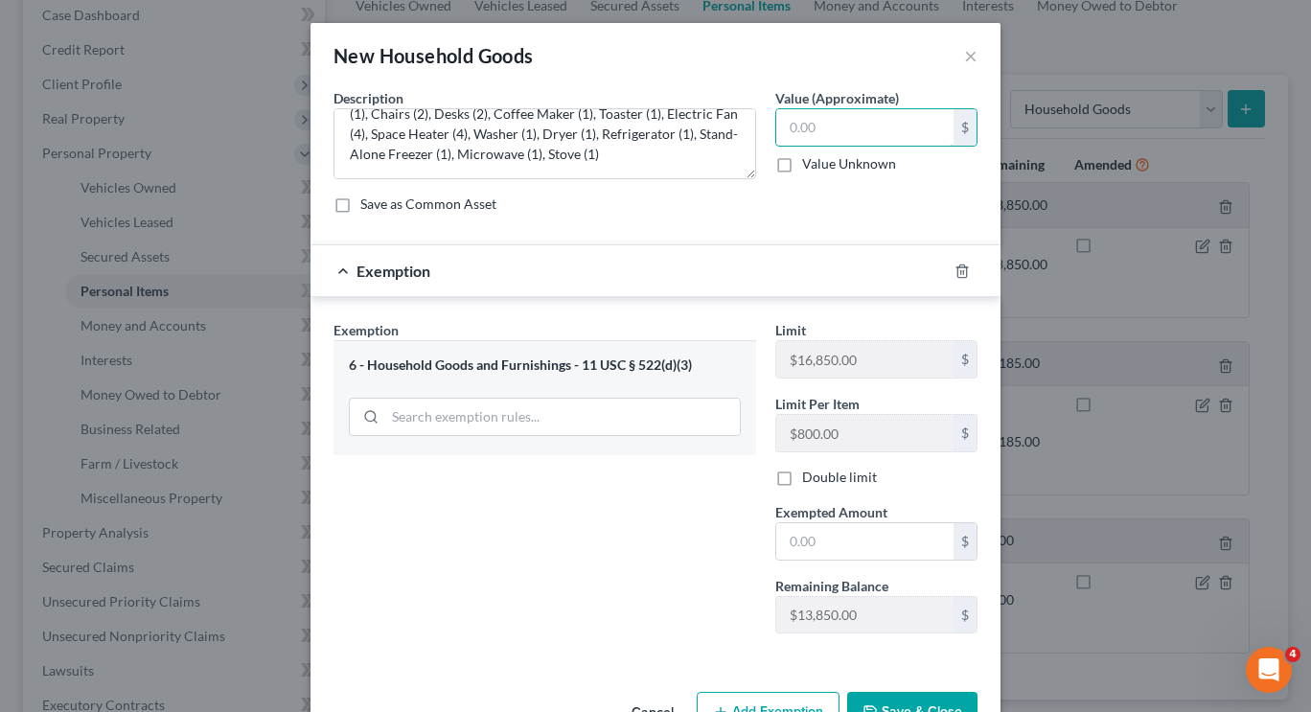
click at [792, 137] on input "text" at bounding box center [864, 127] width 177 height 36
type input "4,060"
click at [829, 543] on input "text" at bounding box center [864, 541] width 177 height 36
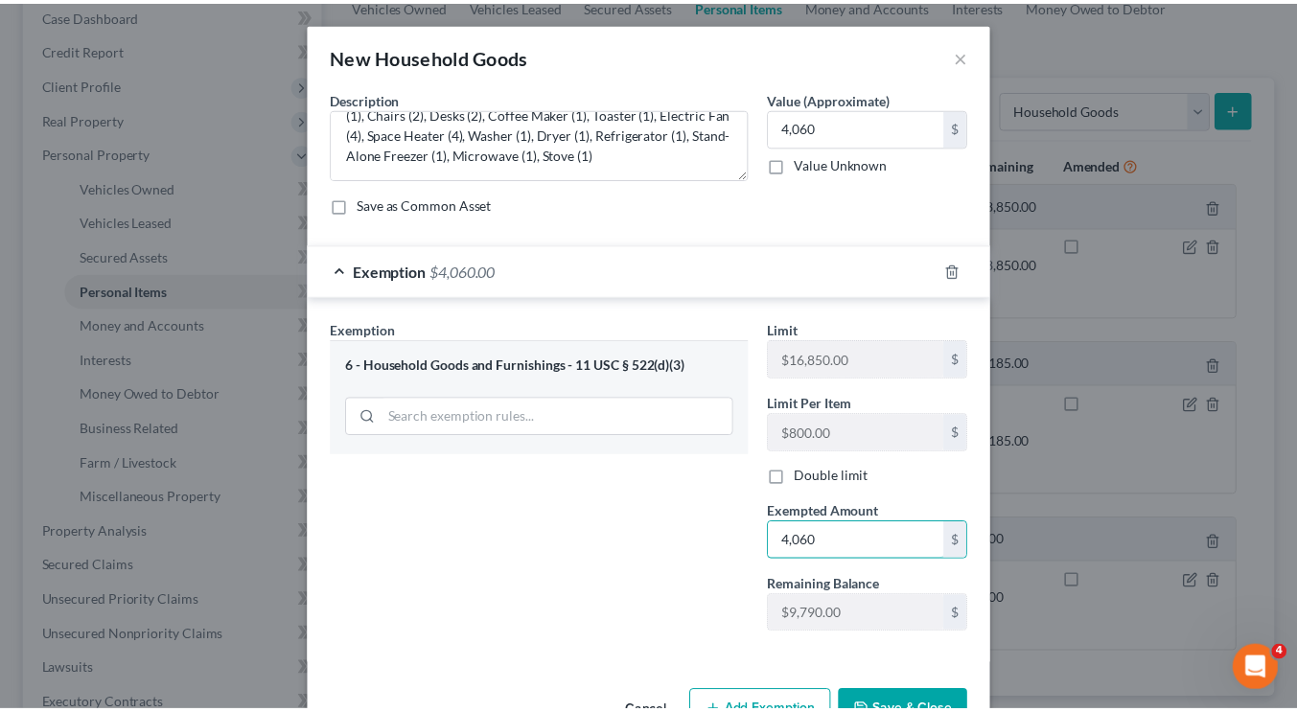
scroll to position [58, 0]
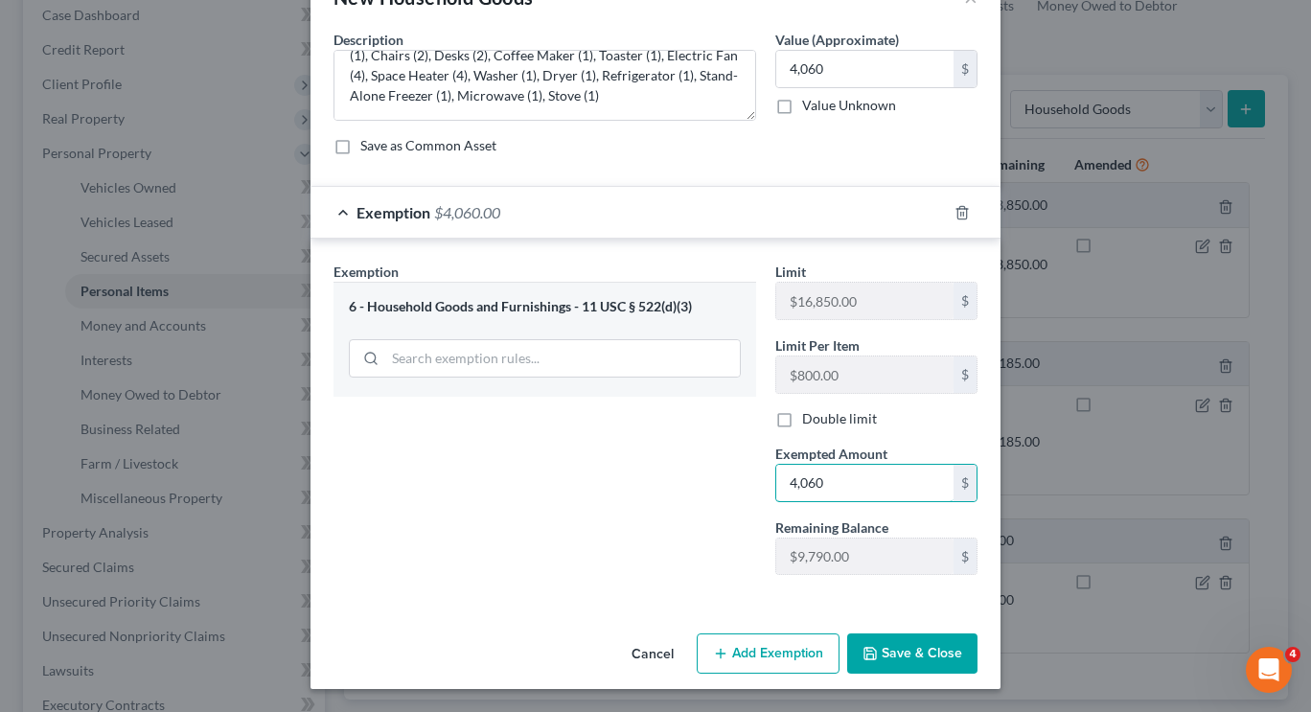
type input "4,060"
click at [936, 657] on button "Save & Close" at bounding box center [912, 654] width 130 height 40
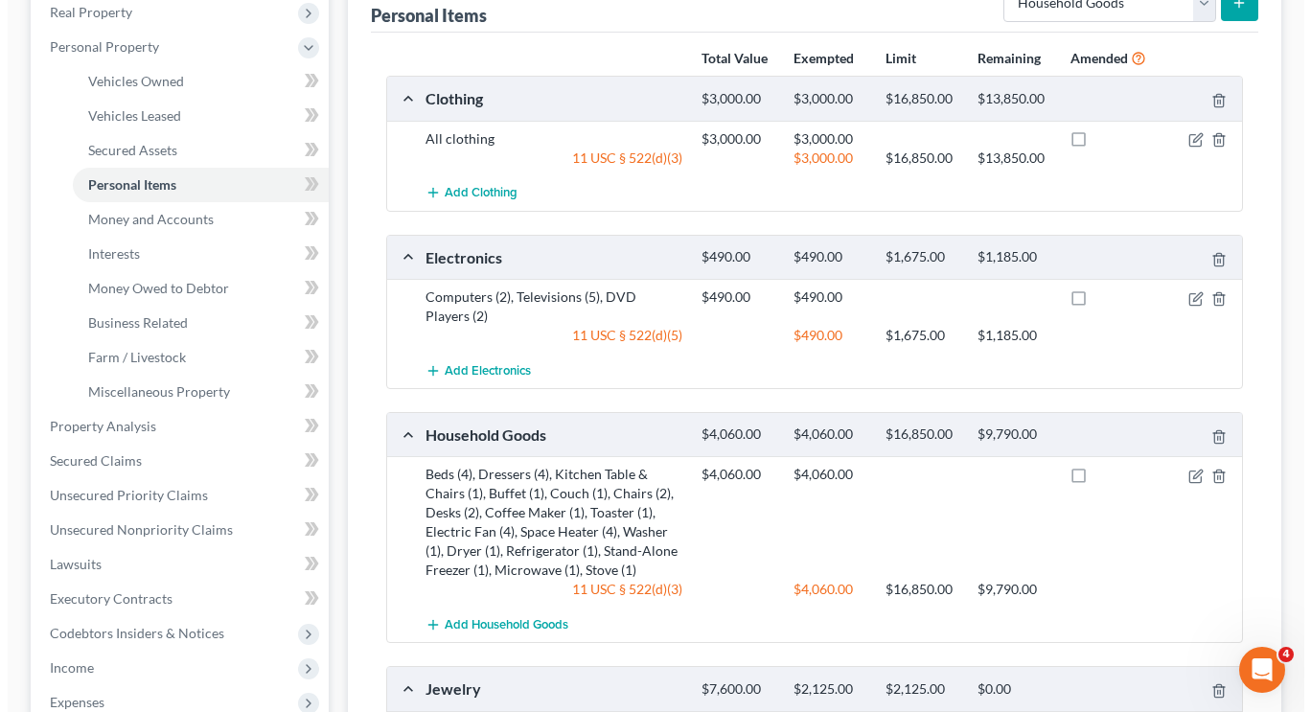
scroll to position [309, 0]
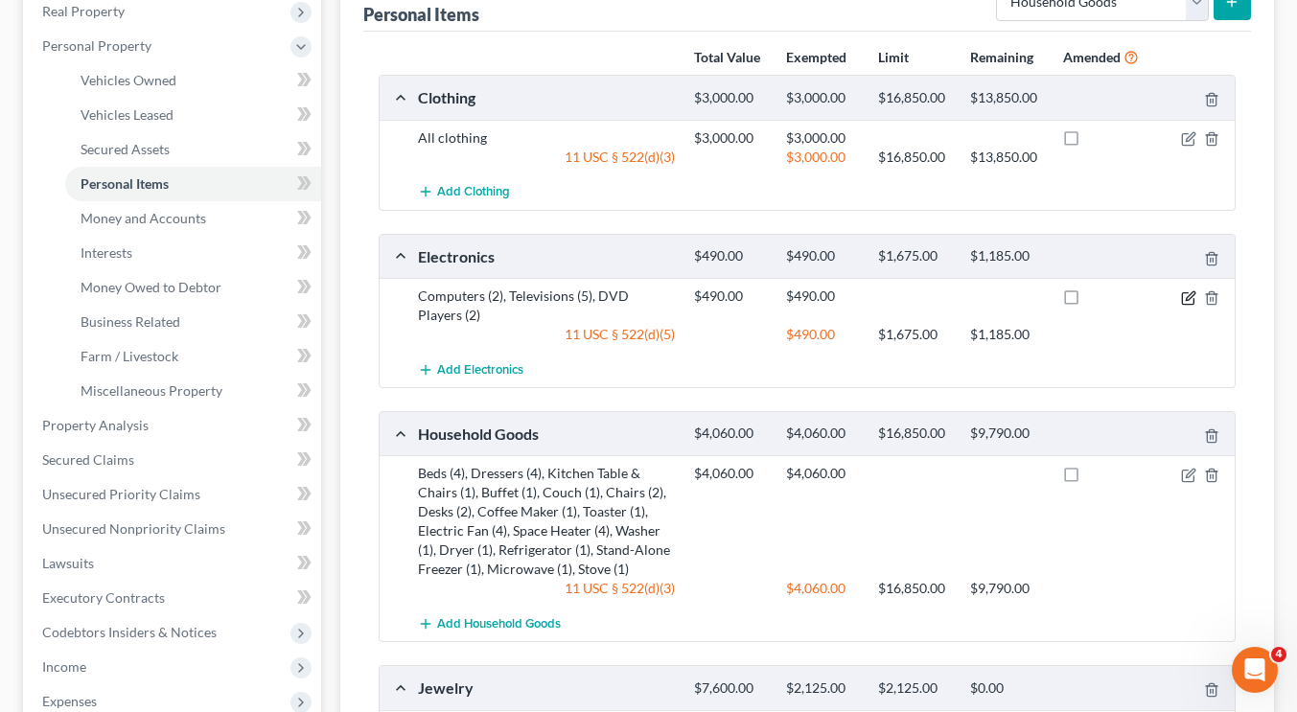
click at [1194, 297] on icon "button" at bounding box center [1188, 297] width 15 height 15
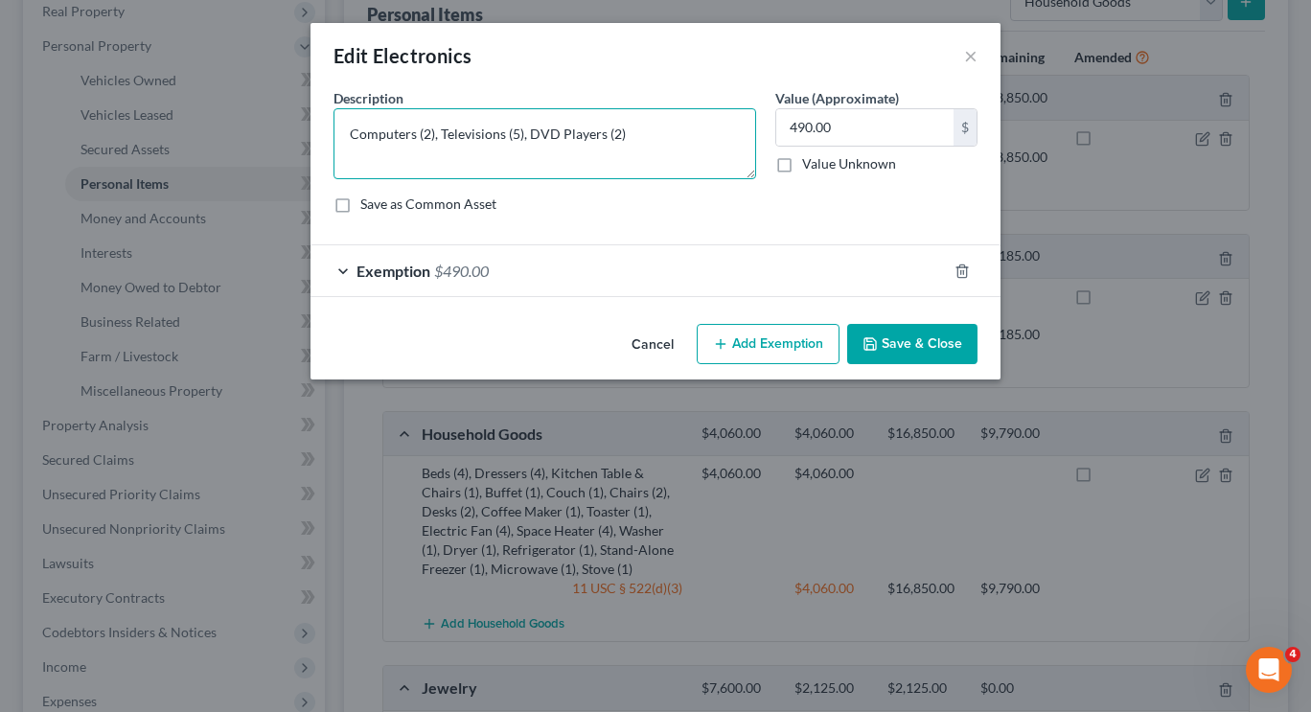
drag, startPoint x: 519, startPoint y: 137, endPoint x: 441, endPoint y: 133, distance: 78.7
click at [441, 133] on textarea "Computers (2), Televisions (5), DVD Players (2)" at bounding box center [545, 143] width 423 height 71
type textarea "Computers (2), DVD Players (2)"
click at [830, 130] on input "490.00" at bounding box center [864, 127] width 177 height 36
type input "190"
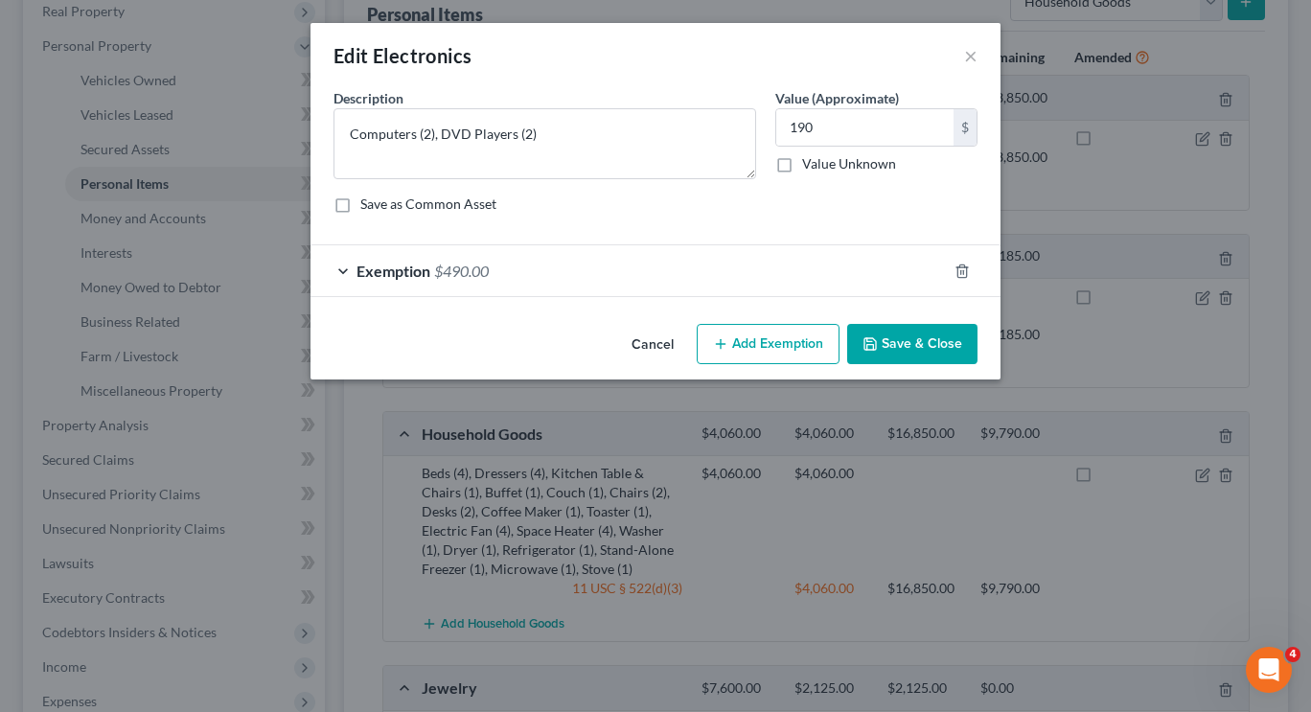
click at [752, 276] on div "Exemption $490.00" at bounding box center [629, 270] width 636 height 51
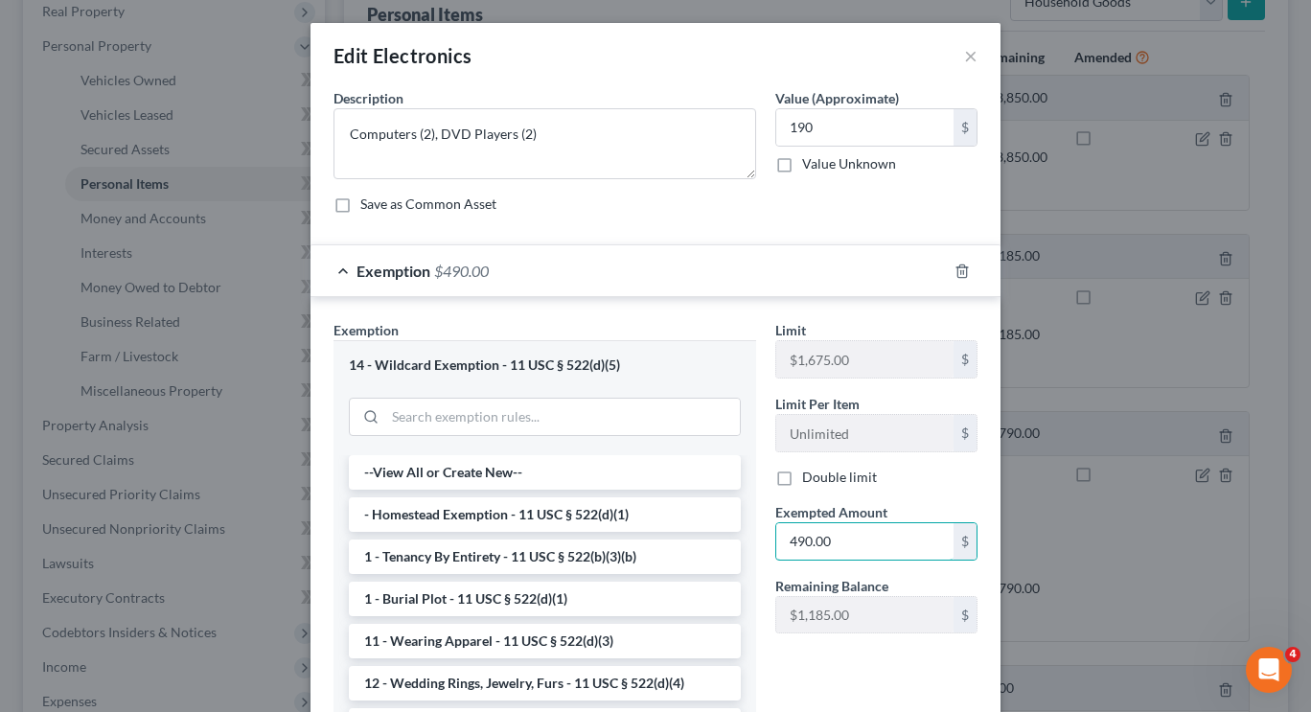
click at [849, 544] on input "490.00" at bounding box center [864, 541] width 177 height 36
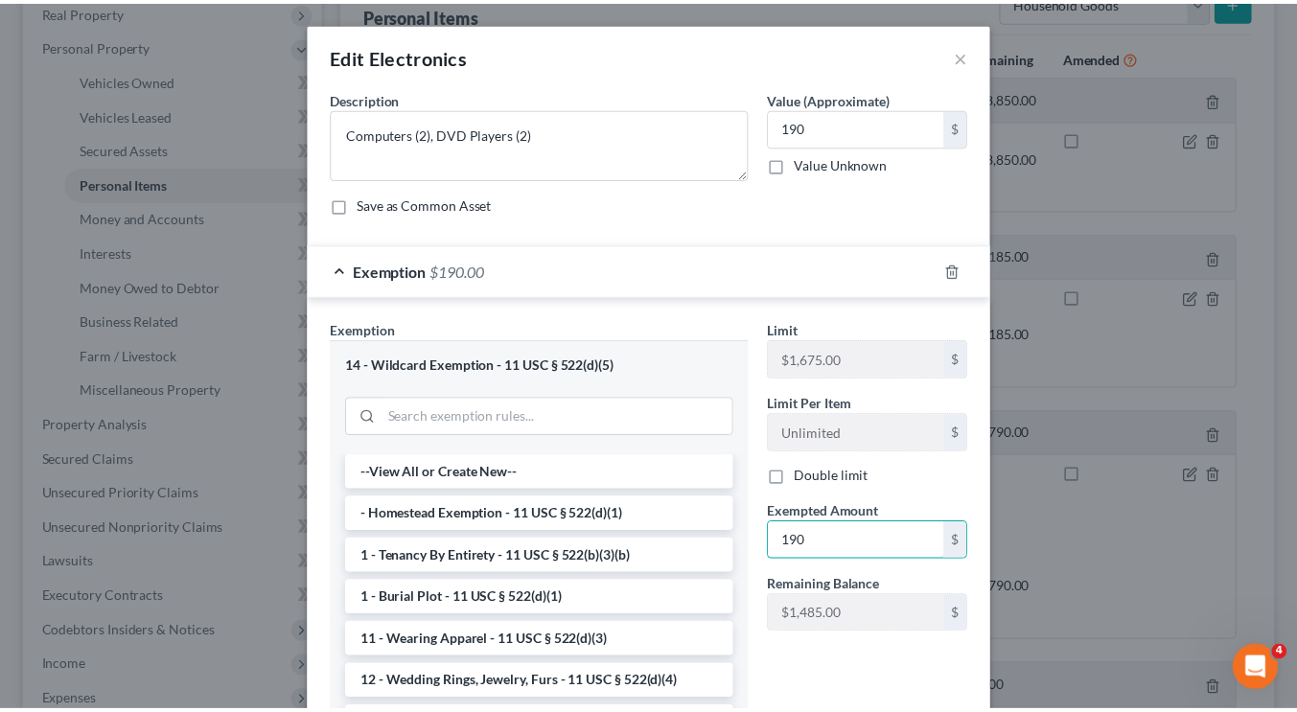
scroll to position [186, 0]
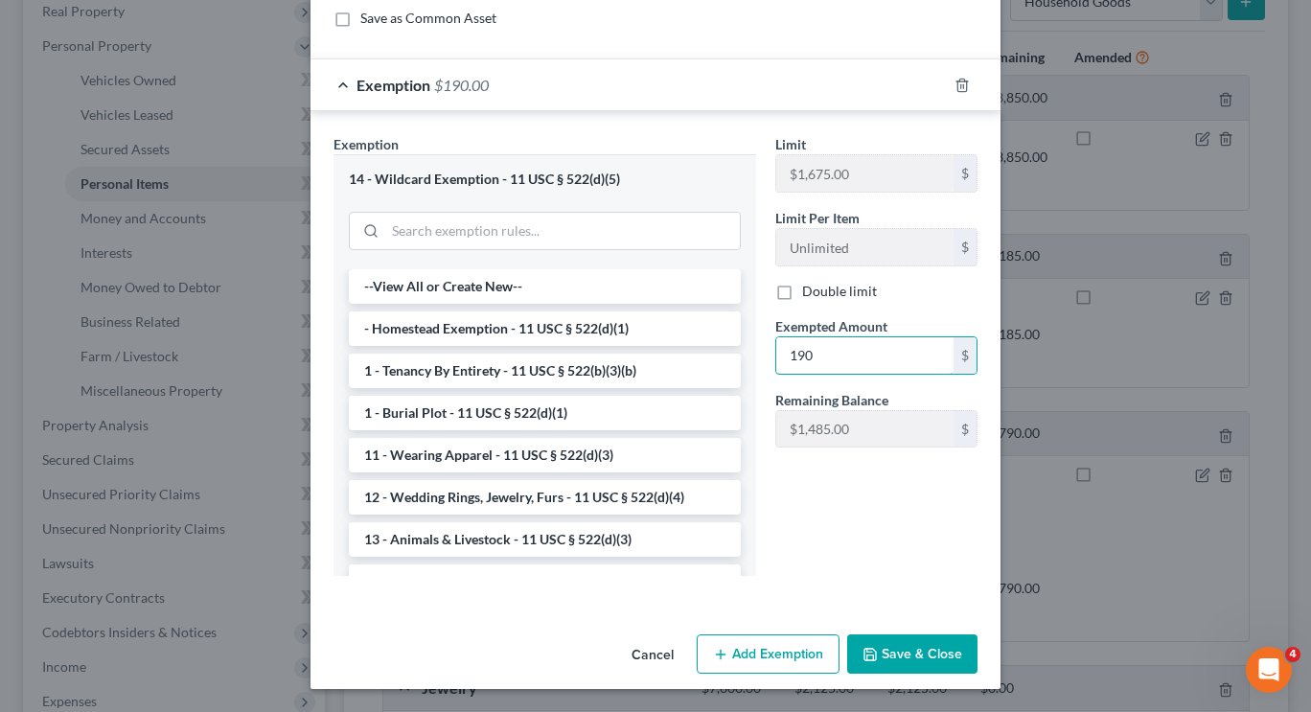
type input "190"
click at [916, 651] on button "Save & Close" at bounding box center [912, 655] width 130 height 40
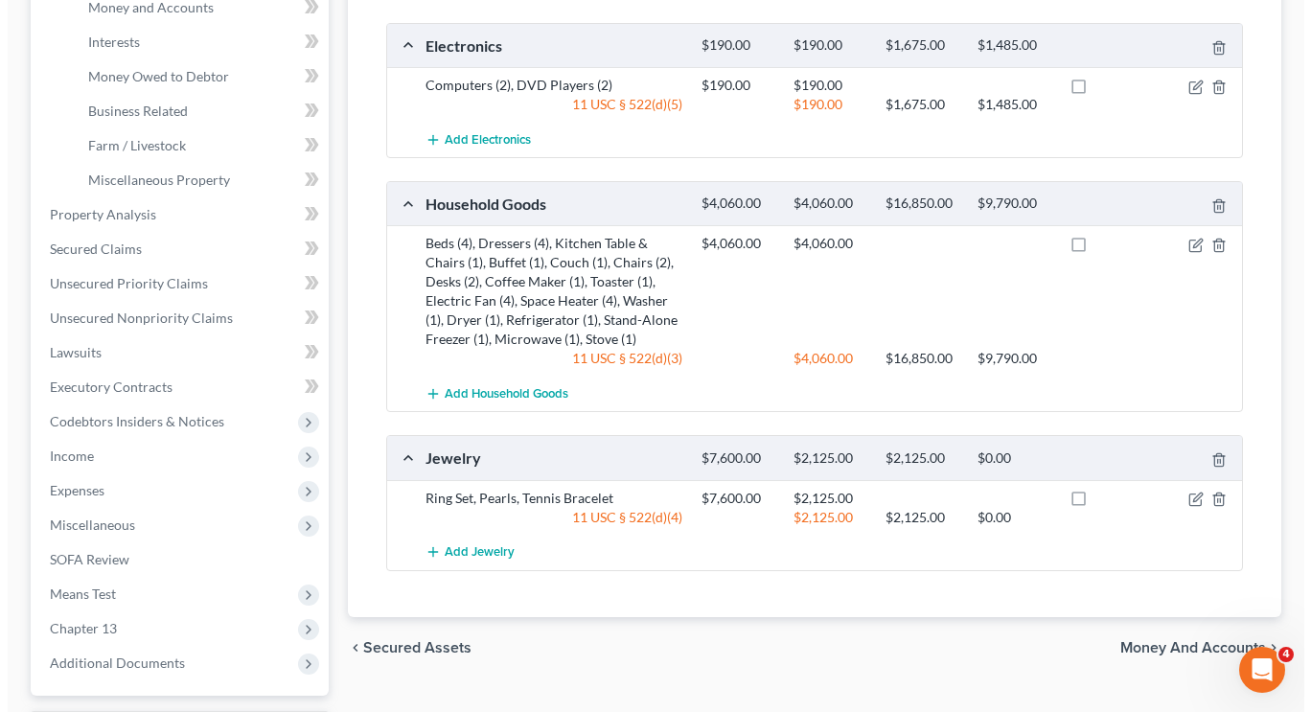
scroll to position [519, 0]
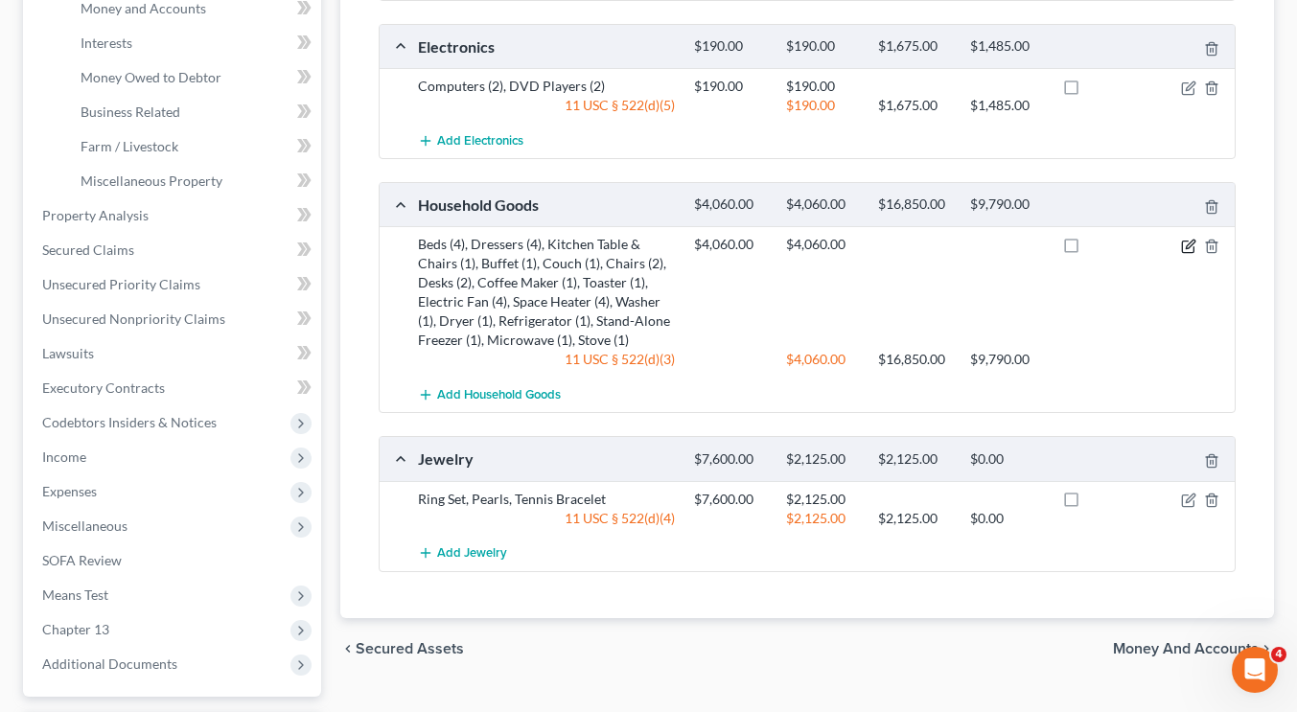
click at [1191, 248] on icon "button" at bounding box center [1188, 246] width 15 height 15
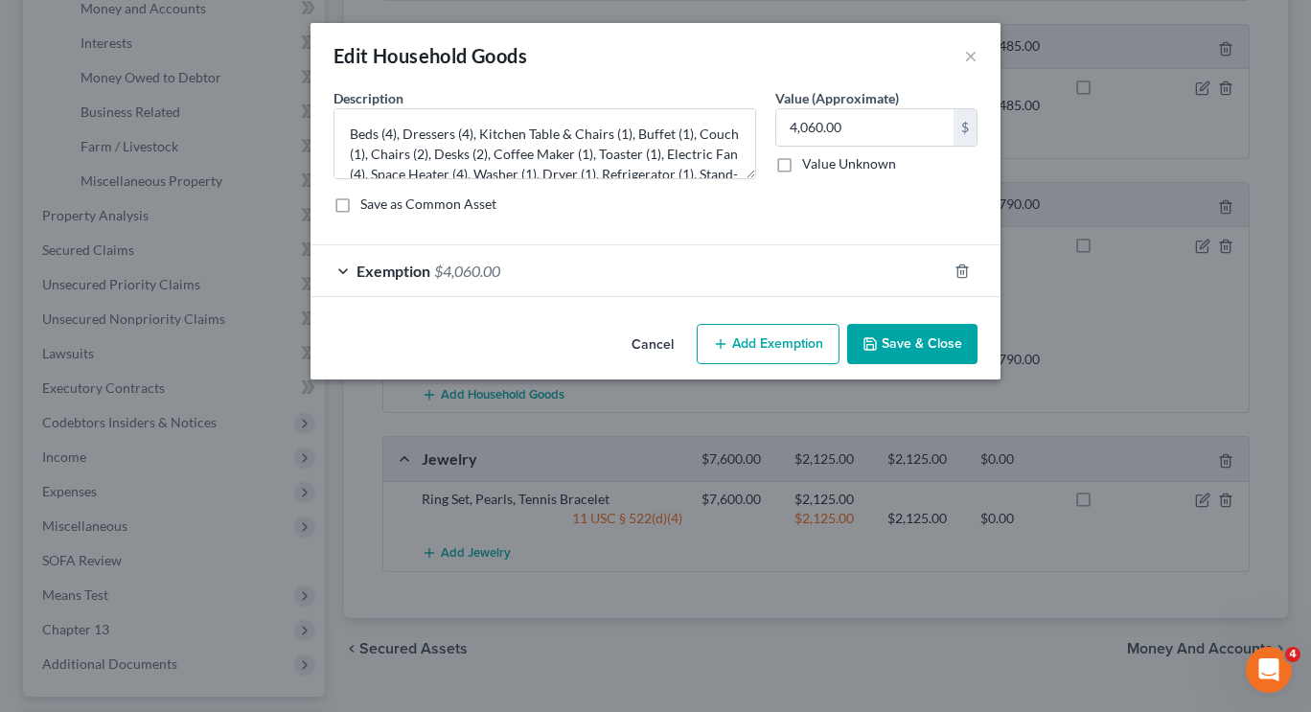
scroll to position [60, 0]
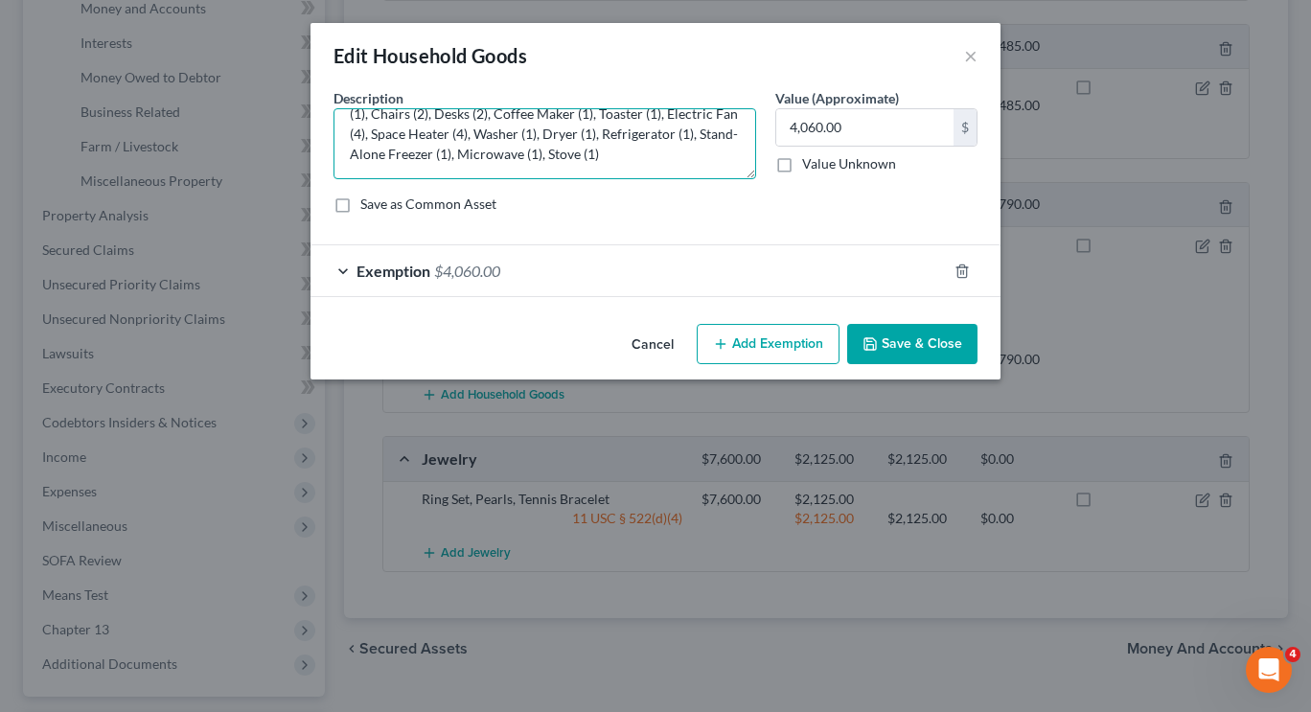
click at [627, 152] on textarea "Beds (4), Dressers (4), Kitchen Table & Chairs (1), Buffet (1), Couch (1), Chai…" at bounding box center [545, 143] width 423 height 71
paste textarea "Televisions (5"
type textarea "Beds (4), Dressers (4), Kitchen Table & Chairs (1), Buffet (1), Couch (1), Chai…"
click at [847, 125] on input "4,060.00" at bounding box center [864, 127] width 177 height 36
type input "4,360"
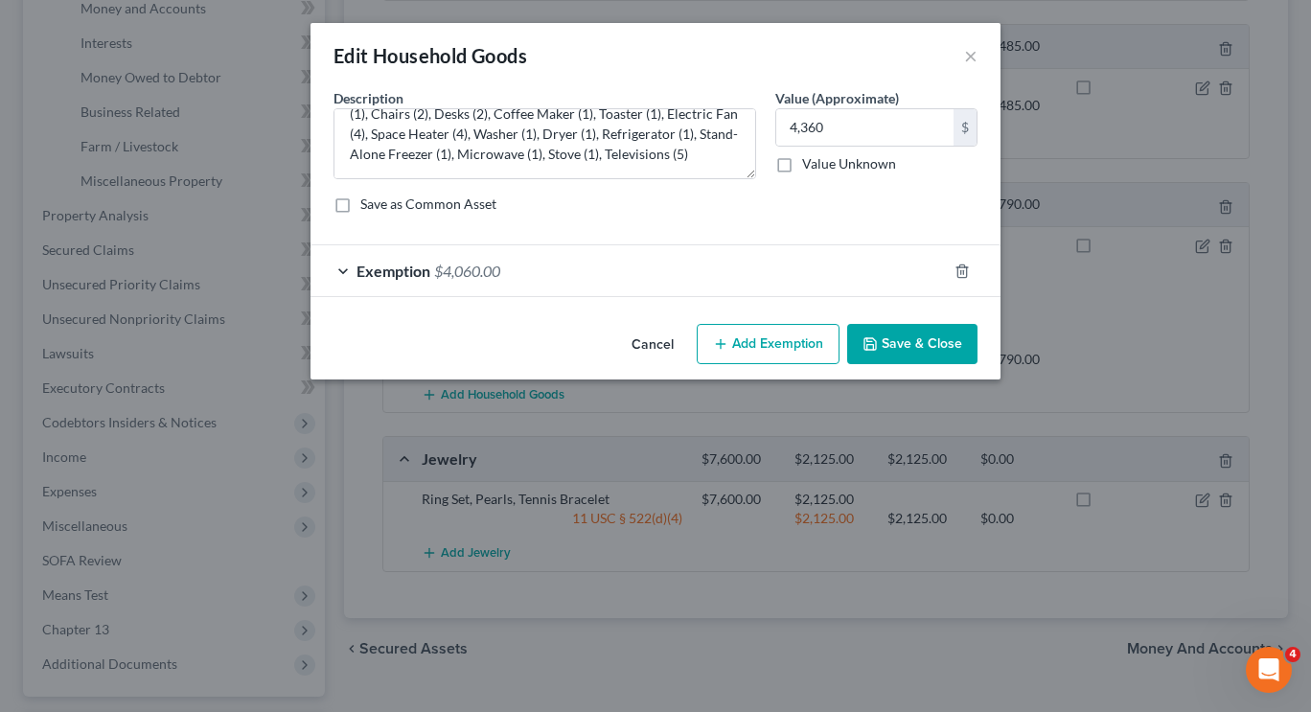
click at [799, 265] on div "Exemption $4,060.00" at bounding box center [629, 270] width 636 height 51
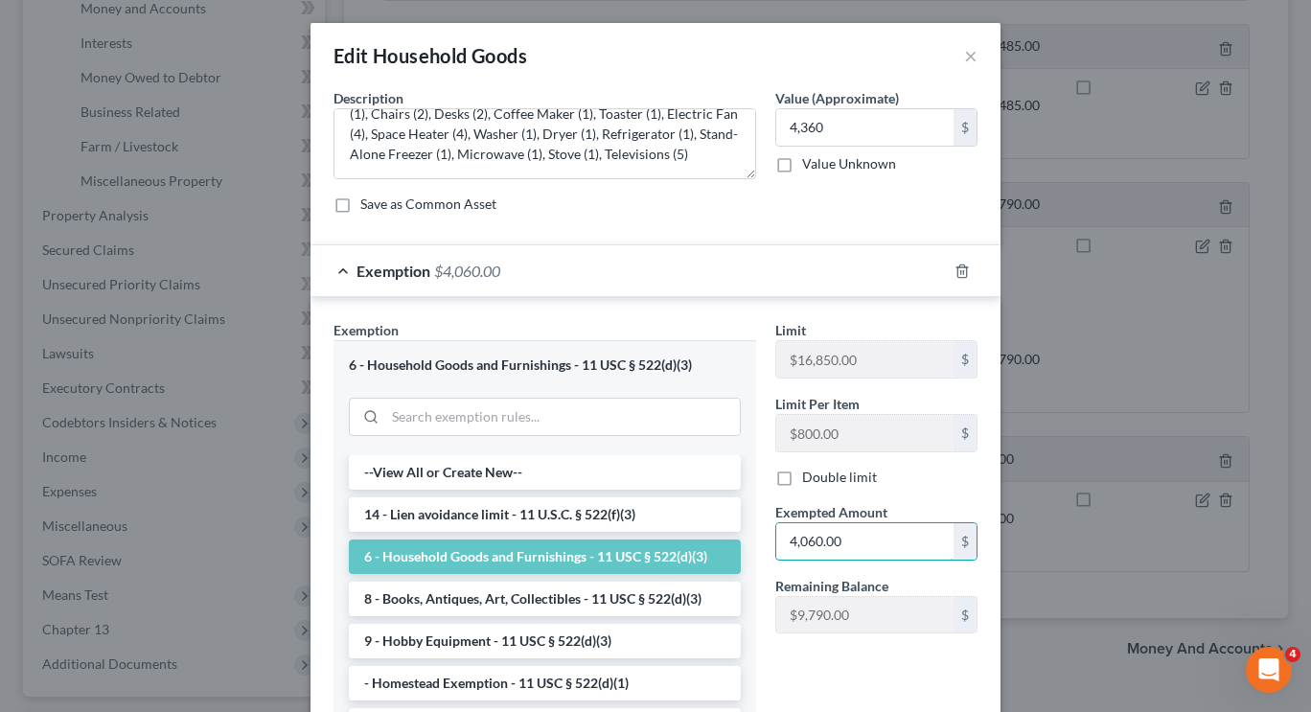
click at [833, 539] on input "4,060.00" at bounding box center [864, 541] width 177 height 36
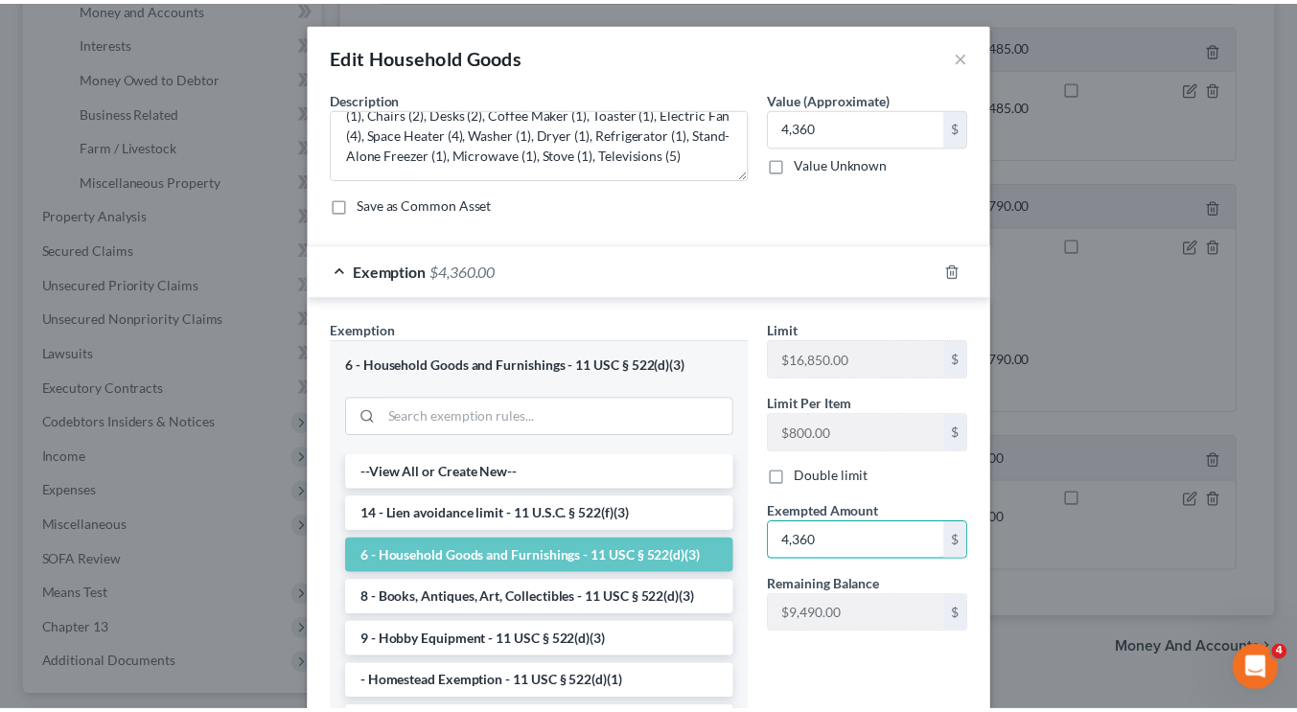
scroll to position [186, 0]
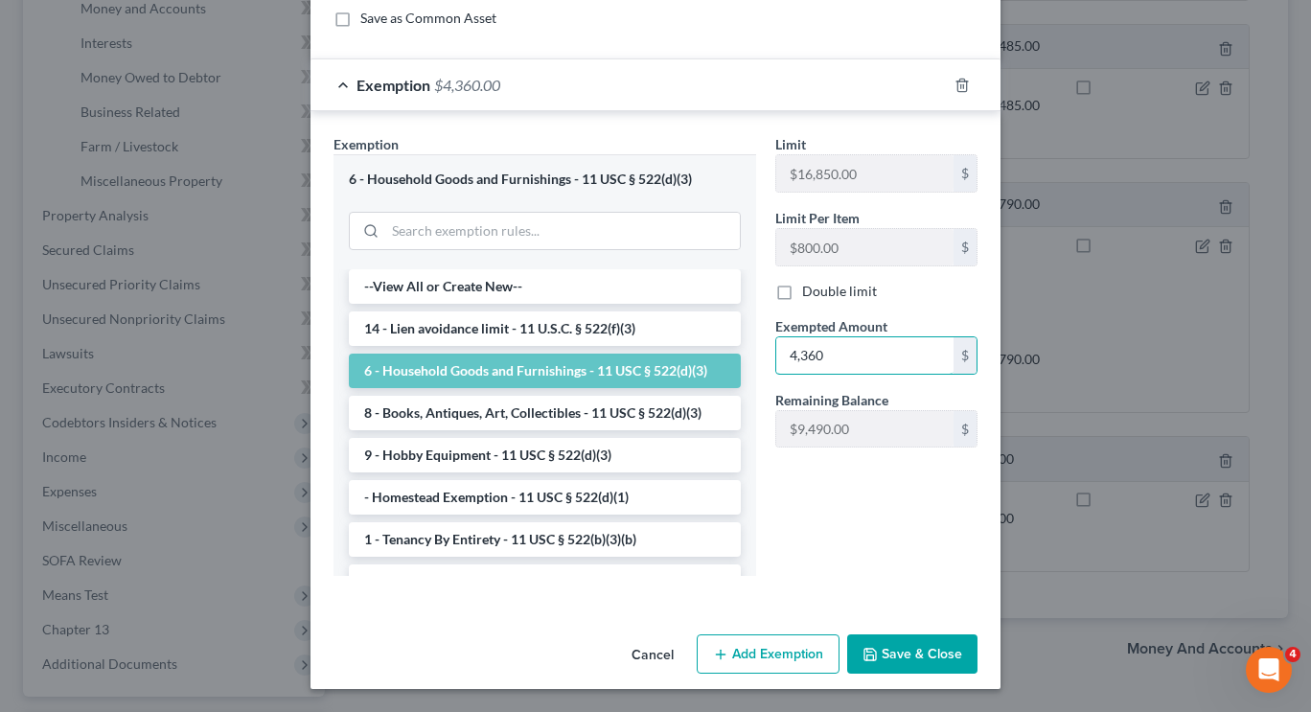
type input "4,360"
click at [926, 659] on button "Save & Close" at bounding box center [912, 655] width 130 height 40
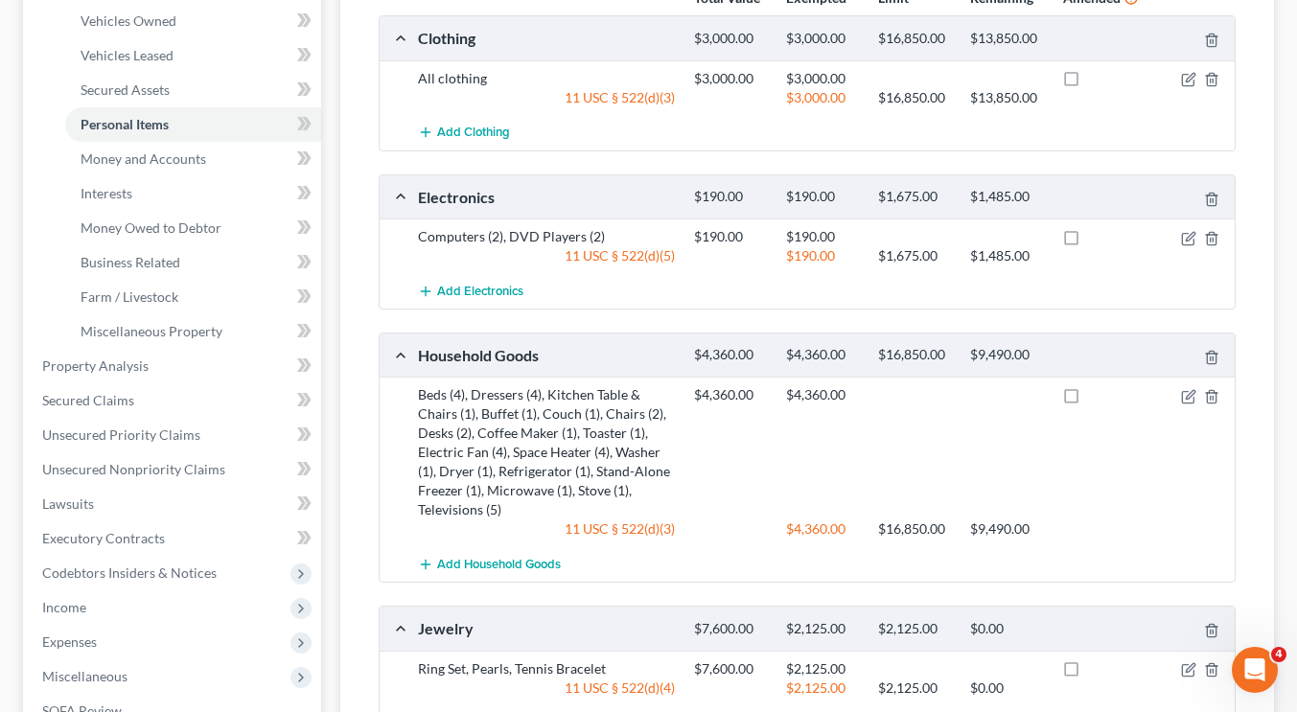
scroll to position [340, 0]
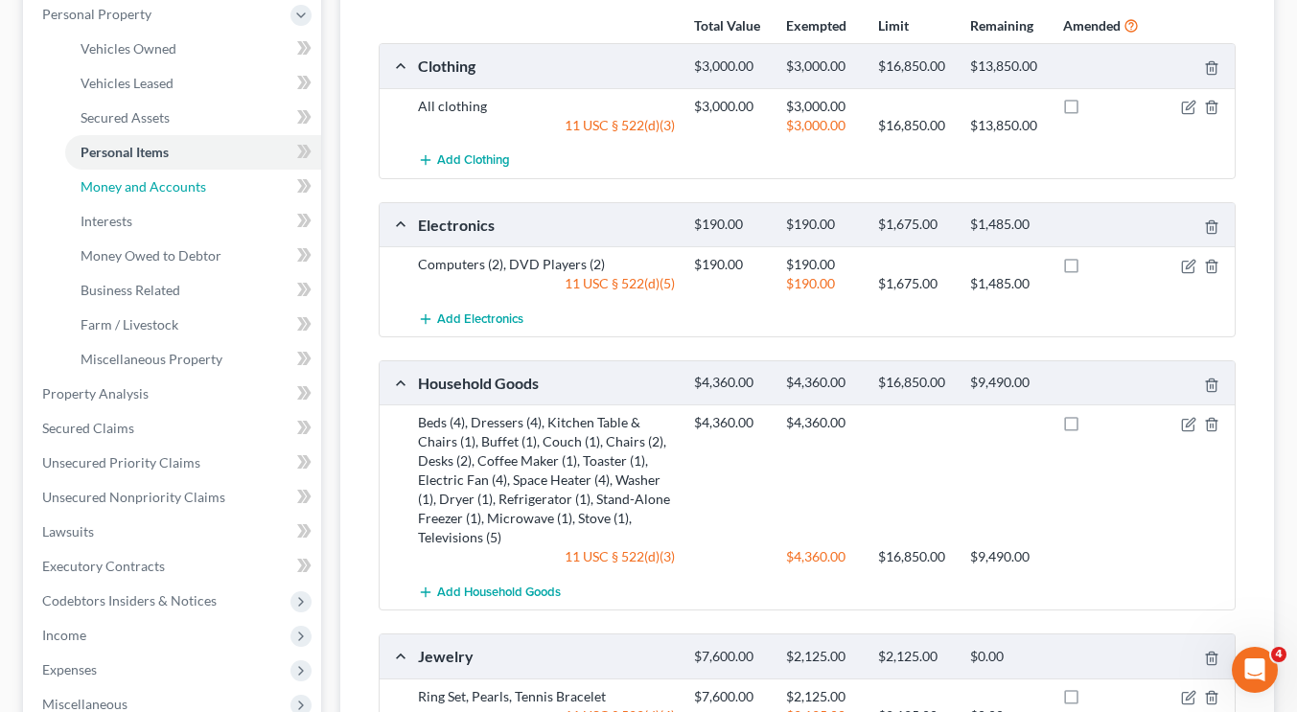
click at [191, 183] on span "Money and Accounts" at bounding box center [144, 186] width 126 height 16
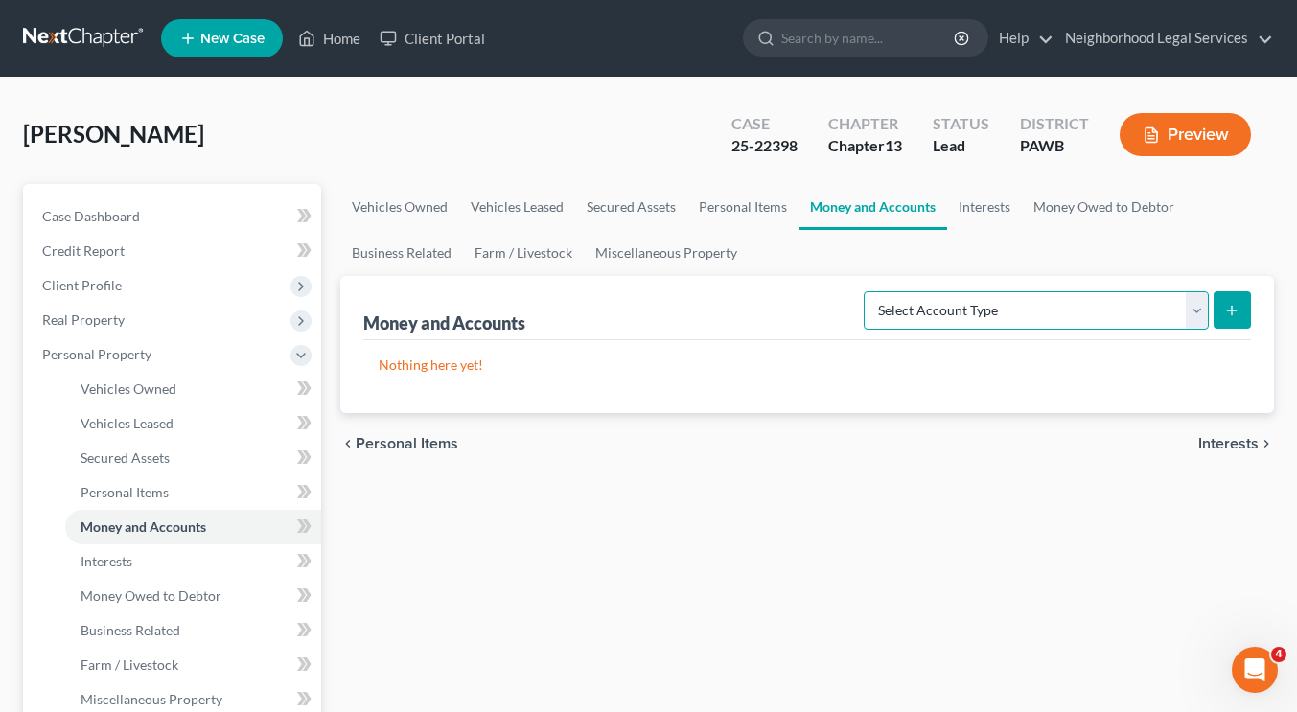
click at [1119, 321] on select "Select Account Type Brokerage Cash on Hand Certificates of Deposit Checking Acc…" at bounding box center [1036, 310] width 345 height 38
select select "cash_on_hand"
click at [867, 291] on select "Select Account Type Brokerage Cash on Hand Certificates of Deposit Checking Acc…" at bounding box center [1036, 310] width 345 height 38
click at [1224, 319] on button "submit" at bounding box center [1231, 309] width 37 height 37
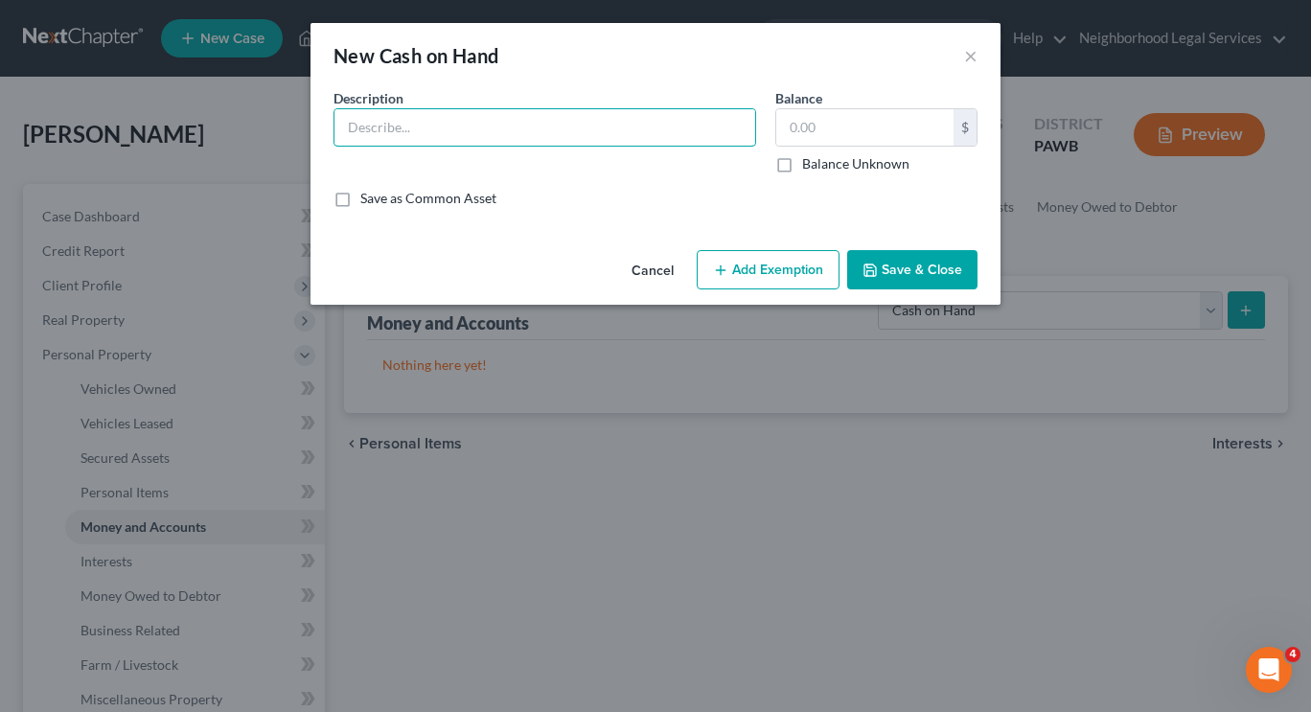
click at [623, 134] on input "text" at bounding box center [545, 127] width 421 height 36
type input "Cash"
click at [840, 130] on input "text" at bounding box center [864, 127] width 177 height 36
type input "300"
click at [922, 272] on button "Save & Close" at bounding box center [912, 270] width 130 height 40
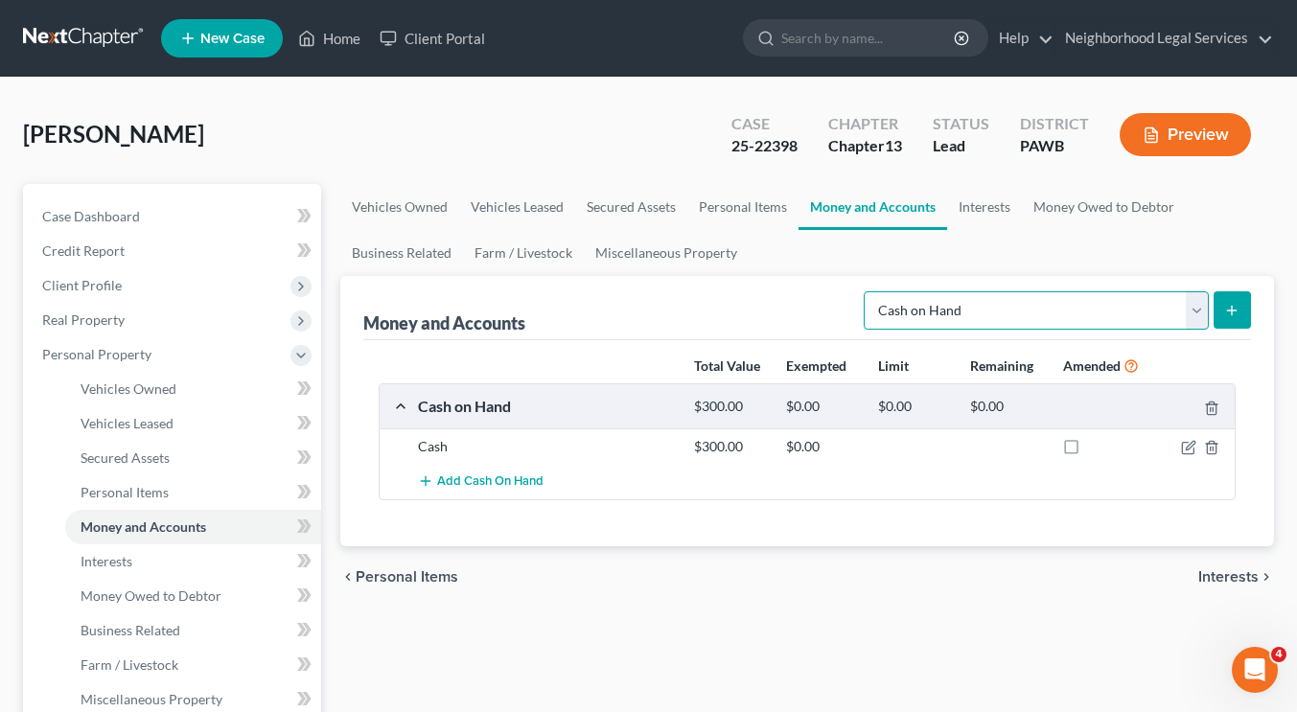
click at [1033, 312] on select "Select Account Type Brokerage Cash on Hand Certificates of Deposit Checking Acc…" at bounding box center [1036, 310] width 345 height 38
select select "checking"
click at [867, 291] on select "Select Account Type Brokerage Cash on Hand Certificates of Deposit Checking Acc…" at bounding box center [1036, 310] width 345 height 38
click at [1234, 311] on icon "submit" at bounding box center [1231, 310] width 15 height 15
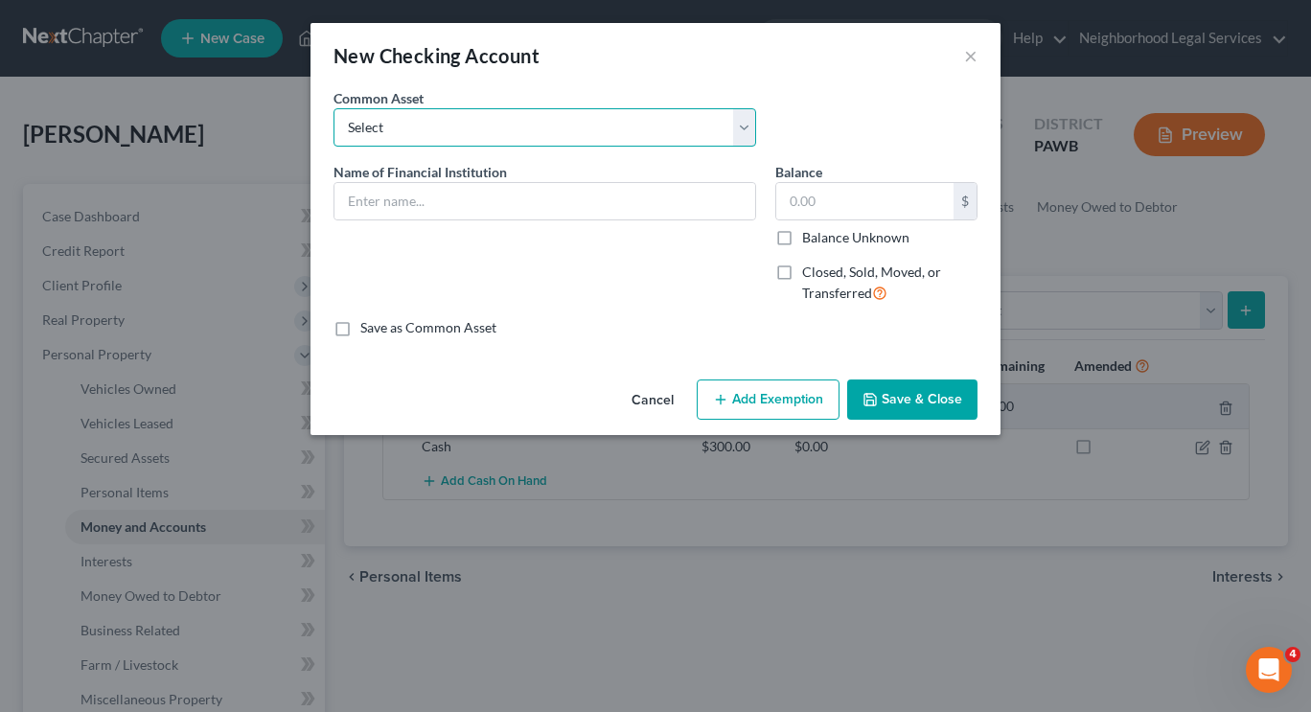
click at [618, 123] on select "Select Branch Booking & Trust Company BBT PNC" at bounding box center [545, 127] width 423 height 38
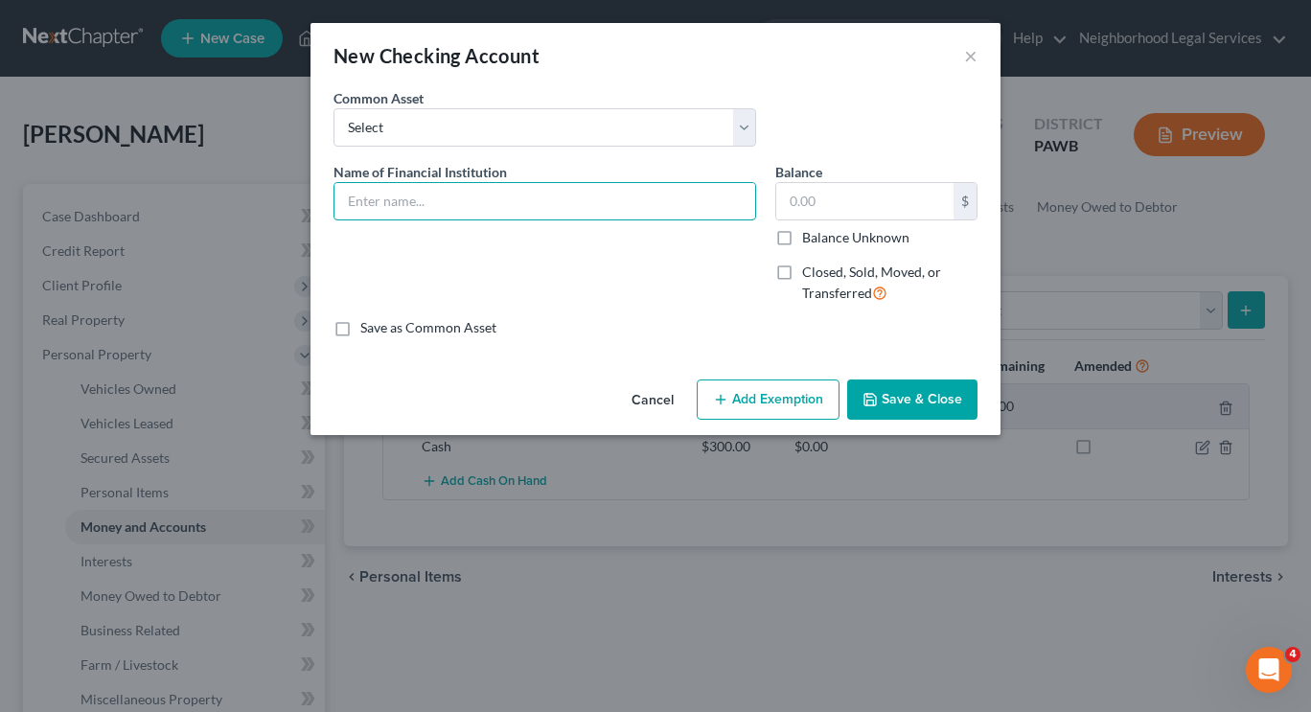
click at [601, 196] on input "text" at bounding box center [545, 201] width 421 height 36
type input "NAME"
type input "200"
click at [756, 399] on button "Add Exemption" at bounding box center [768, 400] width 143 height 40
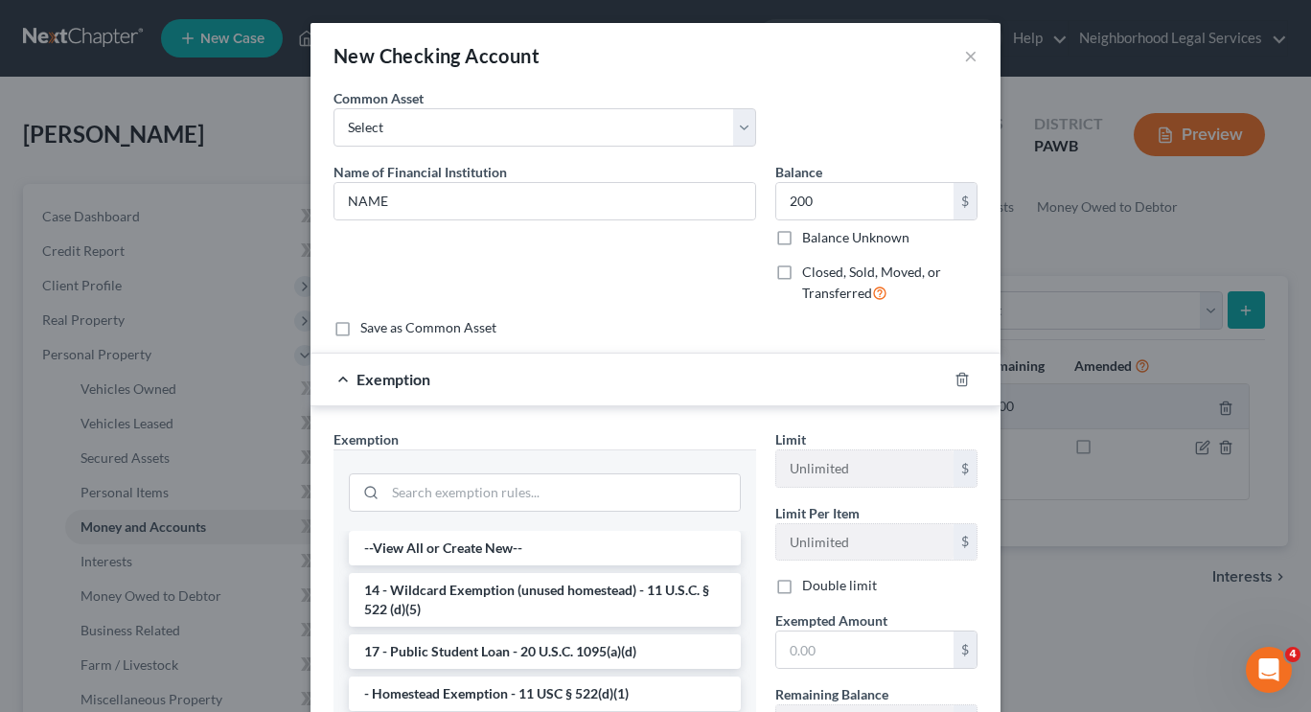
scroll to position [262, 0]
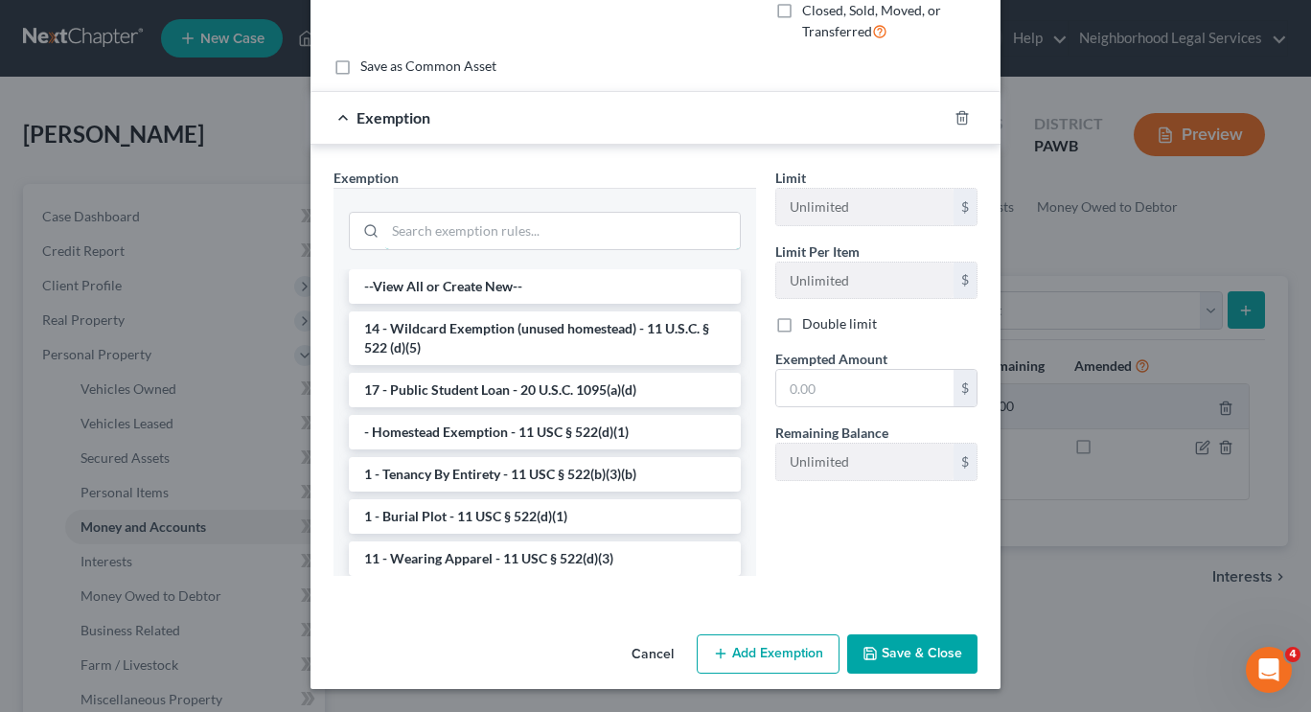
click at [526, 224] on input "search" at bounding box center [562, 231] width 355 height 36
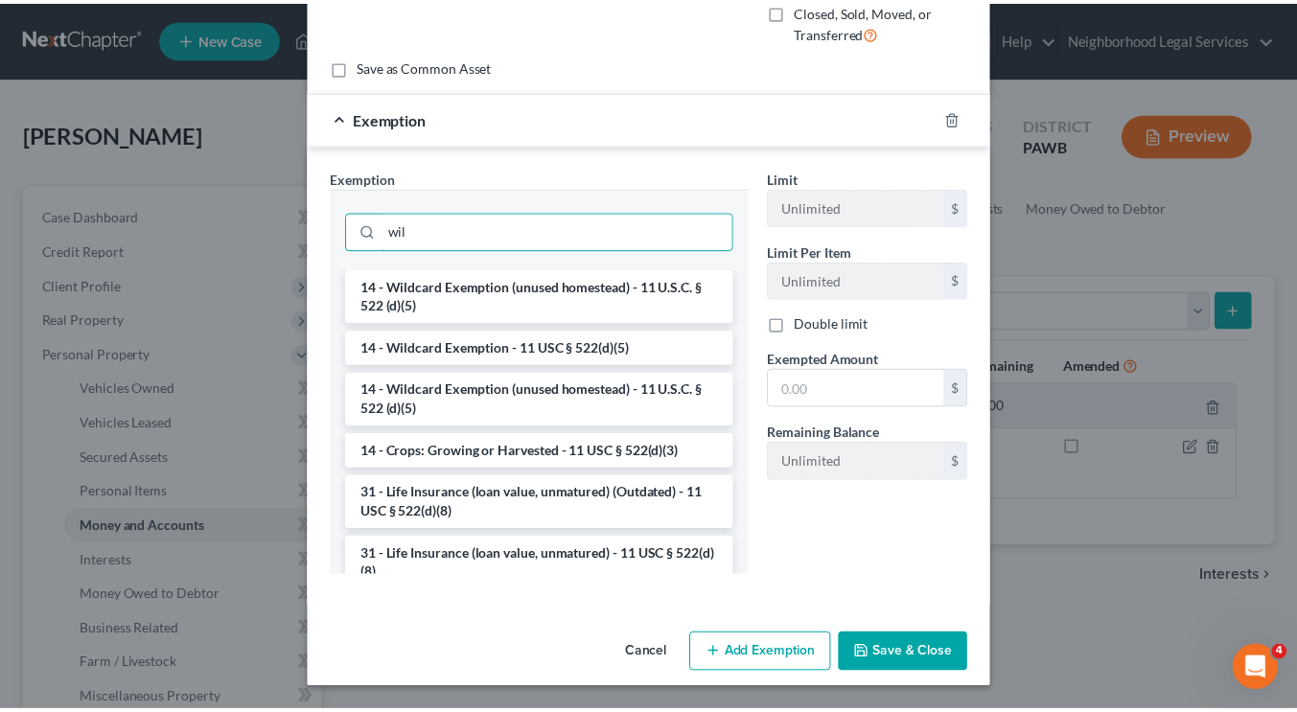
scroll to position [167, 0]
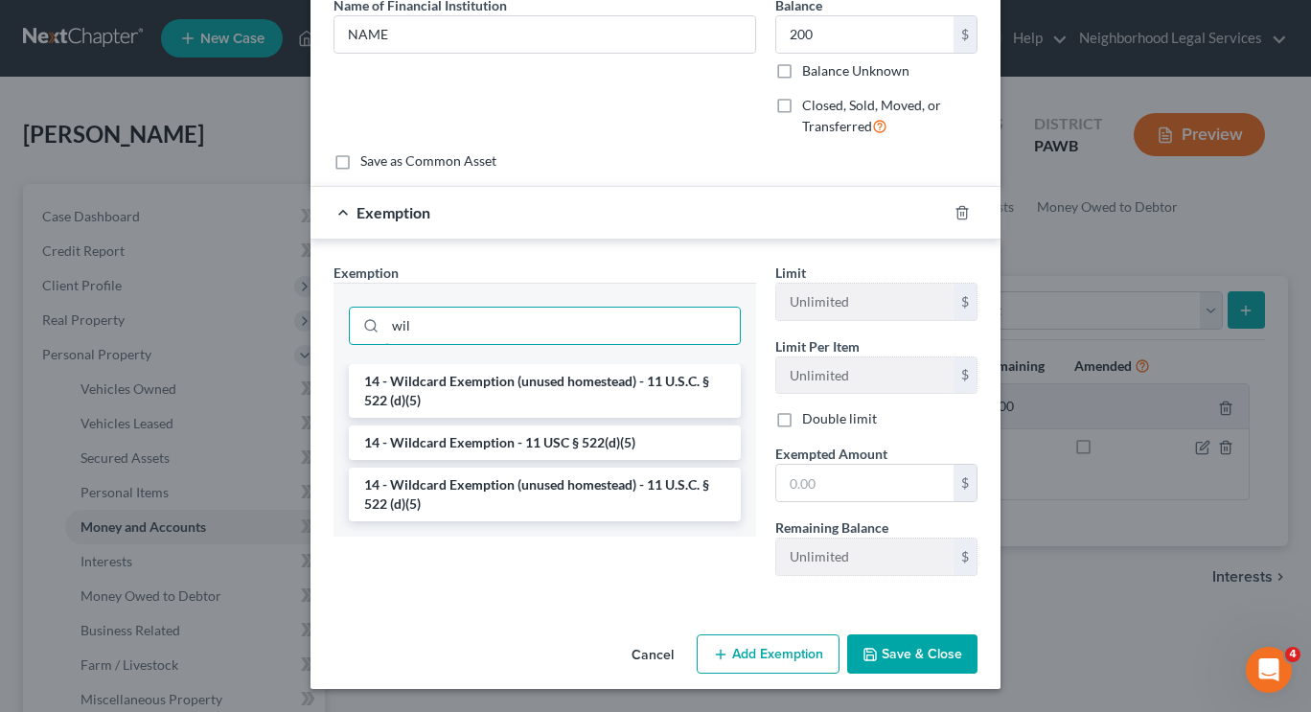
type input "wil"
click at [544, 456] on li "14 - Wildcard Exemption - 11 USC § 522(d)(5)" at bounding box center [545, 443] width 392 height 35
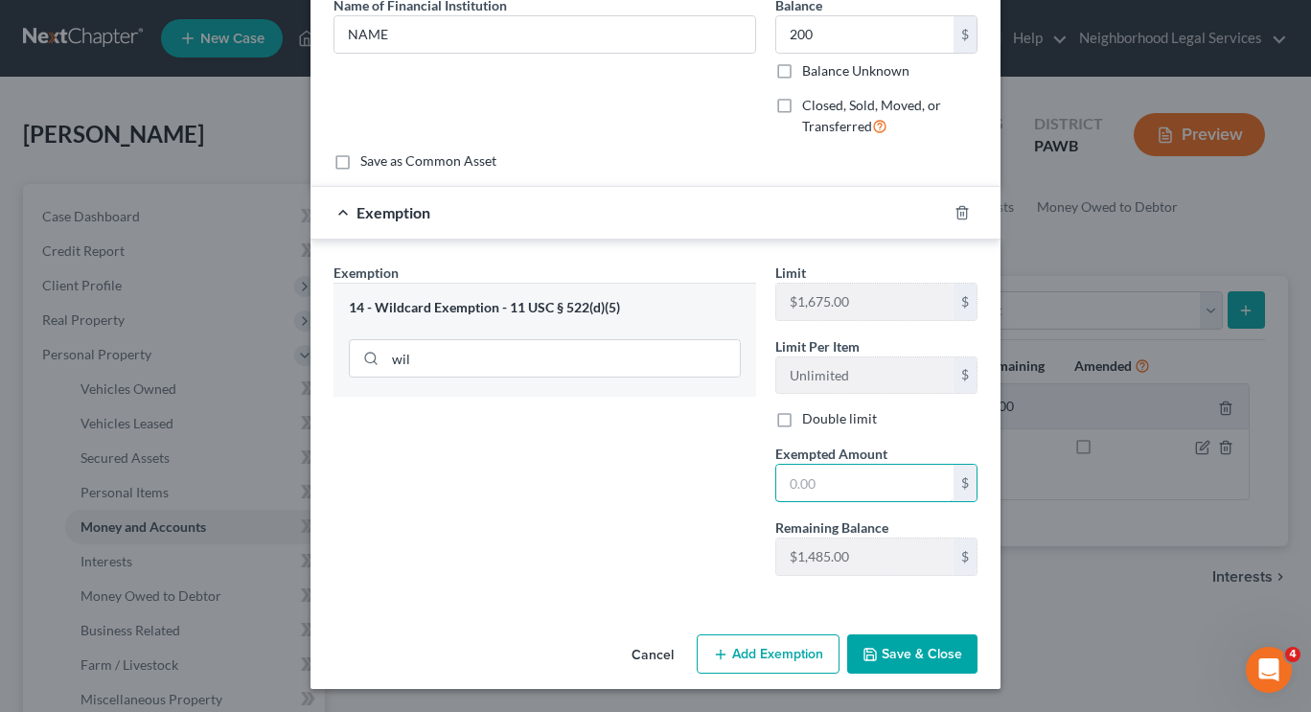
click at [785, 478] on input "text" at bounding box center [864, 483] width 177 height 36
type input "200"
click at [948, 654] on button "Save & Close" at bounding box center [912, 655] width 130 height 40
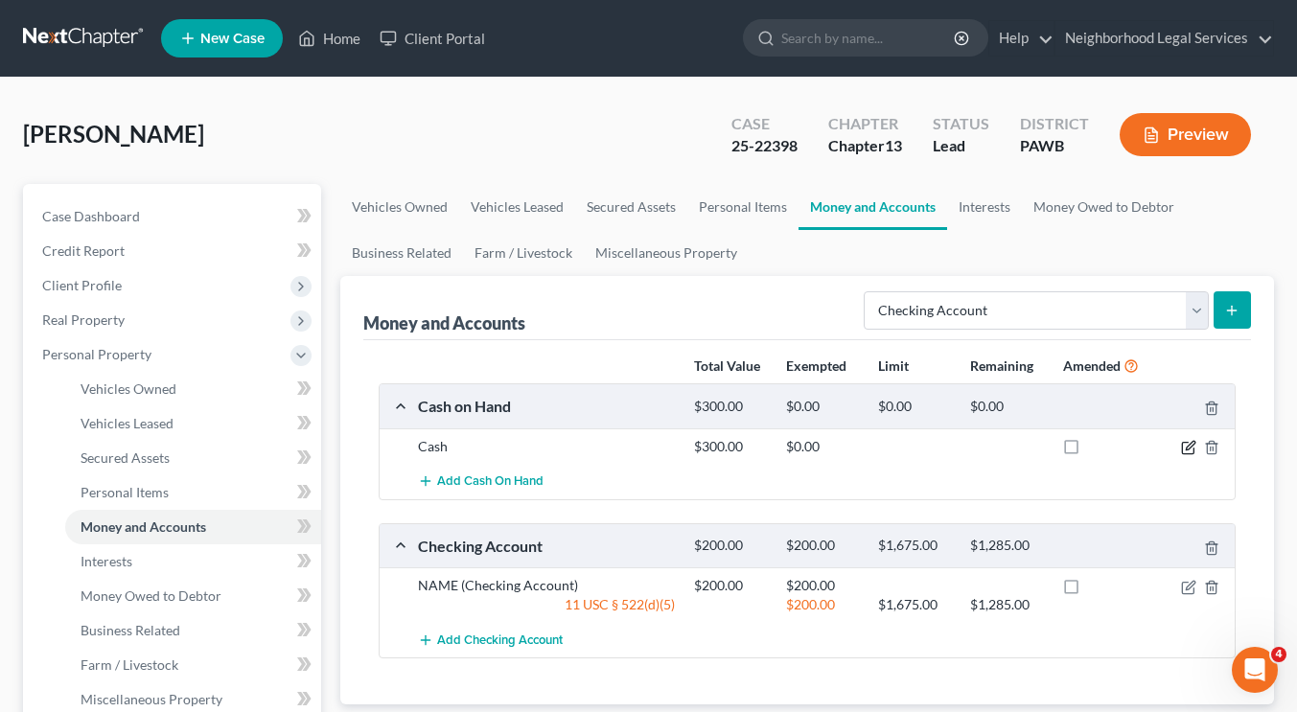
click at [1185, 447] on icon "button" at bounding box center [1188, 447] width 15 height 15
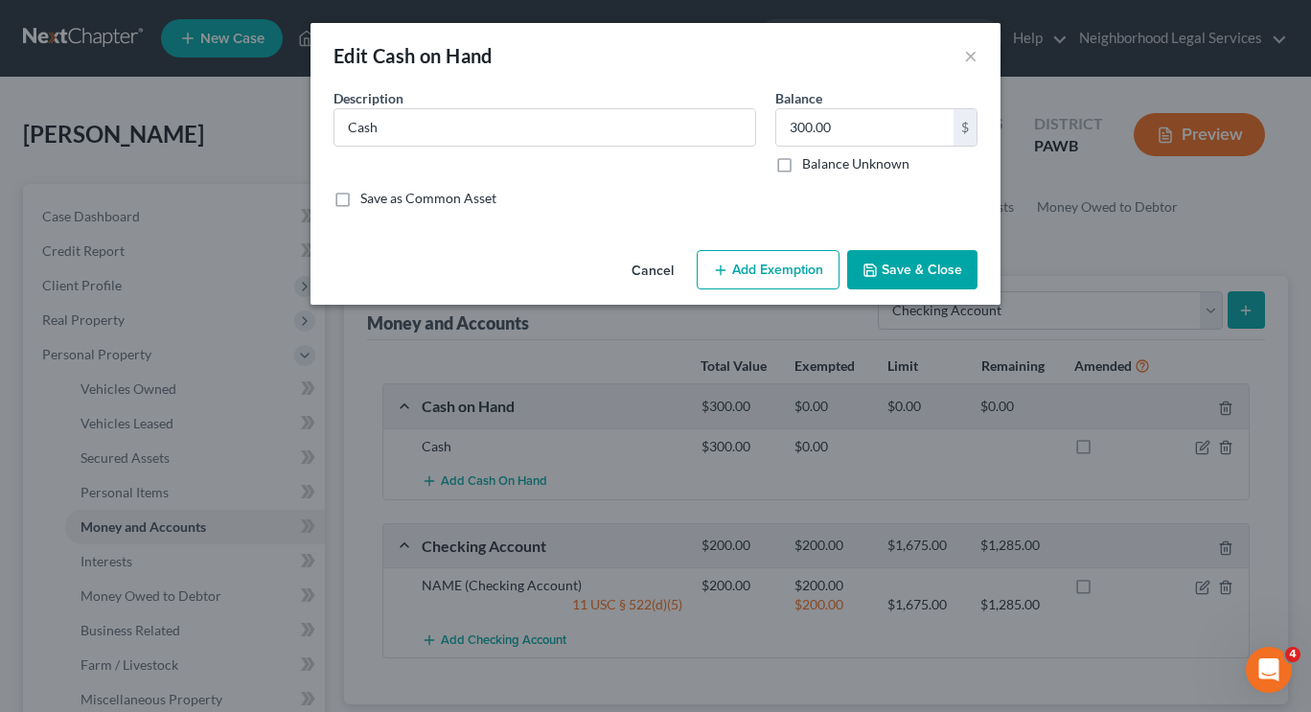
click at [807, 267] on button "Add Exemption" at bounding box center [768, 270] width 143 height 40
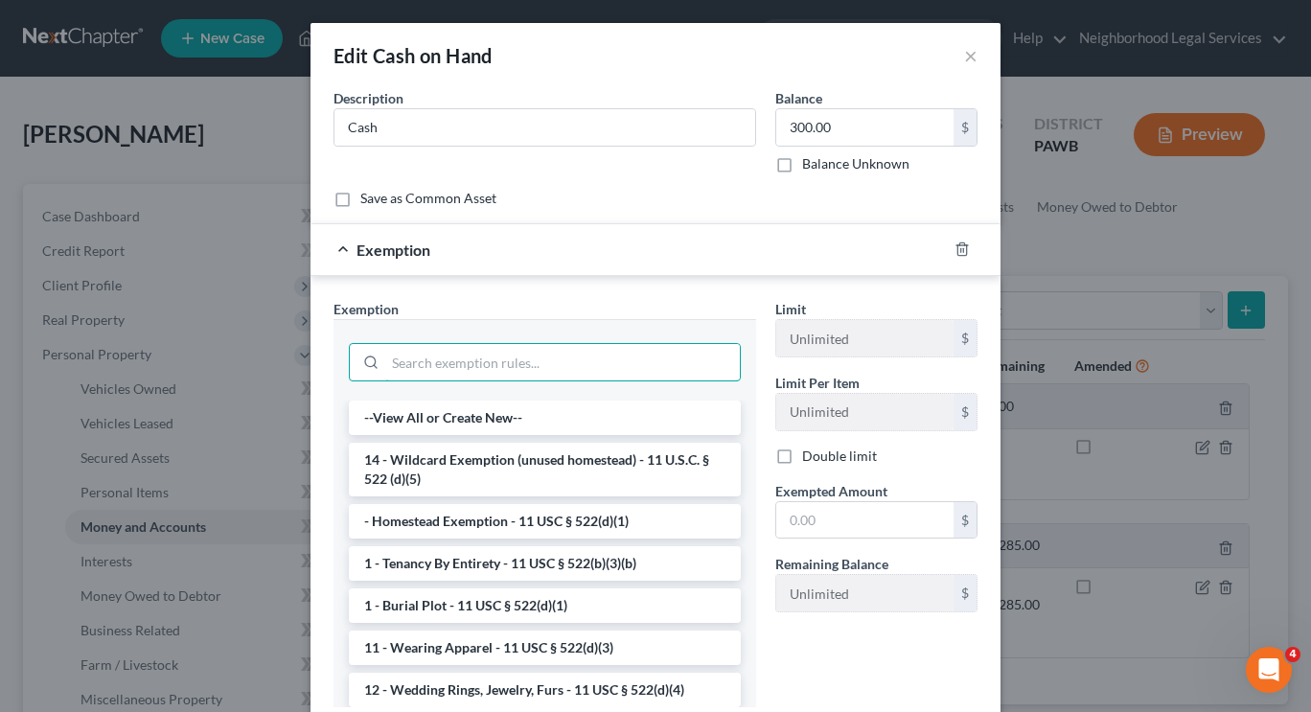
click at [525, 368] on input "search" at bounding box center [562, 362] width 355 height 36
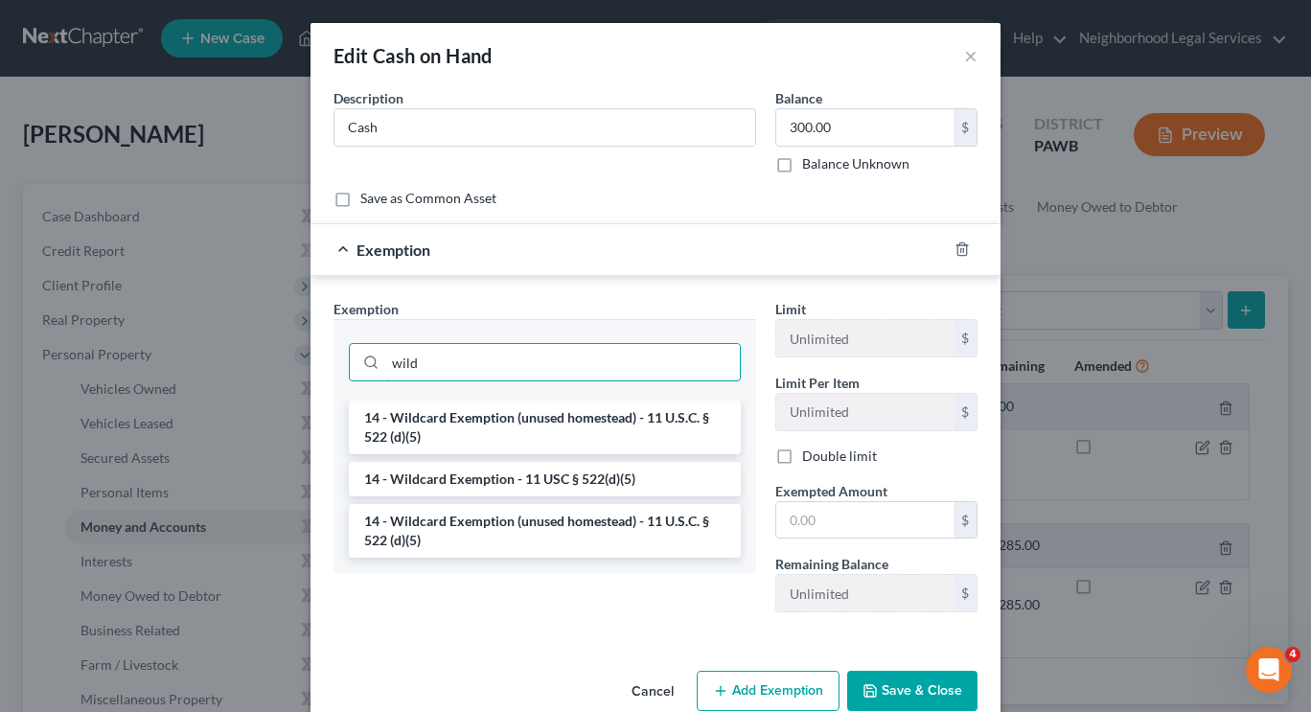
type input "wild"
click at [551, 491] on li "14 - Wildcard Exemption - 11 USC § 522(d)(5)" at bounding box center [545, 479] width 392 height 35
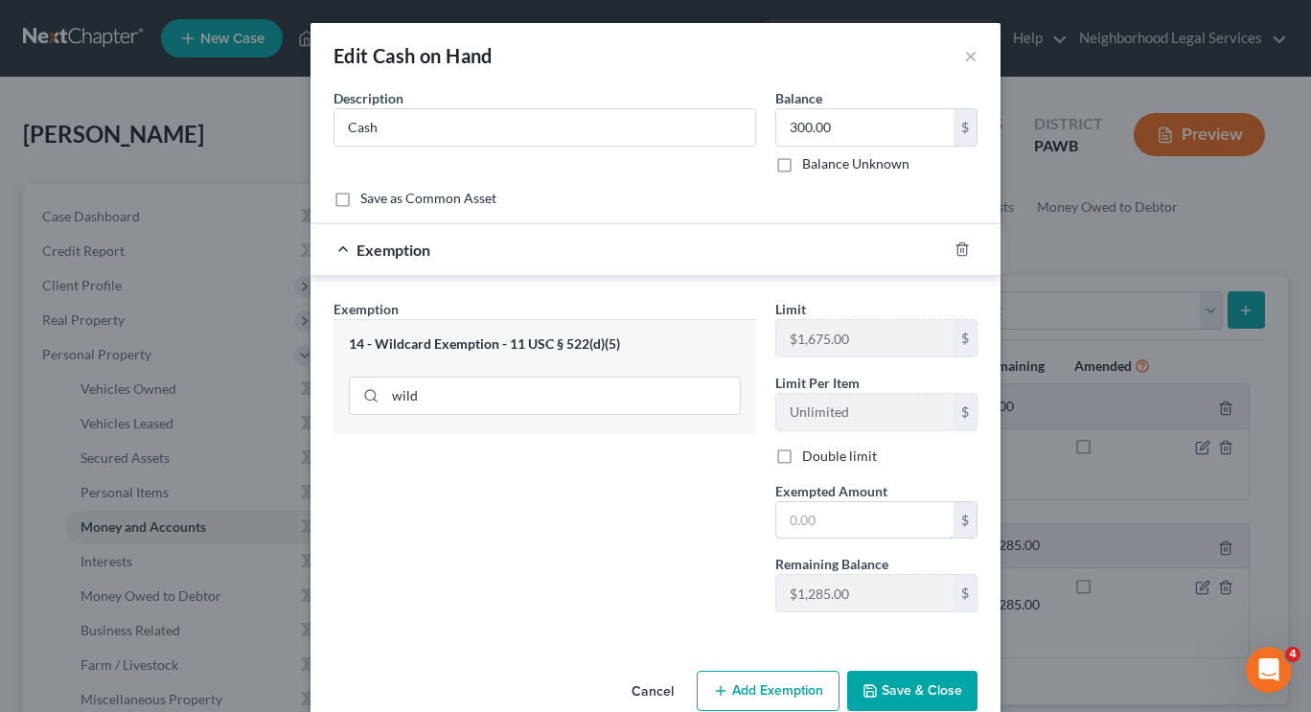
click at [812, 527] on input "text" at bounding box center [864, 520] width 177 height 36
type input "300"
click at [555, 578] on div "Exemption Set must be selected for CA. Exemption * 14 - Wildcard Exemption - 11…" at bounding box center [545, 463] width 442 height 329
click at [887, 701] on button "Save & Close" at bounding box center [912, 691] width 130 height 40
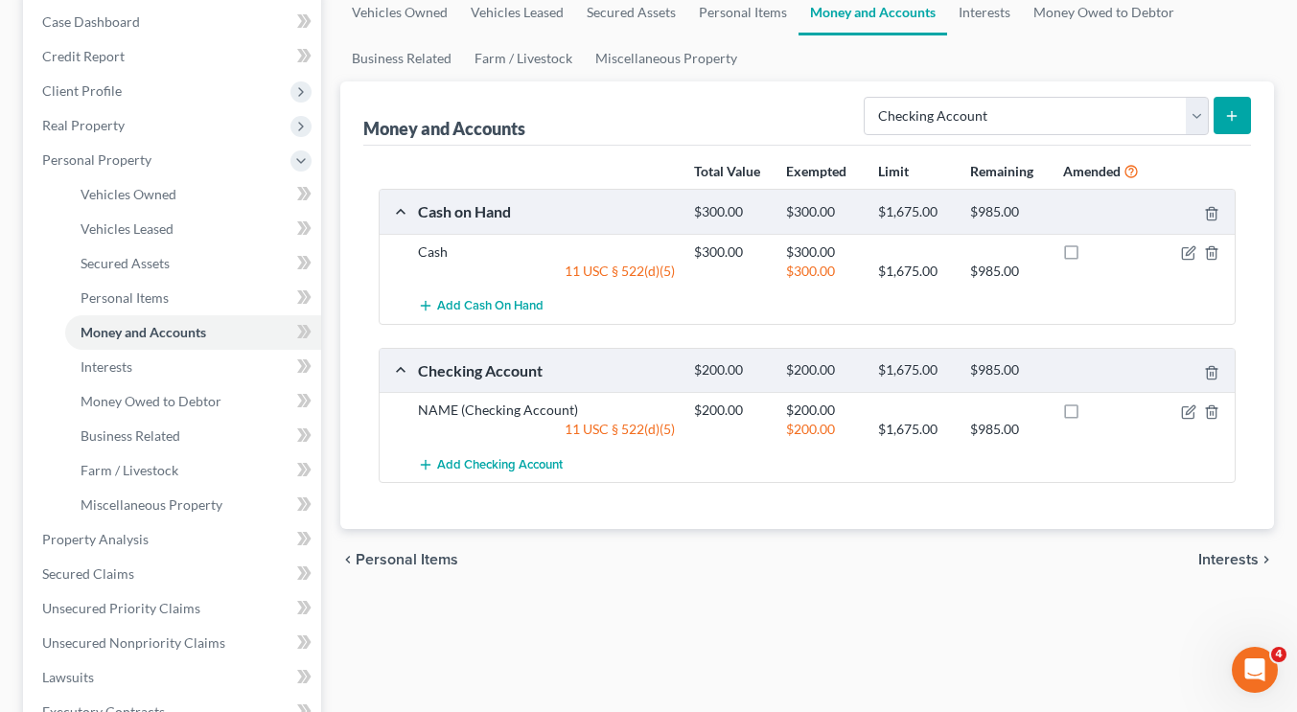
scroll to position [197, 0]
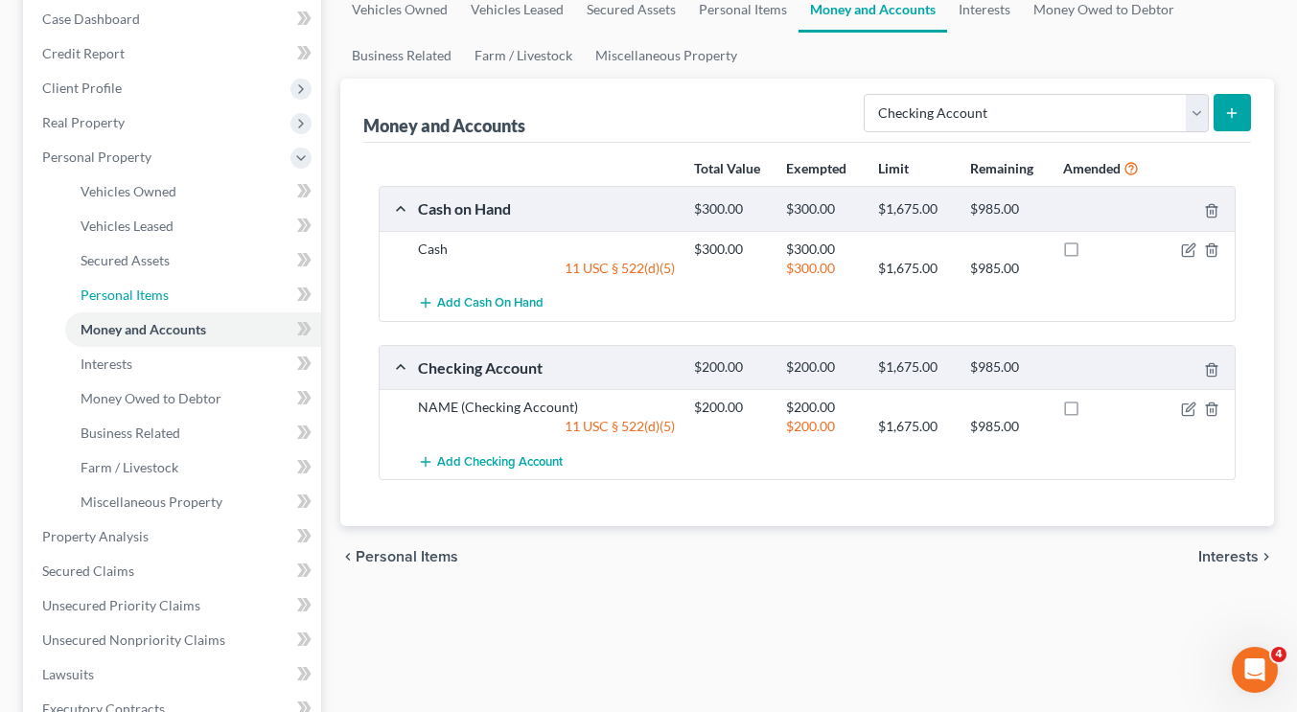
click at [213, 296] on link "Personal Items" at bounding box center [193, 295] width 256 height 35
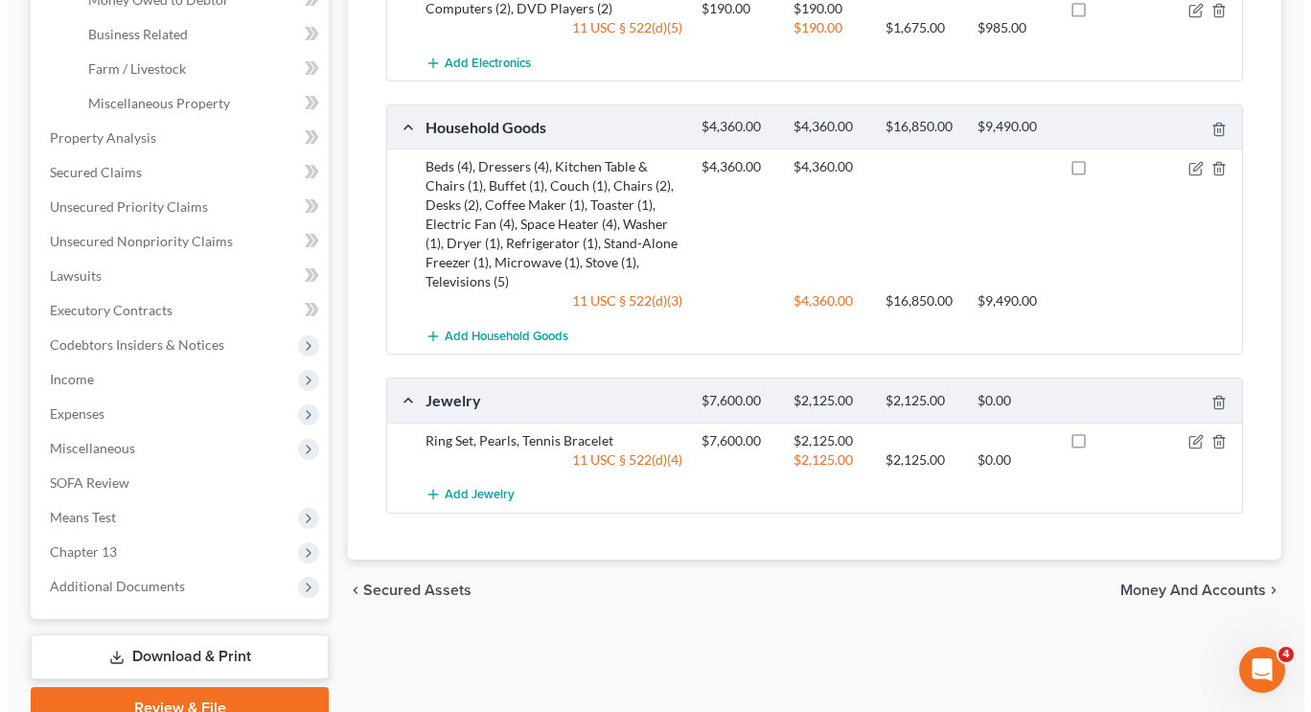
scroll to position [684, 0]
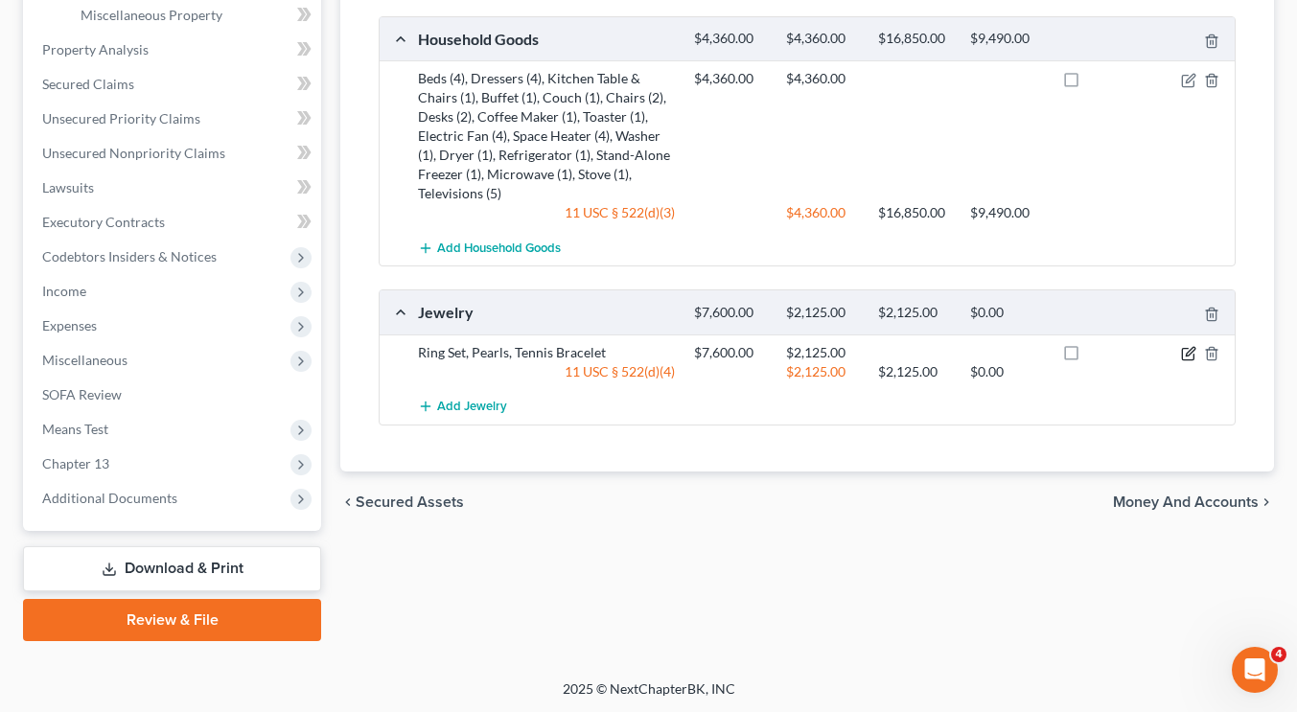
click at [1182, 354] on icon "button" at bounding box center [1188, 355] width 12 height 12
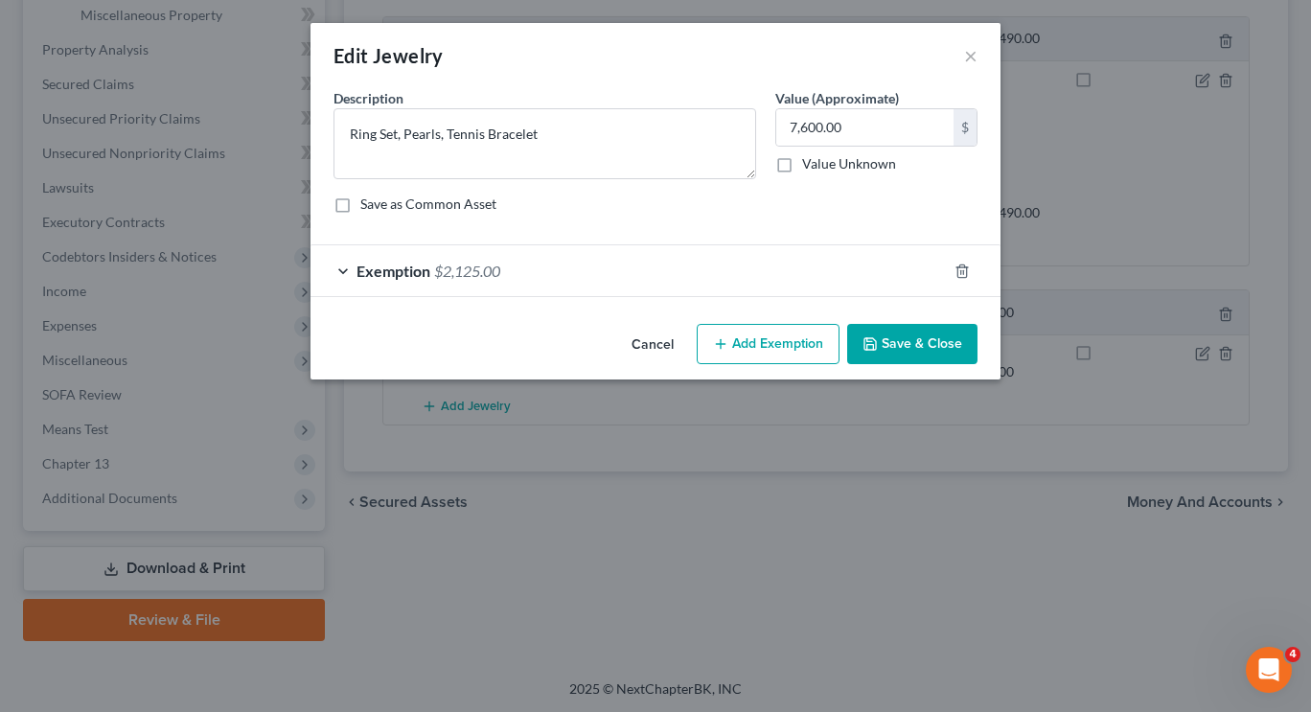
click at [795, 344] on button "Add Exemption" at bounding box center [768, 344] width 143 height 40
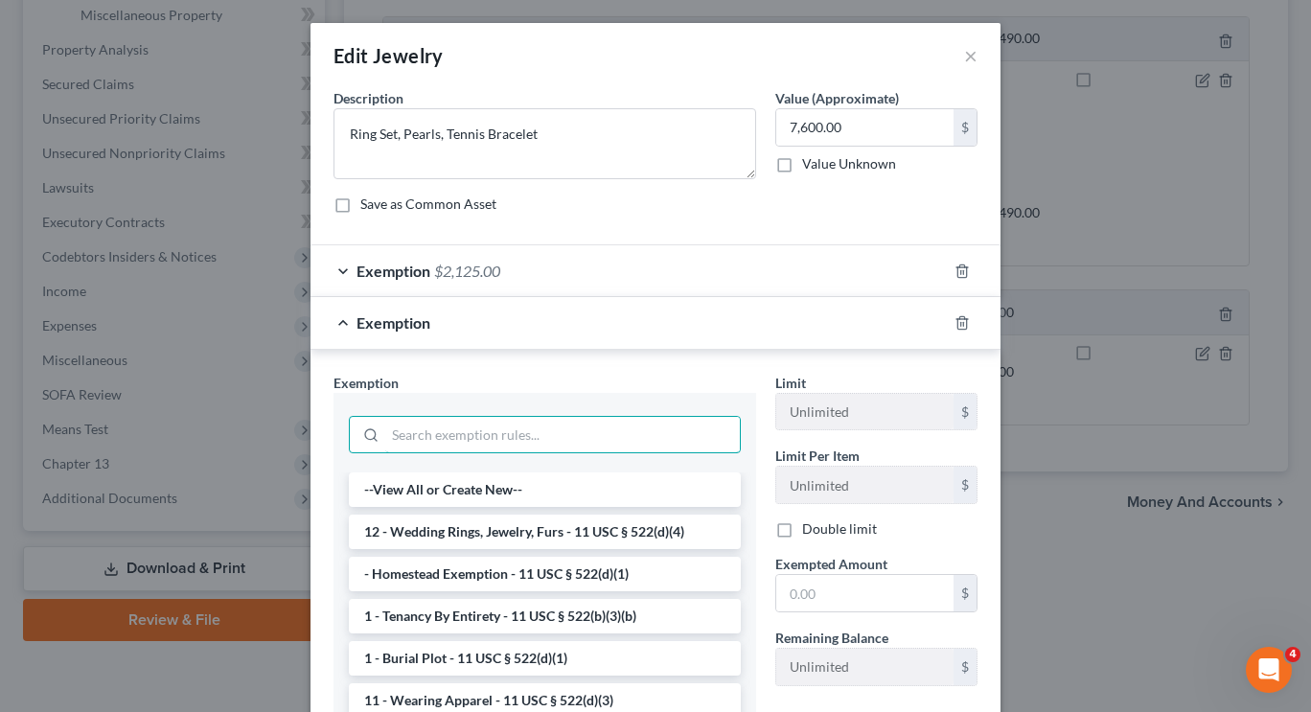
click at [528, 443] on input "search" at bounding box center [562, 435] width 355 height 36
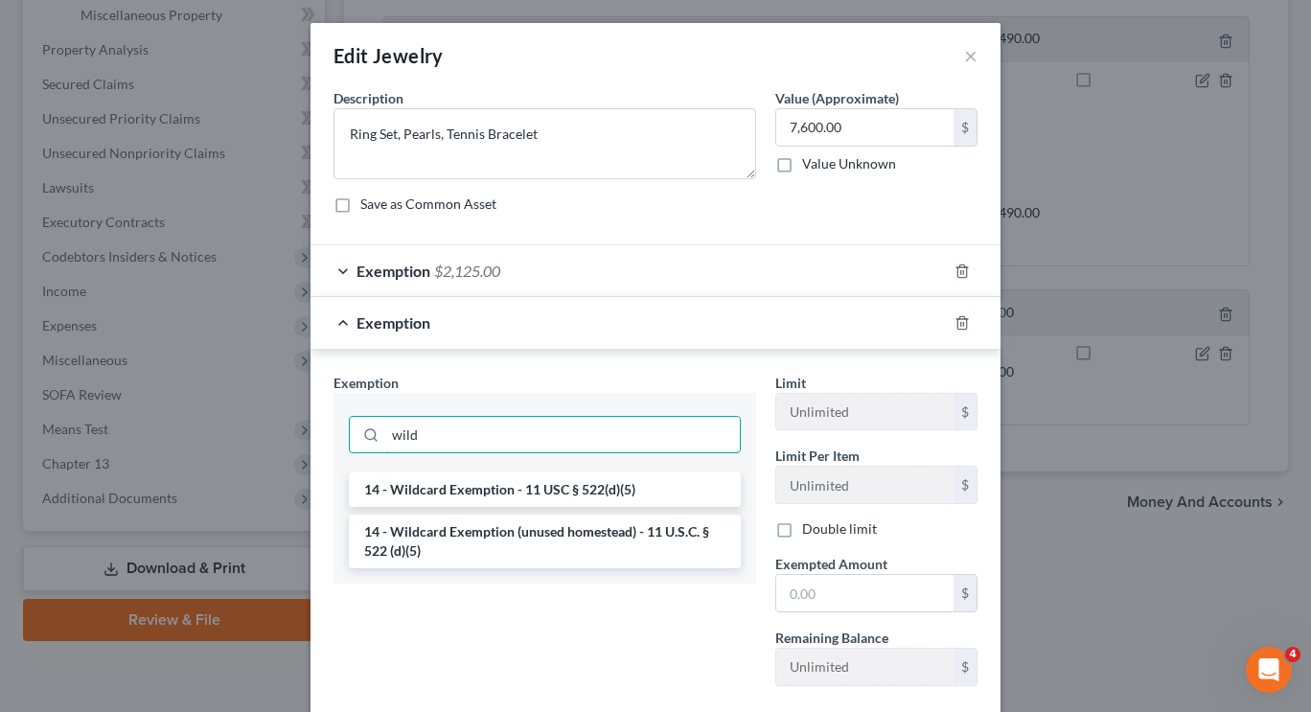
type input "wild"
click at [547, 489] on li "14 - Wildcard Exemption - 11 USC § 522(d)(5)" at bounding box center [545, 490] width 392 height 35
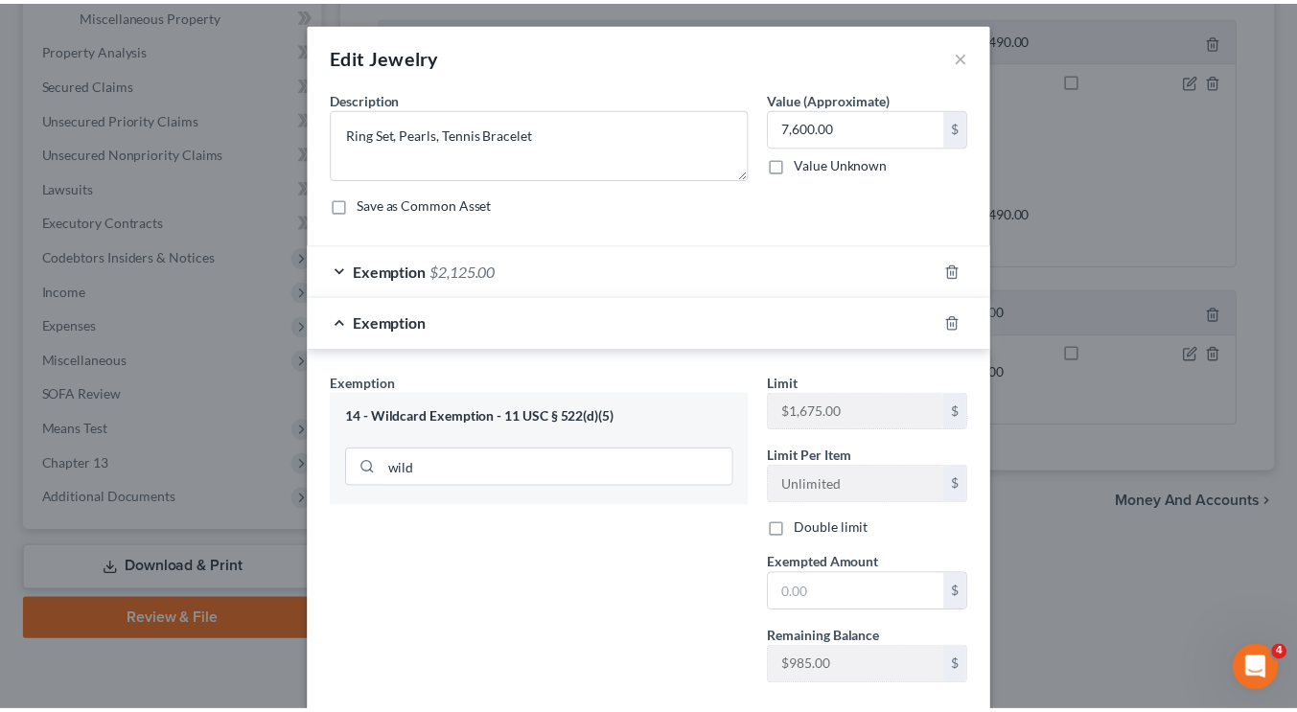
scroll to position [110, 0]
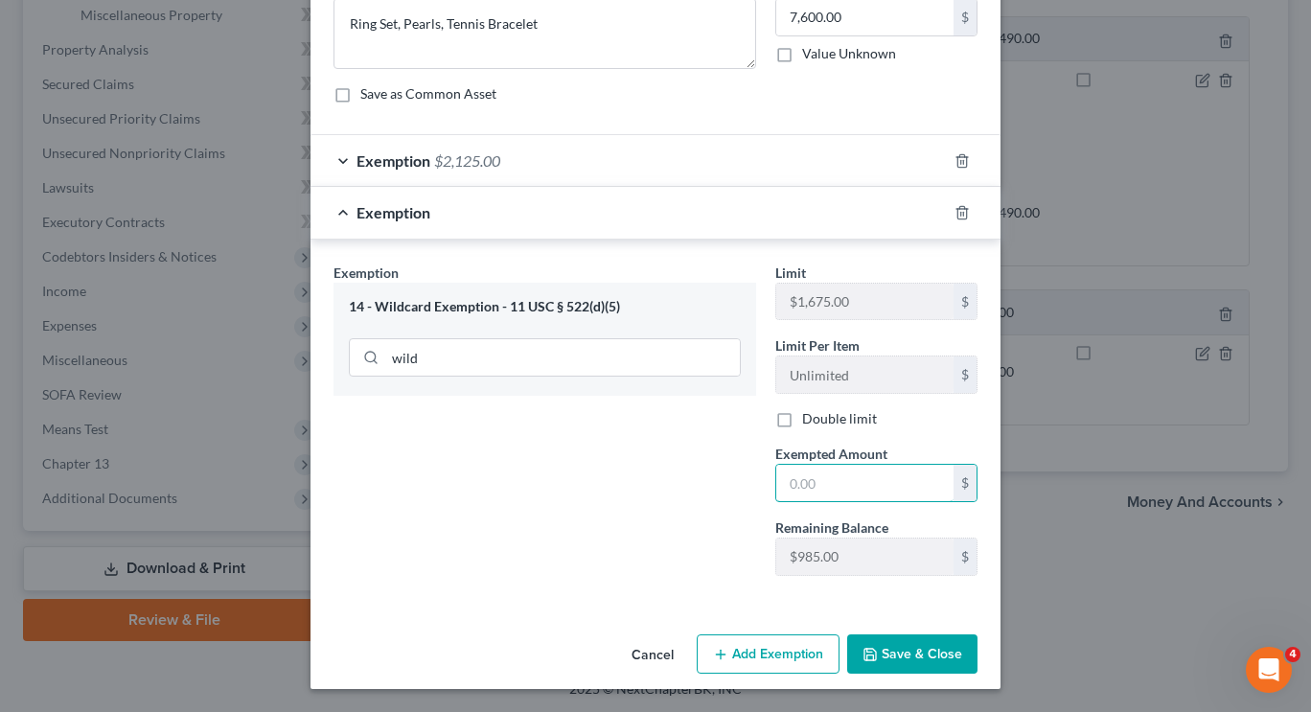
click at [807, 475] on input "text" at bounding box center [864, 483] width 177 height 36
type input "985"
click at [911, 668] on button "Save & Close" at bounding box center [912, 655] width 130 height 40
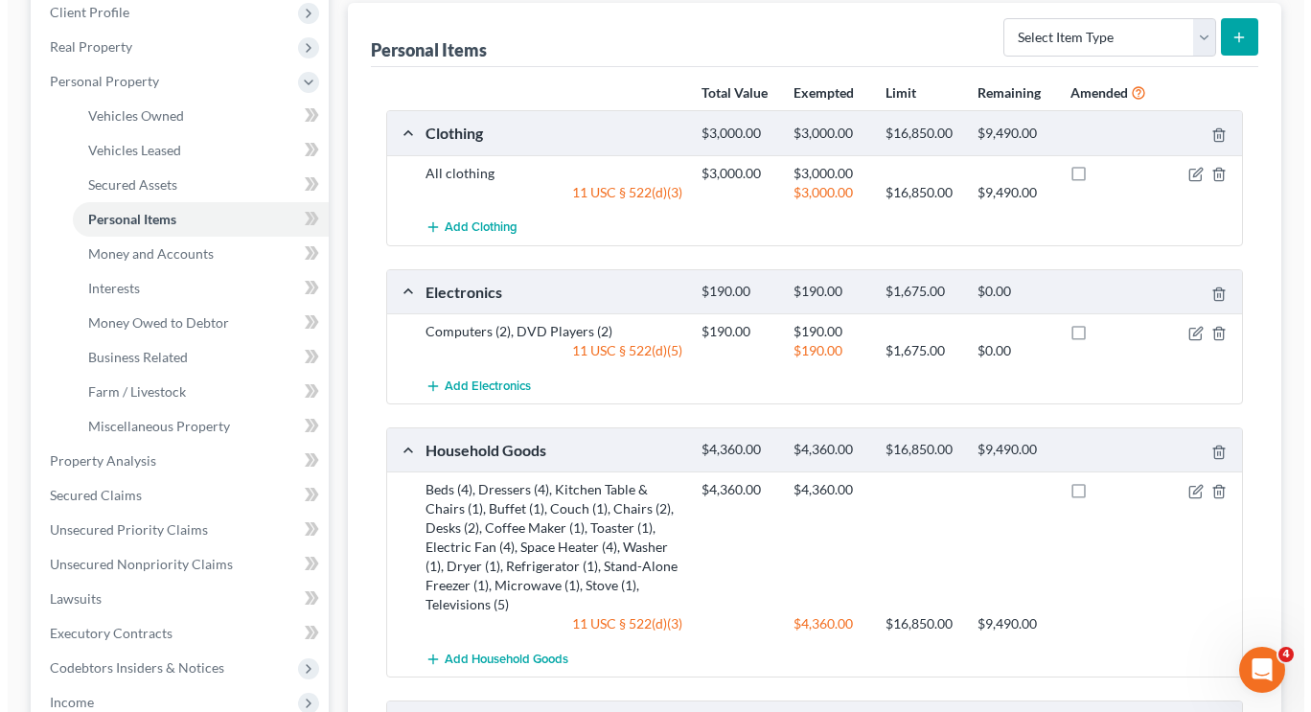
scroll to position [648, 0]
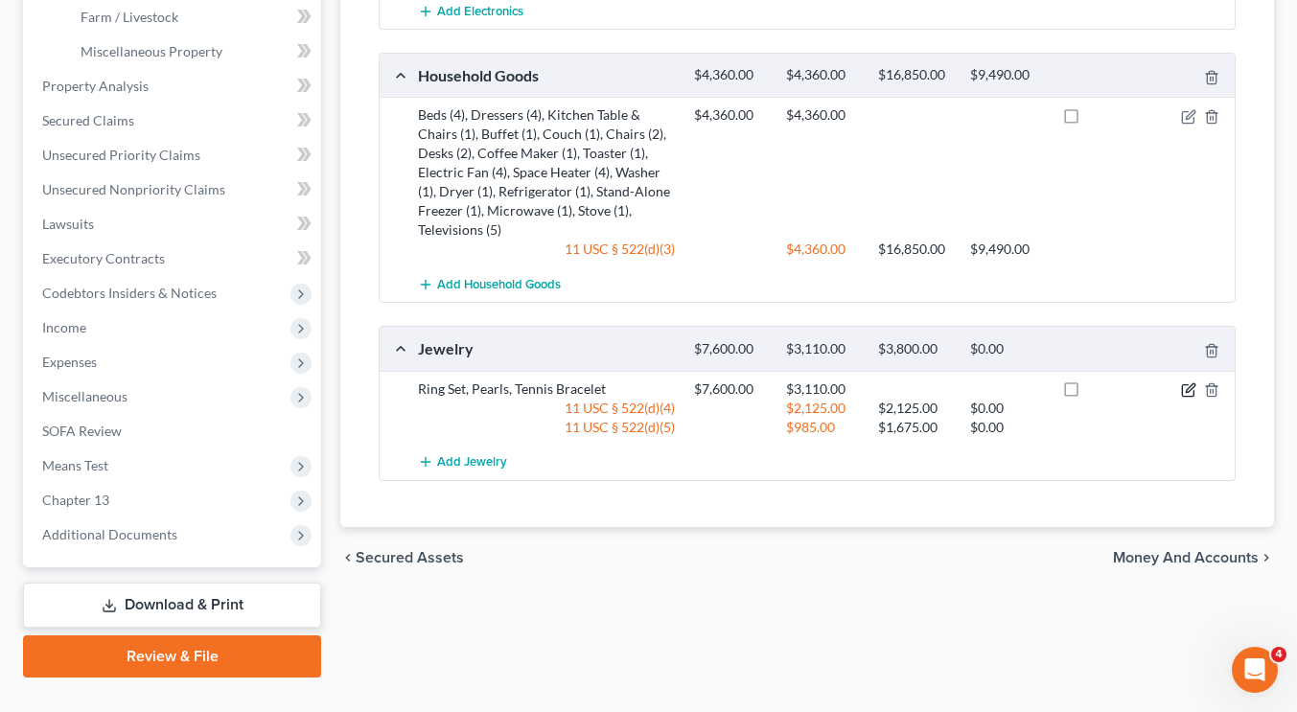
click at [1187, 393] on icon "button" at bounding box center [1188, 389] width 15 height 15
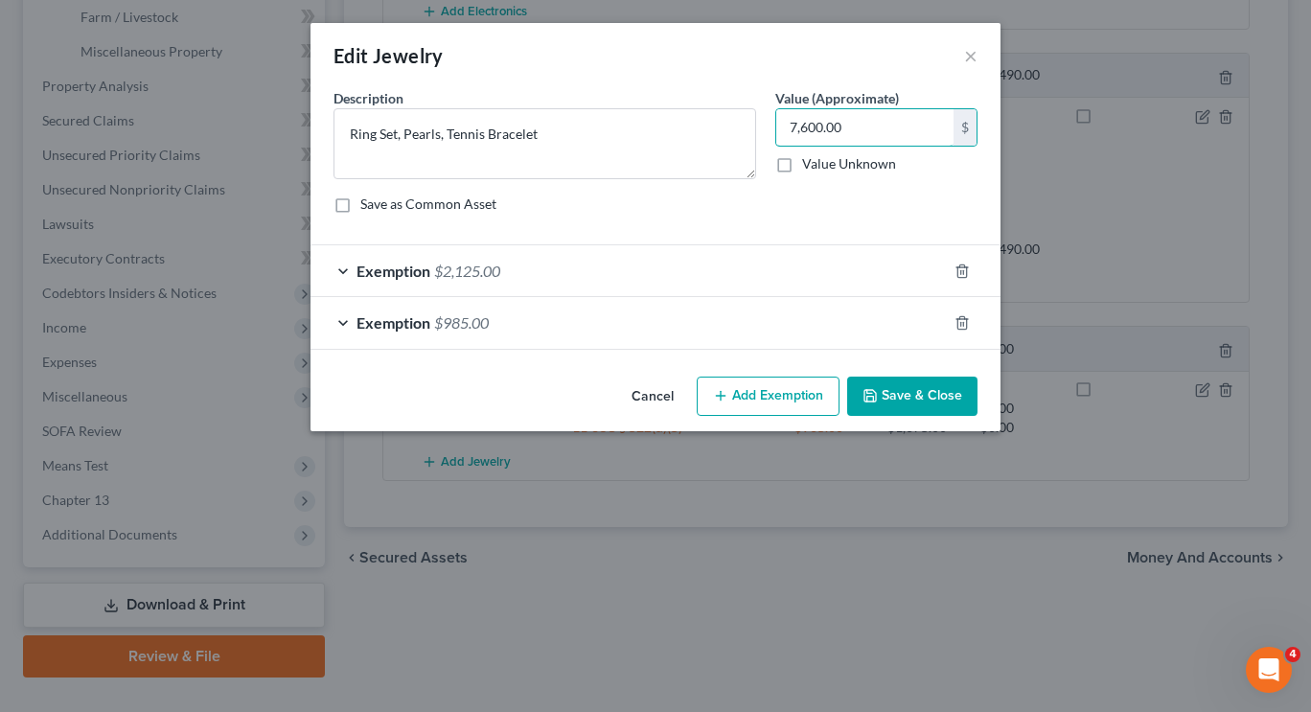
click at [821, 127] on input "7,600.00" at bounding box center [864, 127] width 177 height 36
type input "3,000"
click at [934, 208] on div "Save as Common Asset" at bounding box center [656, 204] width 644 height 19
click at [763, 315] on div "Exemption $985.00" at bounding box center [629, 322] width 636 height 51
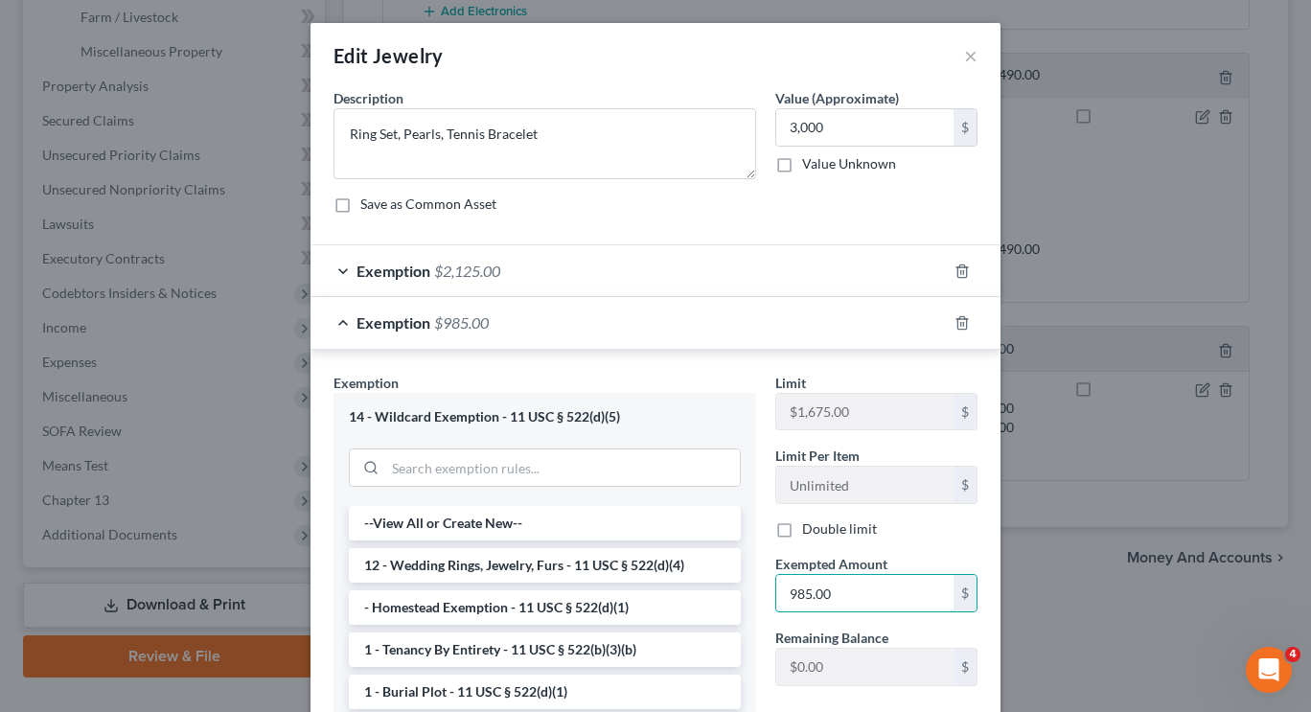
click at [847, 585] on input "985.00" at bounding box center [864, 593] width 177 height 36
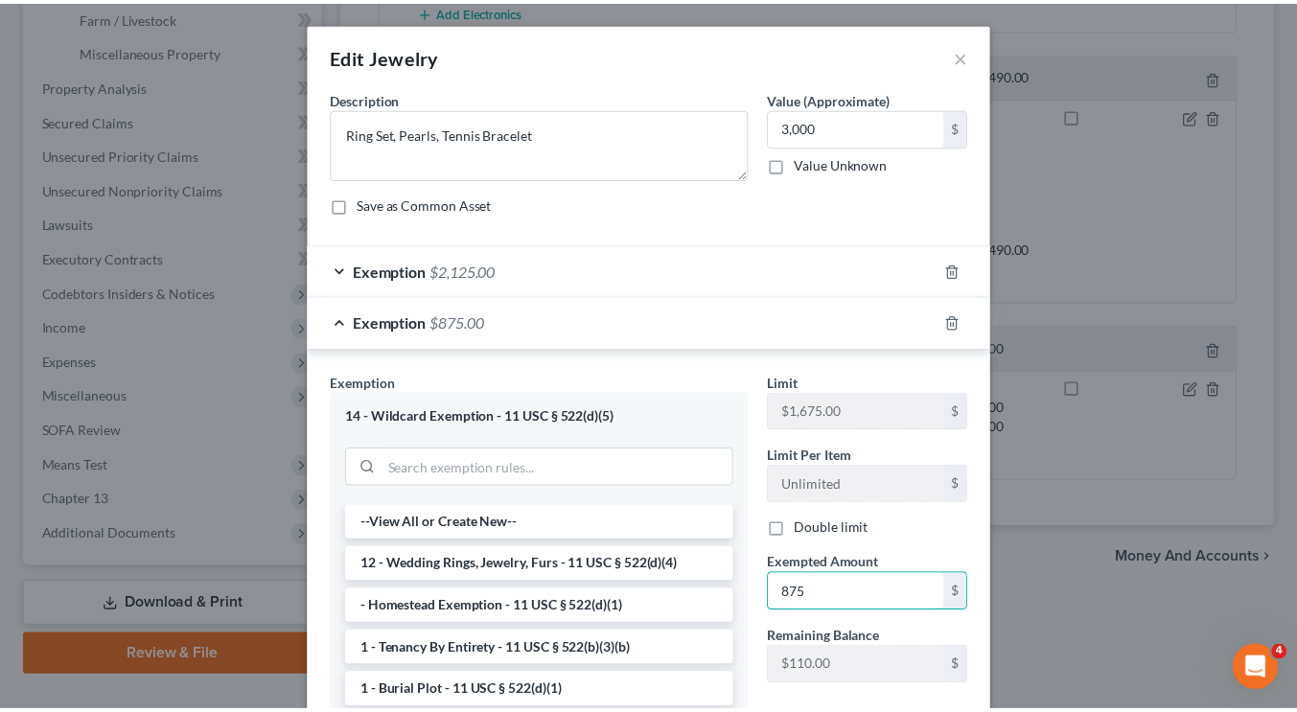
scroll to position [237, 0]
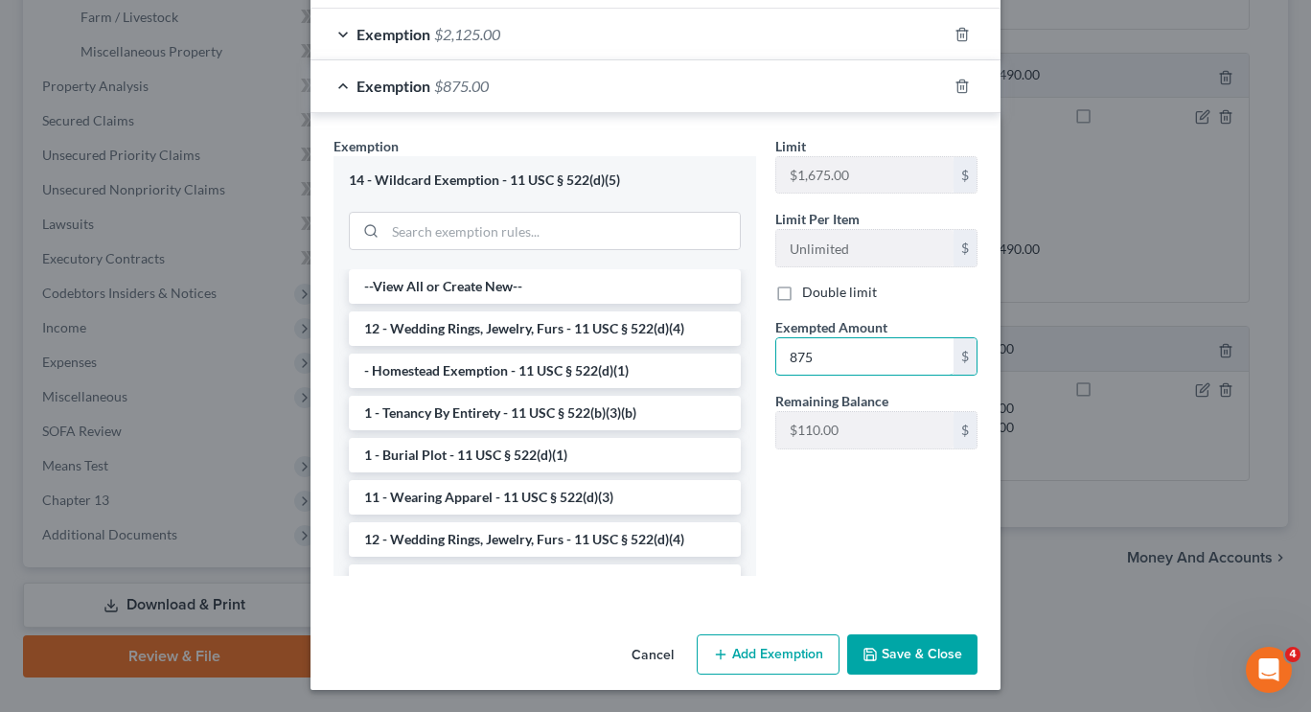
type input "875"
click at [884, 473] on div "Limit $1,675.00 $ Limit Per Item Unlimited $ Double limit Exempted Amount * 875…" at bounding box center [876, 363] width 221 height 455
click at [919, 654] on button "Save & Close" at bounding box center [912, 655] width 130 height 40
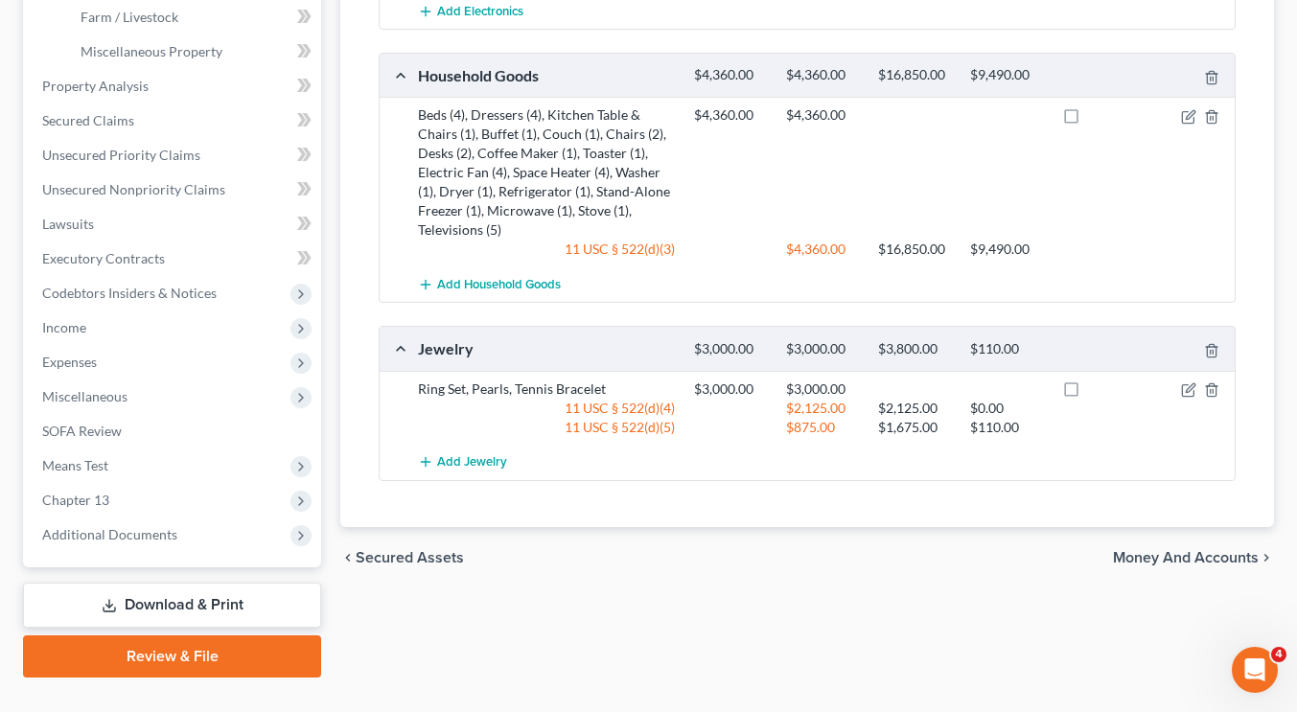
click at [887, 580] on div "chevron_left Secured Assets Money and Accounts chevron_right" at bounding box center [807, 557] width 934 height 61
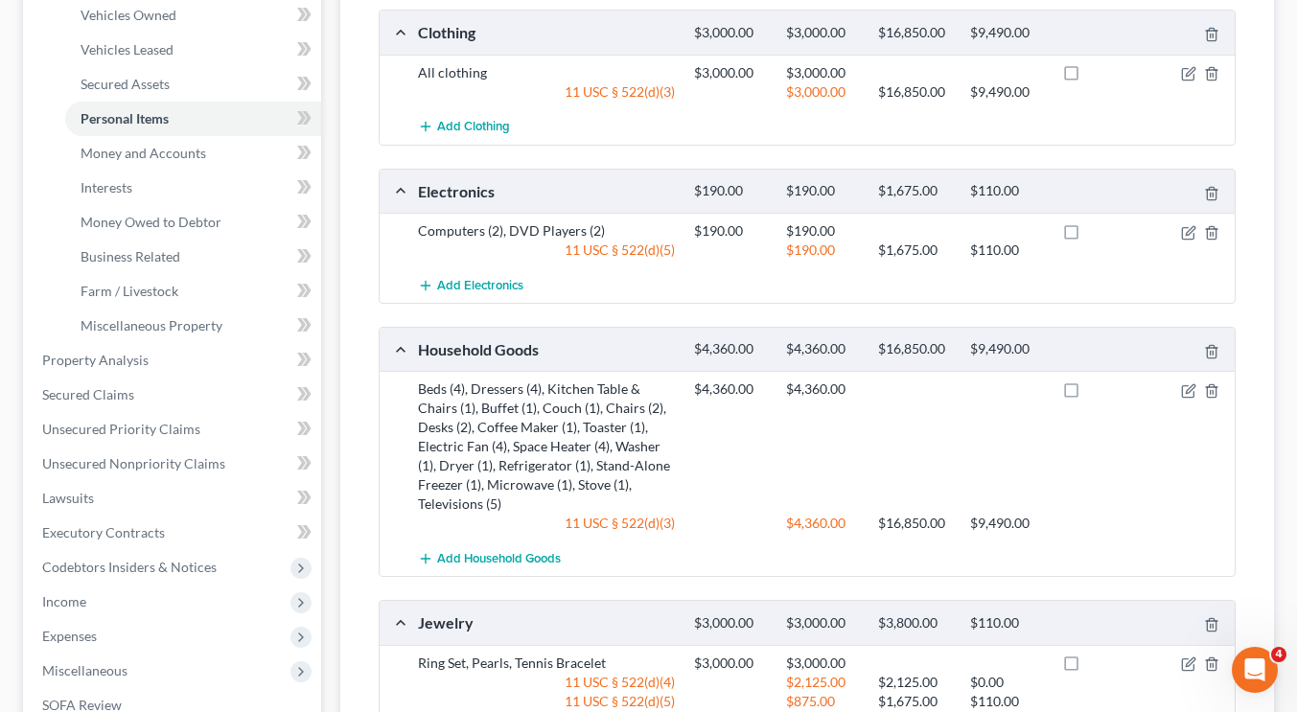
scroll to position [371, 0]
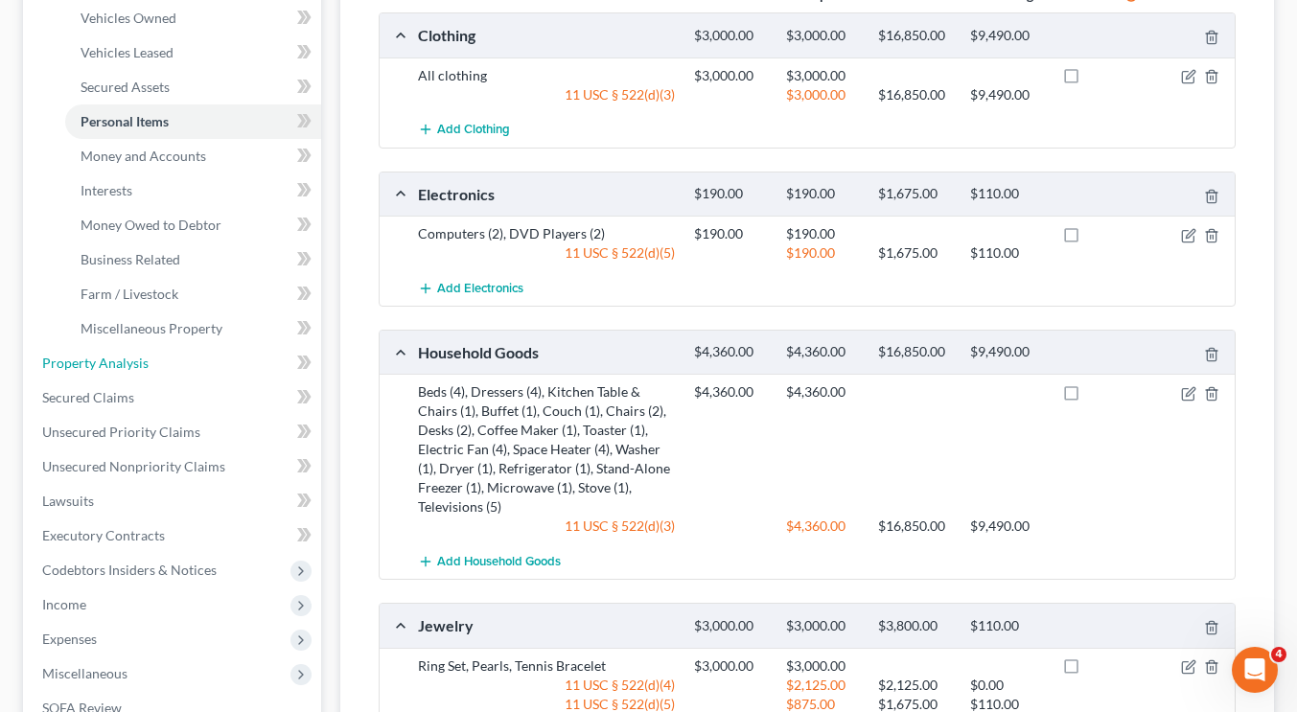
click at [179, 353] on link "Property Analysis" at bounding box center [174, 363] width 294 height 35
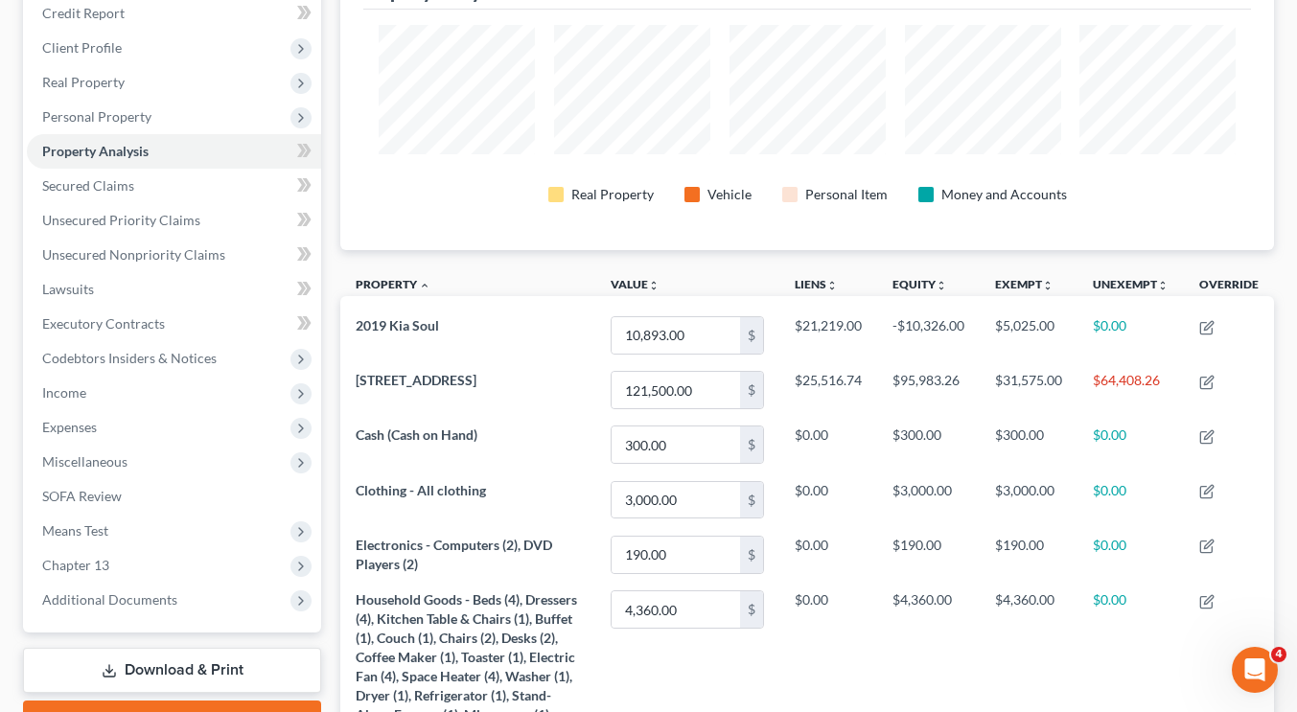
scroll to position [280, 0]
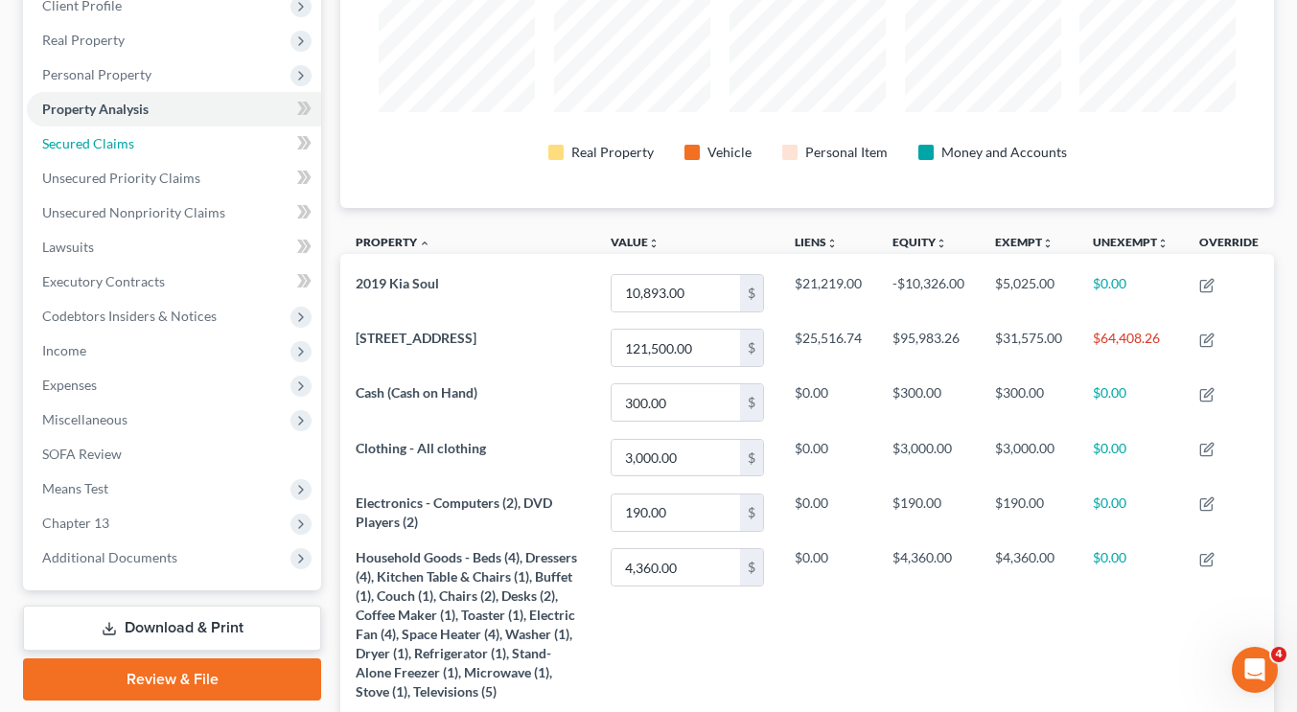
click at [102, 151] on link "Secured Claims" at bounding box center [174, 144] width 294 height 35
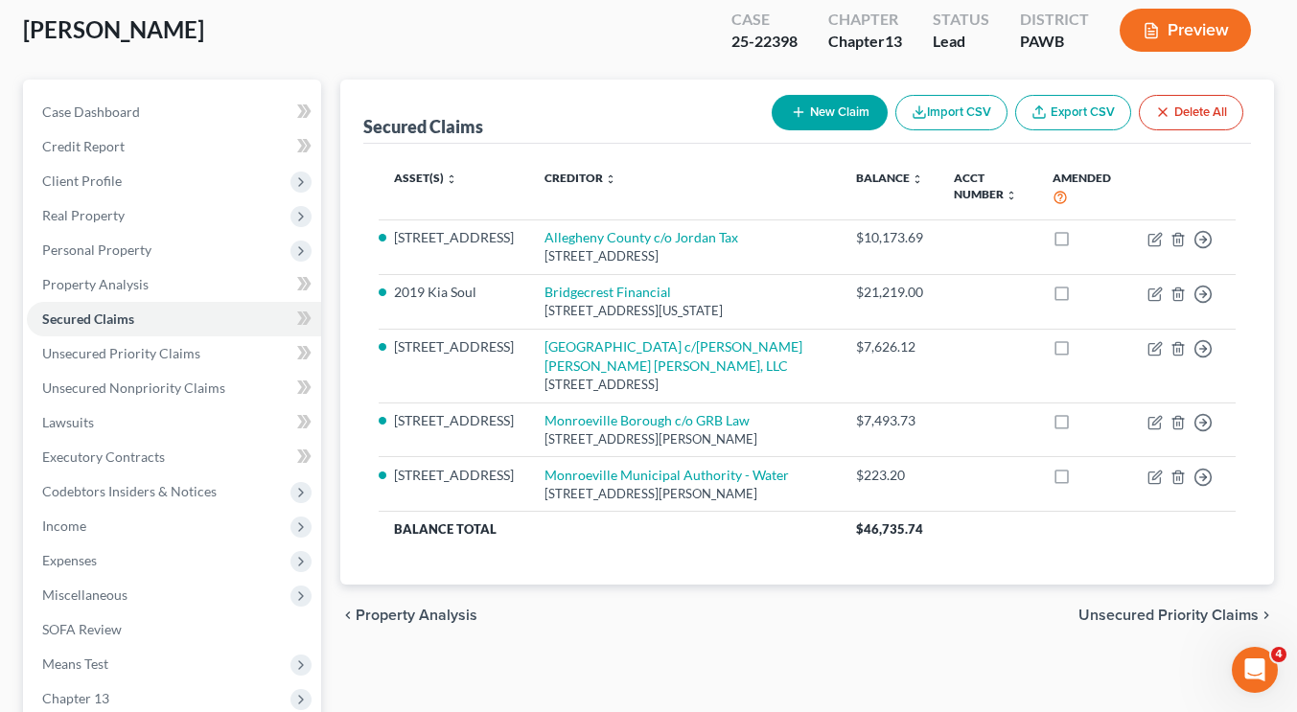
scroll to position [105, 0]
click at [144, 381] on span "Unsecured Nonpriority Claims" at bounding box center [133, 387] width 183 height 16
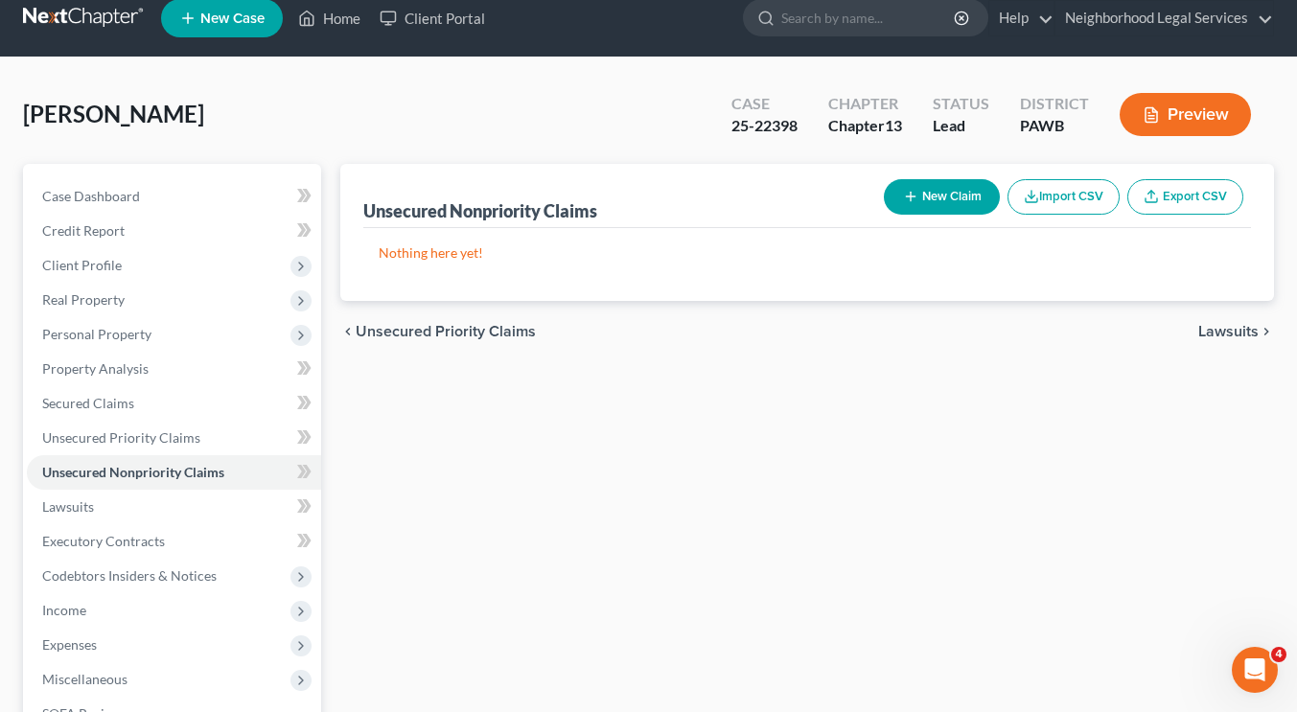
scroll to position [19, 0]
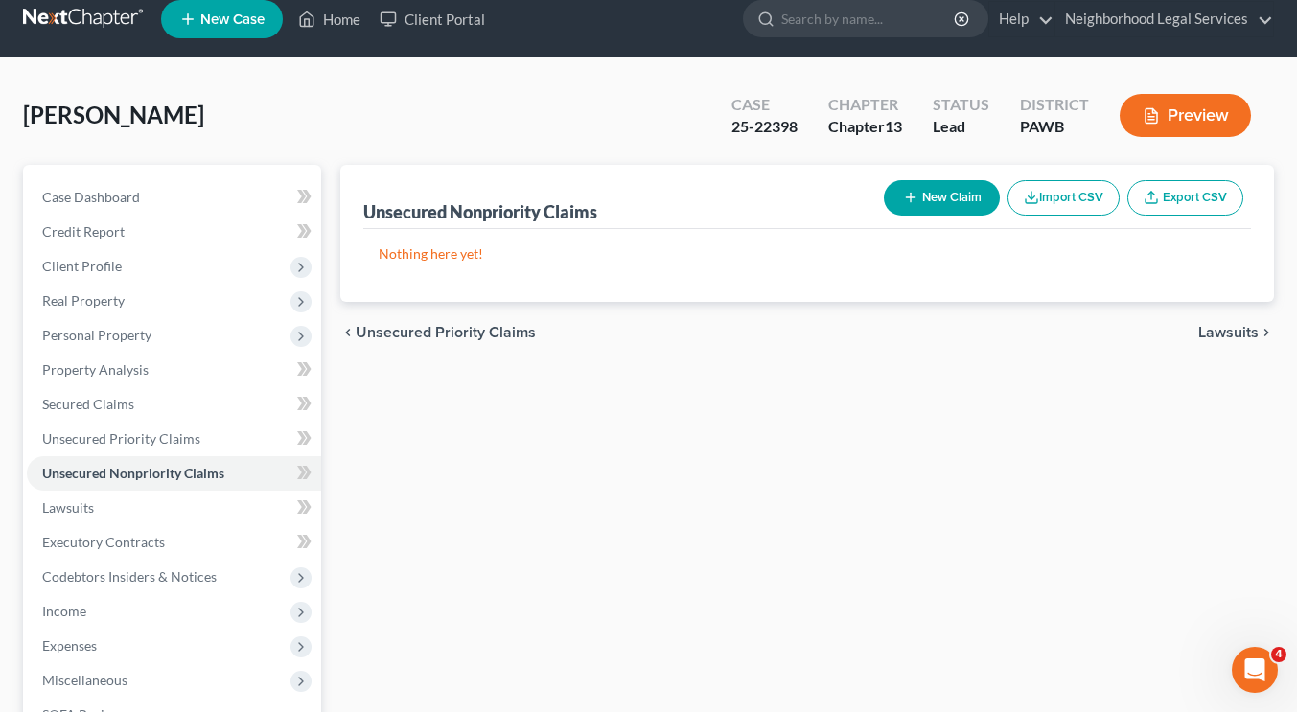
click at [495, 475] on div "Unsecured Nonpriority Claims New Claim Import CSV Export CSV Nothing here yet! …" at bounding box center [807, 563] width 953 height 796
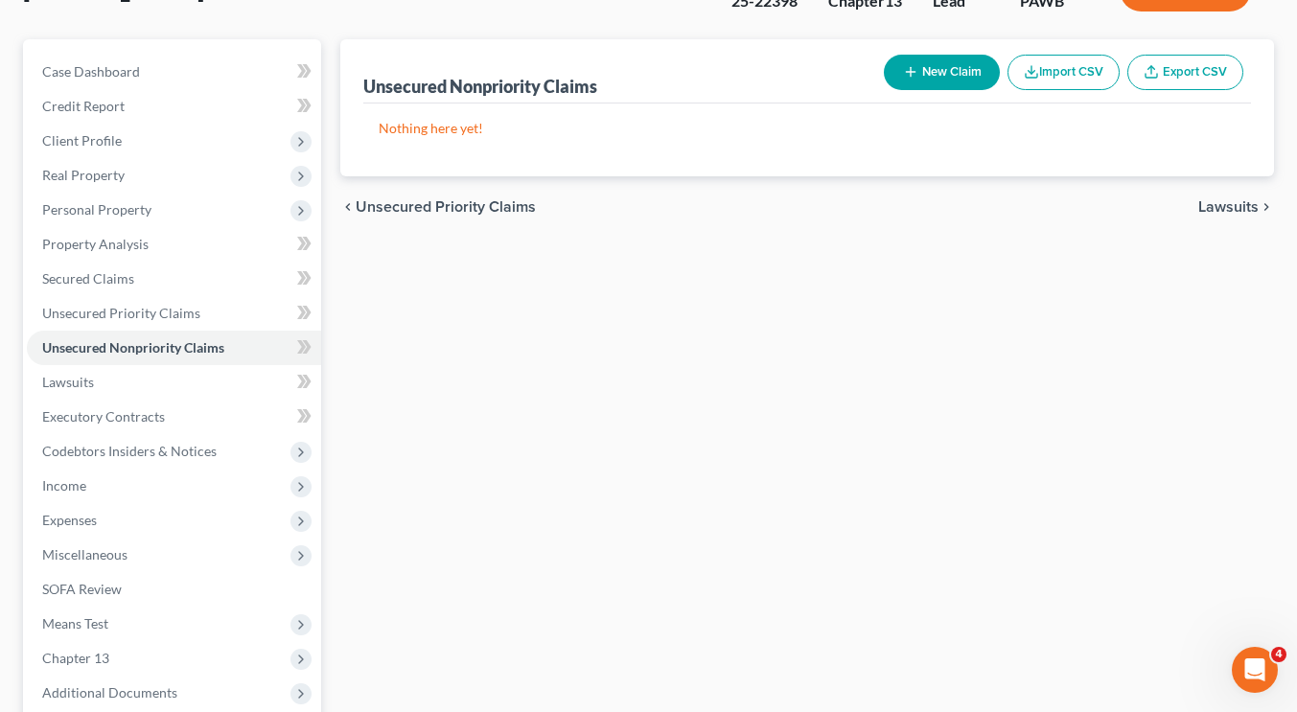
scroll to position [139, 0]
